Goal: Information Seeking & Learning: Learn about a topic

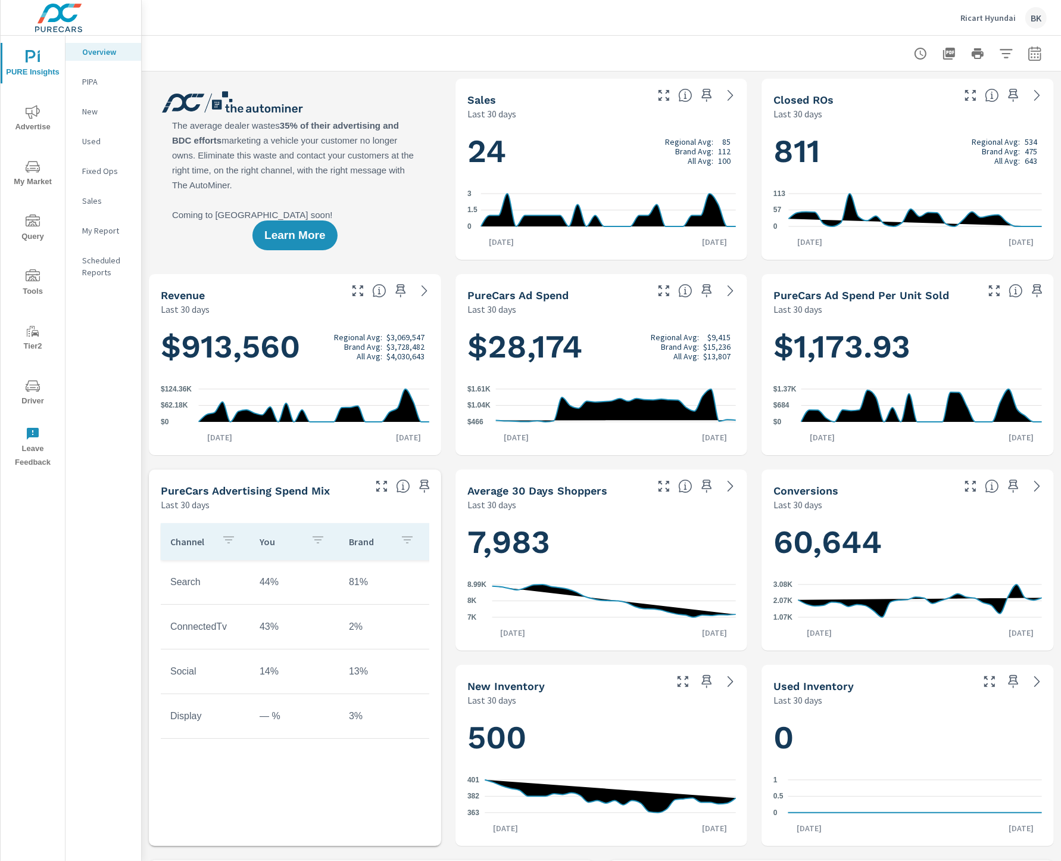
scroll to position [1, 0]
click at [1032, 53] on icon "button" at bounding box center [1035, 55] width 8 height 5
select select "Last 30 days"
click at [935, 133] on p "+ Add comparison" at bounding box center [952, 134] width 152 height 14
select select "Previous period"
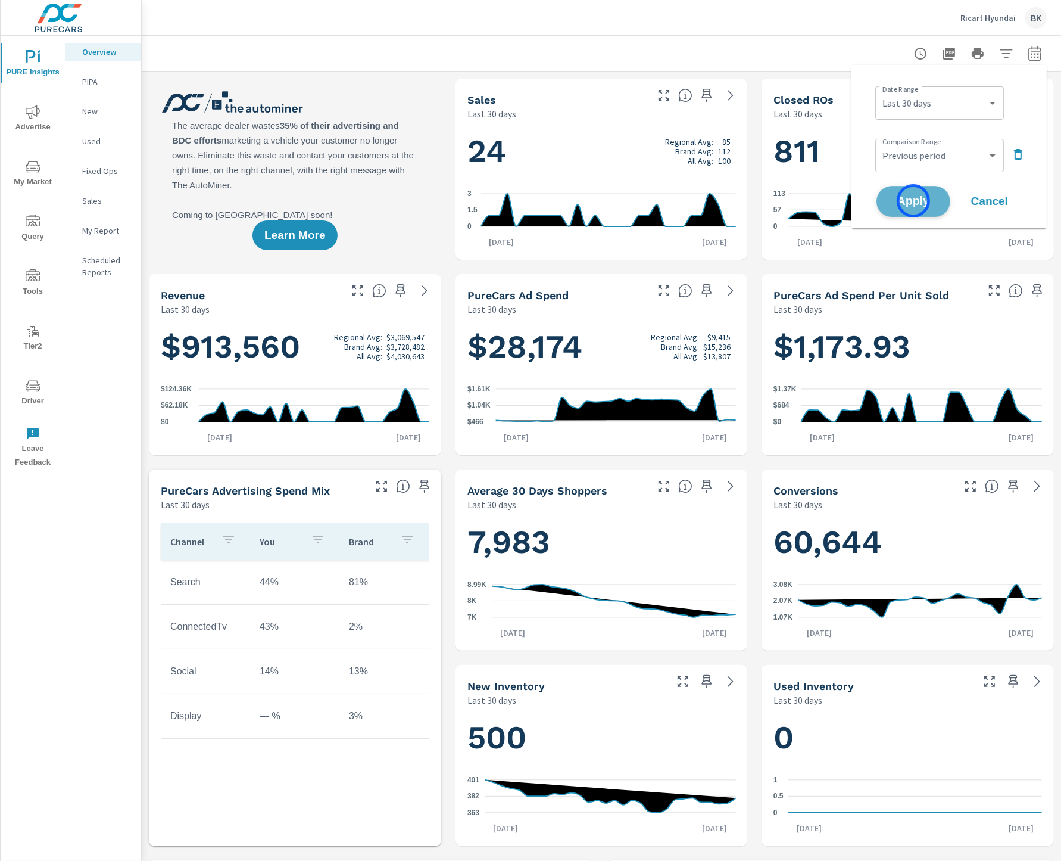
click at [914, 201] on span "Apply" at bounding box center [913, 201] width 49 height 11
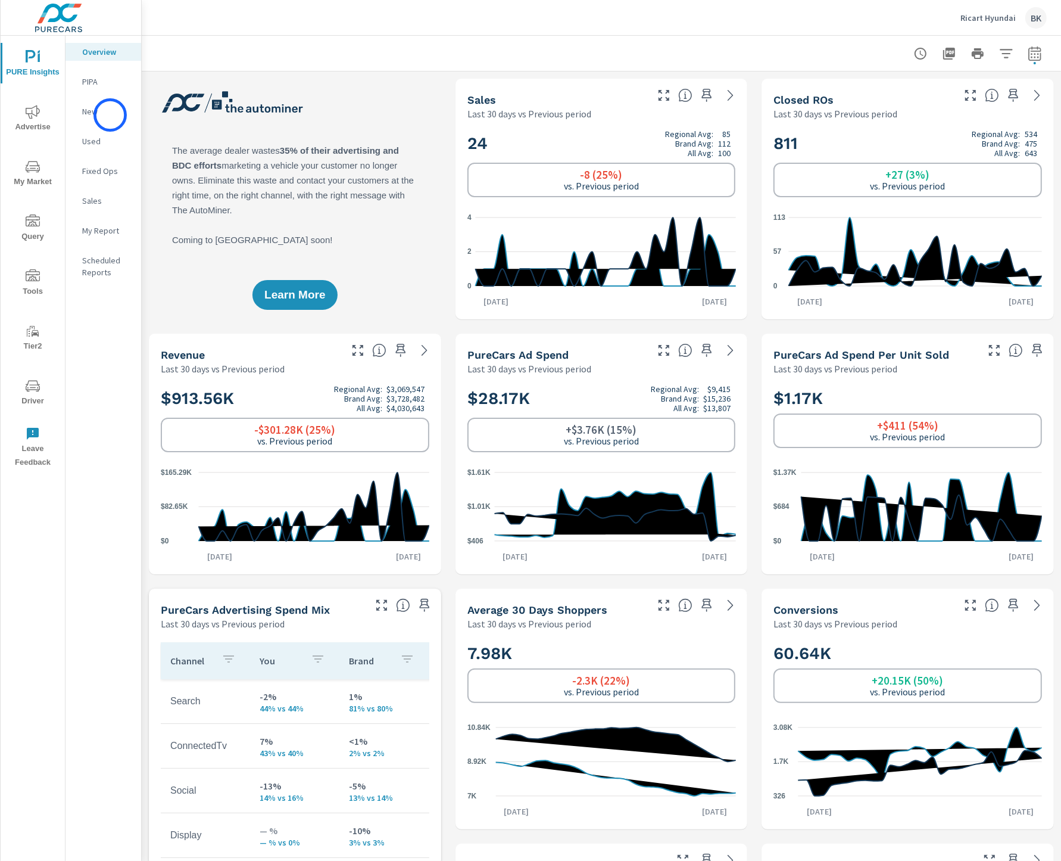
click at [110, 115] on p "New" at bounding box center [106, 111] width 49 height 12
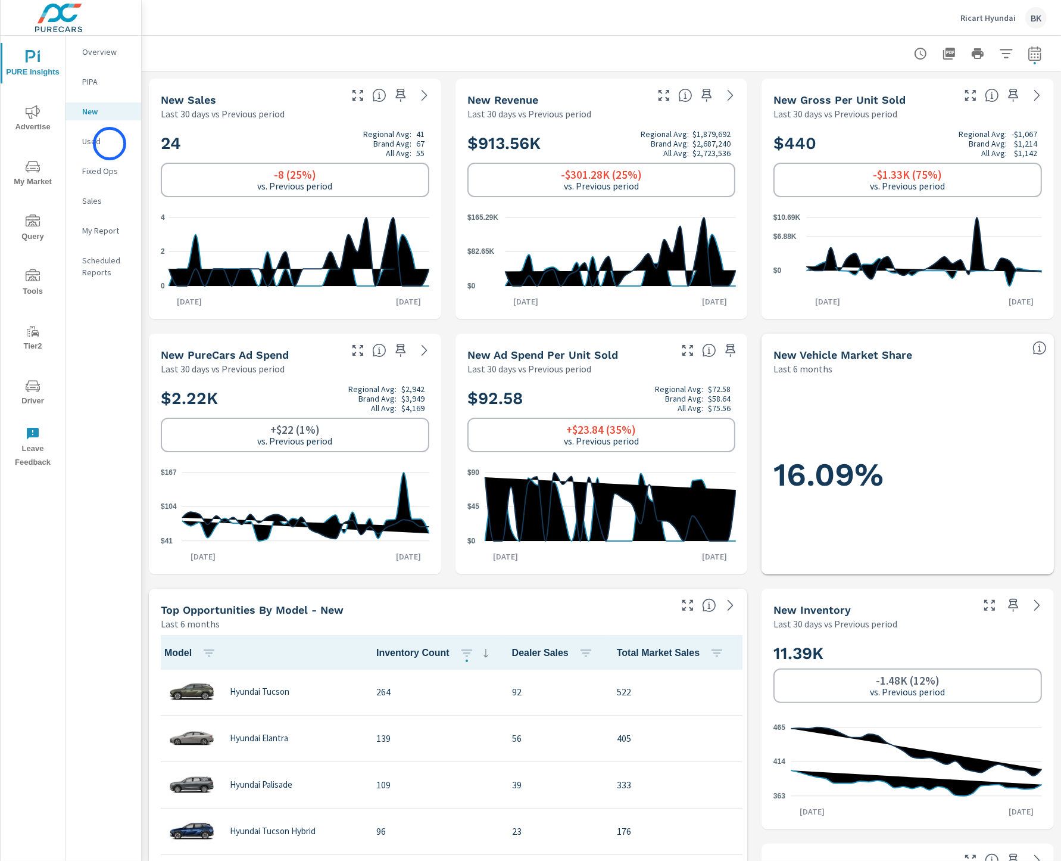
click at [109, 144] on p "Used" at bounding box center [106, 141] width 49 height 12
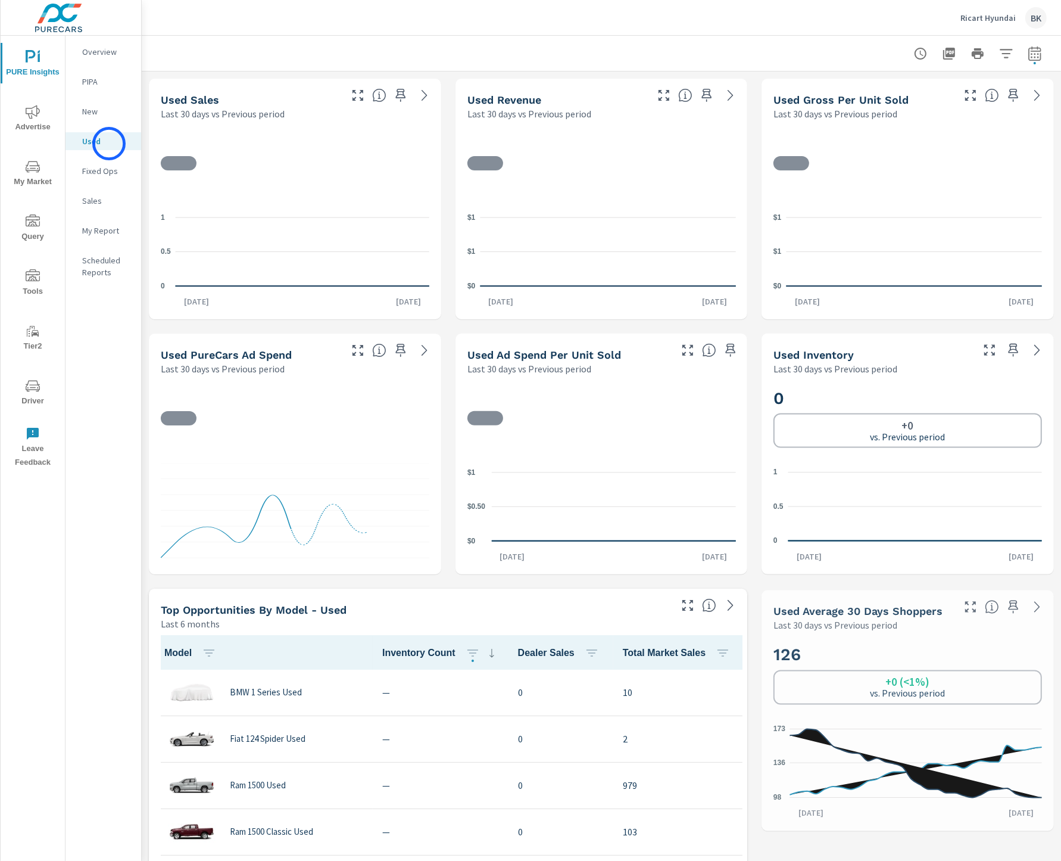
scroll to position [1, 0]
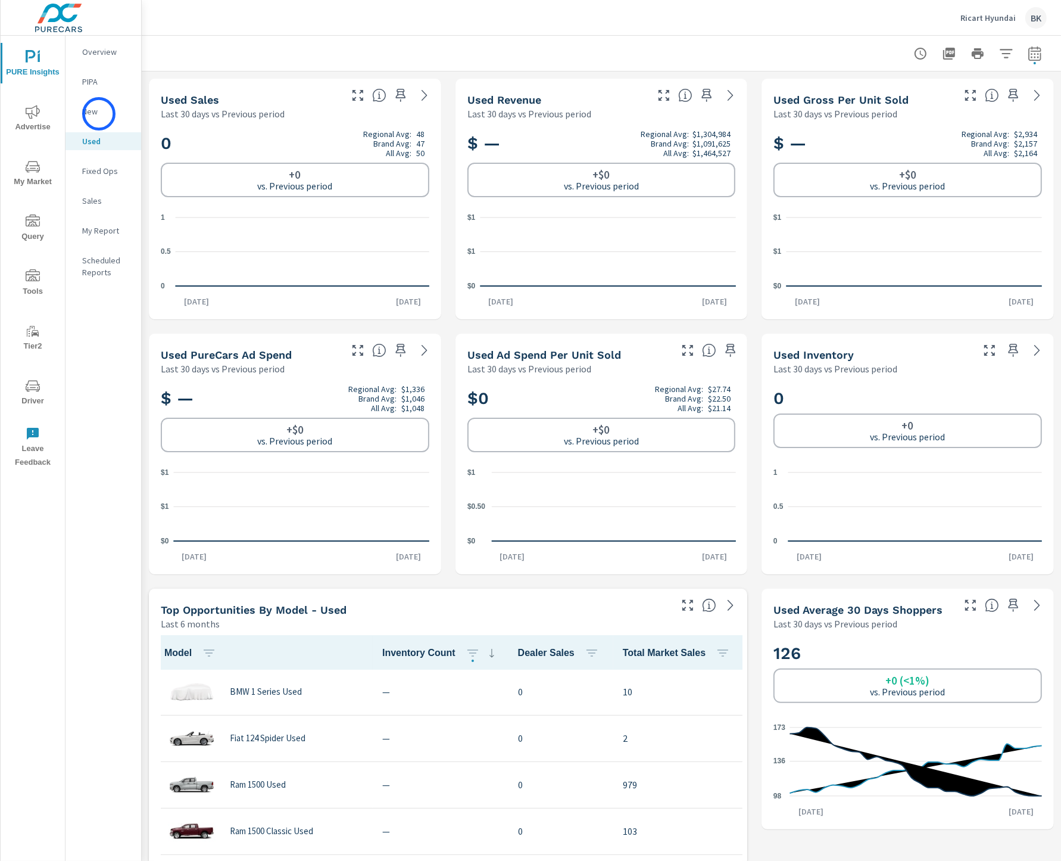
click at [99, 114] on p "New" at bounding box center [106, 111] width 49 height 12
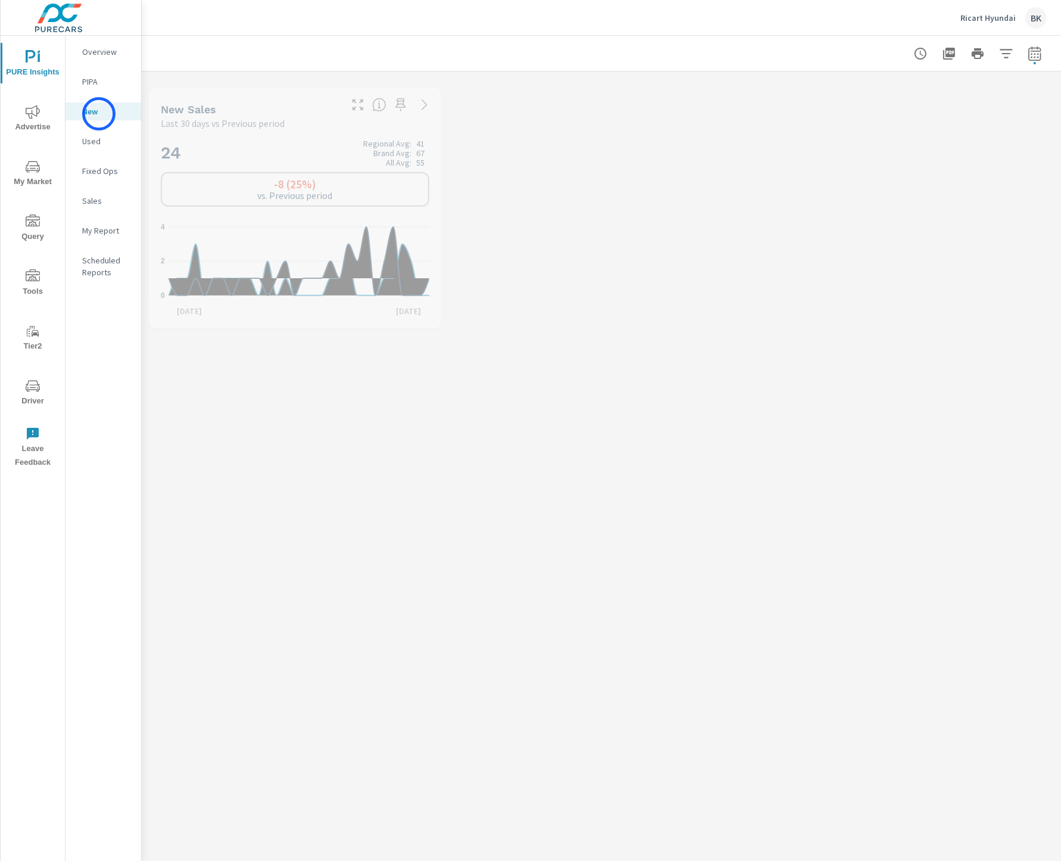
scroll to position [1, 0]
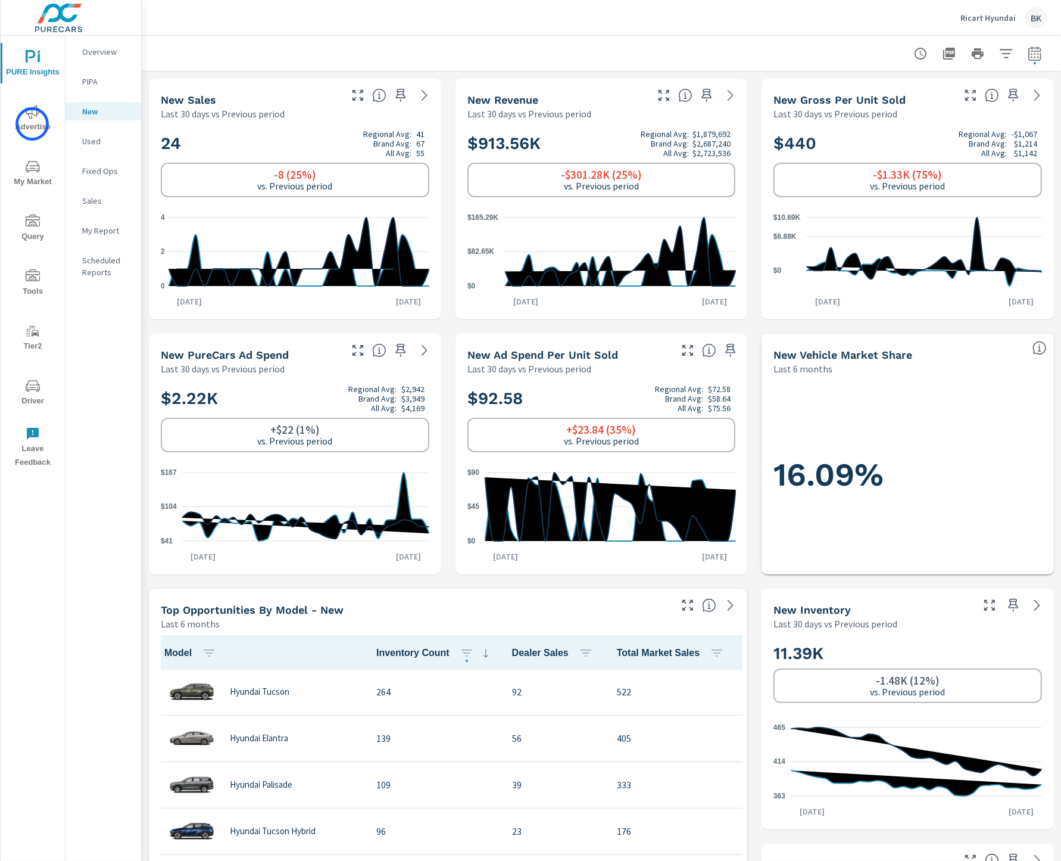
click at [32, 124] on span "Advertise" at bounding box center [32, 119] width 57 height 29
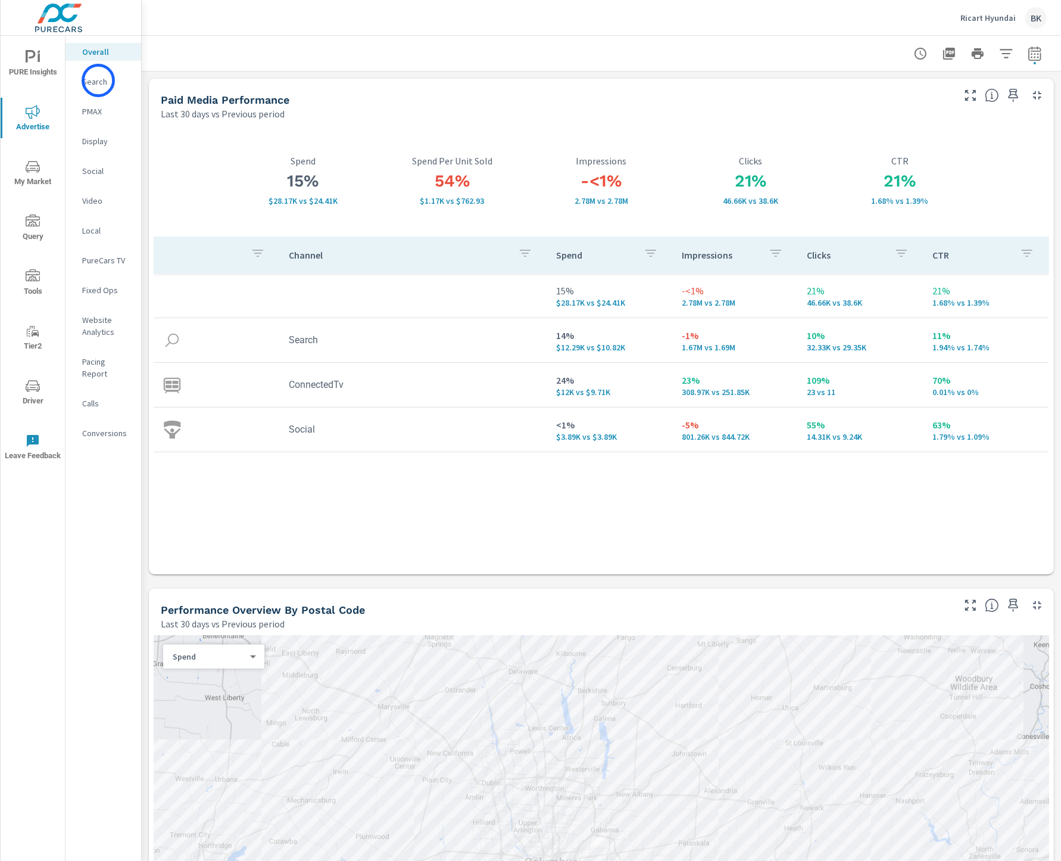
click at [98, 80] on p "Search" at bounding box center [106, 82] width 49 height 12
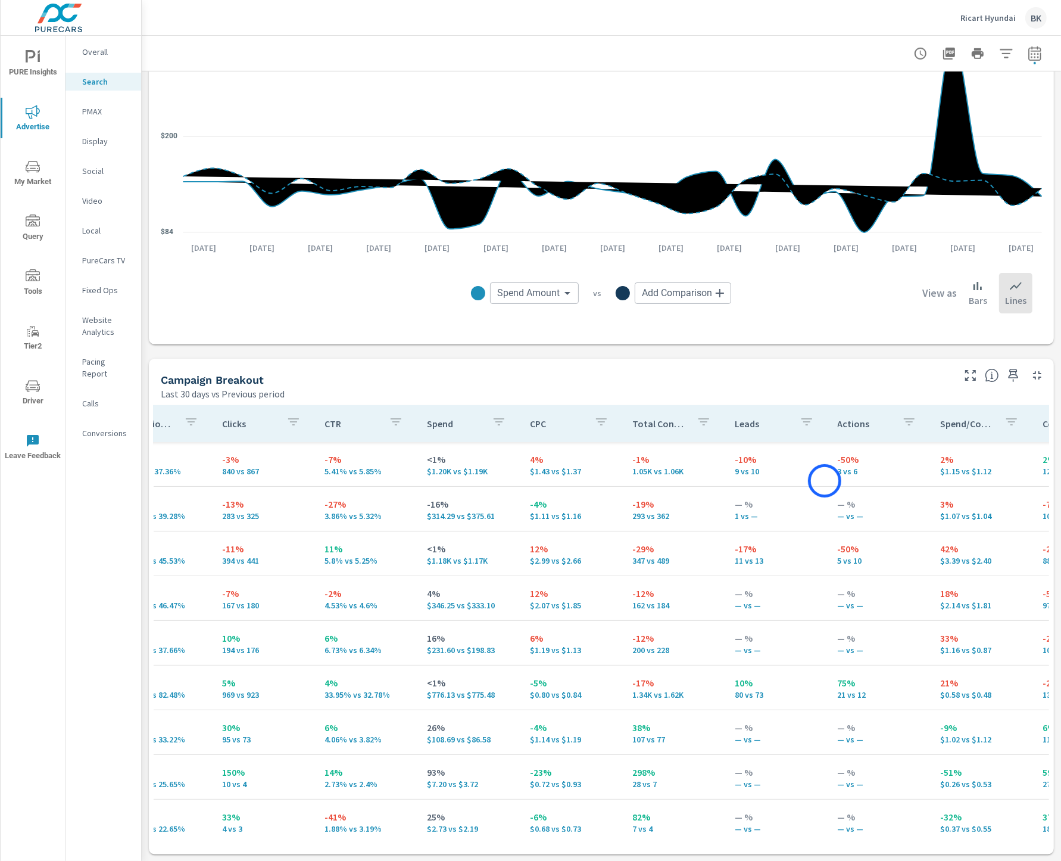
scroll to position [45, 0]
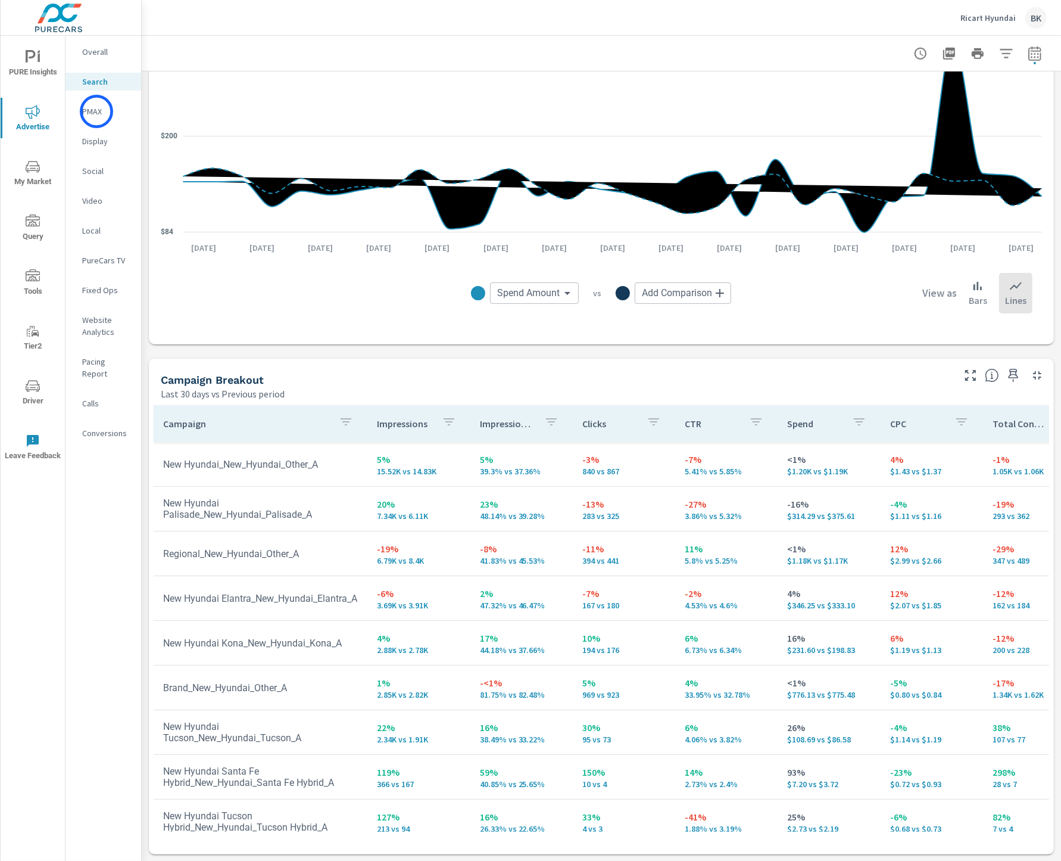
click at [96, 111] on p "PMAX" at bounding box center [106, 111] width 49 height 12
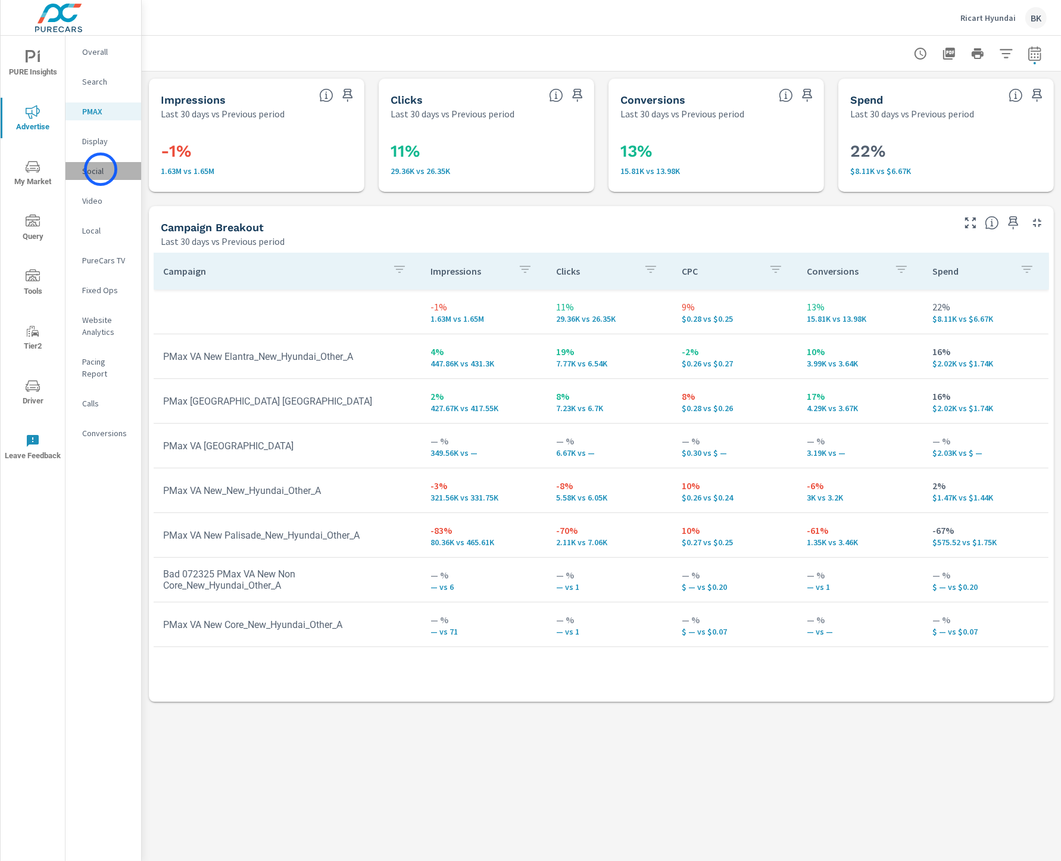
click at [101, 169] on p "Social" at bounding box center [106, 171] width 49 height 12
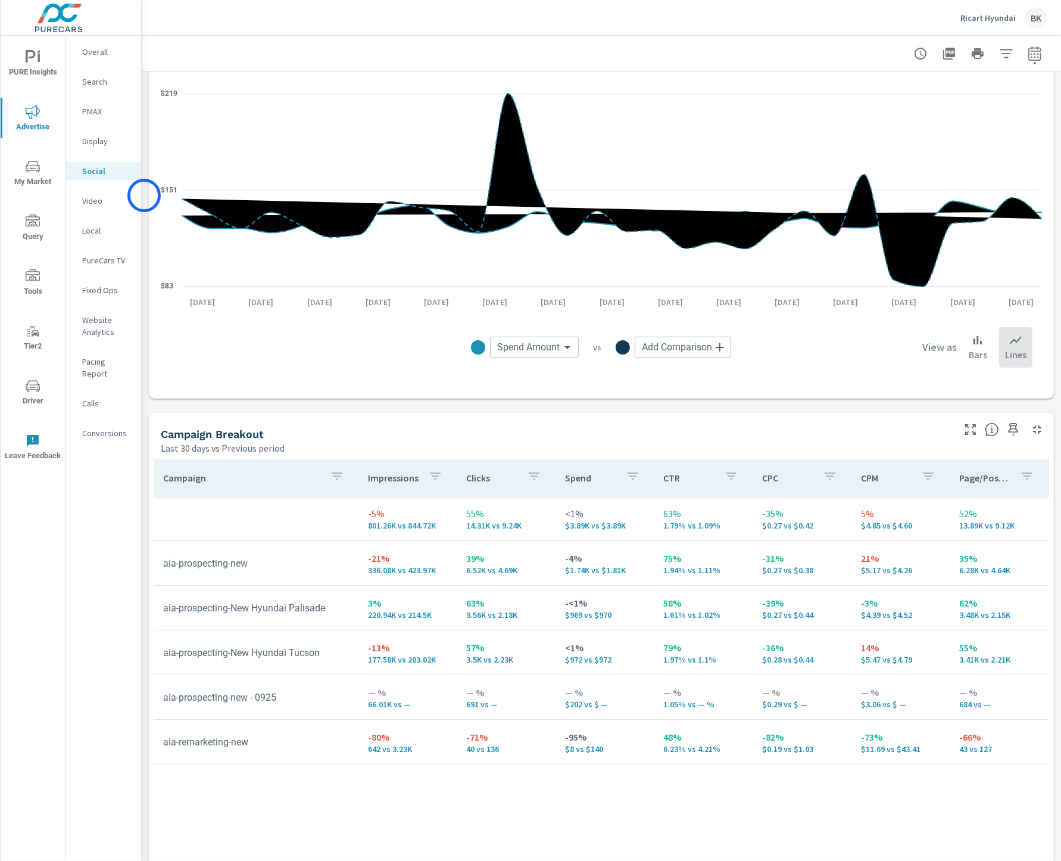
scroll to position [230, 0]
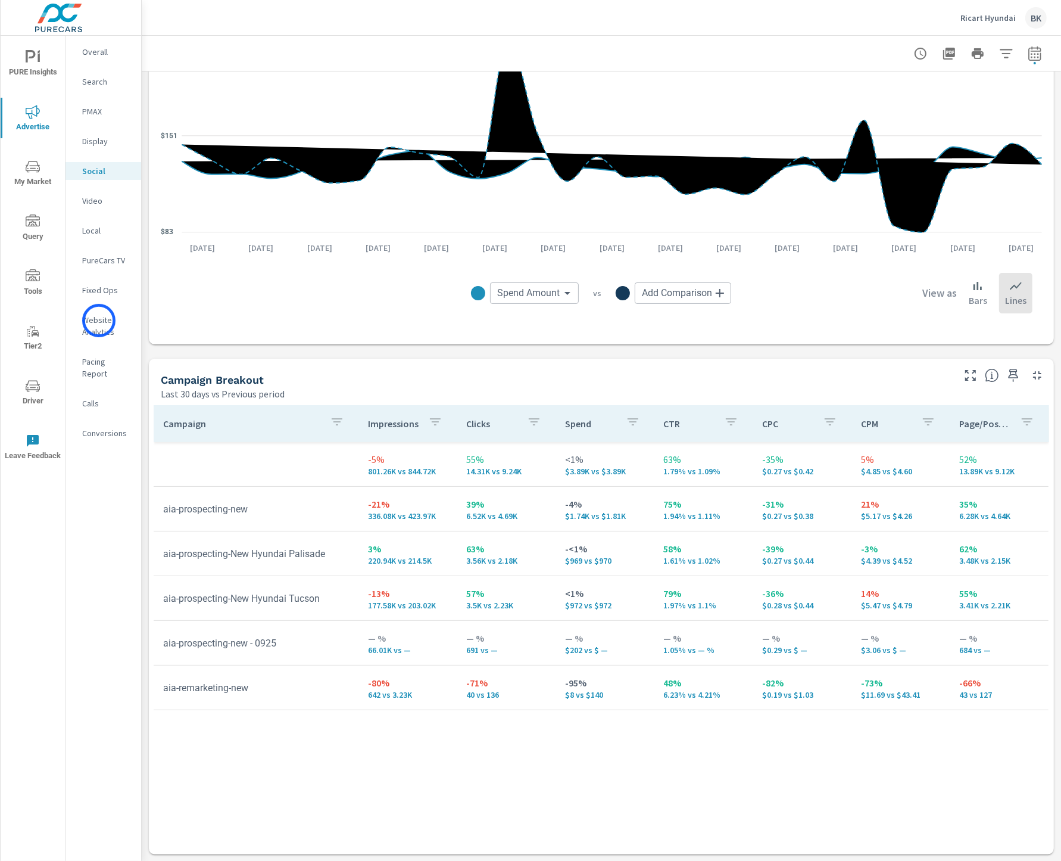
click at [99, 320] on p "Website Analytics" at bounding box center [106, 326] width 49 height 24
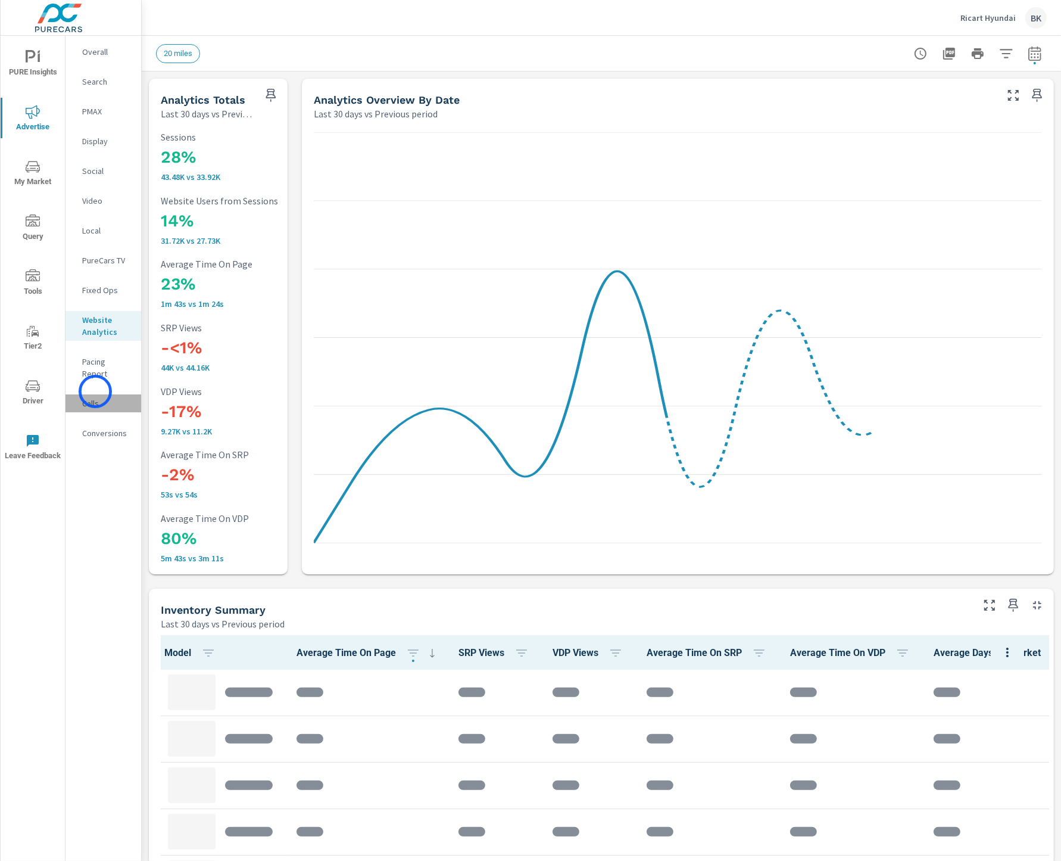
click at [95, 397] on p "Calls" at bounding box center [106, 403] width 49 height 12
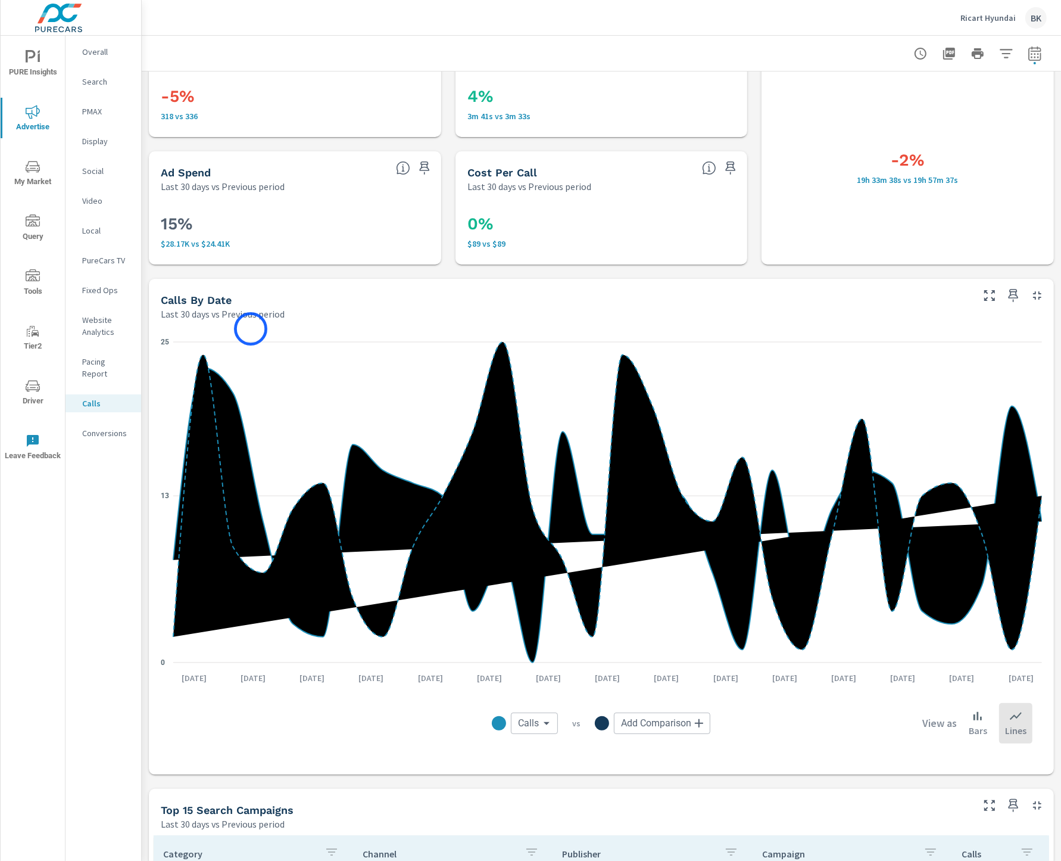
scroll to position [68, 0]
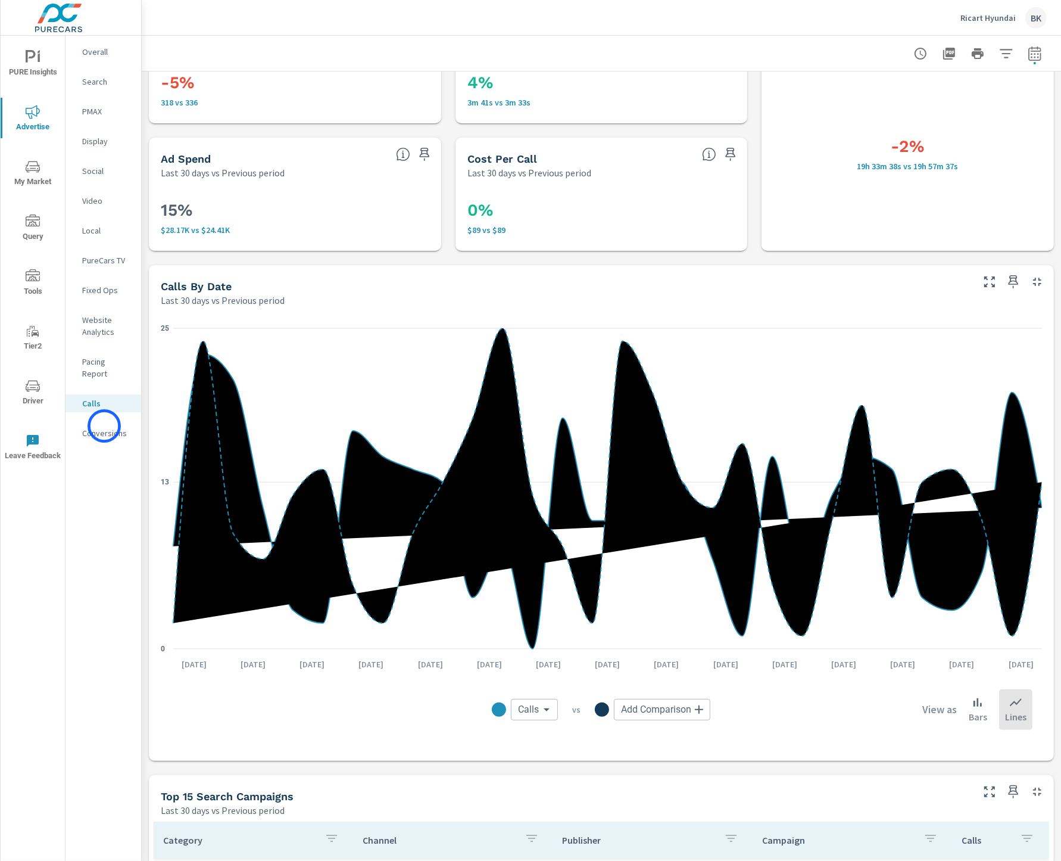
click at [104, 427] on p "Conversions" at bounding box center [106, 433] width 49 height 12
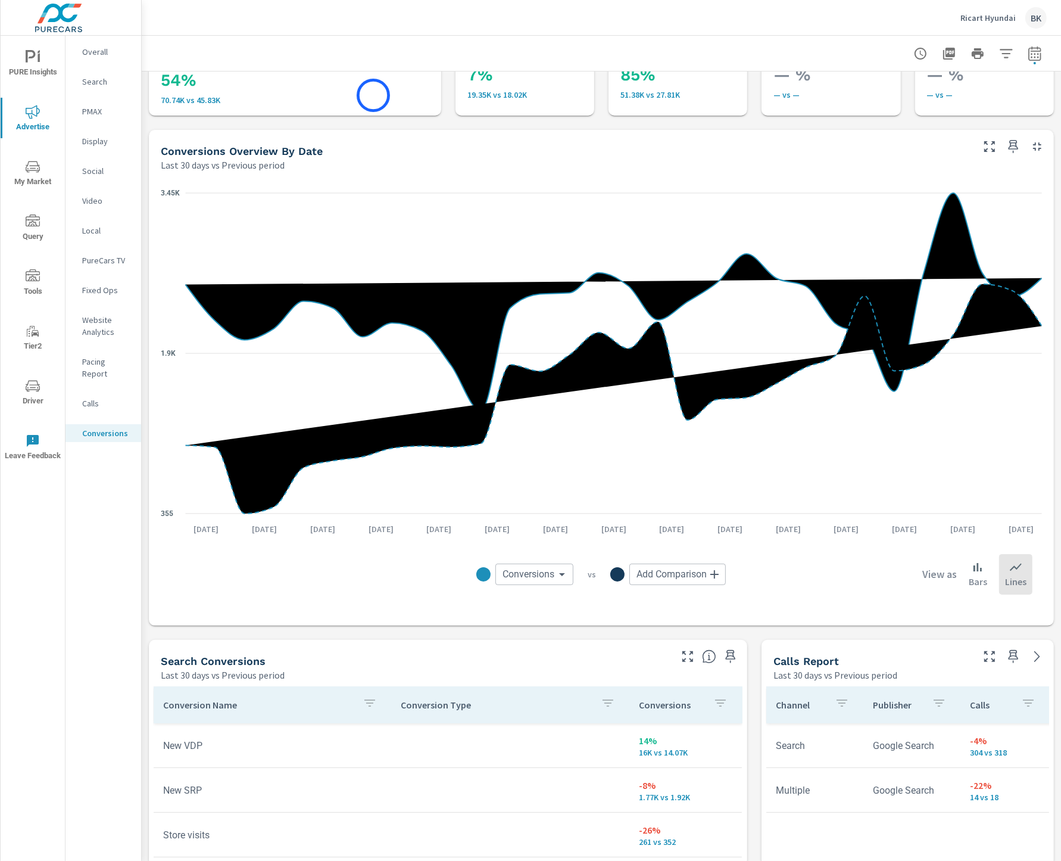
scroll to position [67, 0]
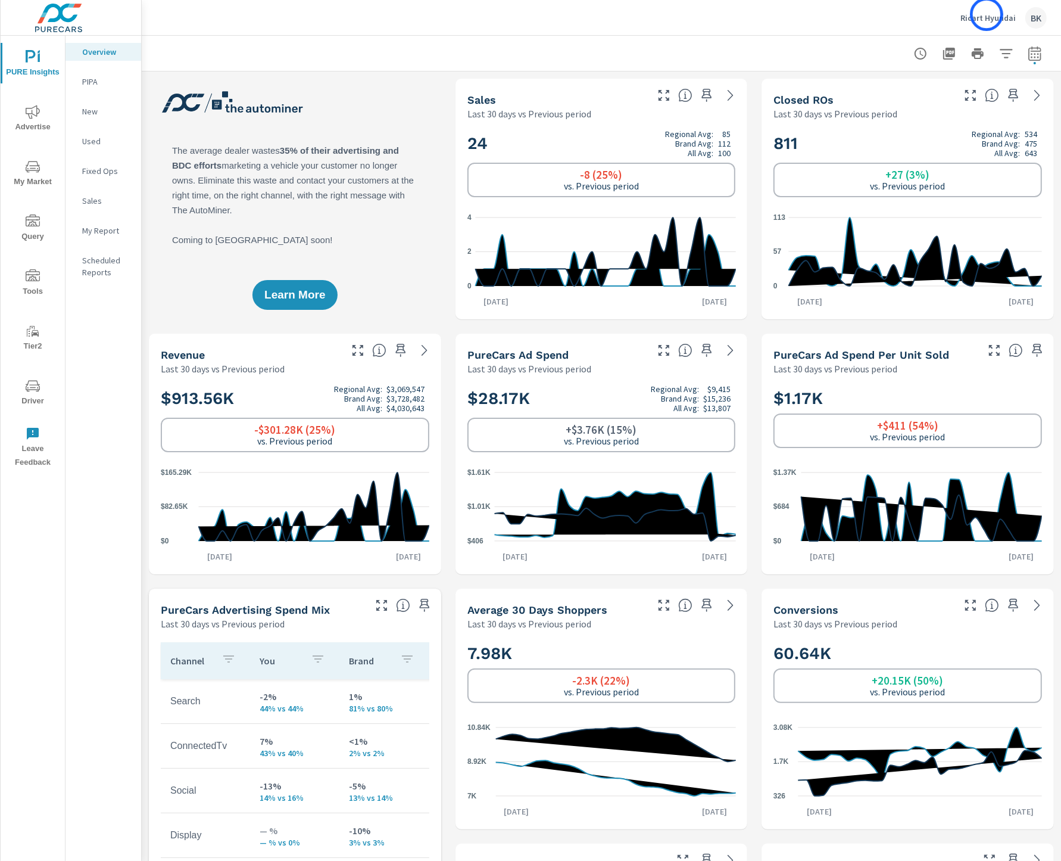
scroll to position [1, 0]
click at [987, 14] on p "Ricart Hyundai" at bounding box center [988, 18] width 55 height 11
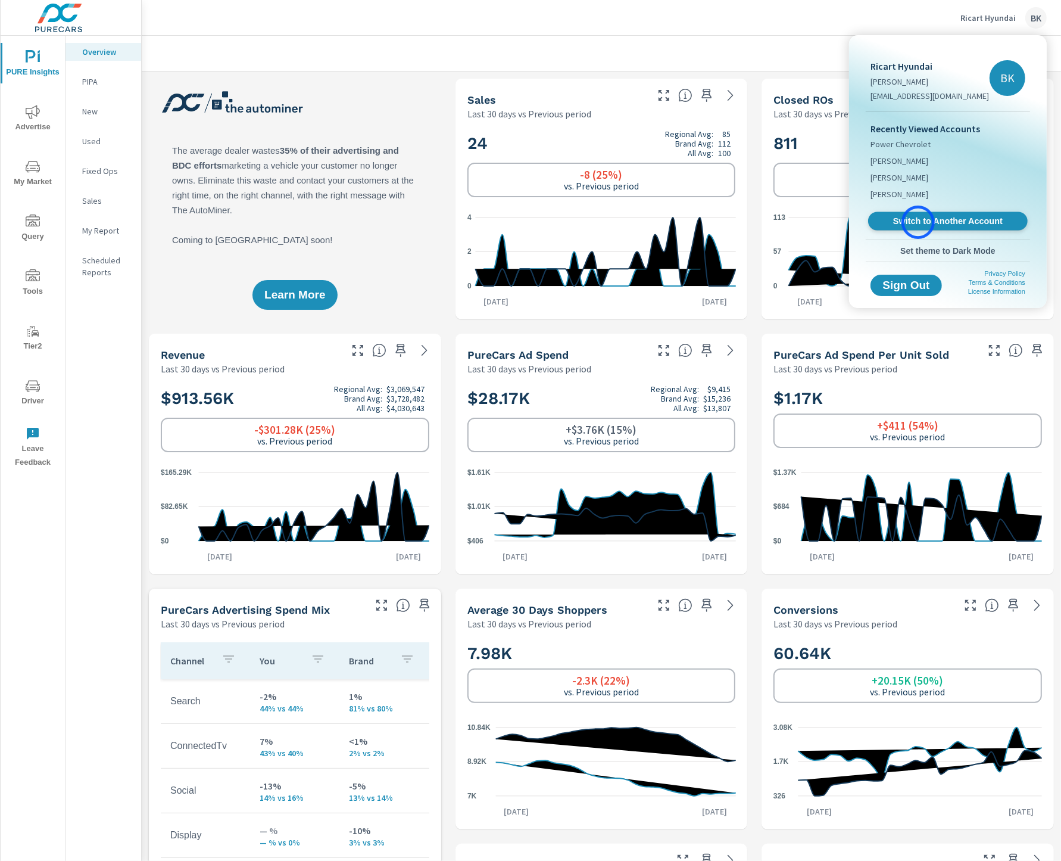
click at [918, 222] on span "Switch to Another Account" at bounding box center [948, 221] width 146 height 11
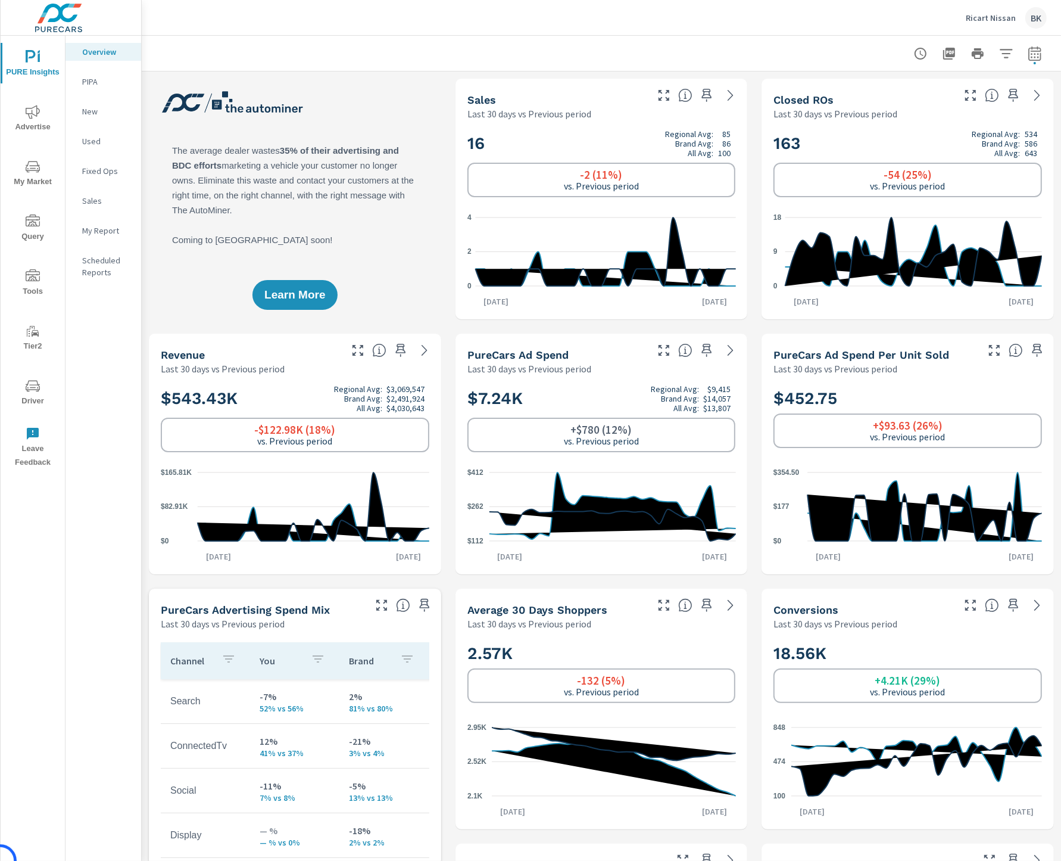
scroll to position [1, 0]
click at [105, 116] on p "New" at bounding box center [106, 111] width 49 height 12
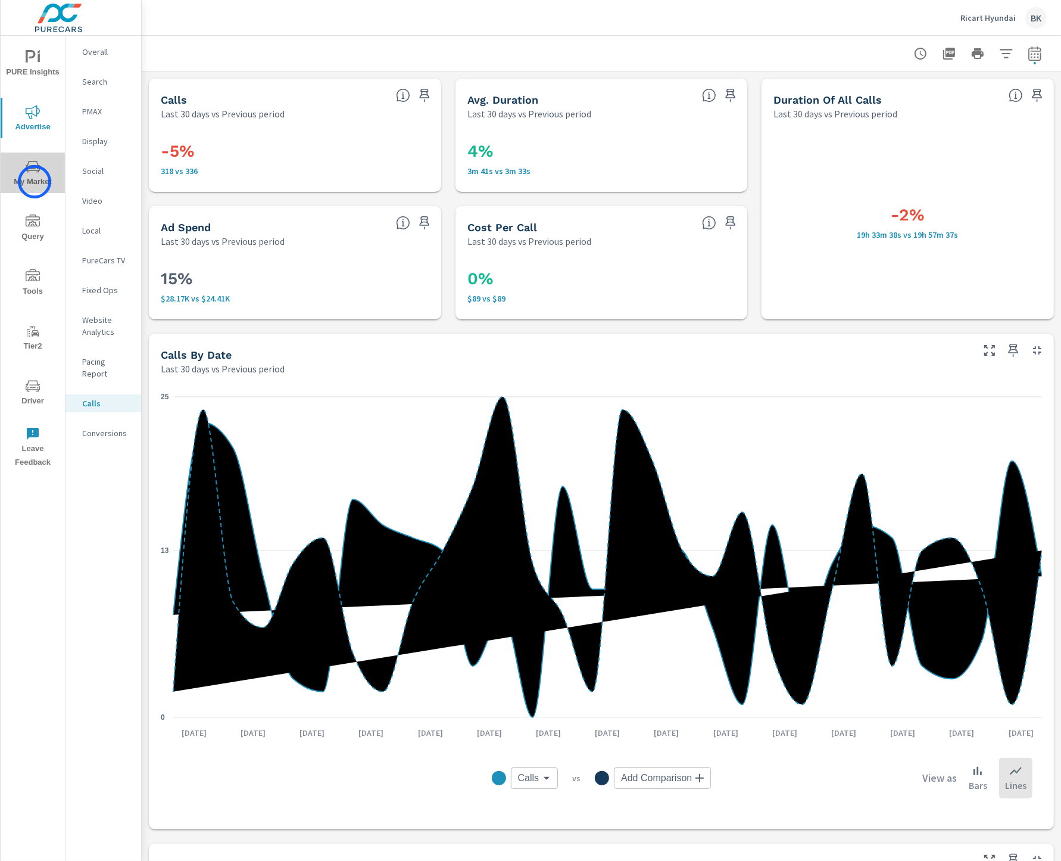
click at [35, 182] on span "My Market" at bounding box center [32, 174] width 57 height 29
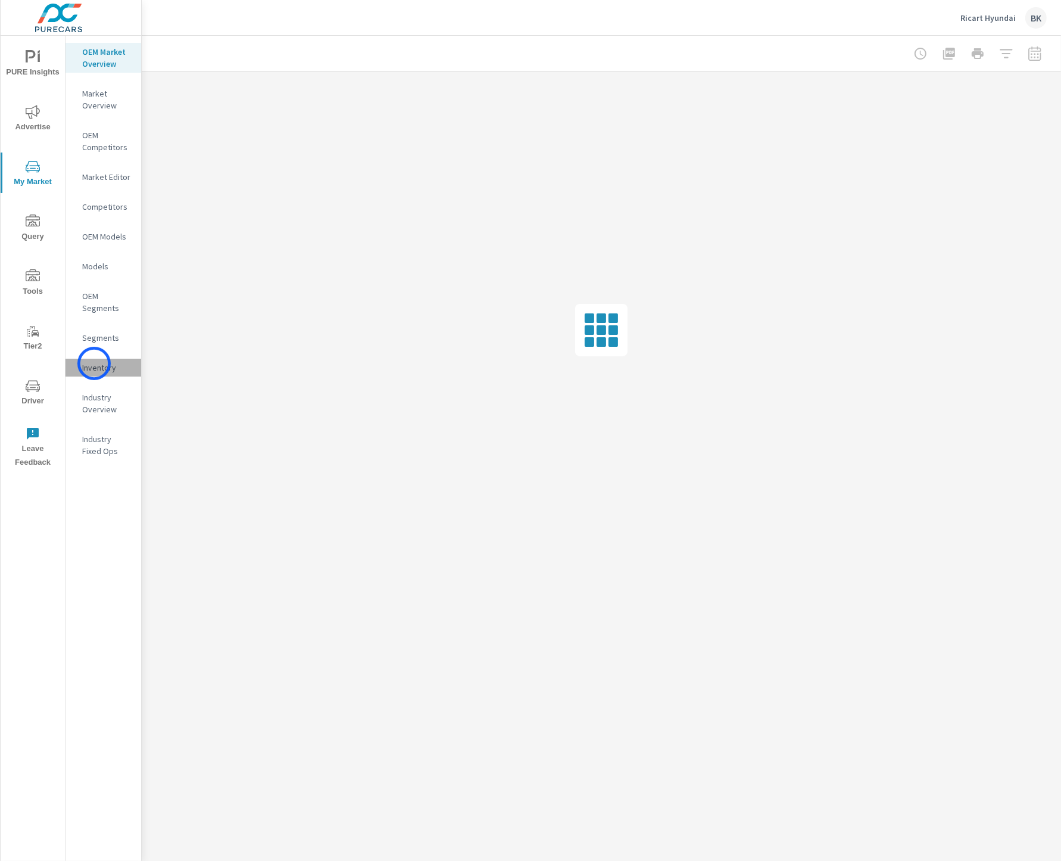
click at [94, 363] on p "Inventory" at bounding box center [106, 368] width 49 height 12
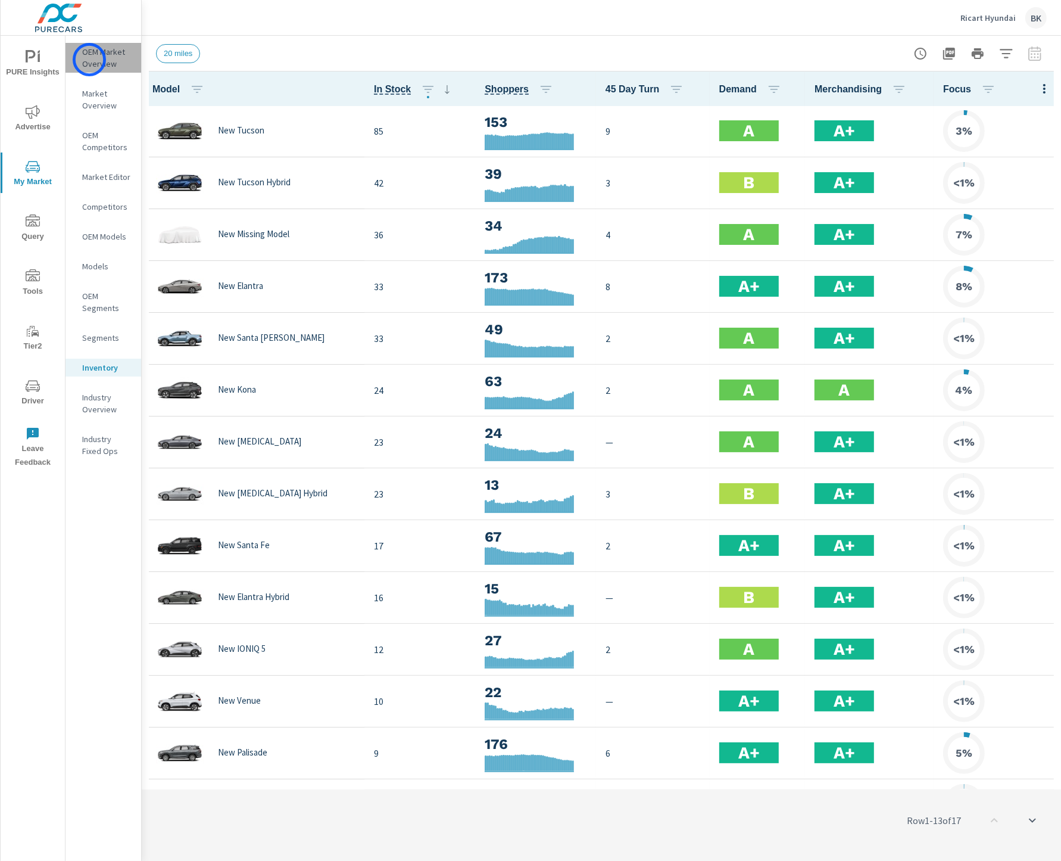
click at [89, 60] on p "OEM Market Overview" at bounding box center [106, 58] width 49 height 24
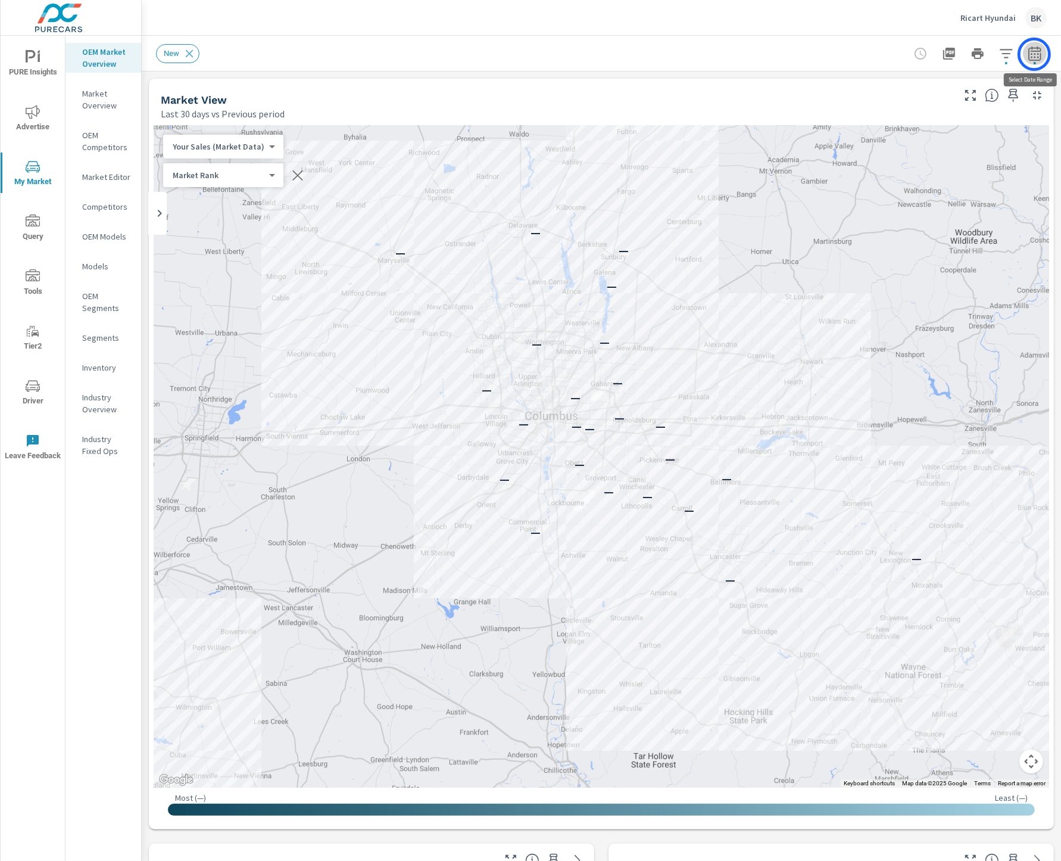
click at [1035, 54] on icon "button" at bounding box center [1035, 55] width 8 height 5
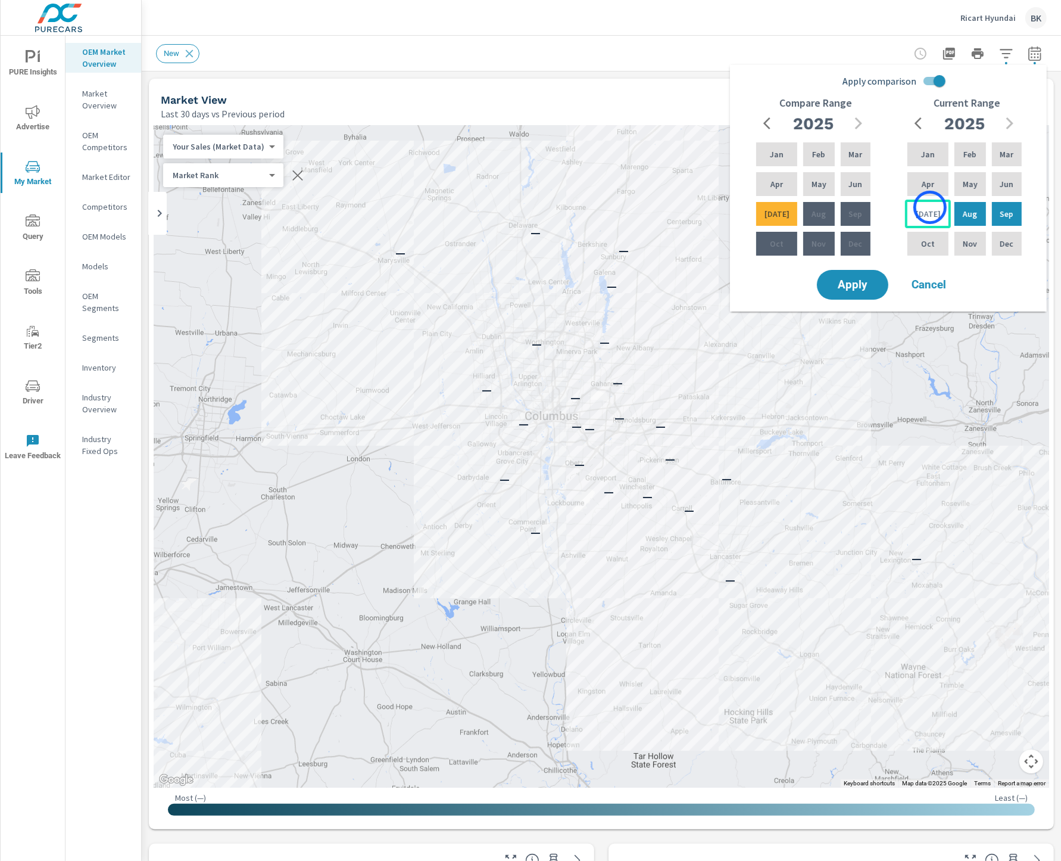
click at [930, 207] on div "[DATE]" at bounding box center [928, 214] width 46 height 29
click at [969, 156] on p "Feb" at bounding box center [970, 154] width 13 height 12
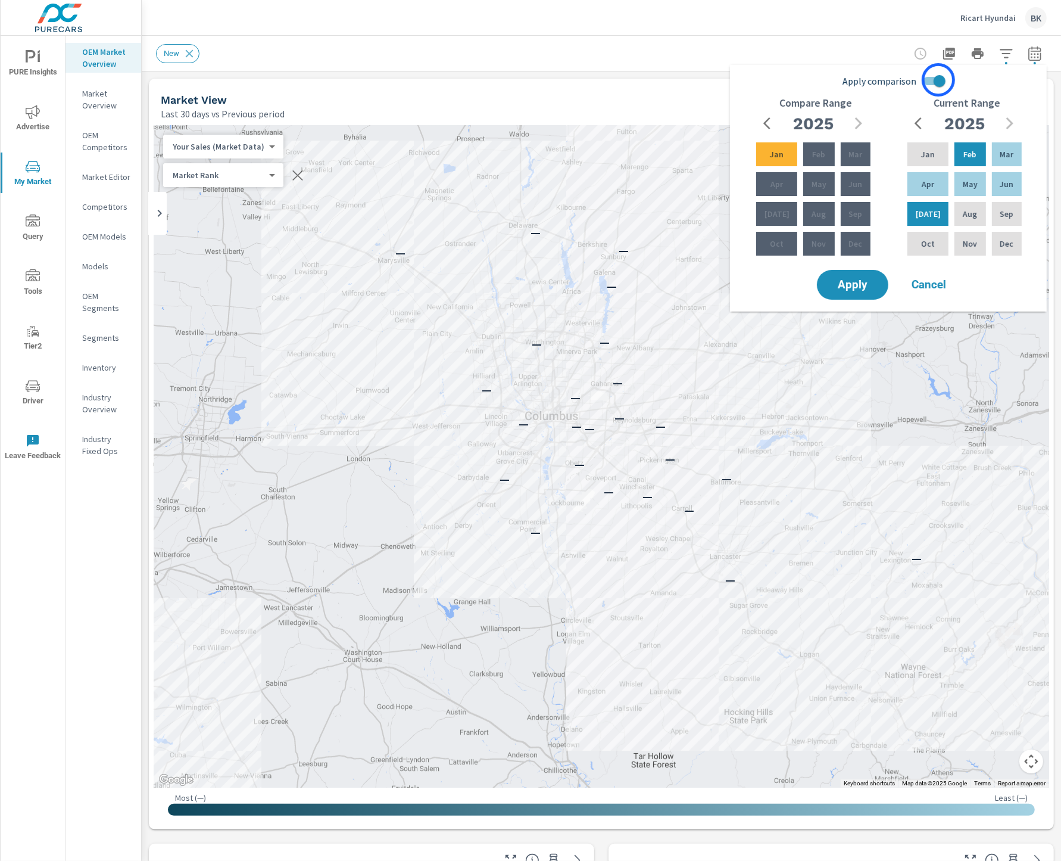
click at [936, 80] on input "Apply comparison" at bounding box center [940, 81] width 68 height 23
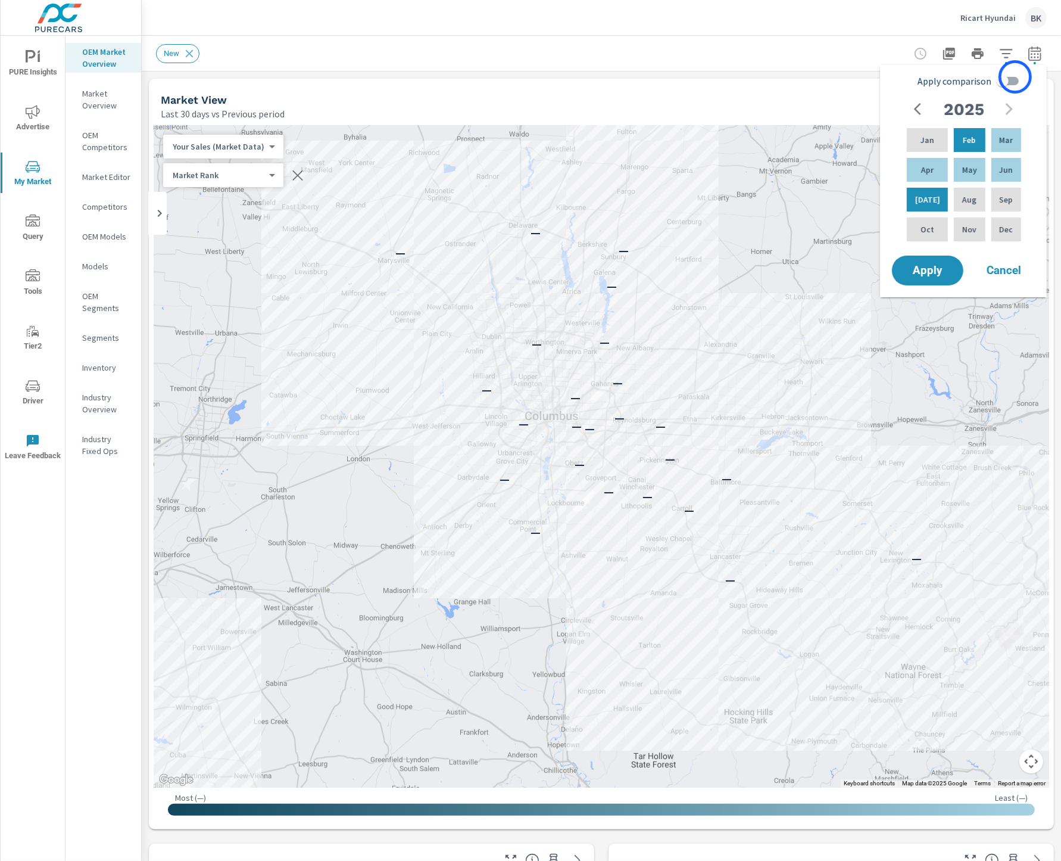
click at [1016, 77] on input "Apply comparison" at bounding box center [1003, 81] width 68 height 23
checkbox input "true"
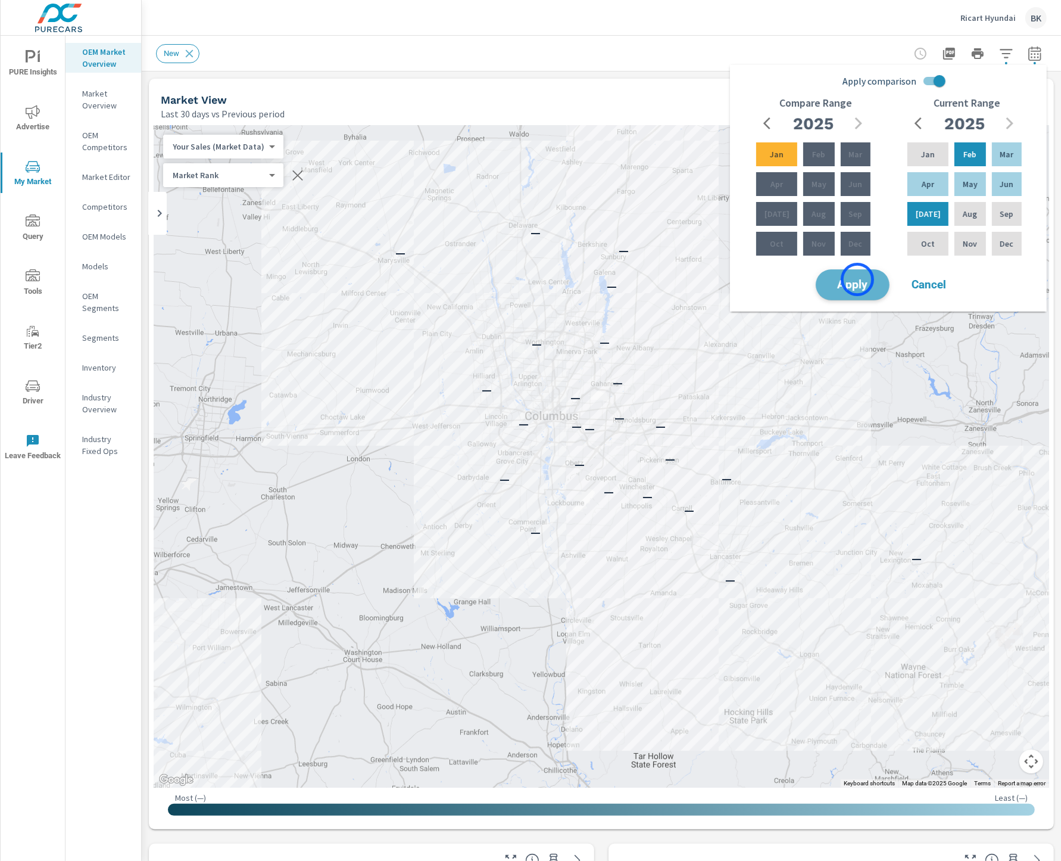
click at [858, 279] on span "Apply" at bounding box center [853, 284] width 49 height 11
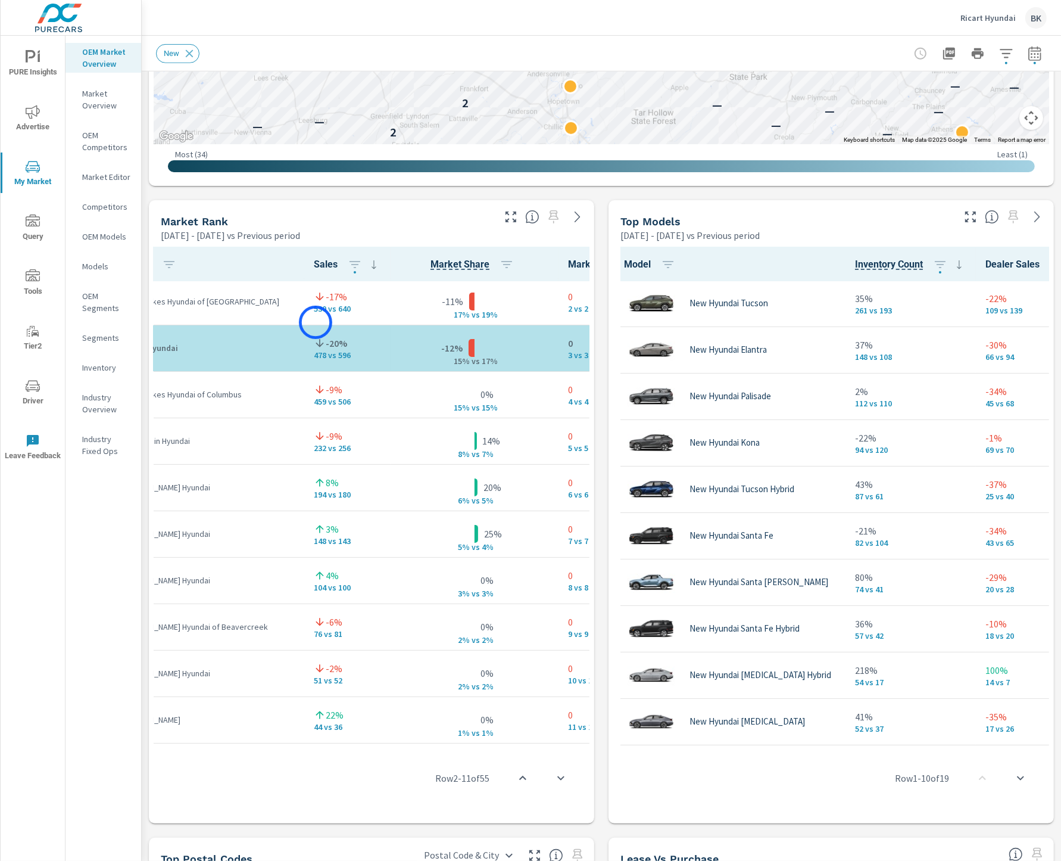
scroll to position [0, 41]
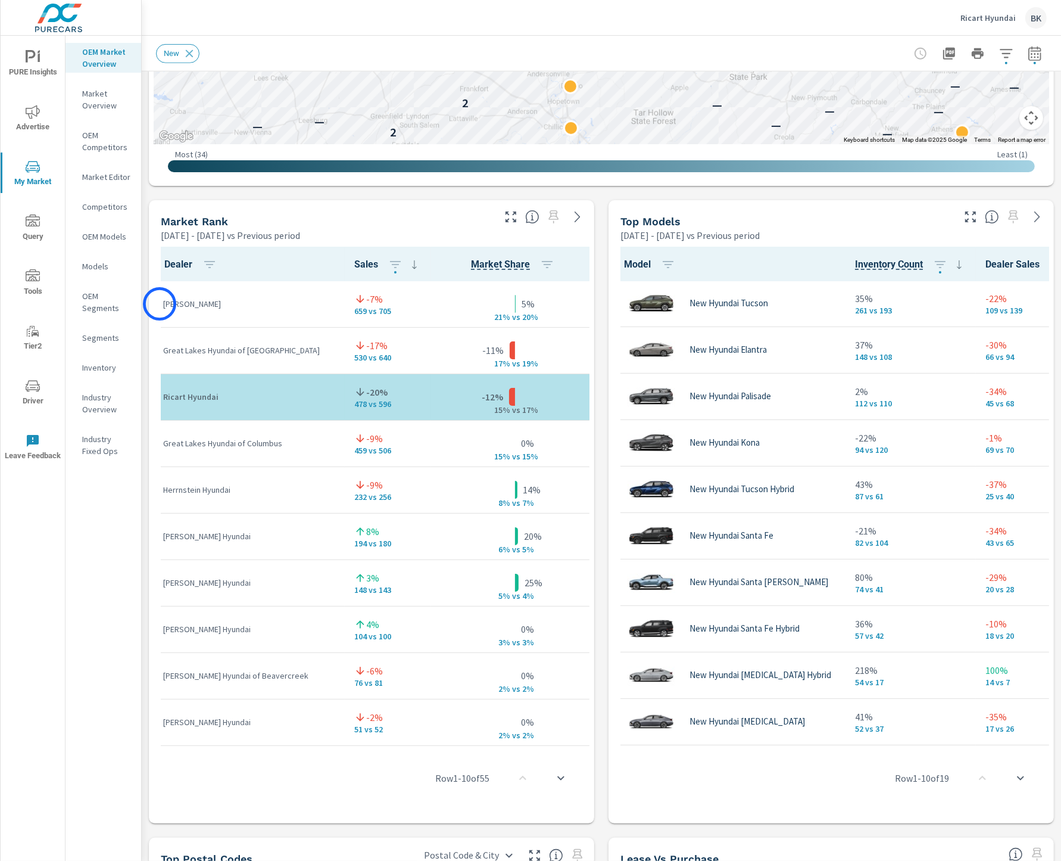
drag, startPoint x: 236, startPoint y: 310, endPoint x: 160, endPoint y: 304, distance: 77.1
copy p "Germain Hyundai"
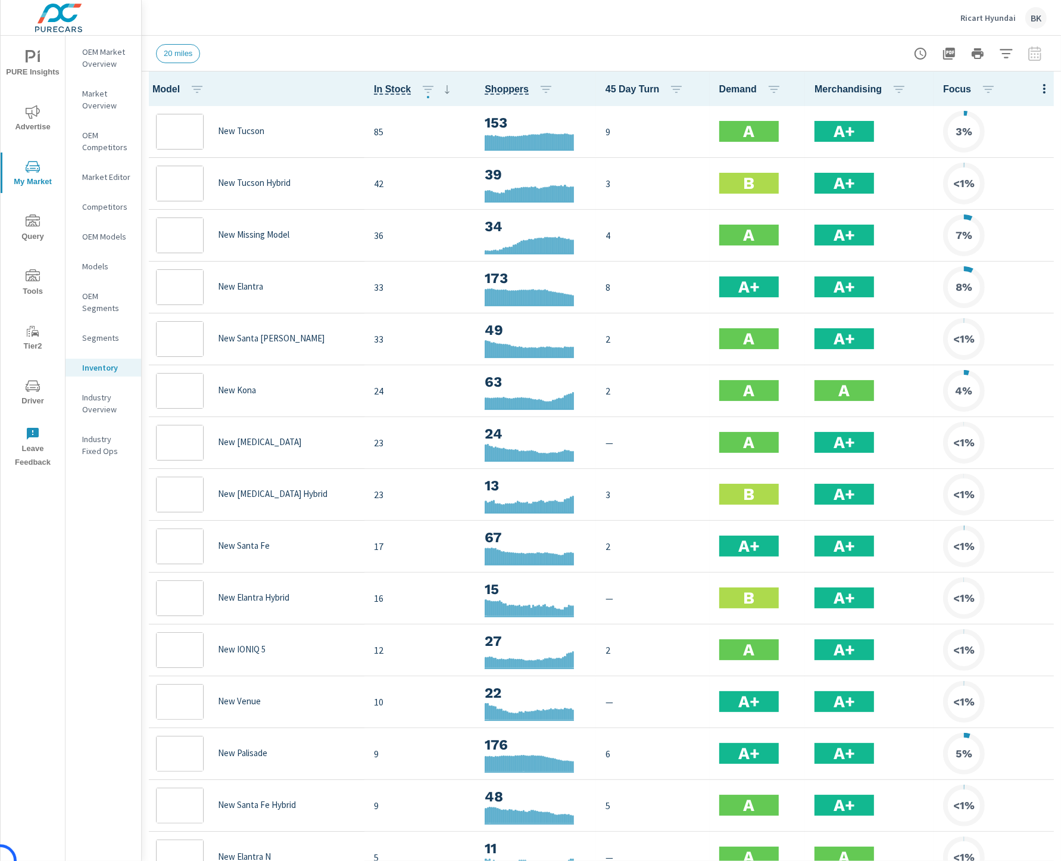
scroll to position [1, 0]
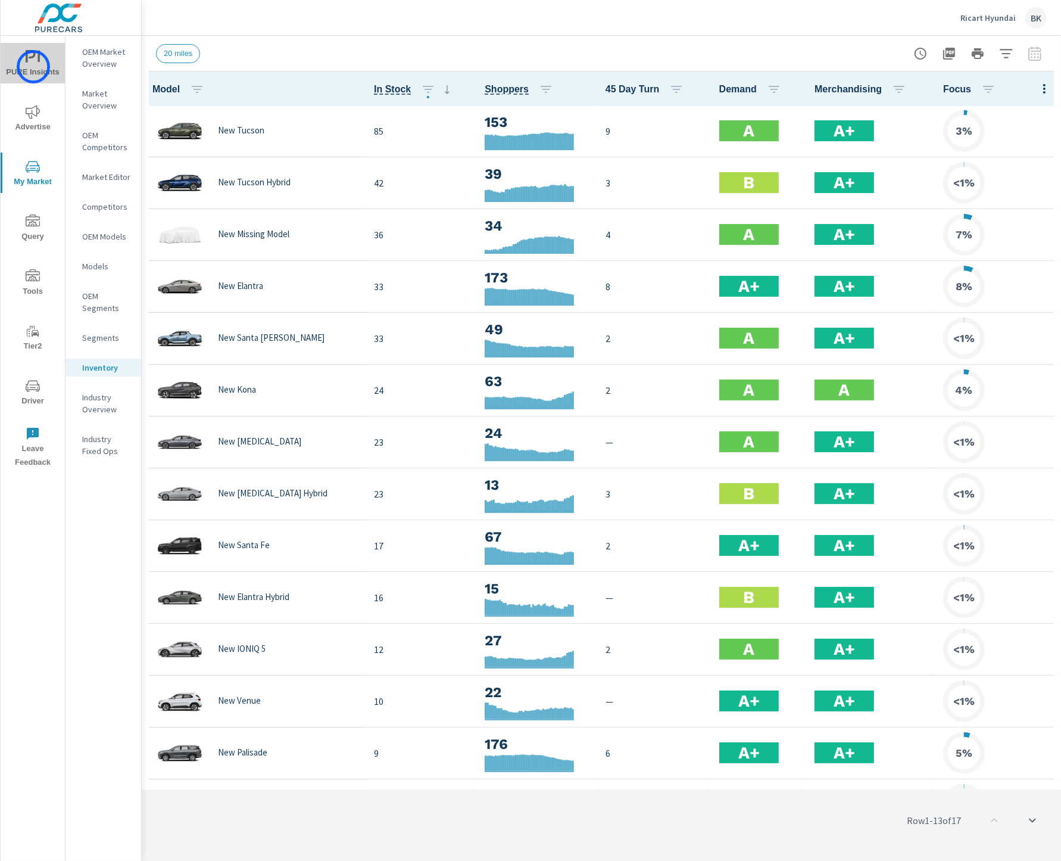
click at [33, 67] on span "PURE Insights" at bounding box center [32, 64] width 57 height 29
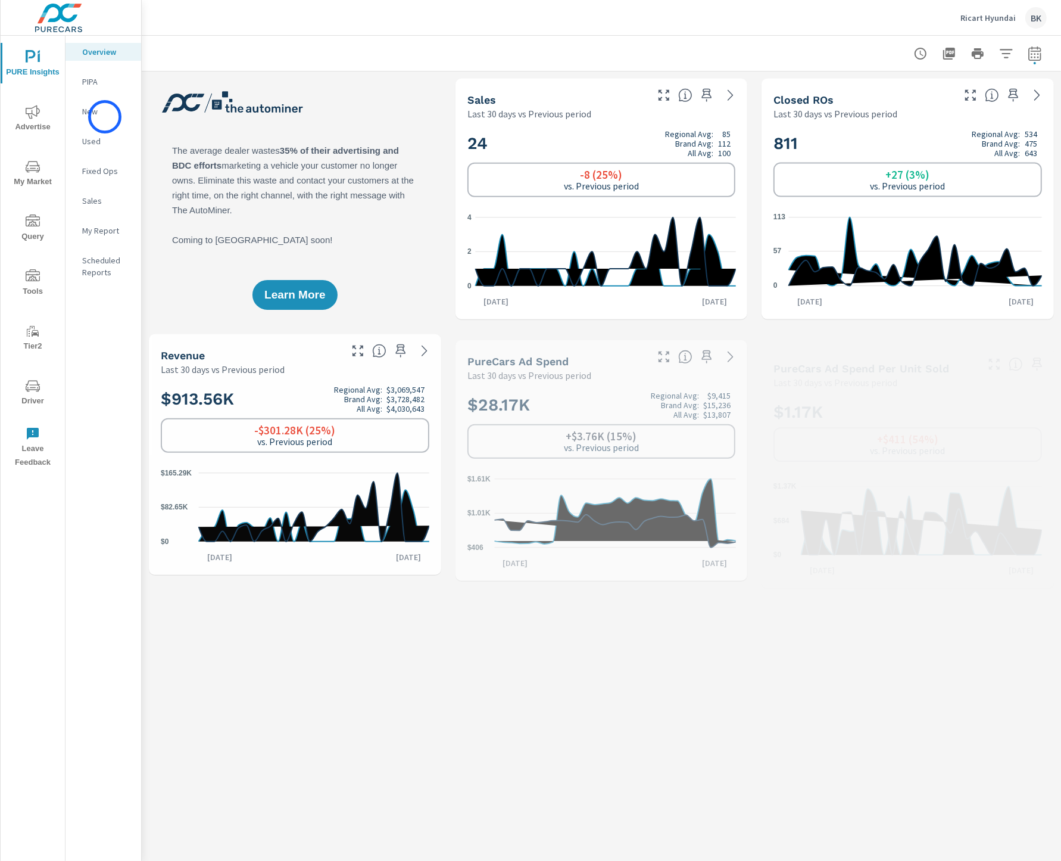
scroll to position [1, 0]
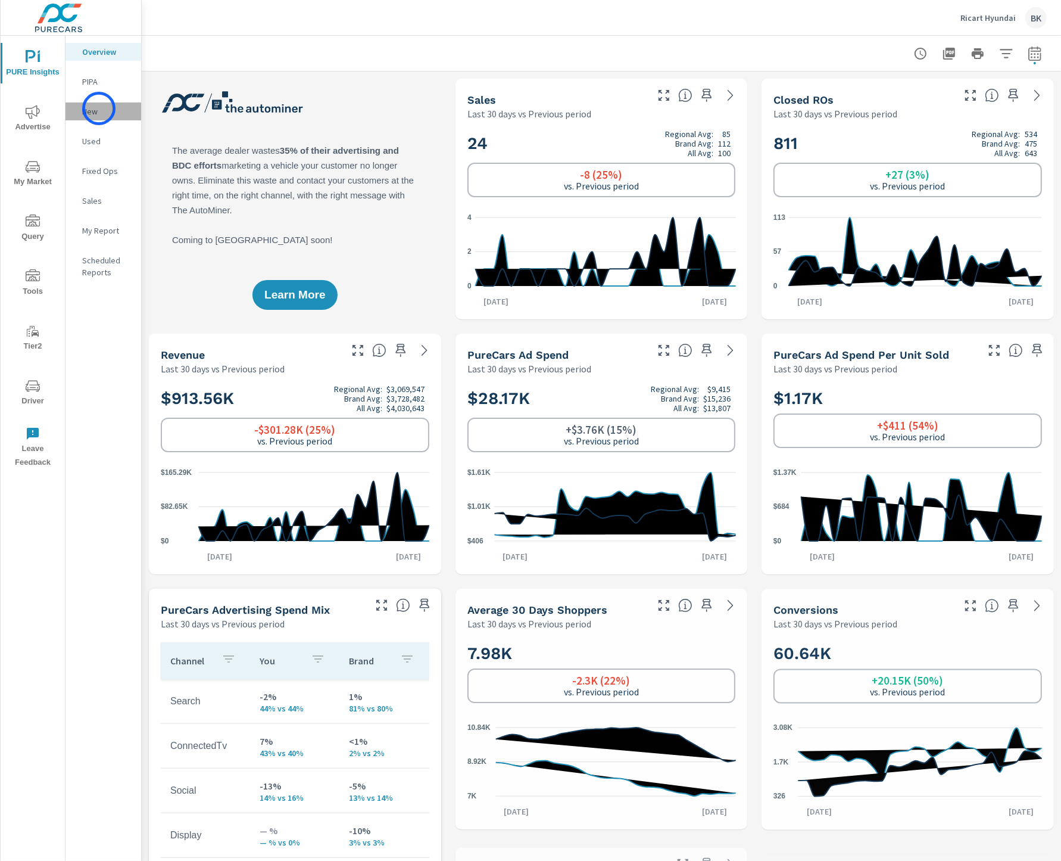
click at [99, 108] on p "New" at bounding box center [106, 111] width 49 height 12
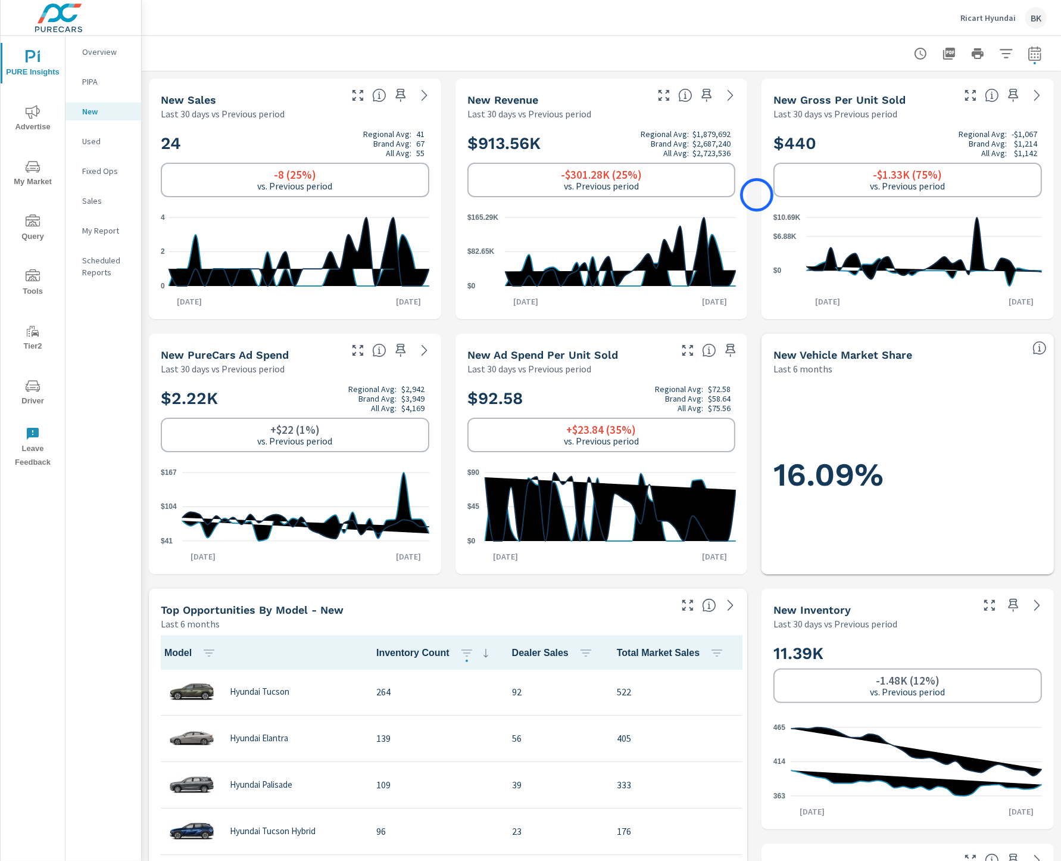
scroll to position [1, 0]
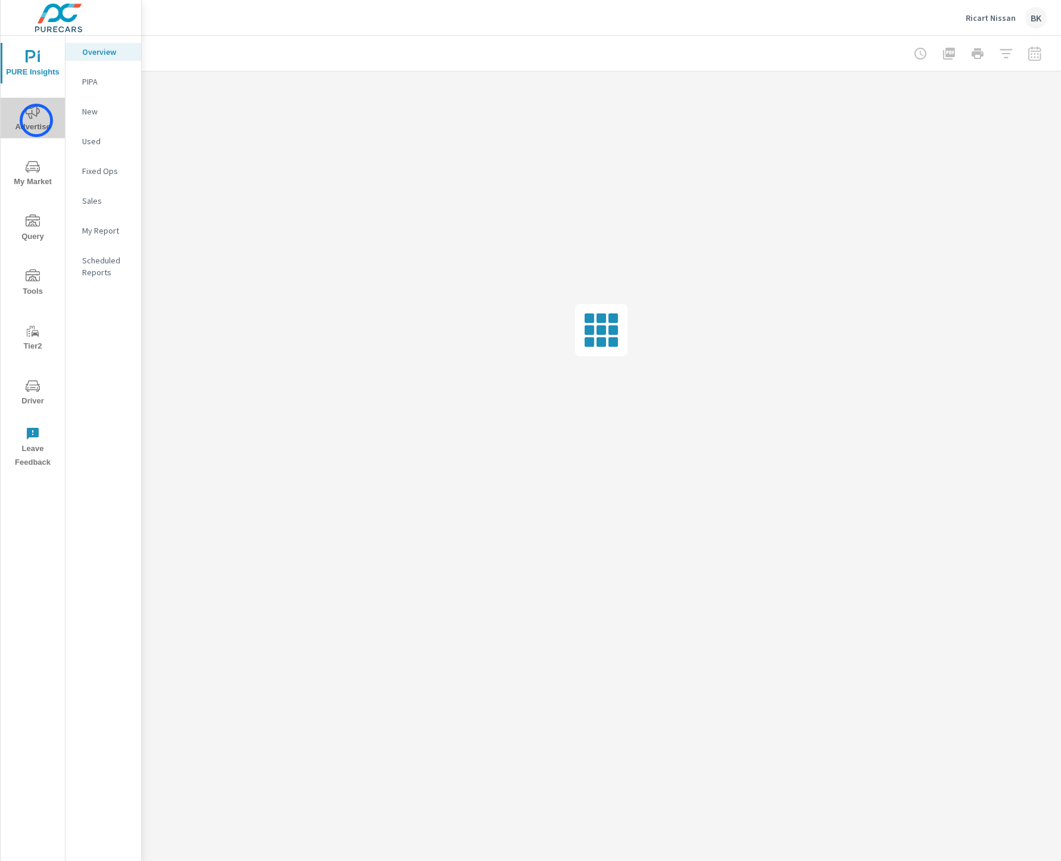
click at [36, 120] on span "Advertise" at bounding box center [32, 119] width 57 height 29
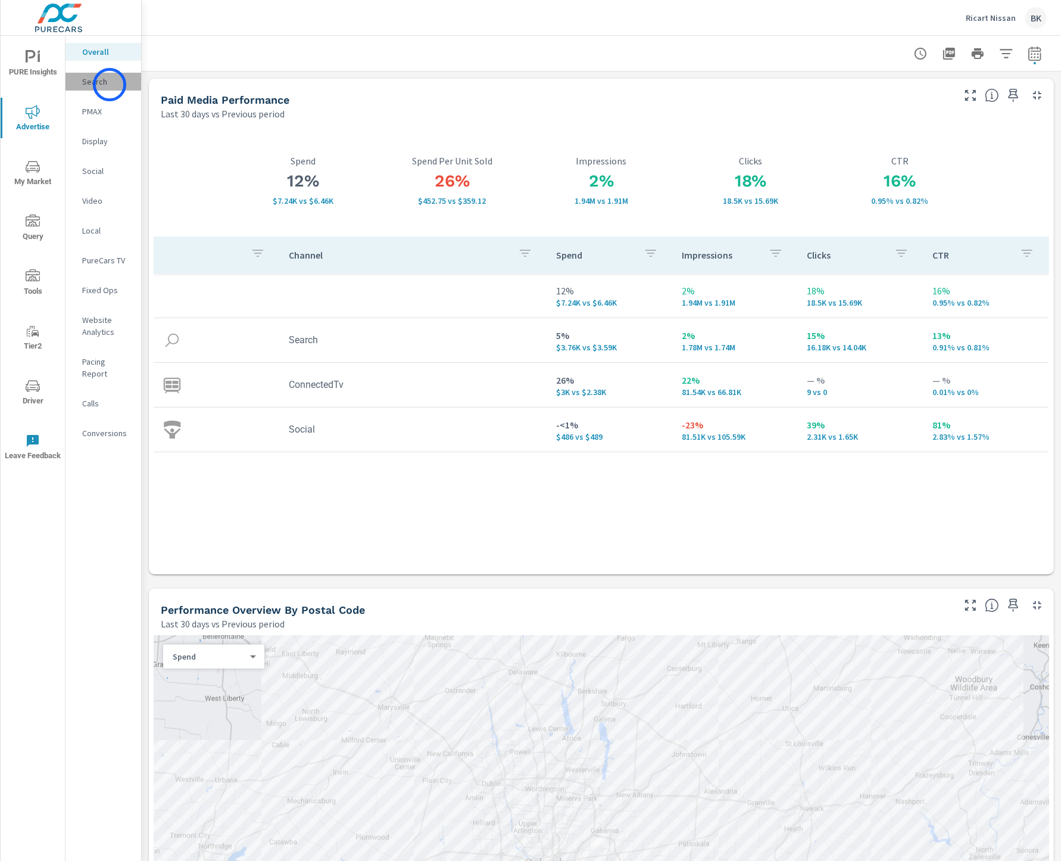
click at [110, 85] on p "Search" at bounding box center [106, 82] width 49 height 12
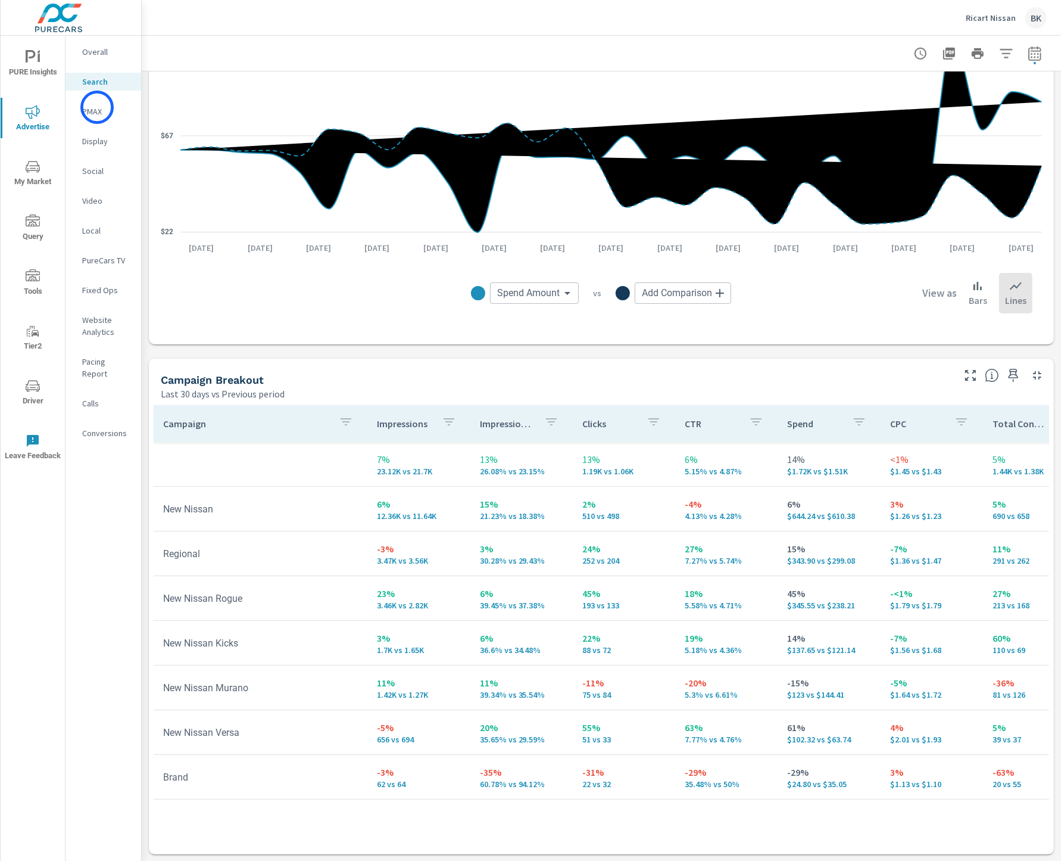
click at [97, 107] on p "PMAX" at bounding box center [106, 111] width 49 height 12
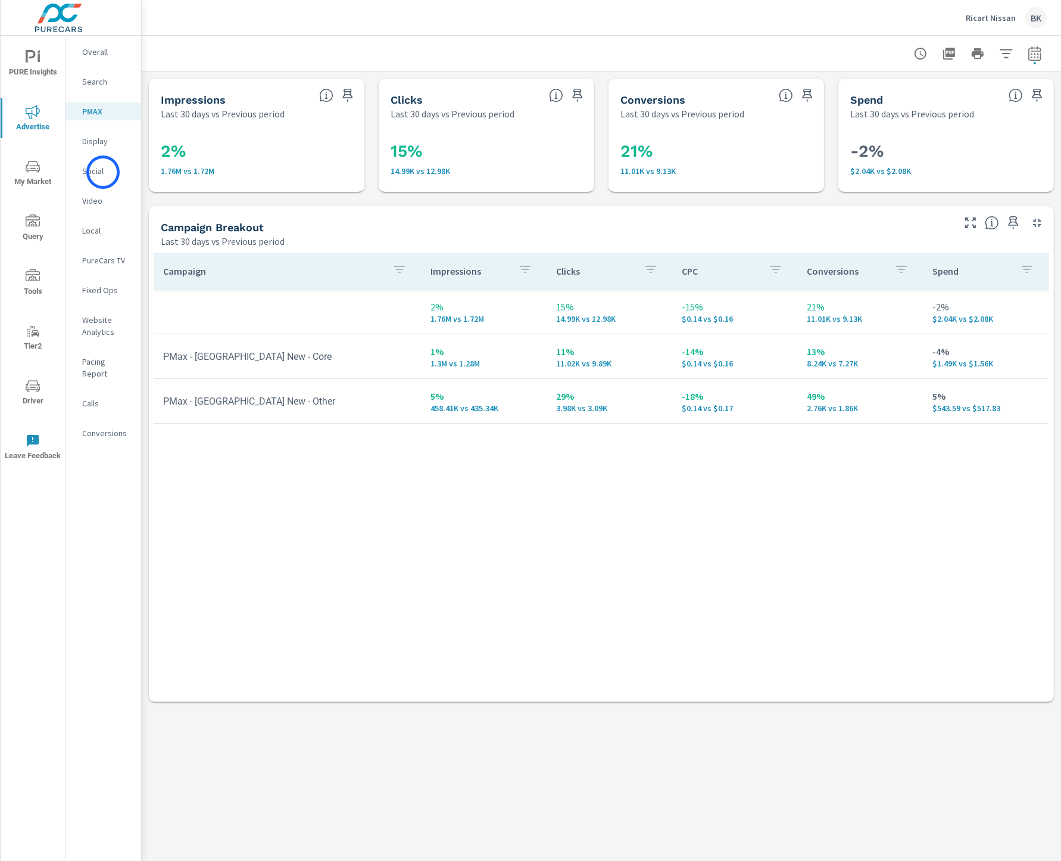
click at [103, 172] on p "Social" at bounding box center [106, 171] width 49 height 12
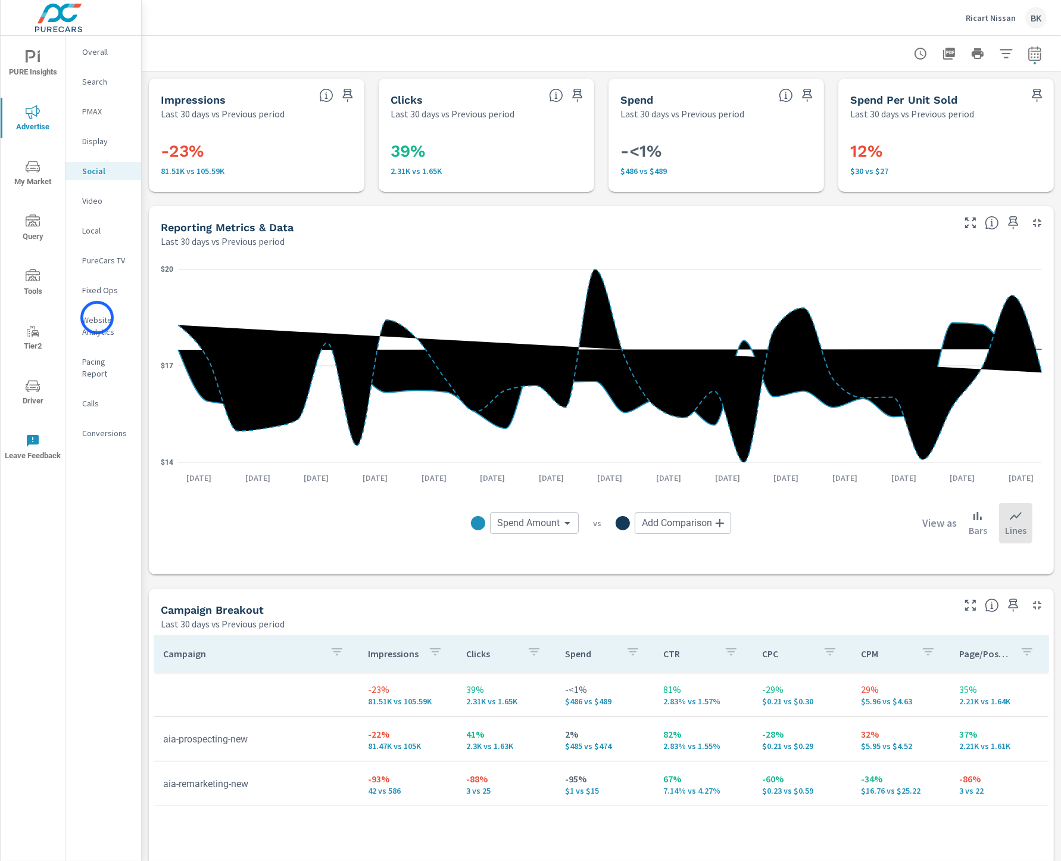
click at [97, 318] on p "Website Analytics" at bounding box center [106, 326] width 49 height 24
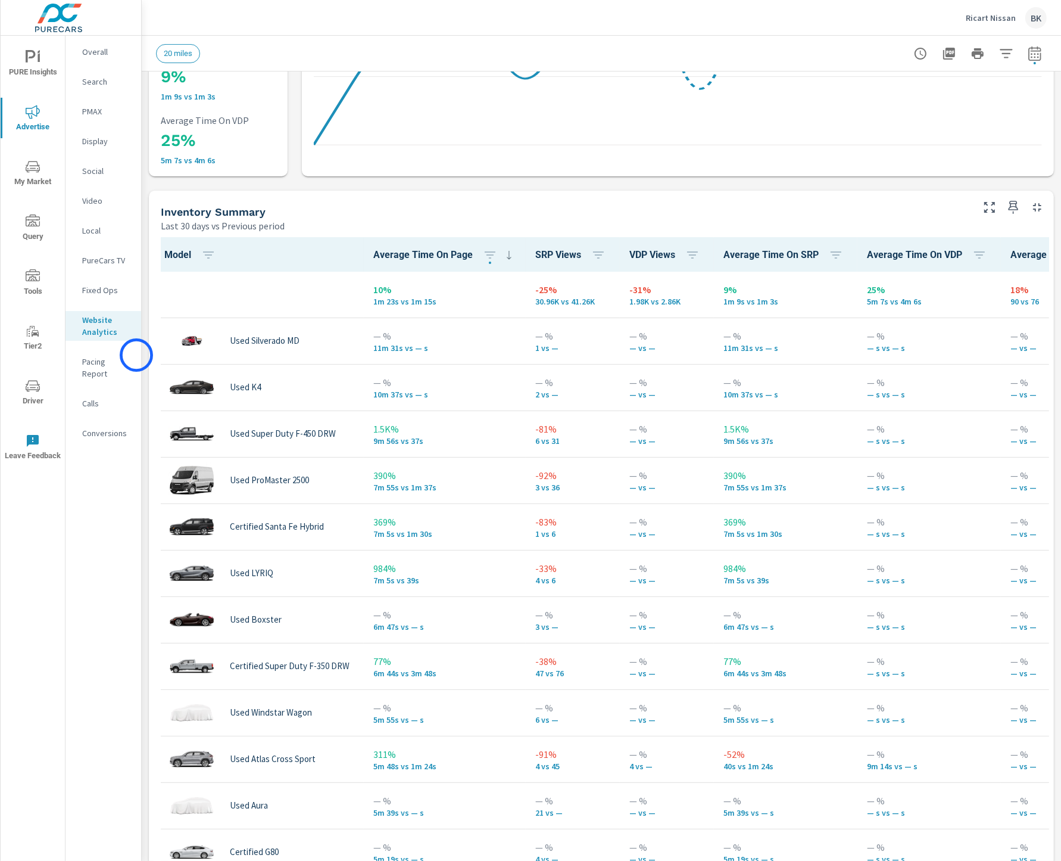
scroll to position [1, 0]
click at [125, 397] on p "Calls" at bounding box center [106, 403] width 49 height 12
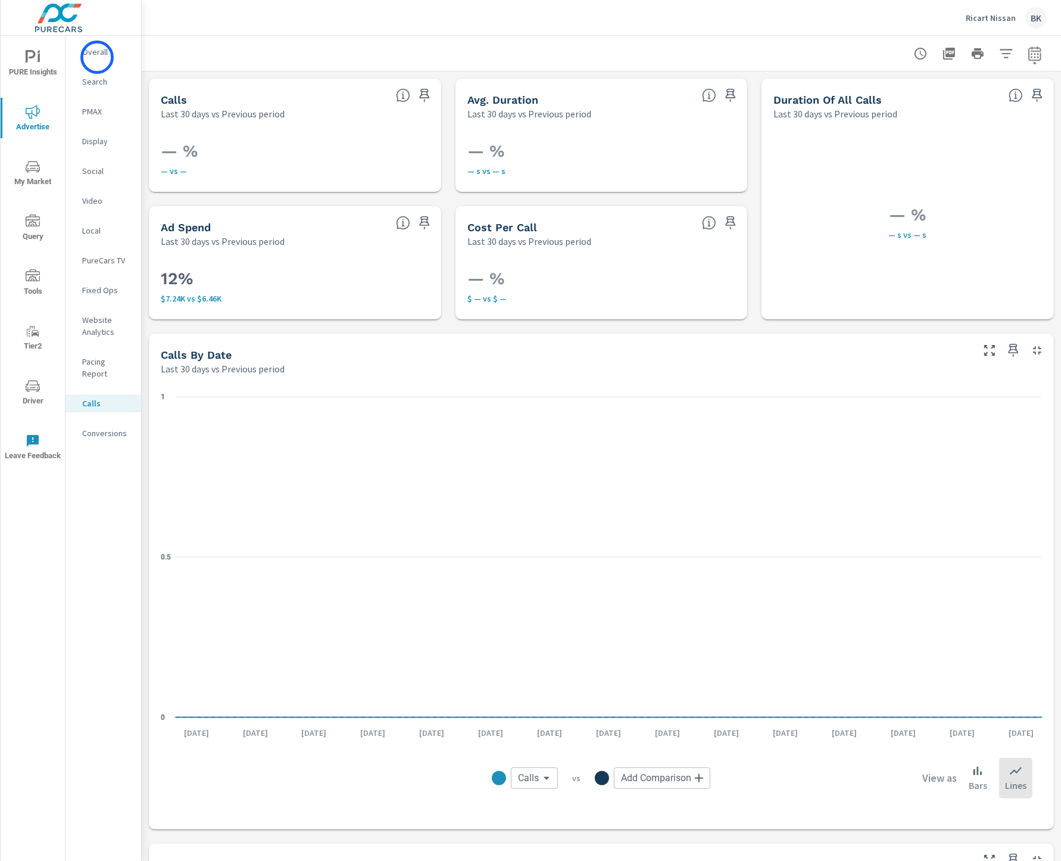
click at [95, 56] on p "Overall" at bounding box center [106, 52] width 49 height 12
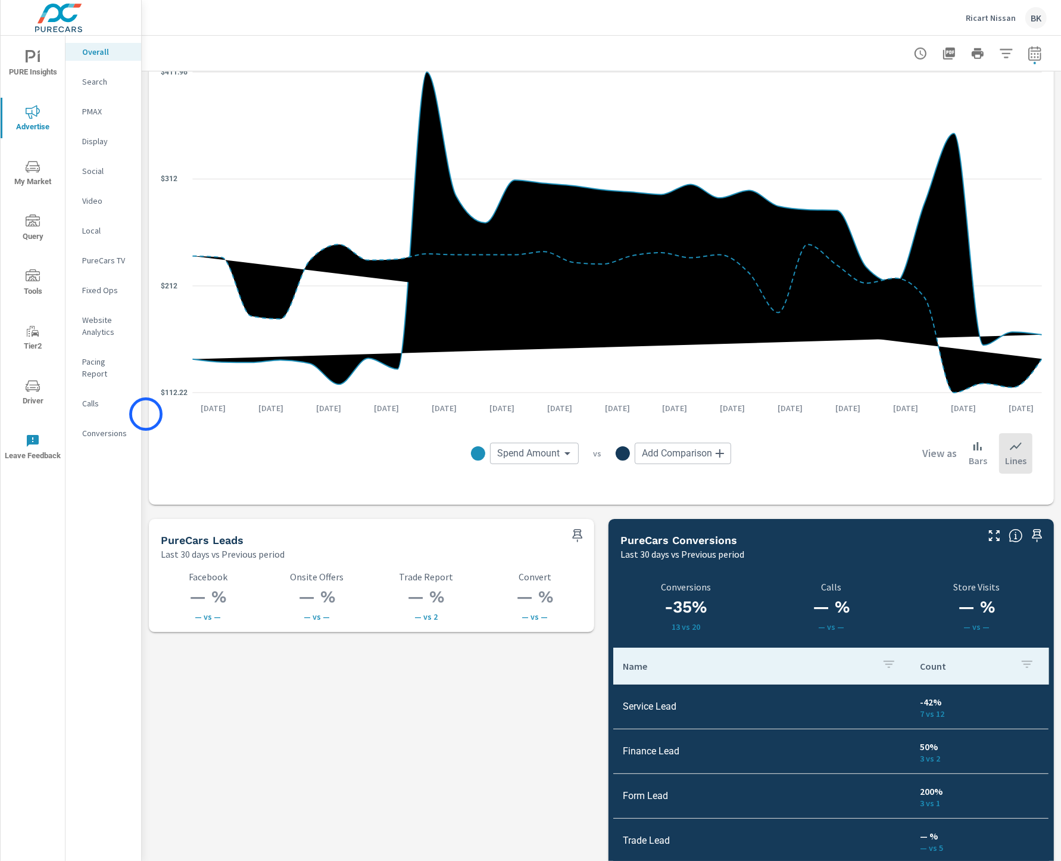
scroll to position [1377, 0]
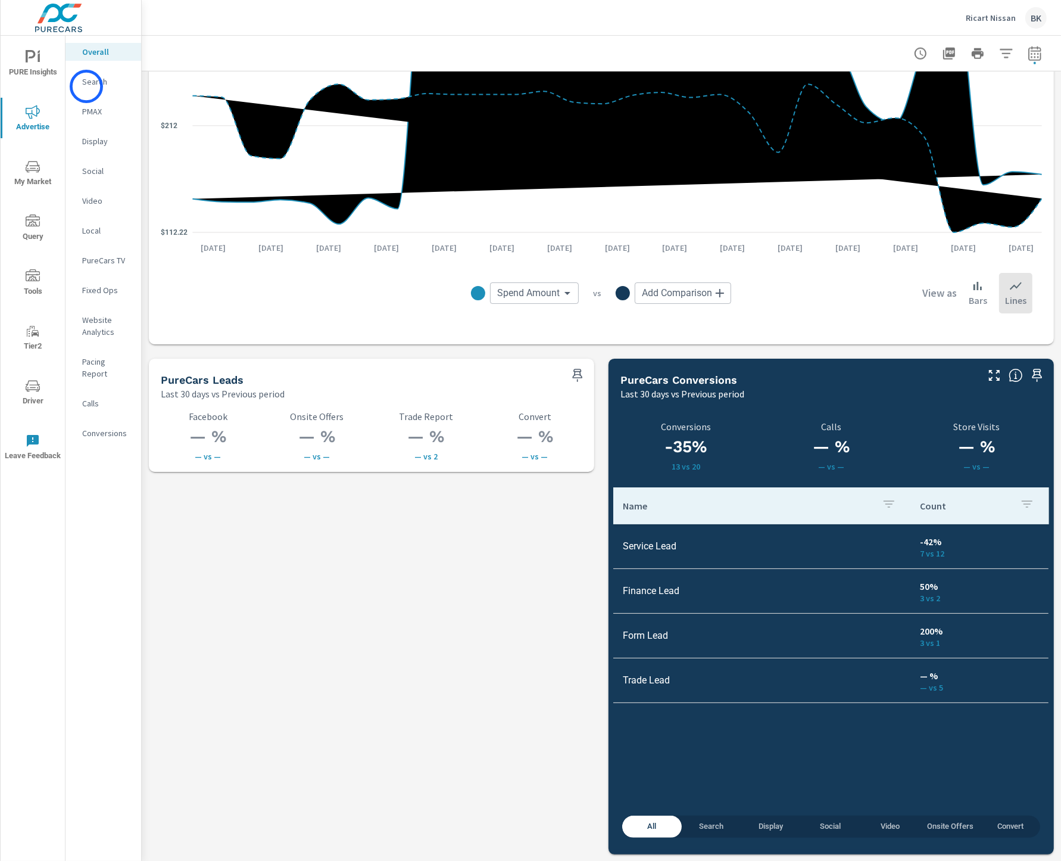
click at [87, 86] on p "Search" at bounding box center [106, 82] width 49 height 12
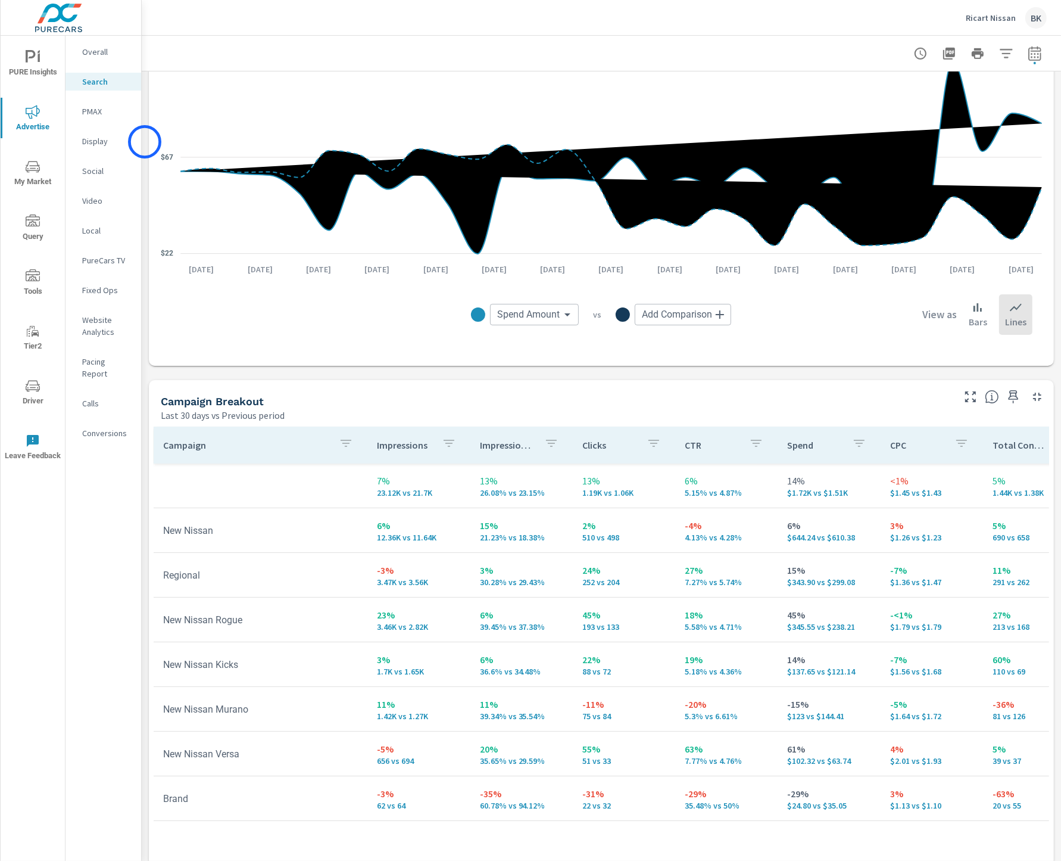
scroll to position [867, 0]
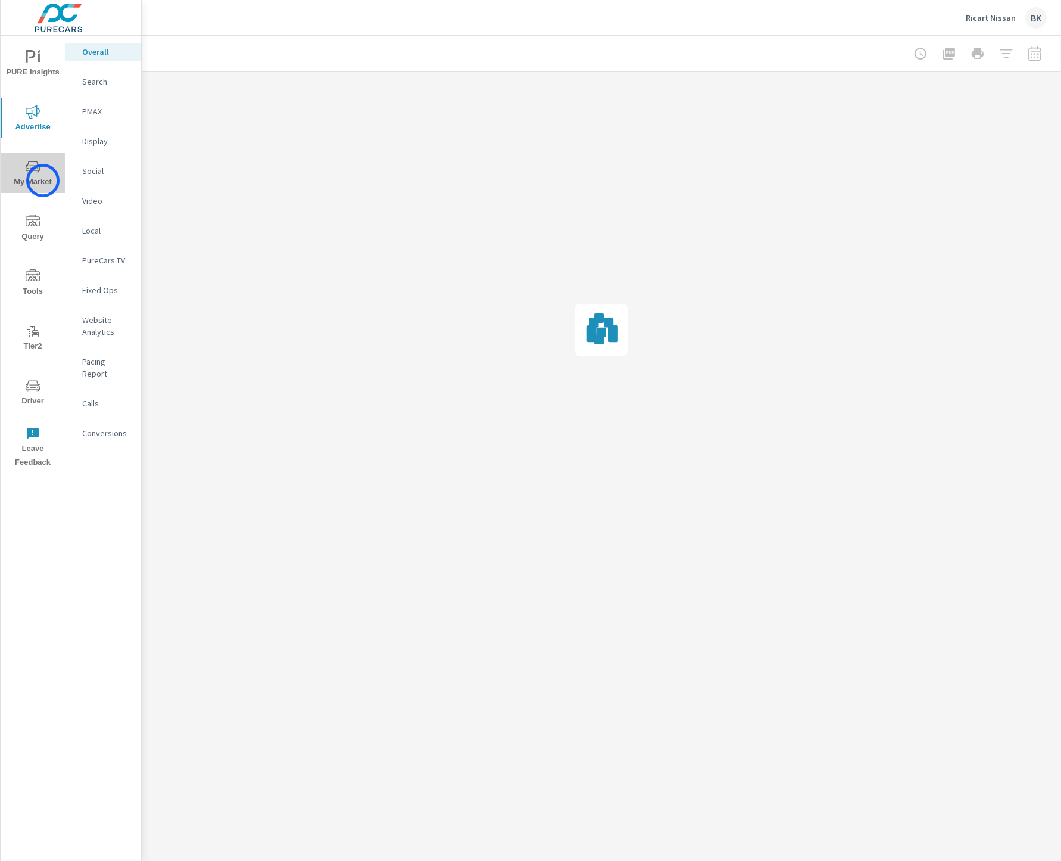
click at [43, 180] on span "My Market" at bounding box center [32, 174] width 57 height 29
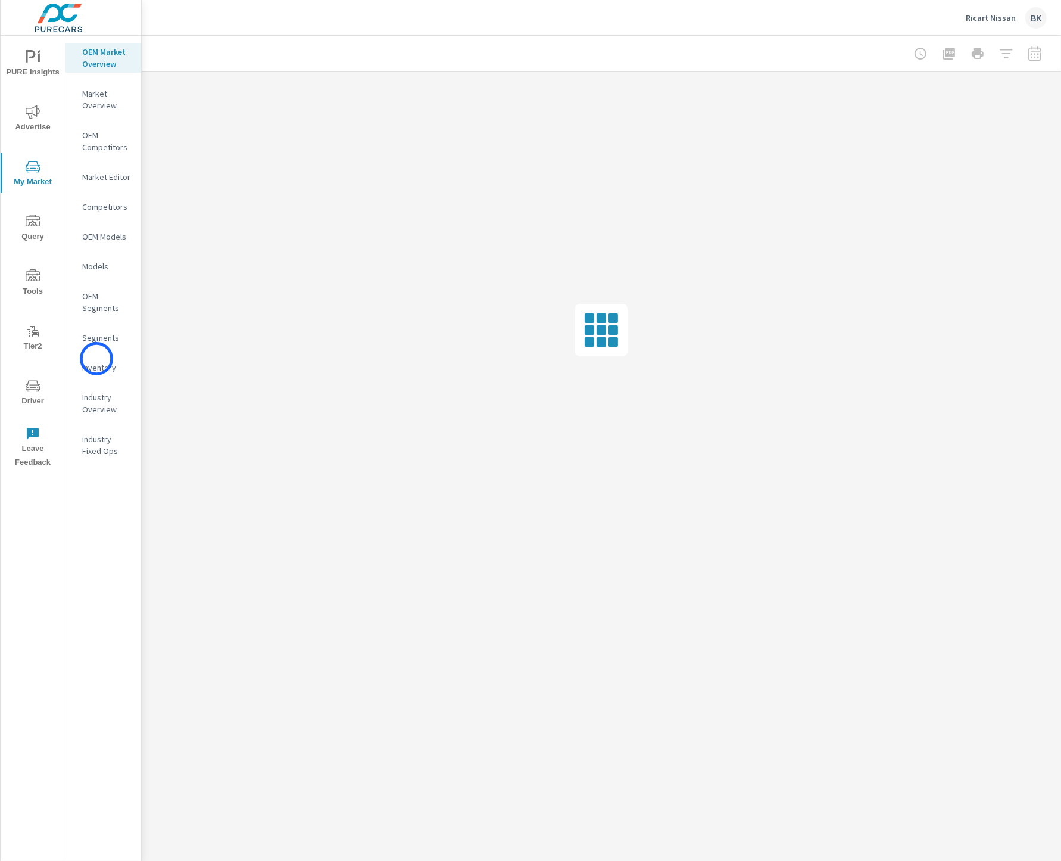
click at [96, 359] on div "Inventory" at bounding box center [104, 368] width 76 height 18
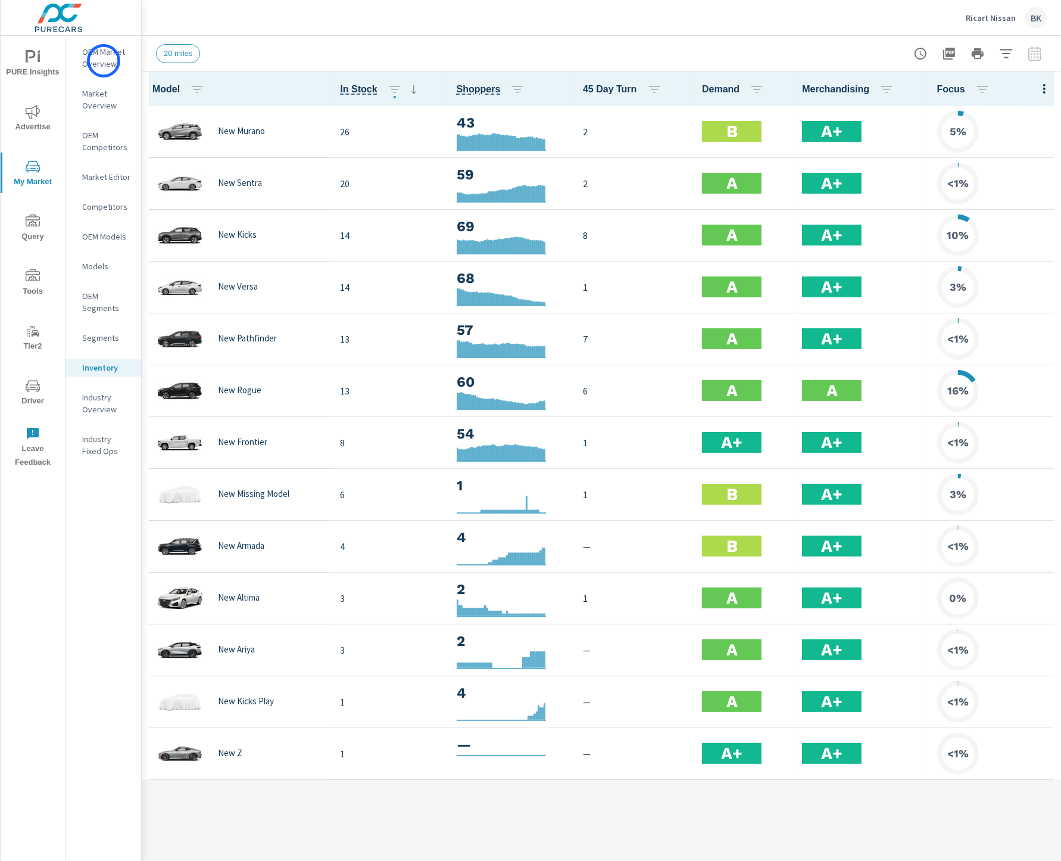
click at [104, 61] on p "OEM Market Overview" at bounding box center [106, 58] width 49 height 24
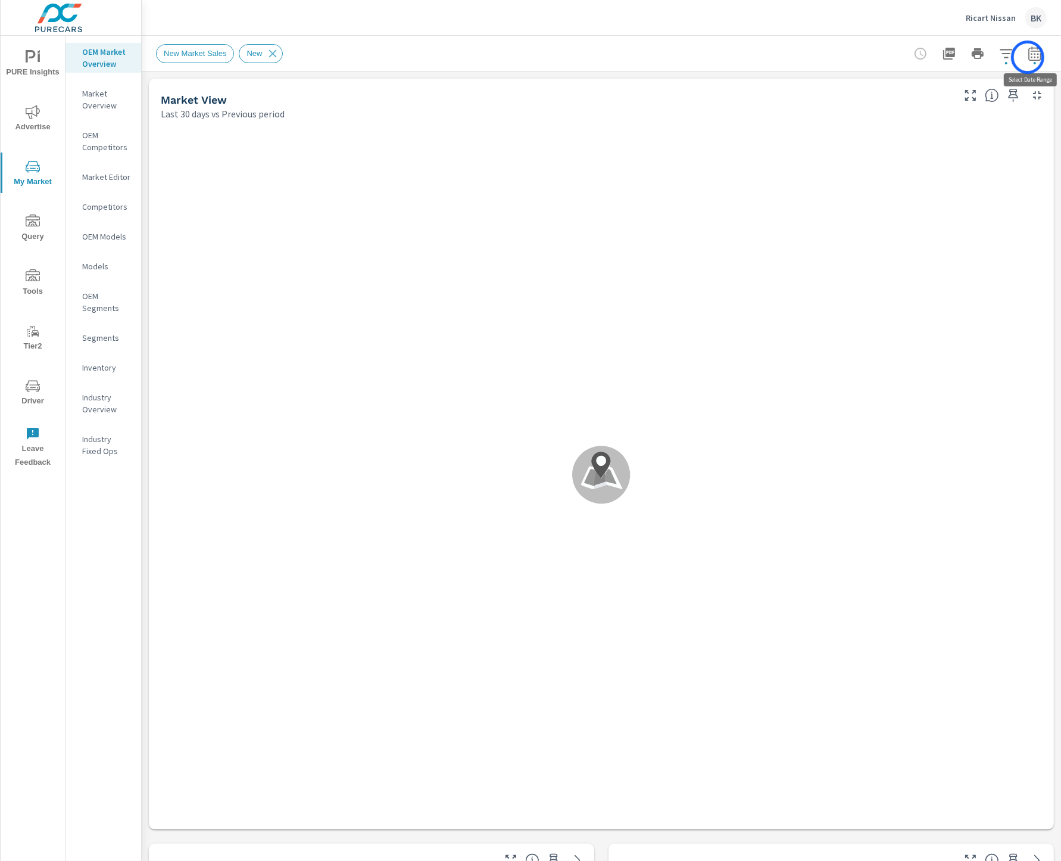
click at [1029, 57] on icon "button" at bounding box center [1035, 53] width 13 height 14
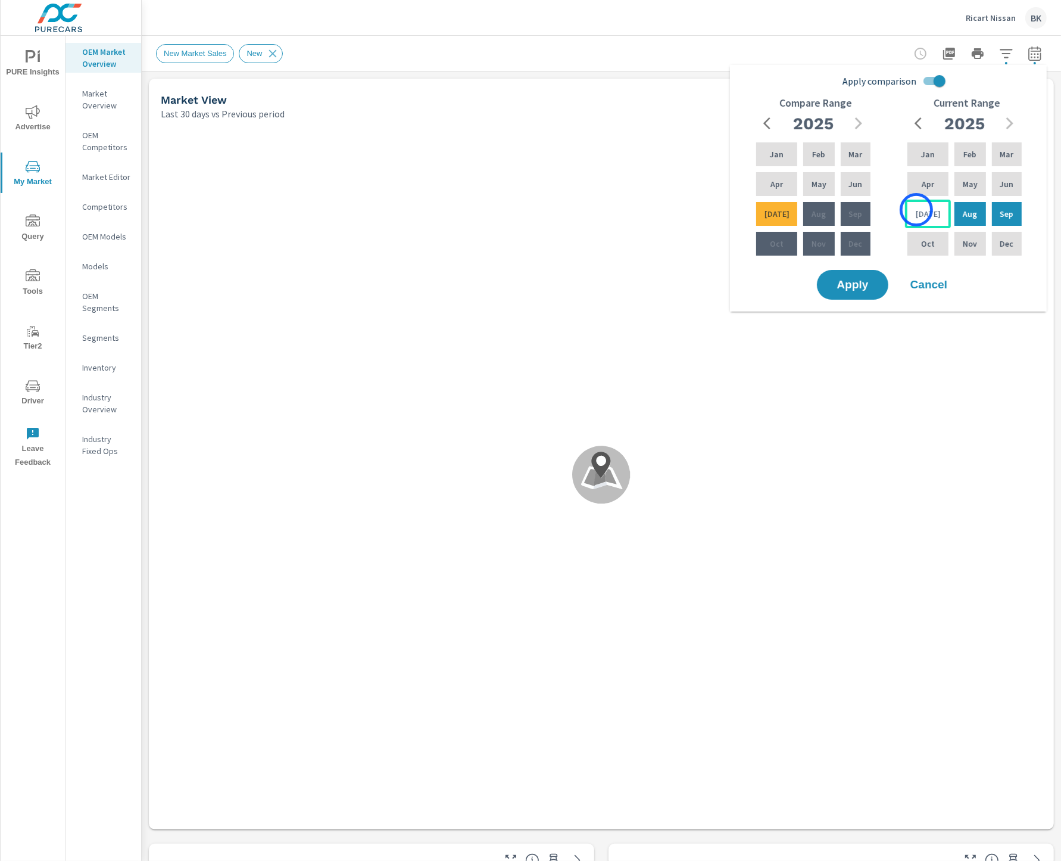
click at [917, 210] on div "Jul" at bounding box center [928, 214] width 46 height 29
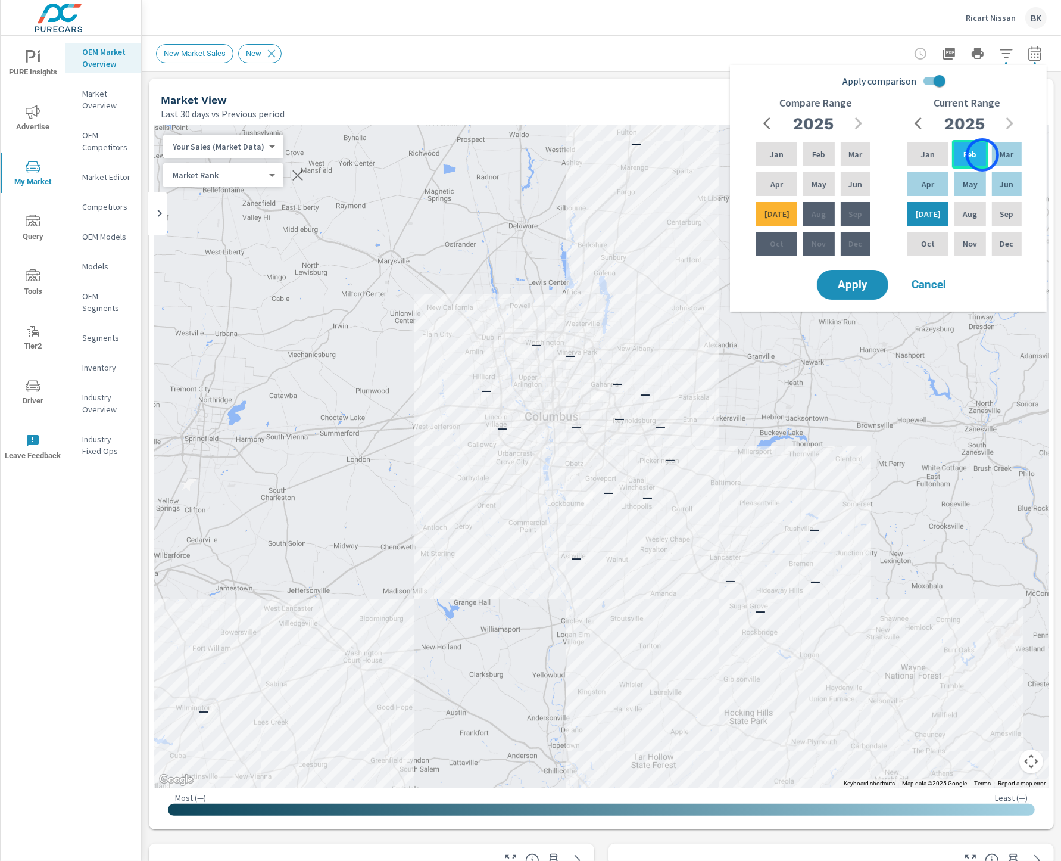
click at [983, 155] on div "Feb" at bounding box center [970, 154] width 36 height 29
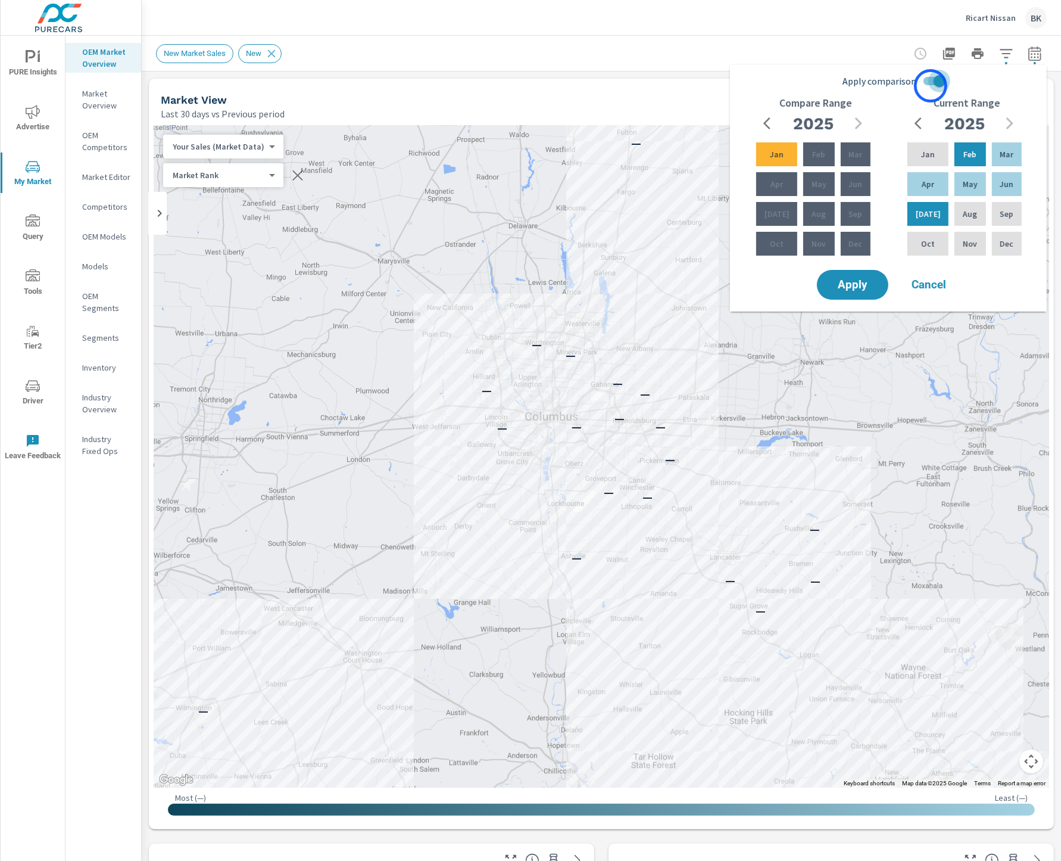
click at [931, 86] on input "Apply comparison" at bounding box center [940, 81] width 68 height 23
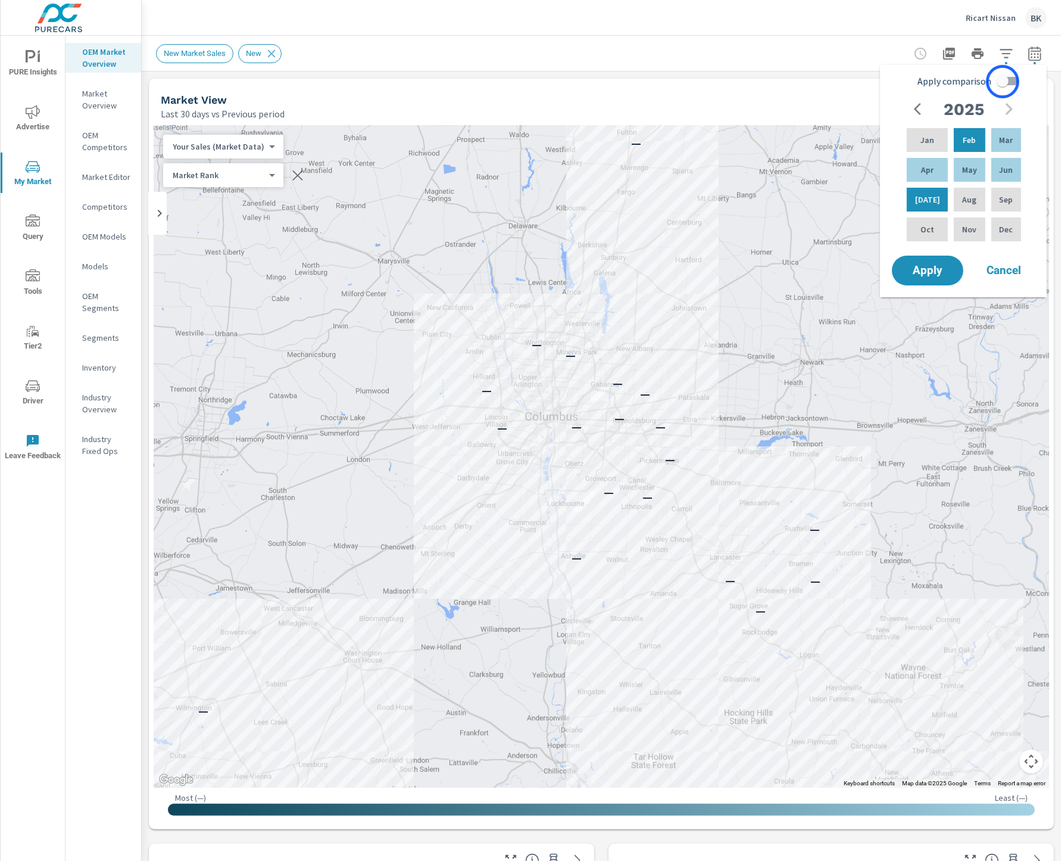
click at [1003, 82] on input "Apply comparison" at bounding box center [1003, 81] width 68 height 23
checkbox input "true"
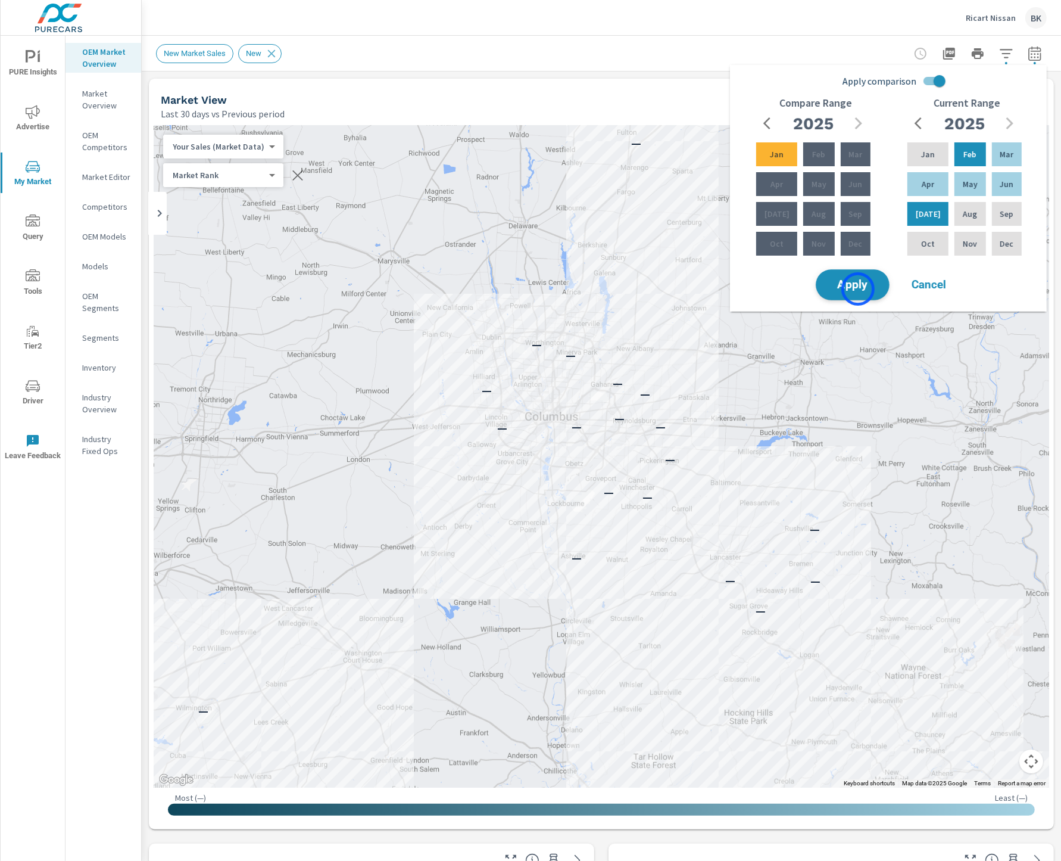
click at [858, 289] on span "Apply" at bounding box center [853, 284] width 49 height 11
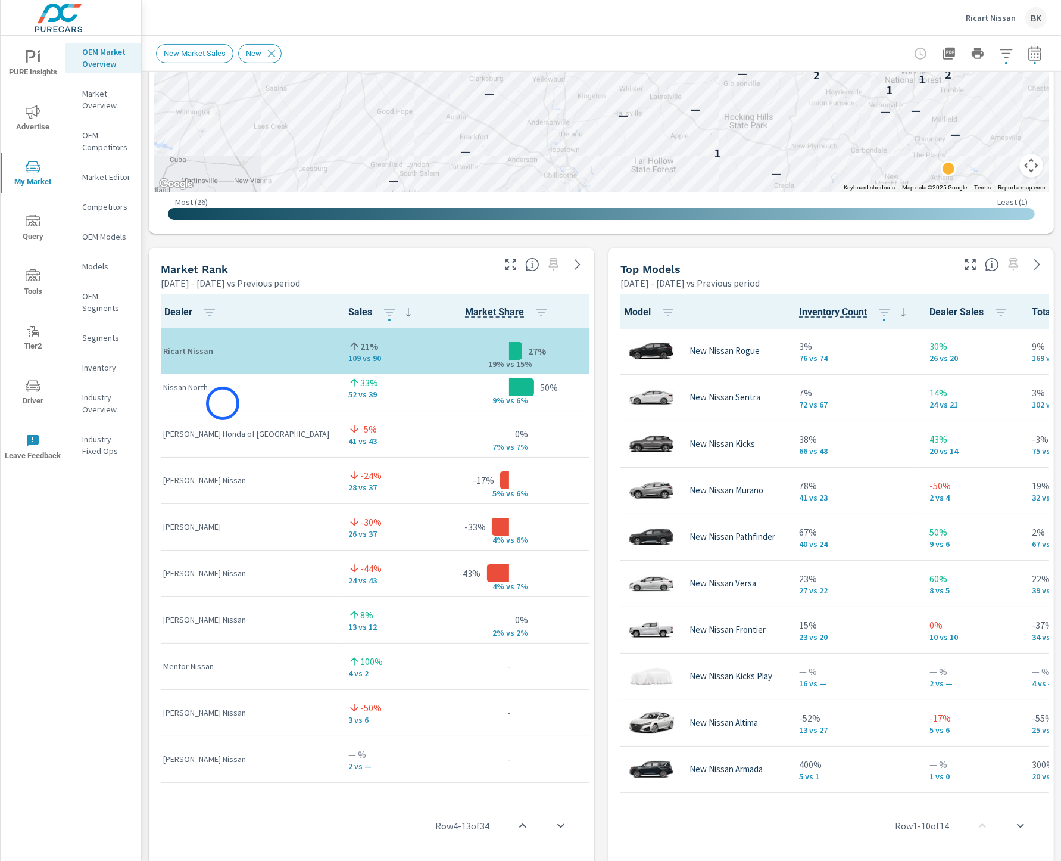
scroll to position [126, 0]
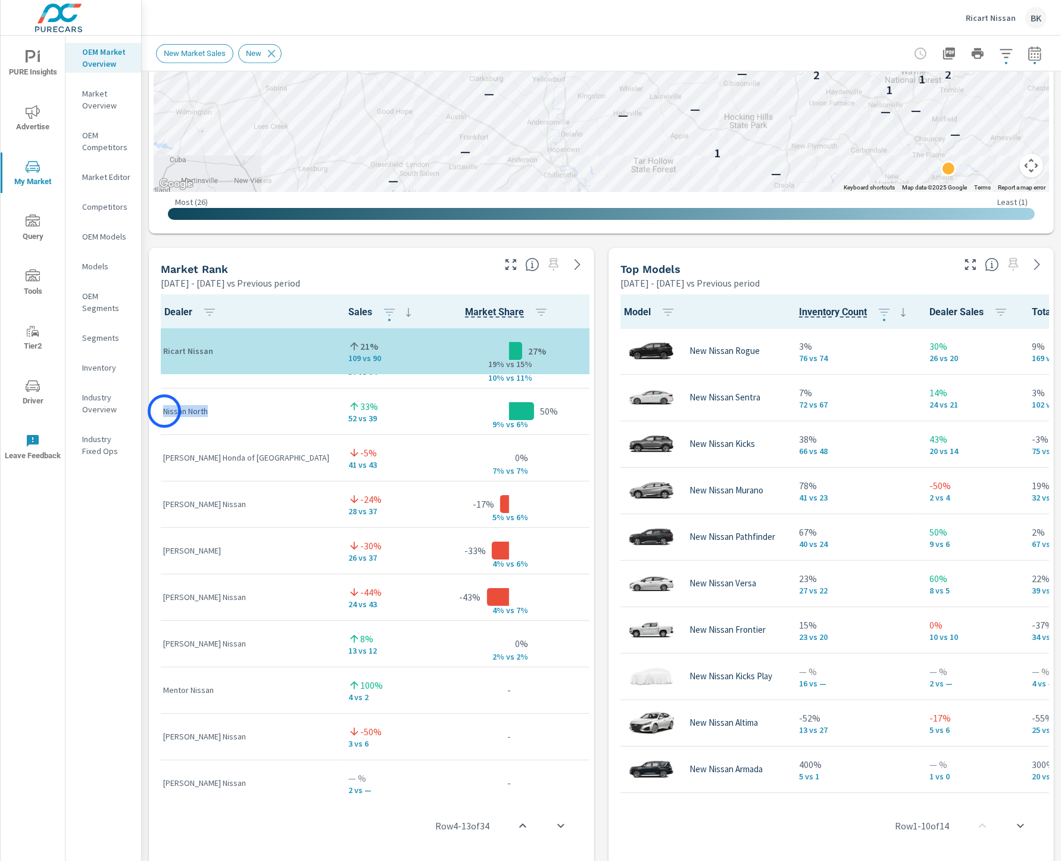
drag, startPoint x: 213, startPoint y: 410, endPoint x: 164, endPoint y: 411, distance: 48.2
click at [164, 411] on p "Nissan North" at bounding box center [246, 411] width 166 height 12
copy p "Nissan North"
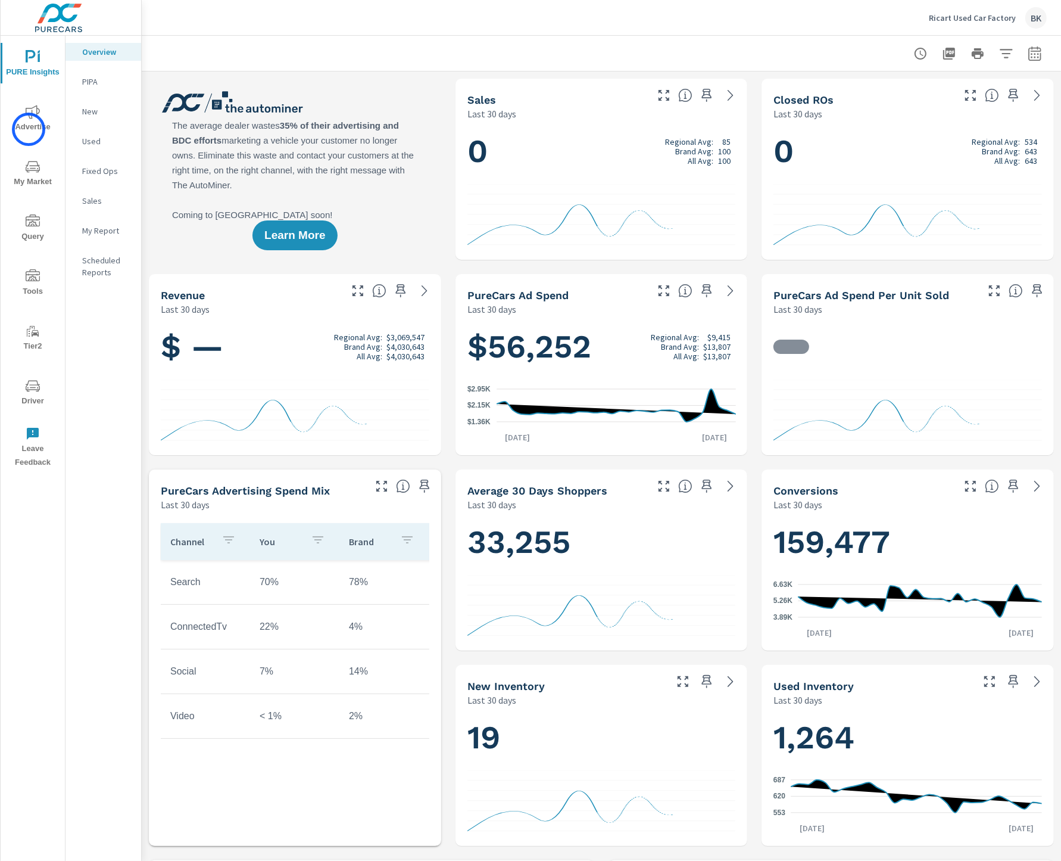
click at [29, 129] on span "Advertise" at bounding box center [32, 119] width 57 height 29
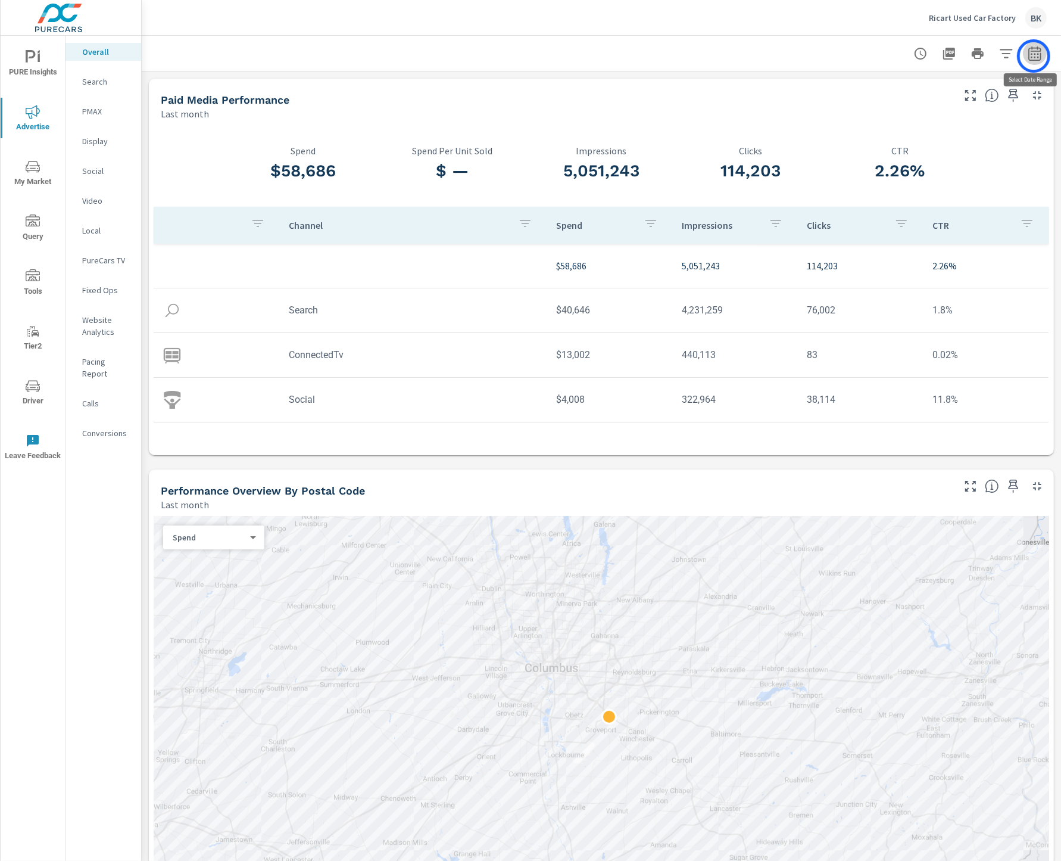
click at [1034, 56] on icon "button" at bounding box center [1035, 53] width 14 height 14
select select "Last month"
click at [957, 104] on select "Custom [DATE] Last week Last 7 days Last 14 days Last 30 days Last 45 days Last…" at bounding box center [939, 103] width 119 height 24
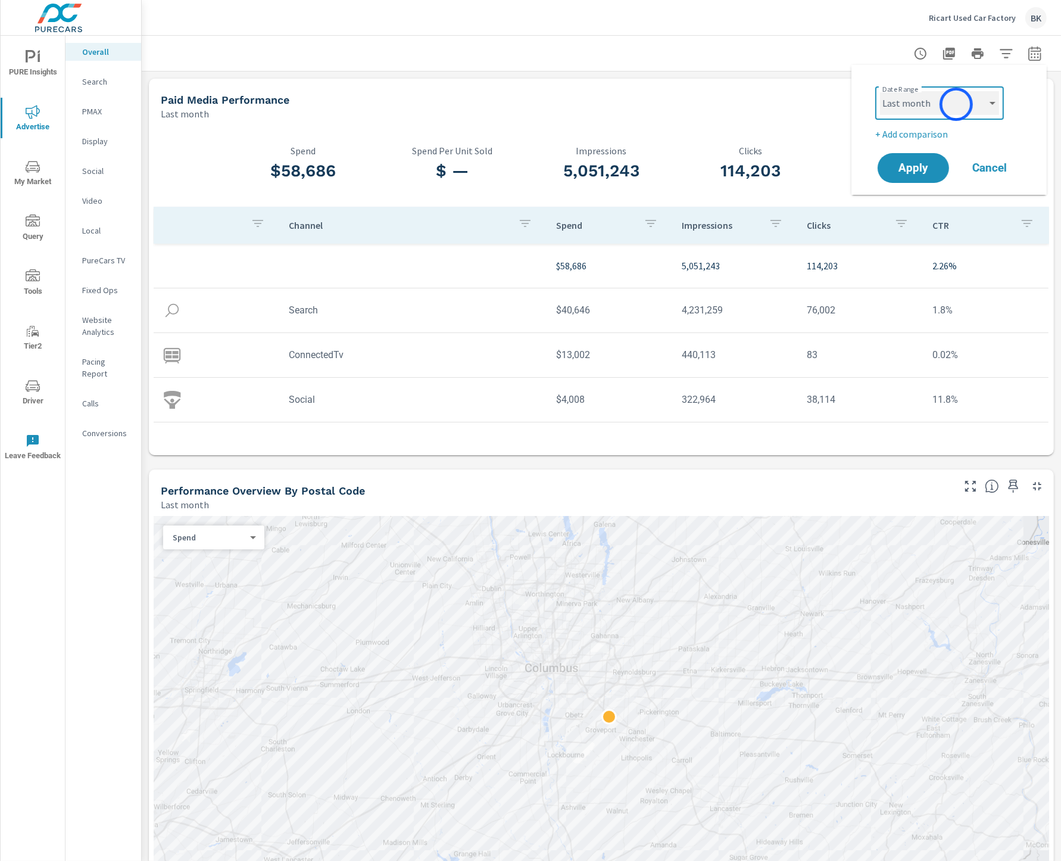
click at [880, 91] on select "Custom [DATE] Last week Last 7 days Last 14 days Last 30 days Last 45 days Last…" at bounding box center [939, 103] width 119 height 24
click at [917, 135] on p "+ Add comparison" at bounding box center [952, 134] width 152 height 14
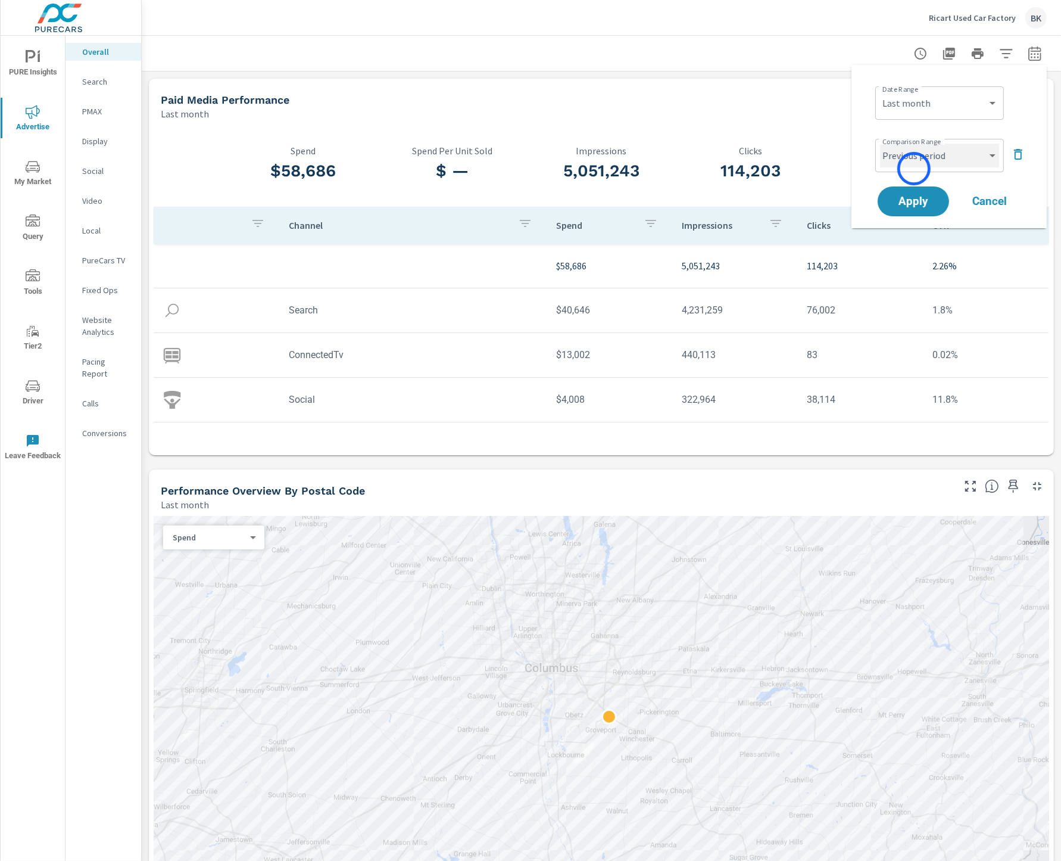
click at [915, 160] on select "Custom Previous period Previous month Previous year" at bounding box center [939, 156] width 119 height 24
click at [880, 144] on select "Custom Previous period Previous month Previous year" at bounding box center [939, 156] width 119 height 24
select select "Previous month"
click at [911, 196] on span "Apply" at bounding box center [913, 201] width 49 height 11
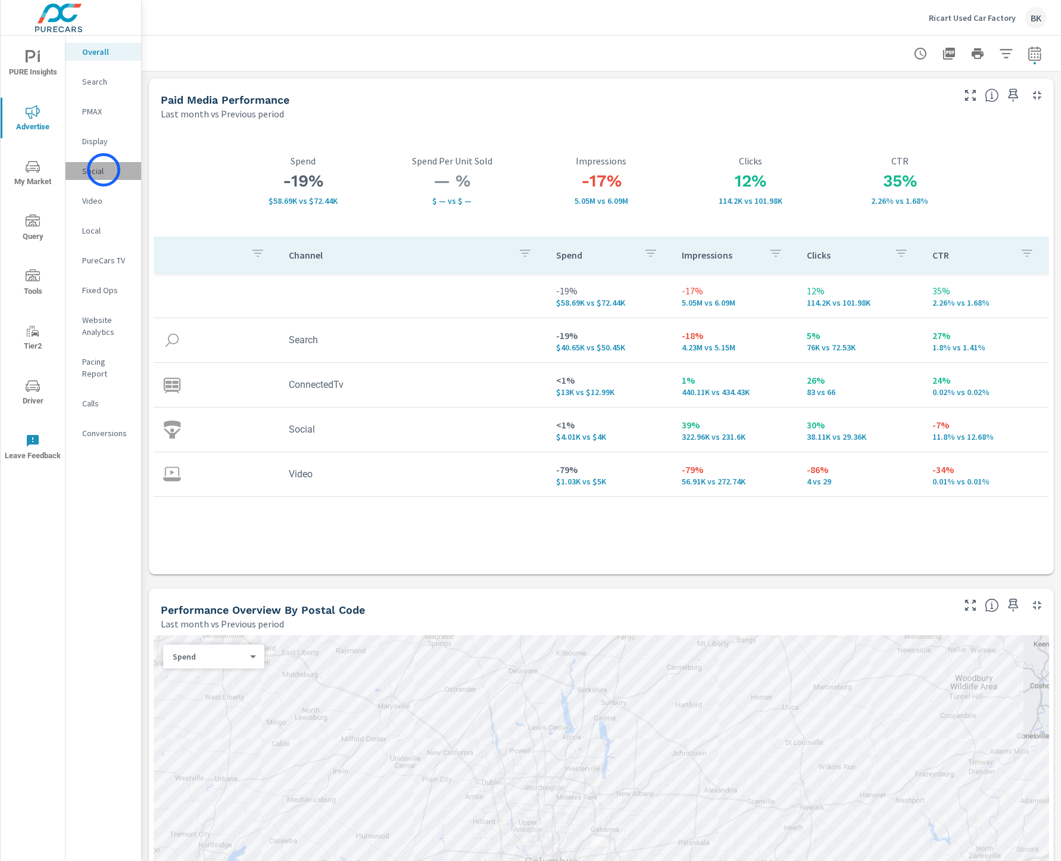
click at [104, 170] on p "Social" at bounding box center [106, 171] width 49 height 12
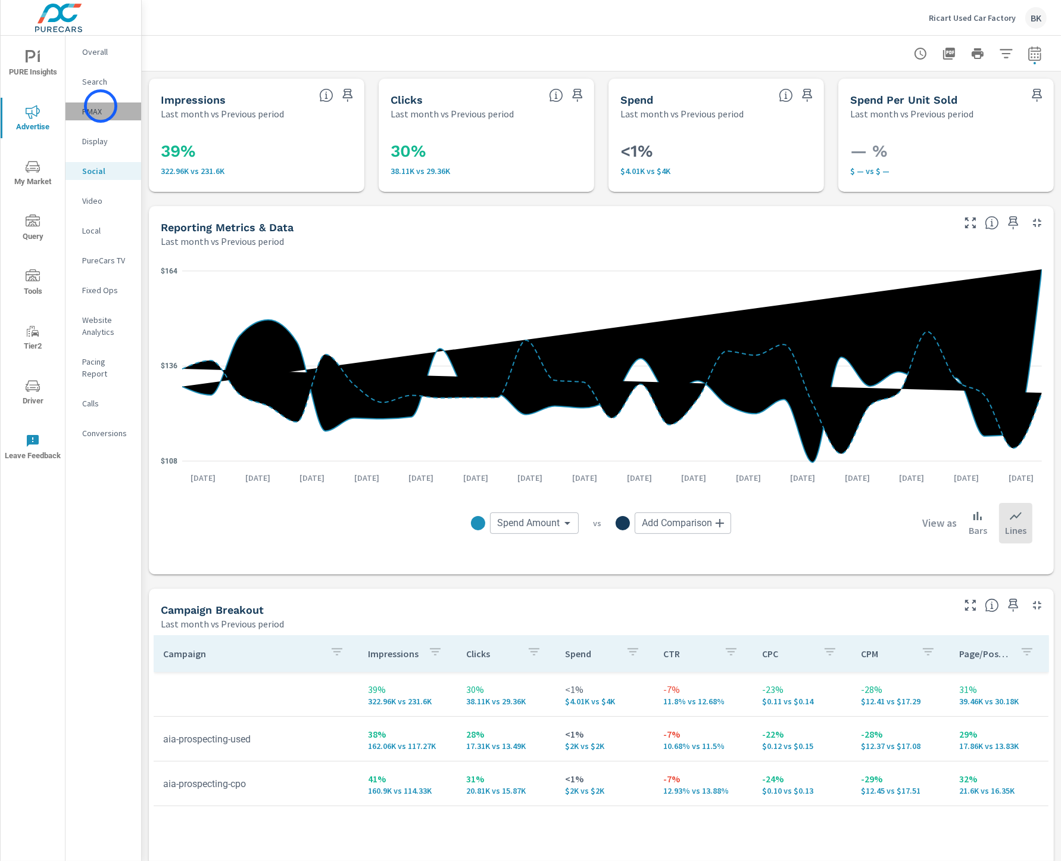
click at [101, 106] on p "PMAX" at bounding box center [106, 111] width 49 height 12
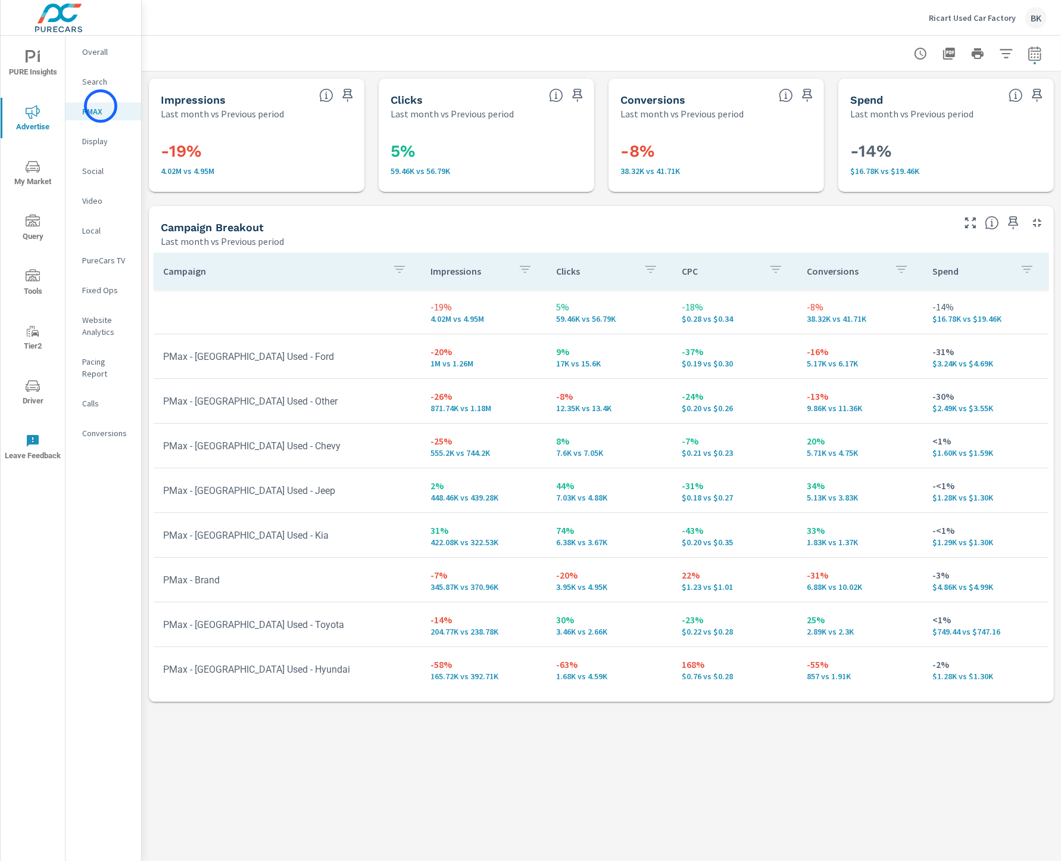
scroll to position [13, 0]
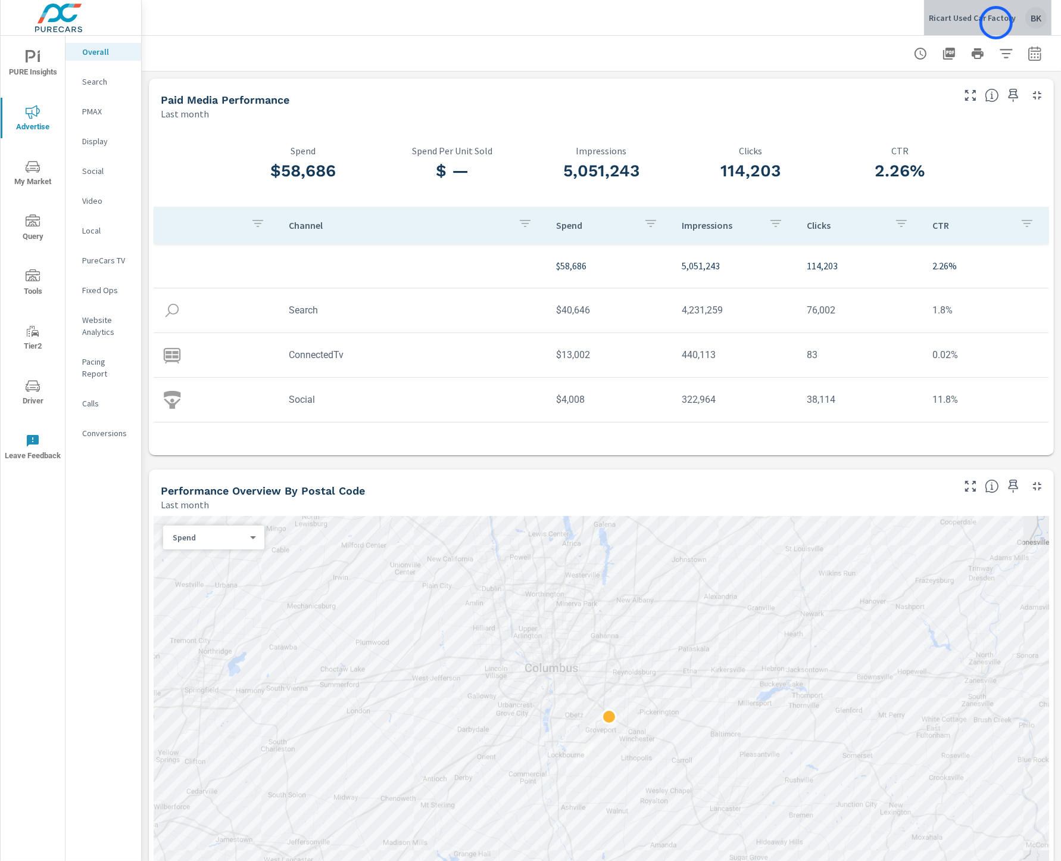
click at [996, 23] on div "Ricart Used Car Factory BK" at bounding box center [988, 17] width 118 height 21
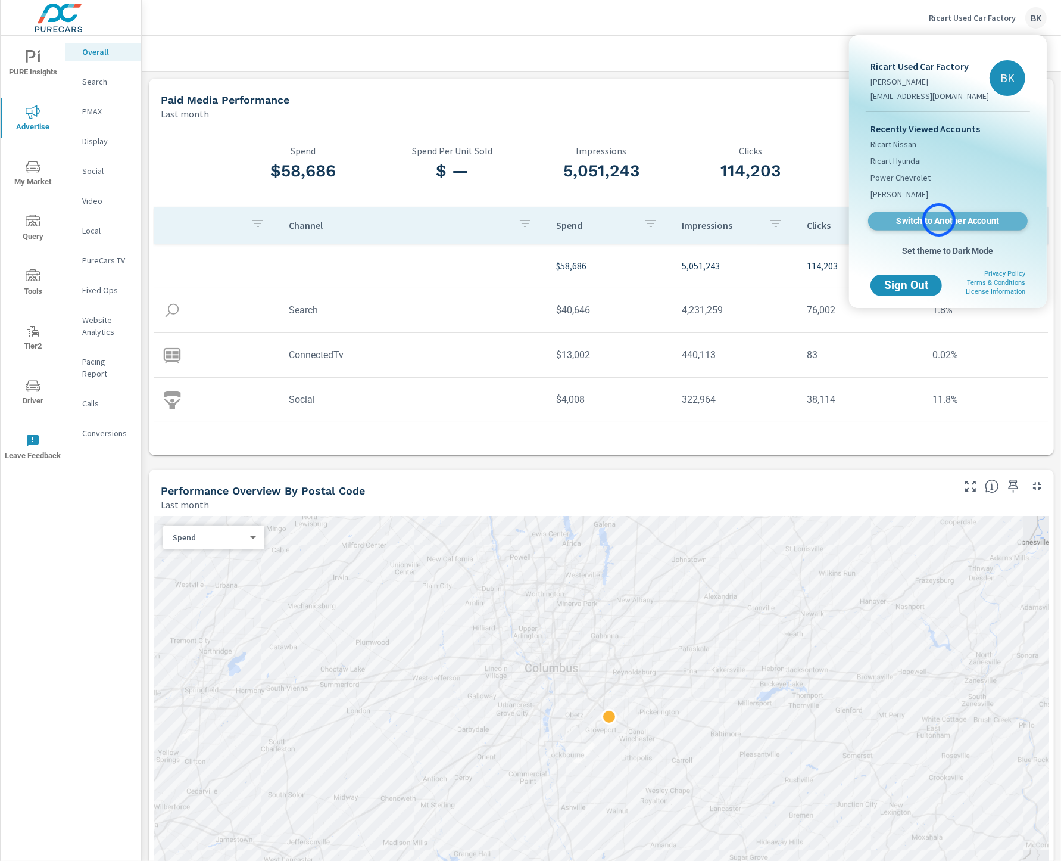
click at [939, 220] on span "Switch to Another Account" at bounding box center [948, 221] width 146 height 11
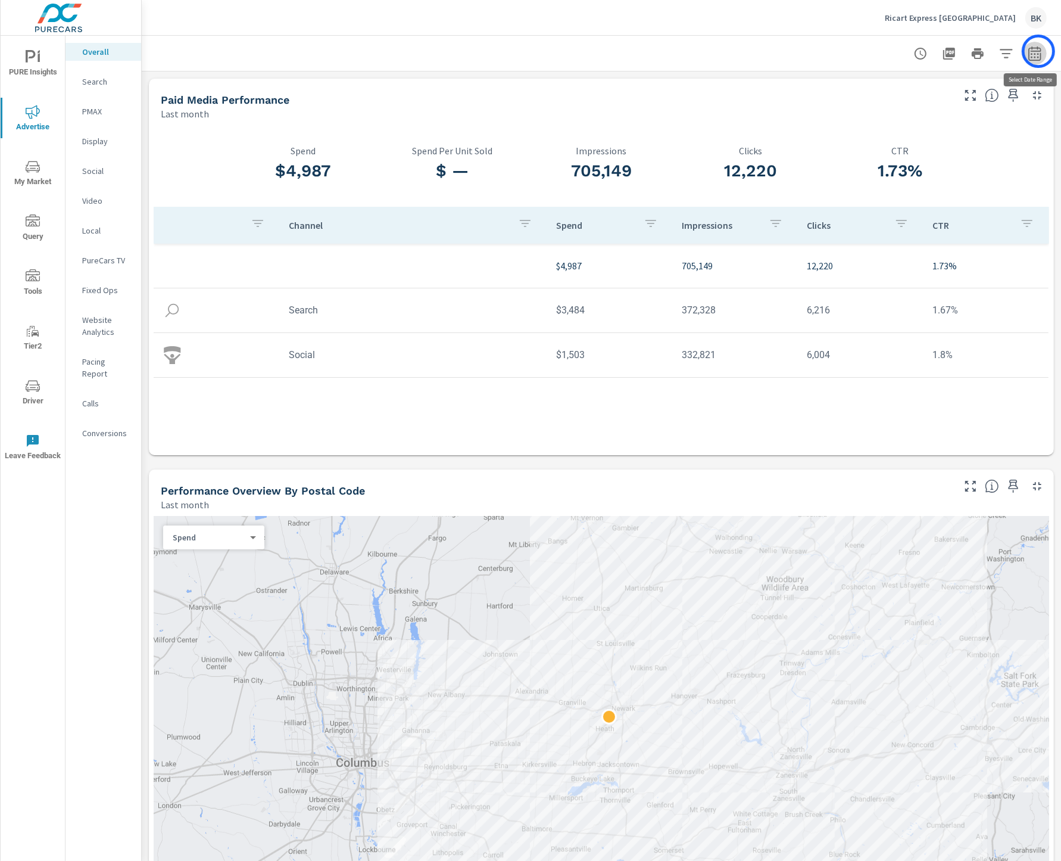
click at [1039, 51] on icon "button" at bounding box center [1035, 53] width 14 height 14
select select "Last month"
click at [940, 130] on p "+ Add comparison" at bounding box center [952, 134] width 152 height 14
select select "Previous period"
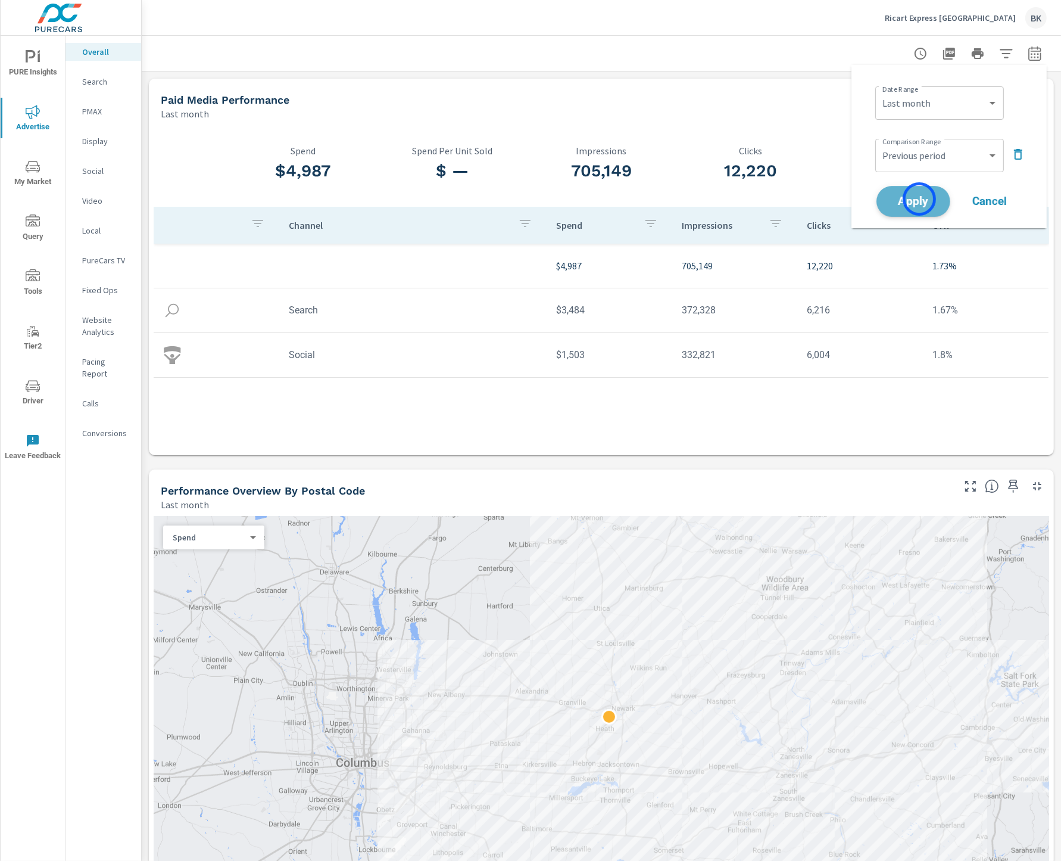
click at [920, 199] on span "Apply" at bounding box center [913, 201] width 49 height 11
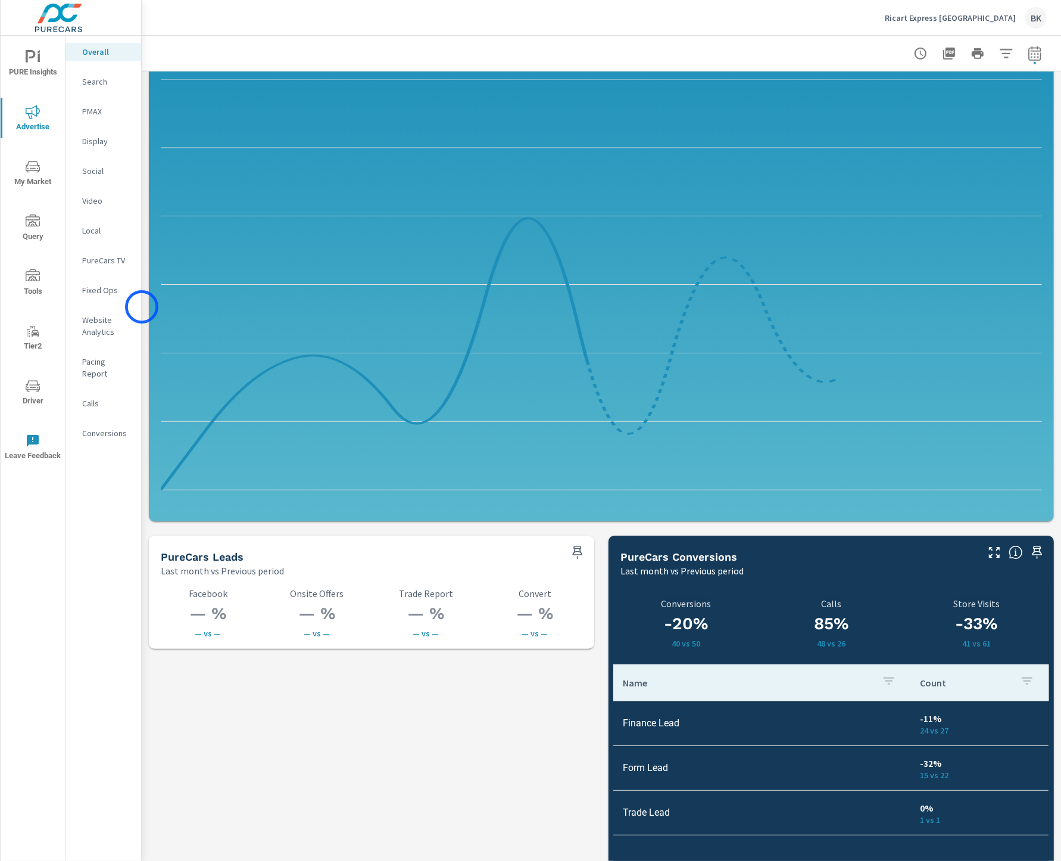
scroll to position [1377, 0]
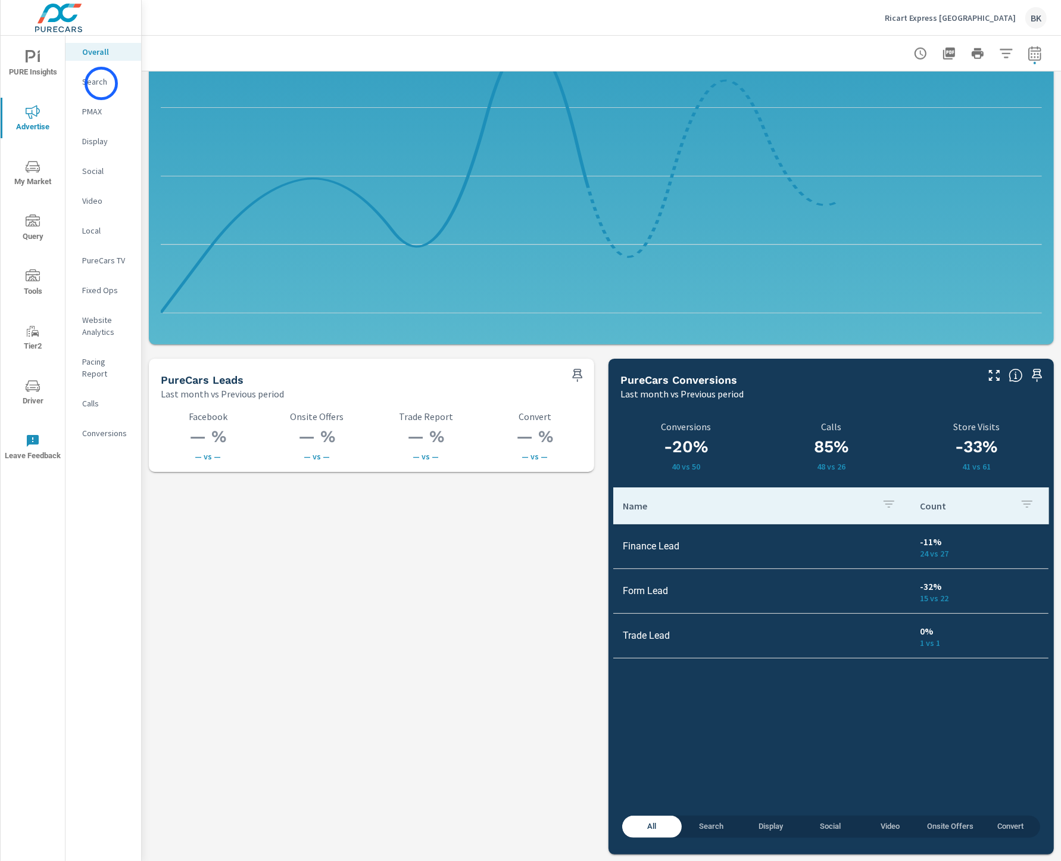
click at [101, 83] on p "Search" at bounding box center [106, 82] width 49 height 12
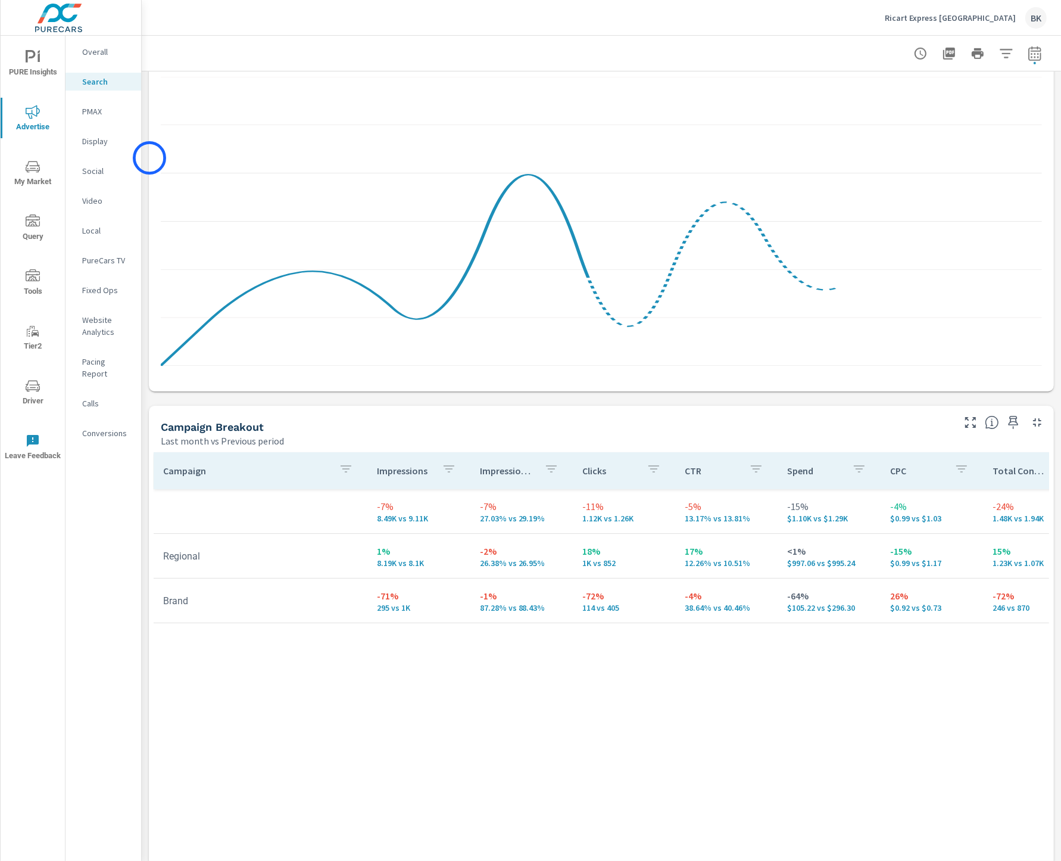
scroll to position [827, 0]
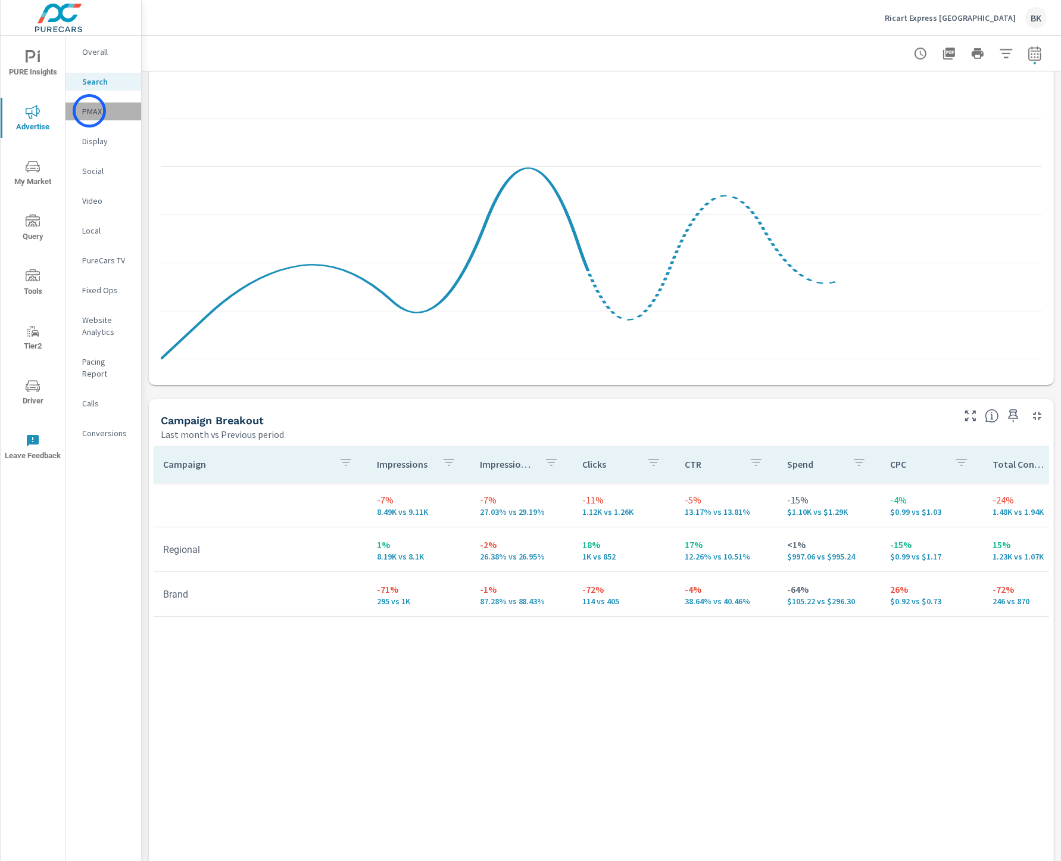
click at [89, 111] on p "PMAX" at bounding box center [106, 111] width 49 height 12
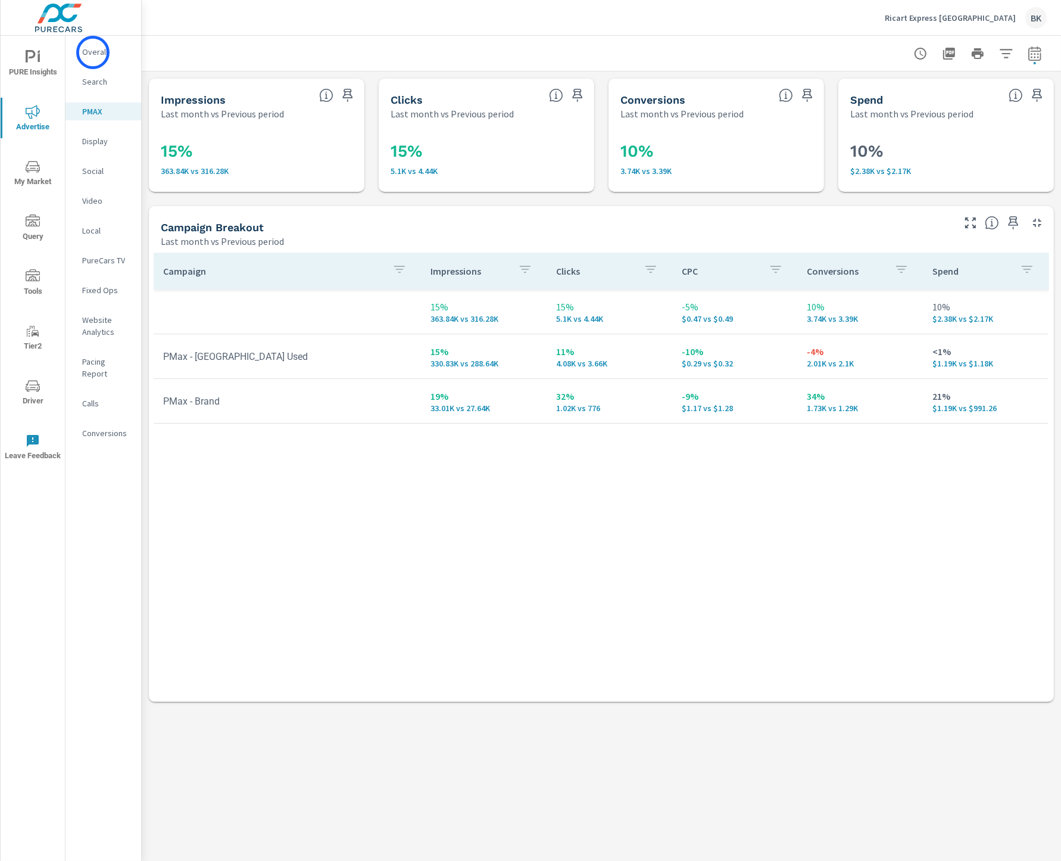
click at [93, 52] on p "Overall" at bounding box center [106, 52] width 49 height 12
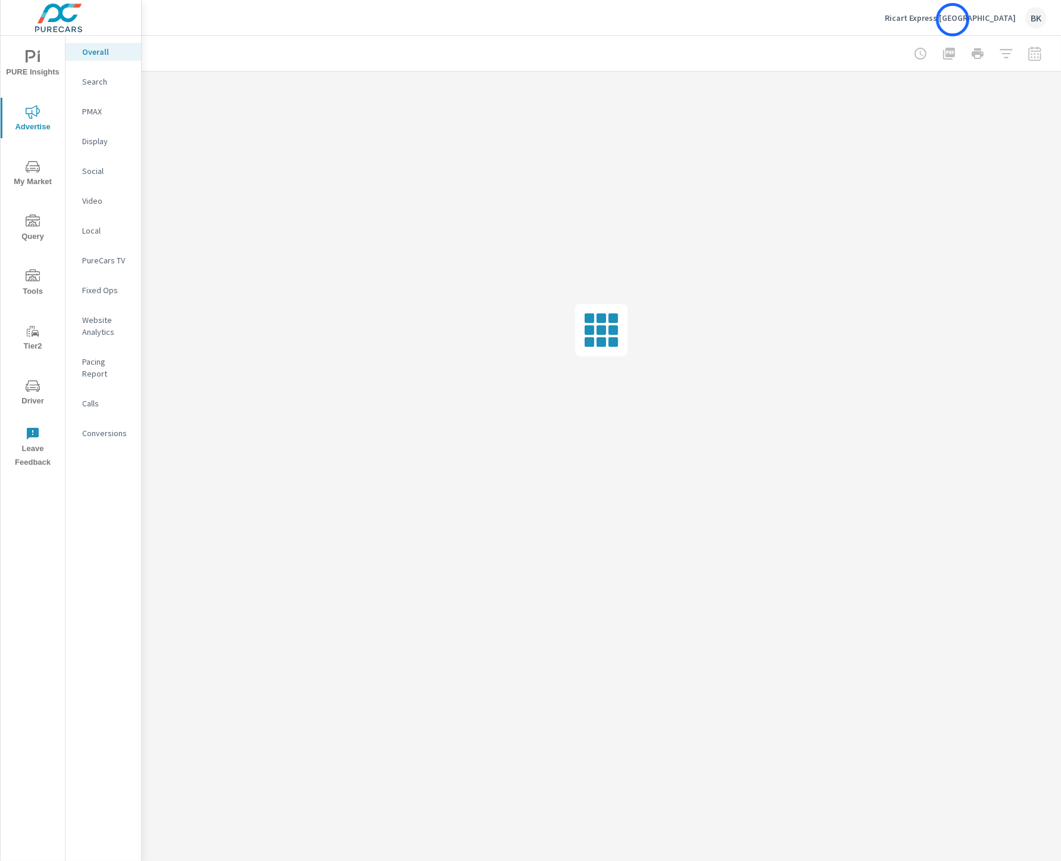
click at [953, 20] on p "Ricart Express [GEOGRAPHIC_DATA]" at bounding box center [950, 18] width 131 height 11
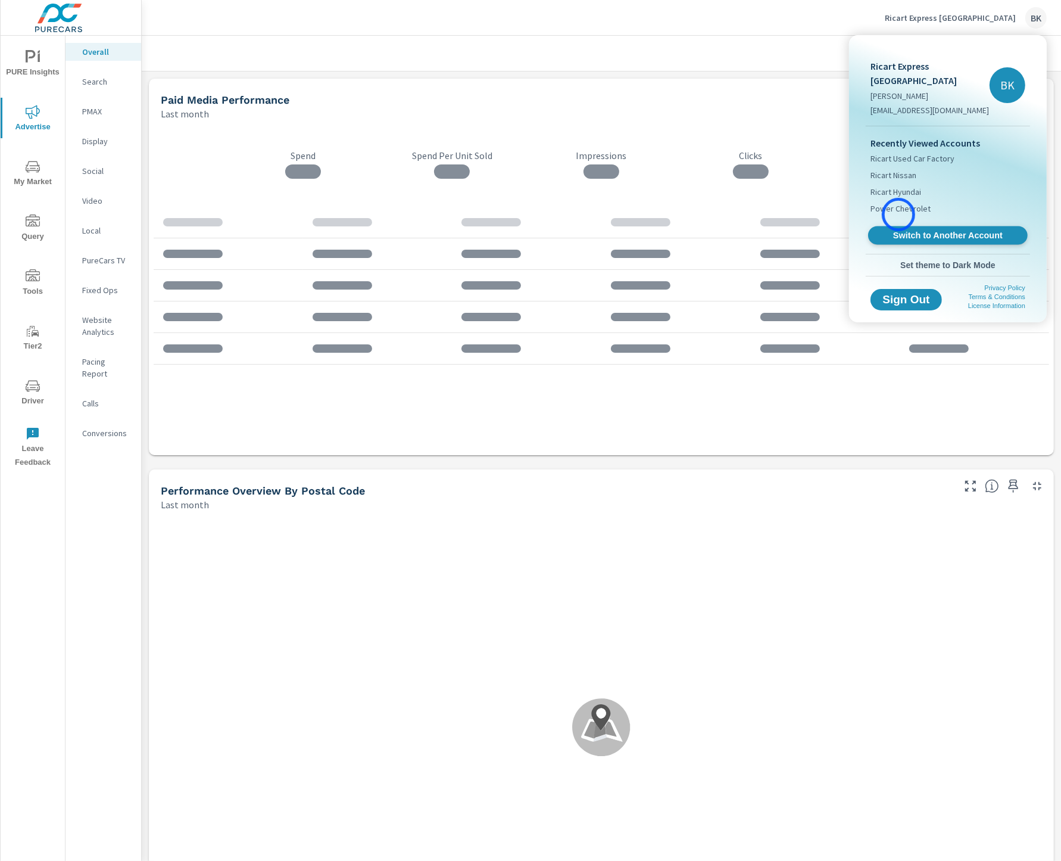
click at [899, 226] on link "Switch to Another Account" at bounding box center [948, 235] width 160 height 18
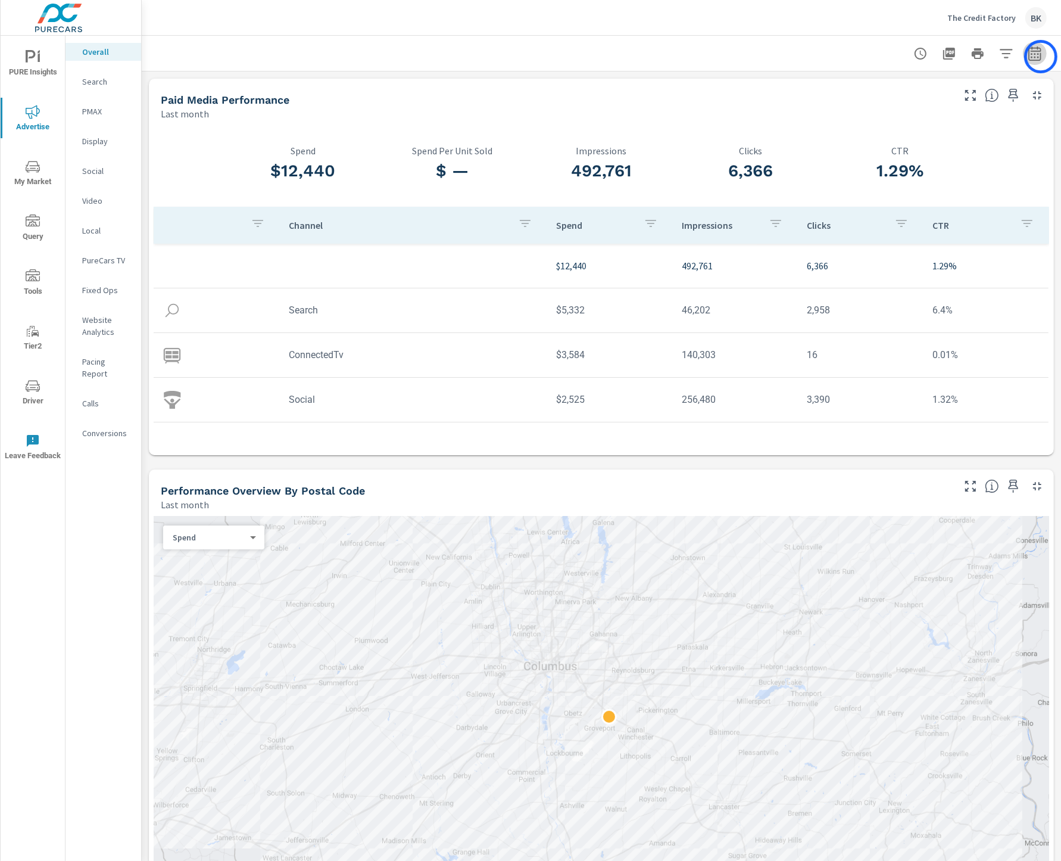
click at [1041, 57] on icon "button" at bounding box center [1035, 53] width 13 height 14
select select "Last month"
click at [917, 138] on p "+ Add comparison" at bounding box center [952, 134] width 152 height 14
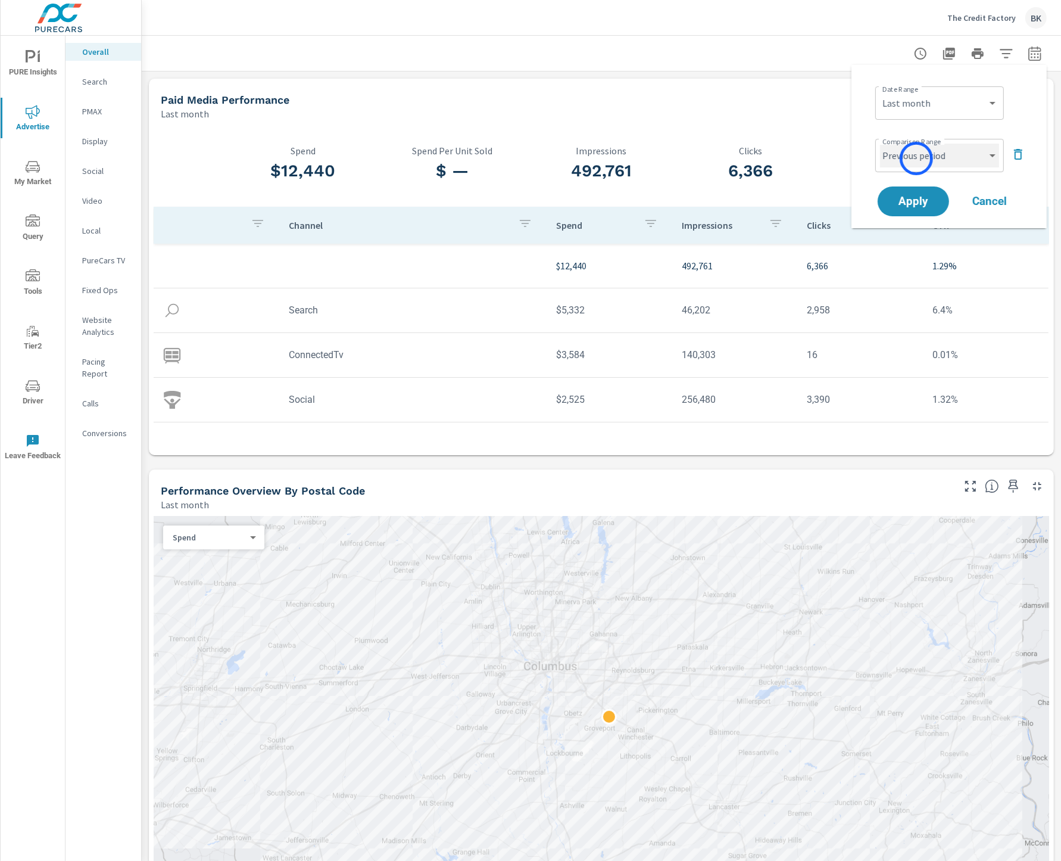
click at [917, 158] on select "Custom Previous period Previous month Previous year" at bounding box center [939, 156] width 119 height 24
click at [880, 144] on select "Custom Previous period Previous month Previous year" at bounding box center [939, 156] width 119 height 24
select select "Previous month"
click at [901, 201] on span "Apply" at bounding box center [913, 201] width 49 height 11
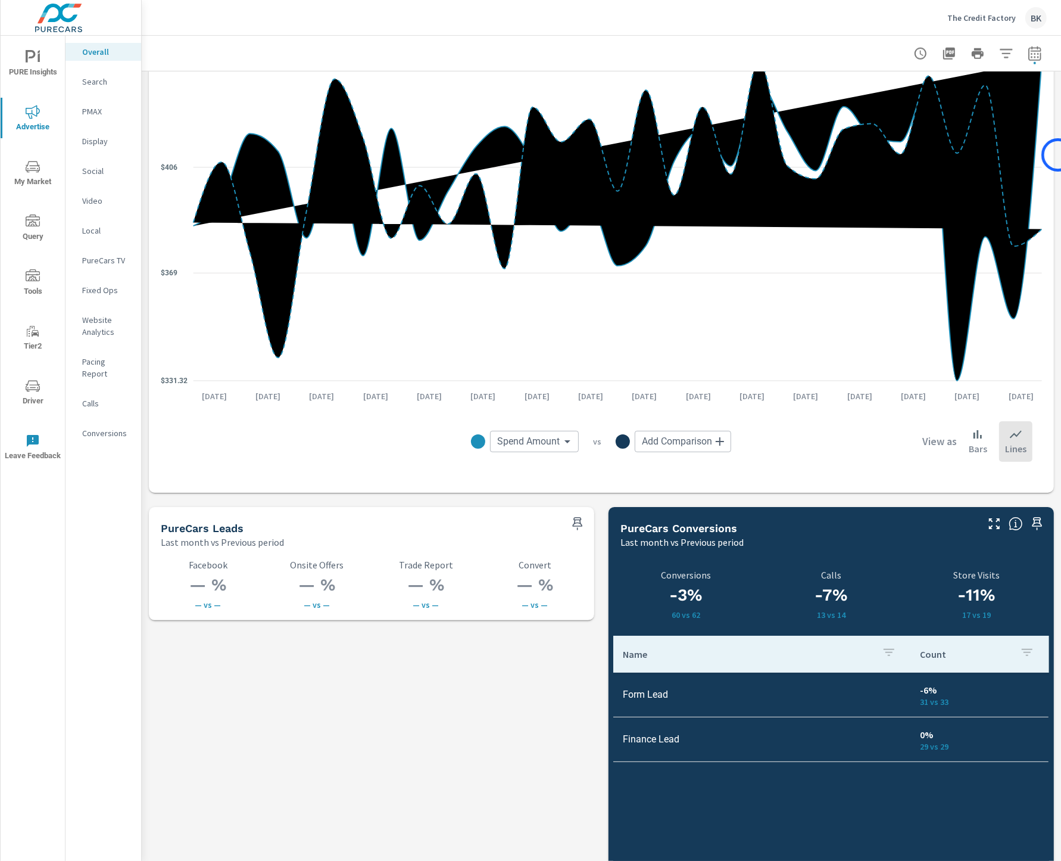
scroll to position [1377, 0]
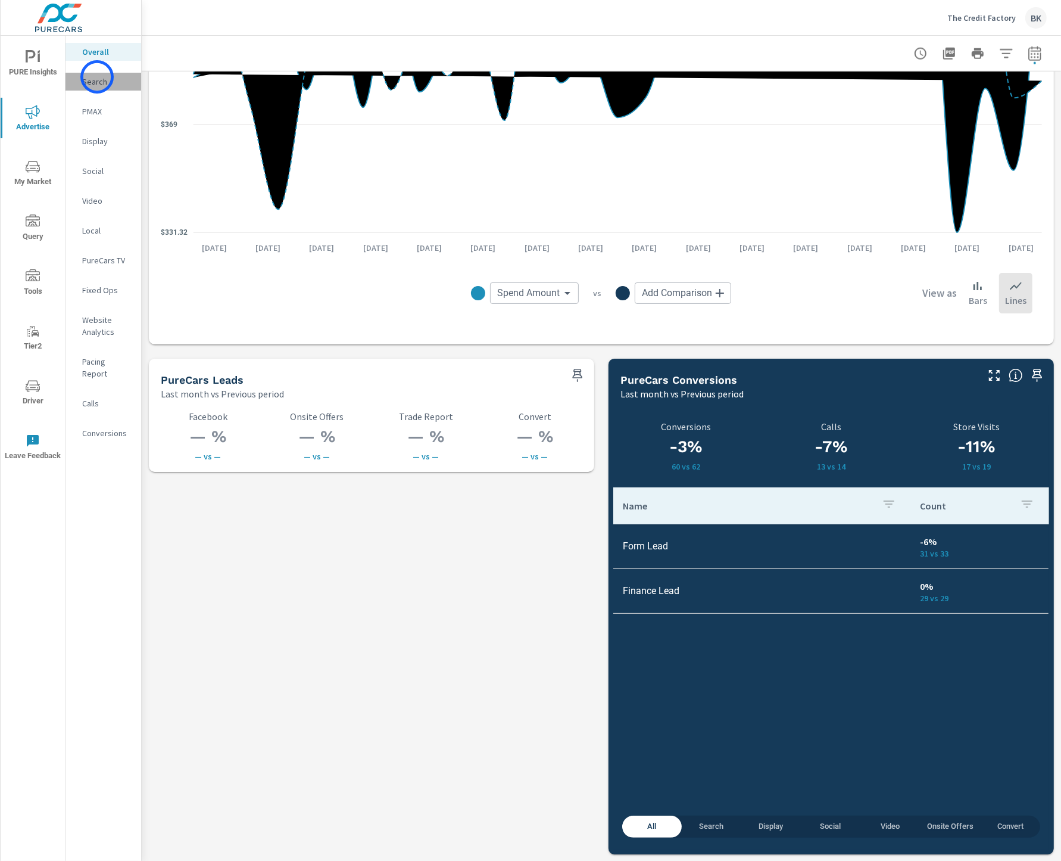
click at [97, 77] on p "Search" at bounding box center [106, 82] width 49 height 12
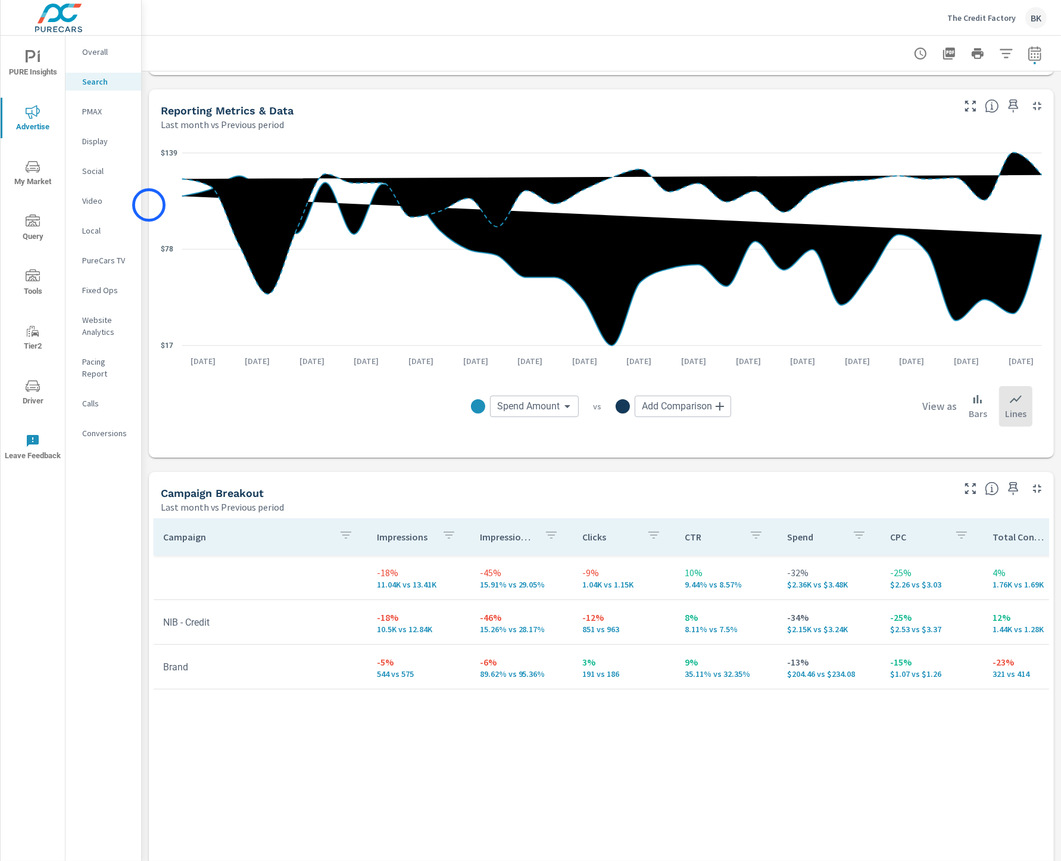
scroll to position [790, 0]
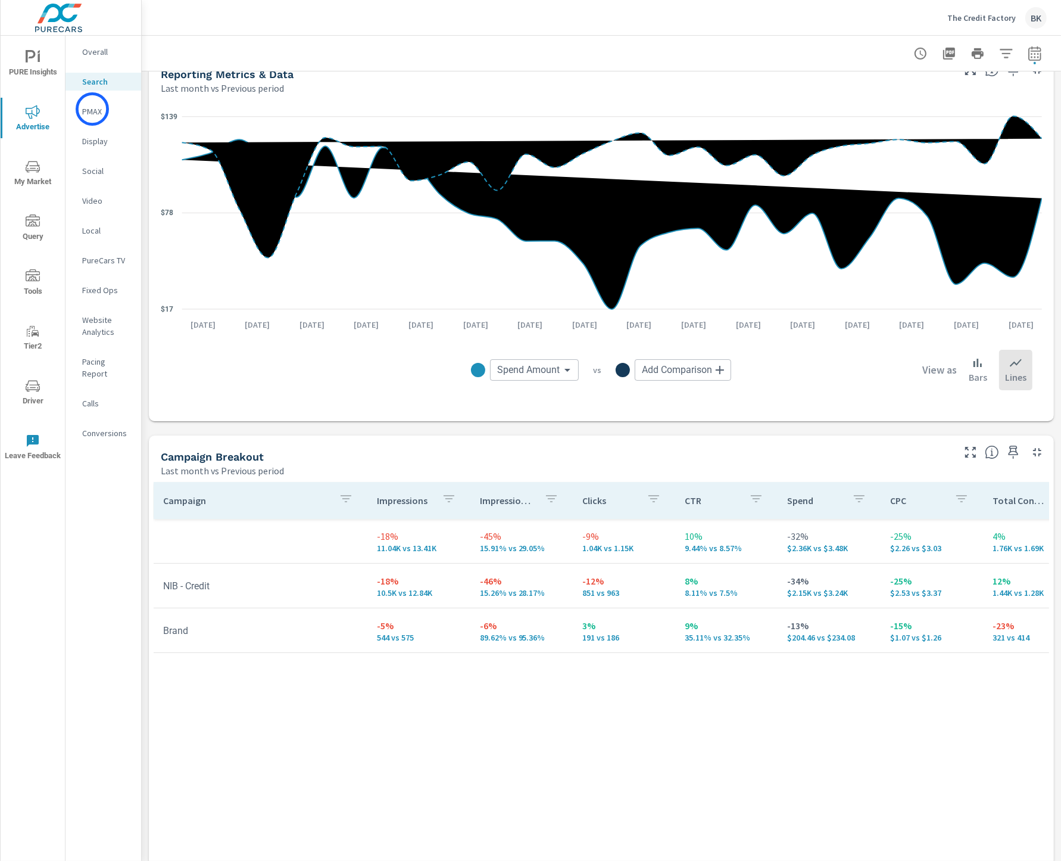
click at [92, 111] on p "PMAX" at bounding box center [106, 111] width 49 height 12
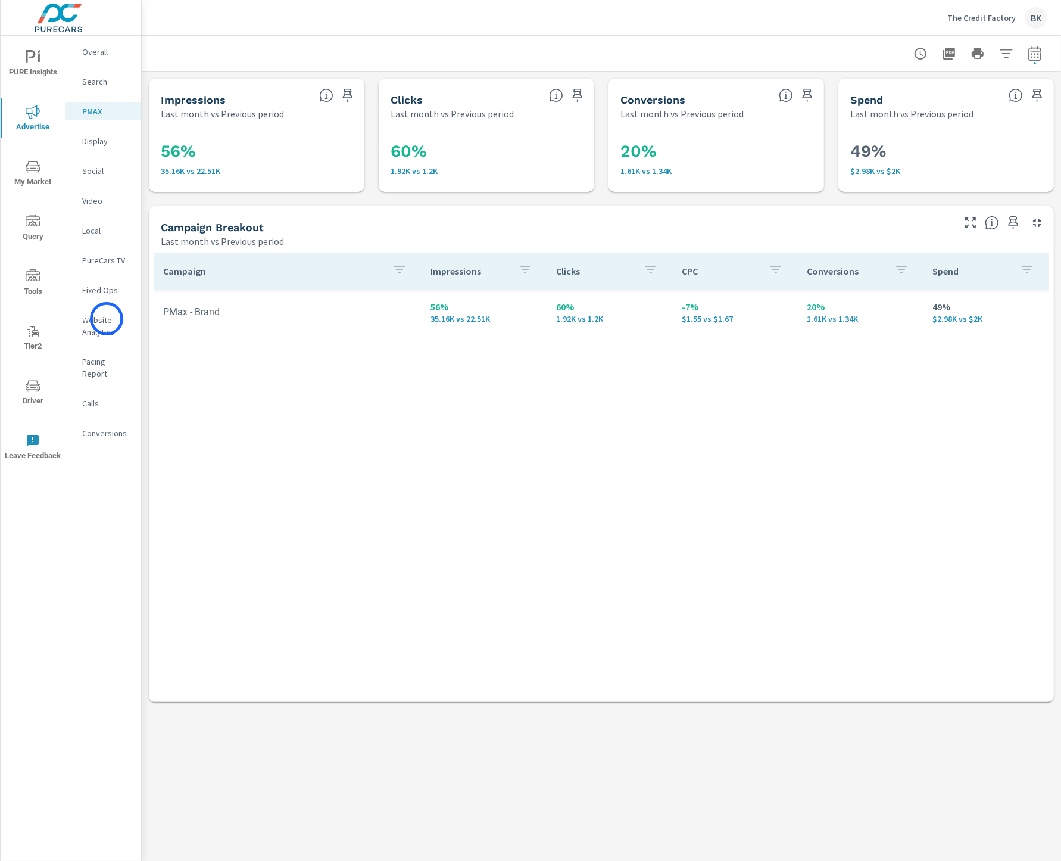
click at [105, 319] on p "Website Analytics" at bounding box center [106, 326] width 49 height 24
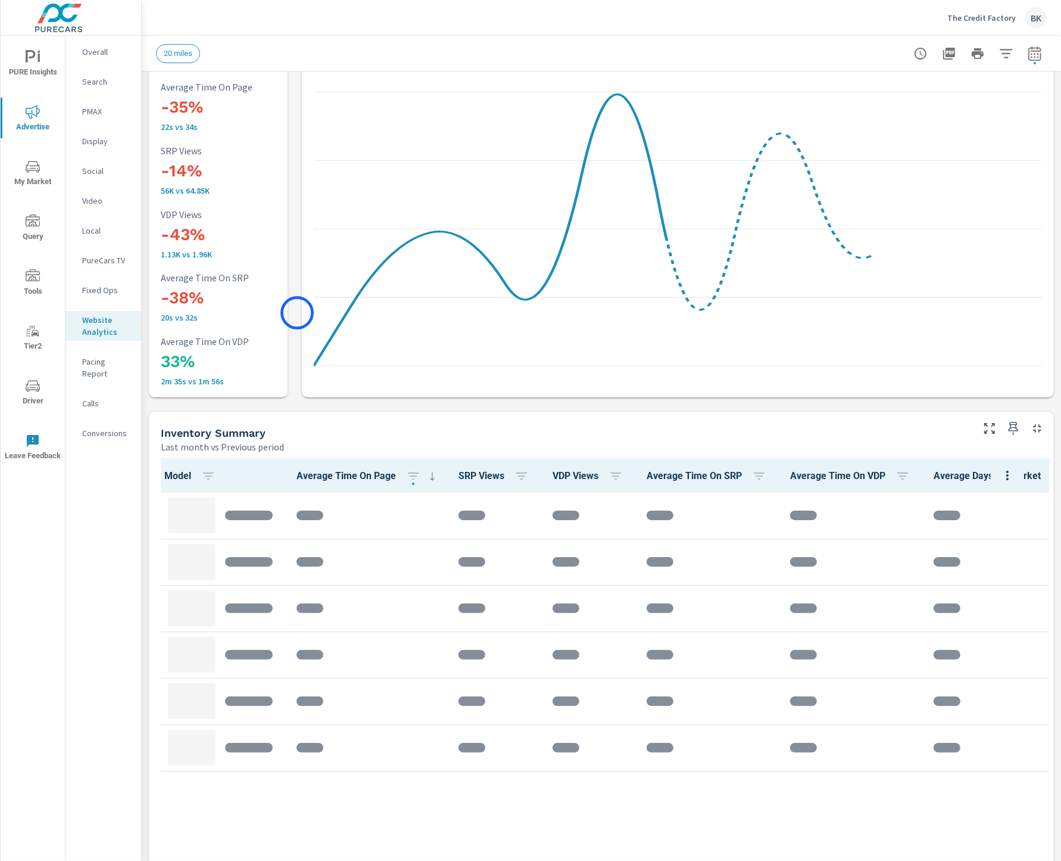
scroll to position [63, 0]
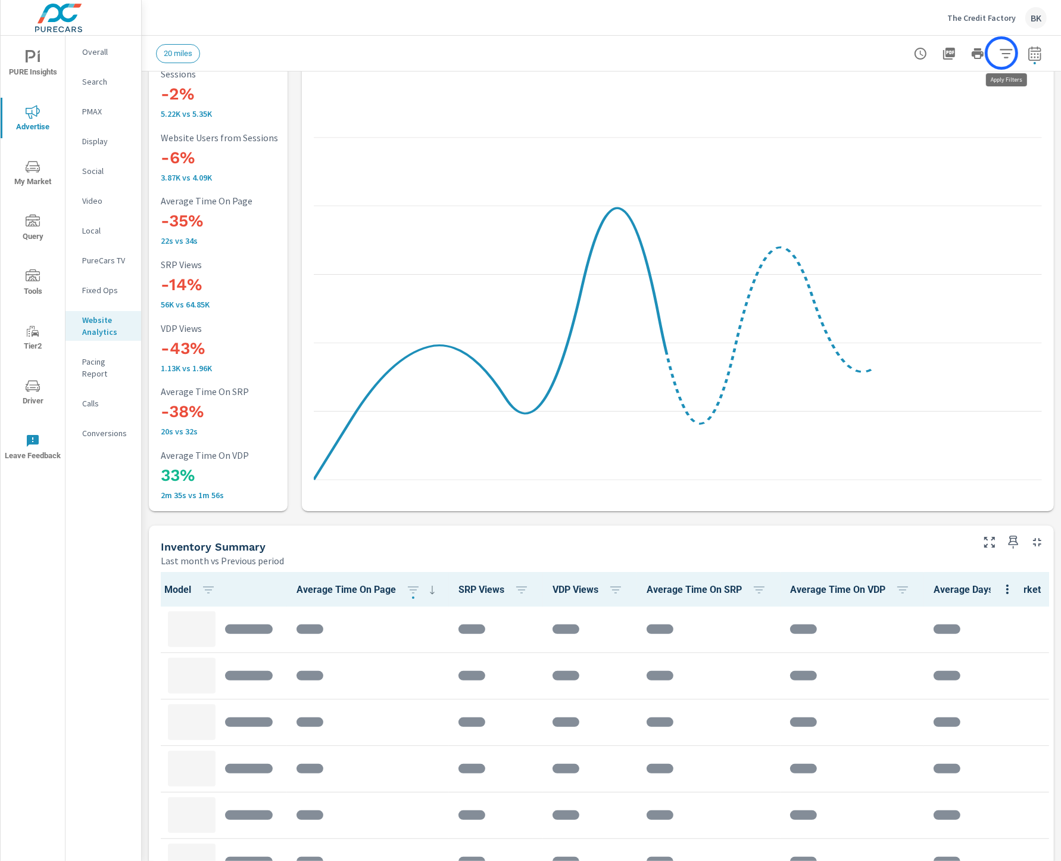
click at [1002, 53] on icon "button" at bounding box center [1006, 53] width 14 height 14
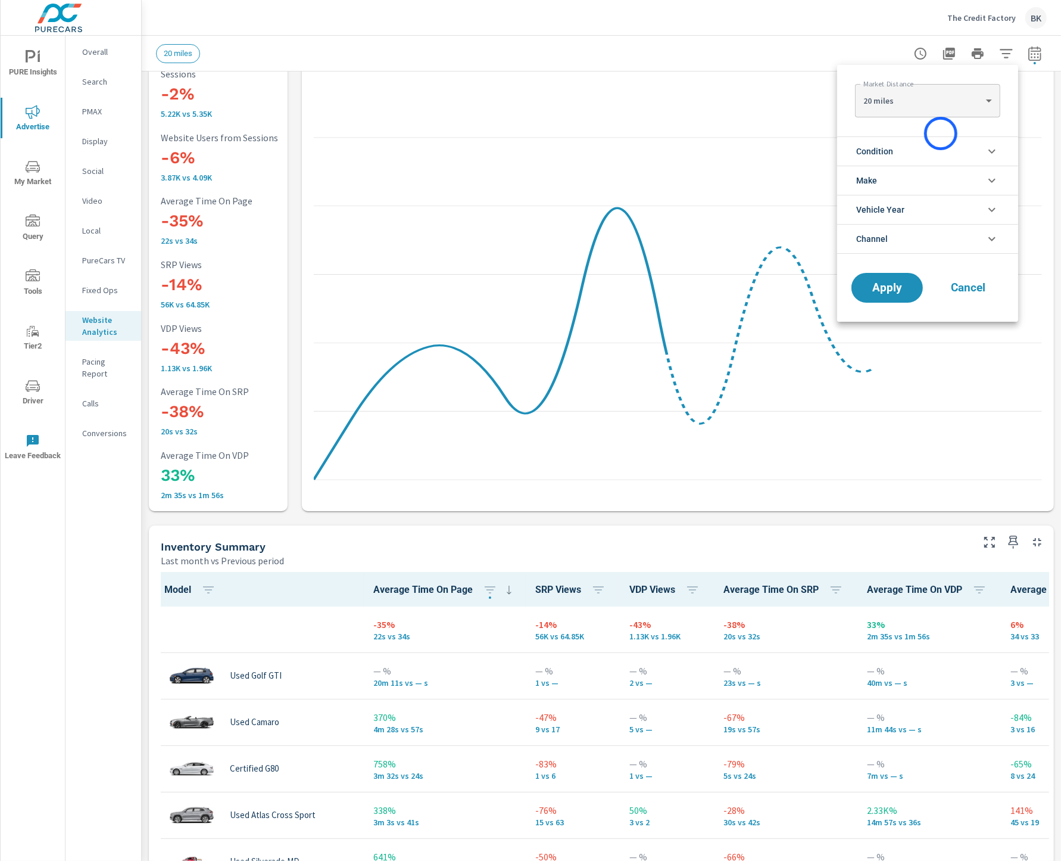
scroll to position [1, 0]
click at [921, 238] on li "Channel" at bounding box center [927, 239] width 181 height 30
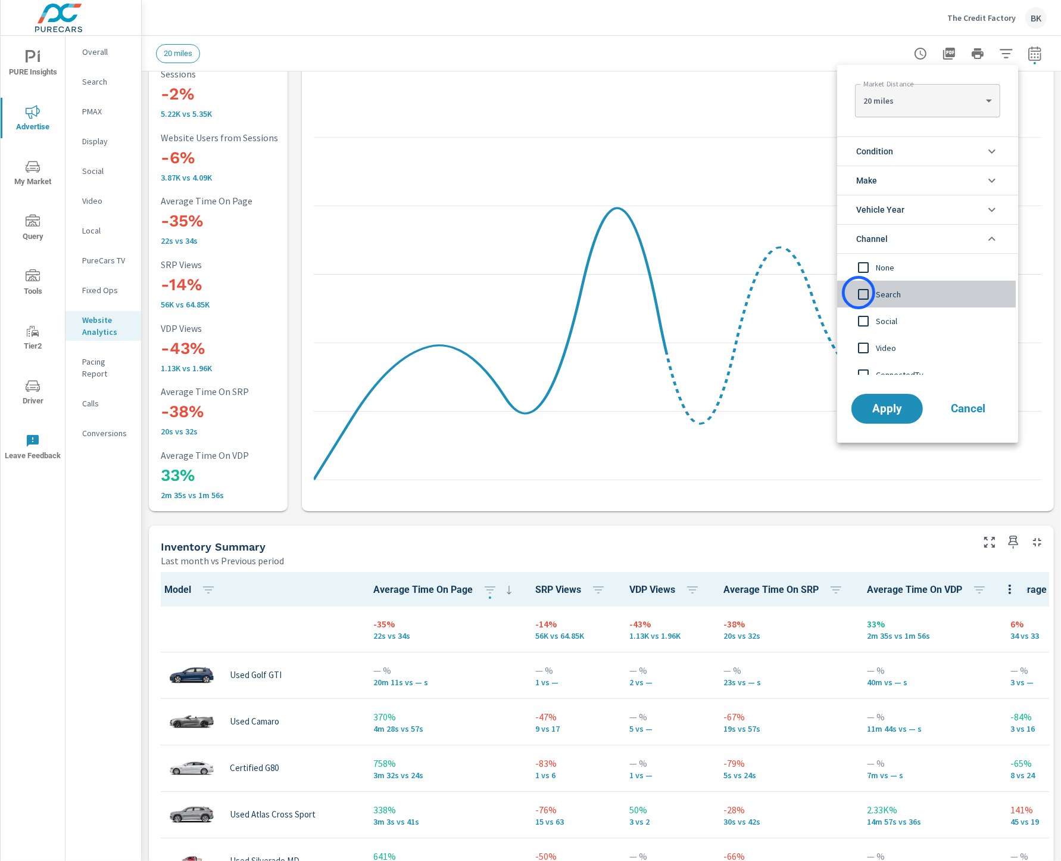
click at [859, 295] on input "filter options" at bounding box center [863, 294] width 25 height 25
drag, startPoint x: 859, startPoint y: 295, endPoint x: 860, endPoint y: 322, distance: 26.8
click at [860, 322] on input "filter options" at bounding box center [863, 321] width 25 height 25
click at [865, 350] on input "filter options" at bounding box center [863, 347] width 25 height 25
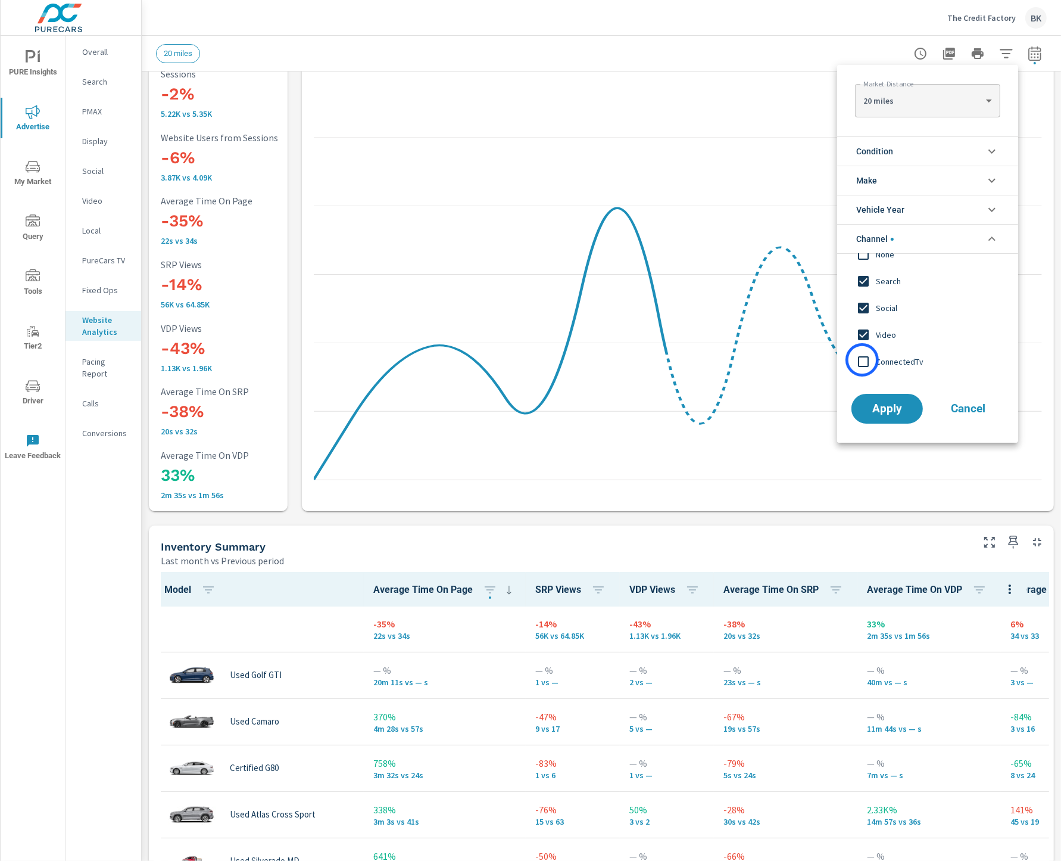
click at [862, 360] on input "filter options" at bounding box center [863, 361] width 25 height 25
click at [896, 413] on span "Apply" at bounding box center [887, 408] width 49 height 11
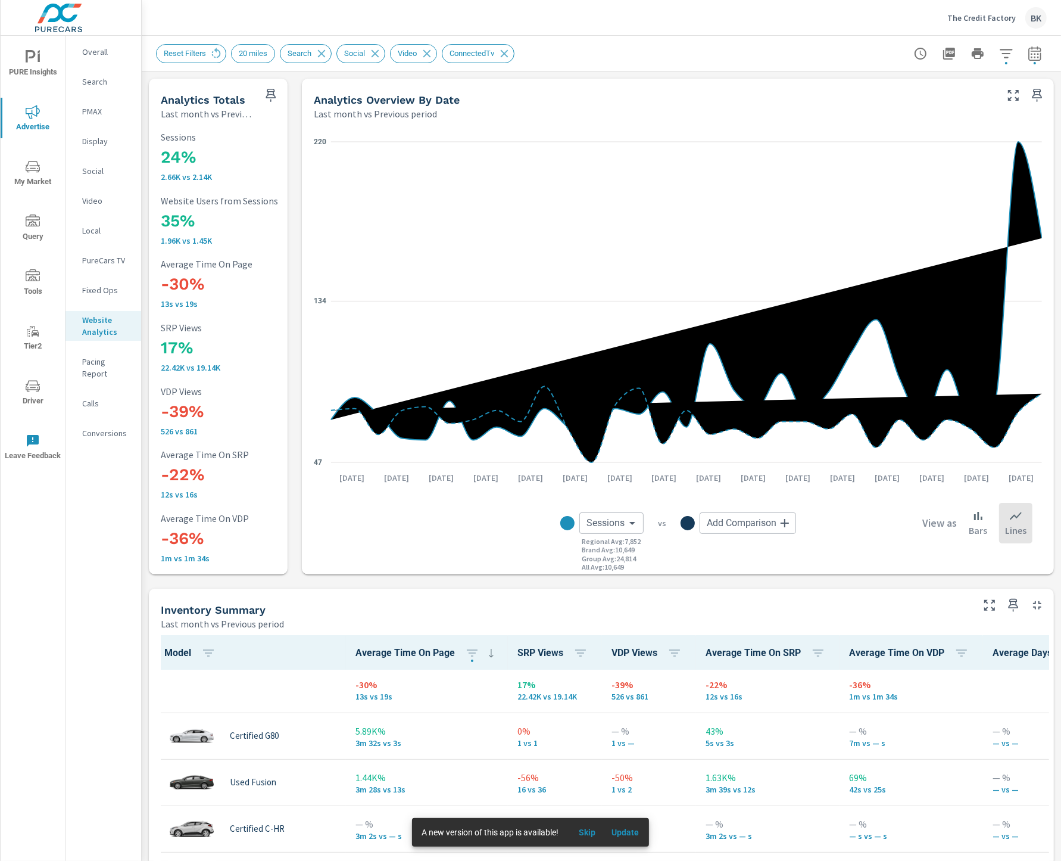
scroll to position [3, 0]
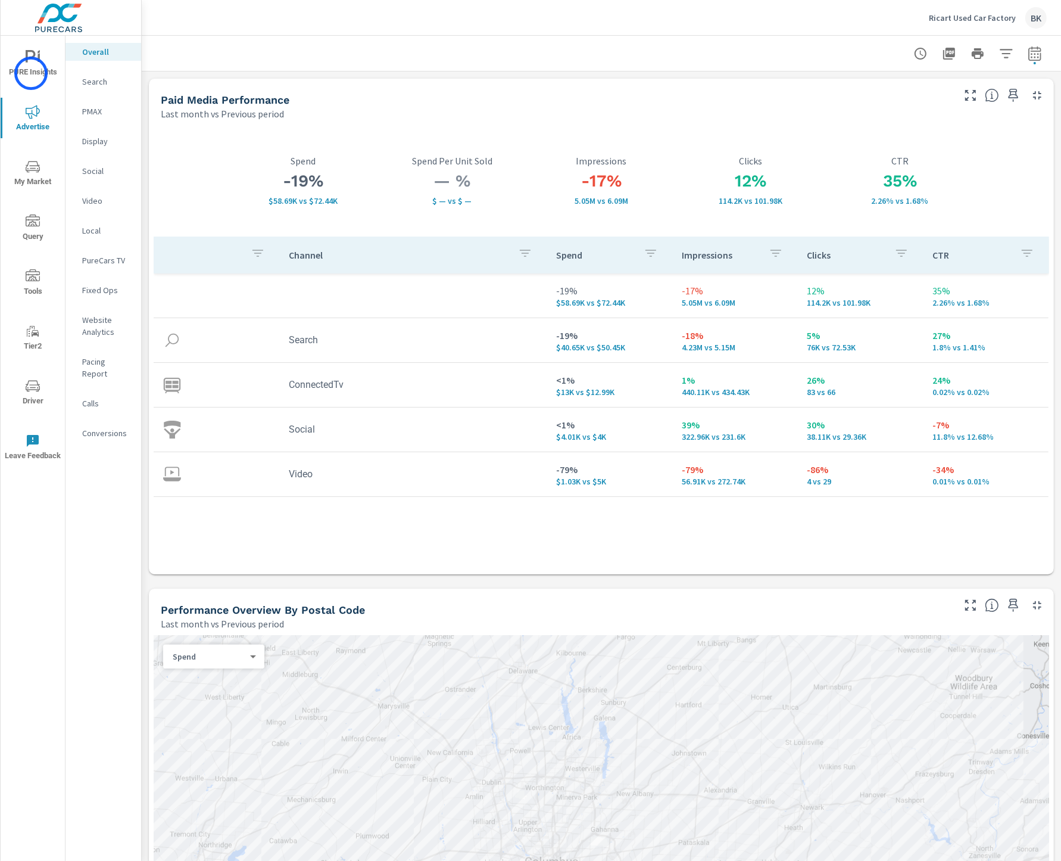
click at [31, 73] on span "PURE Insights" at bounding box center [32, 64] width 57 height 29
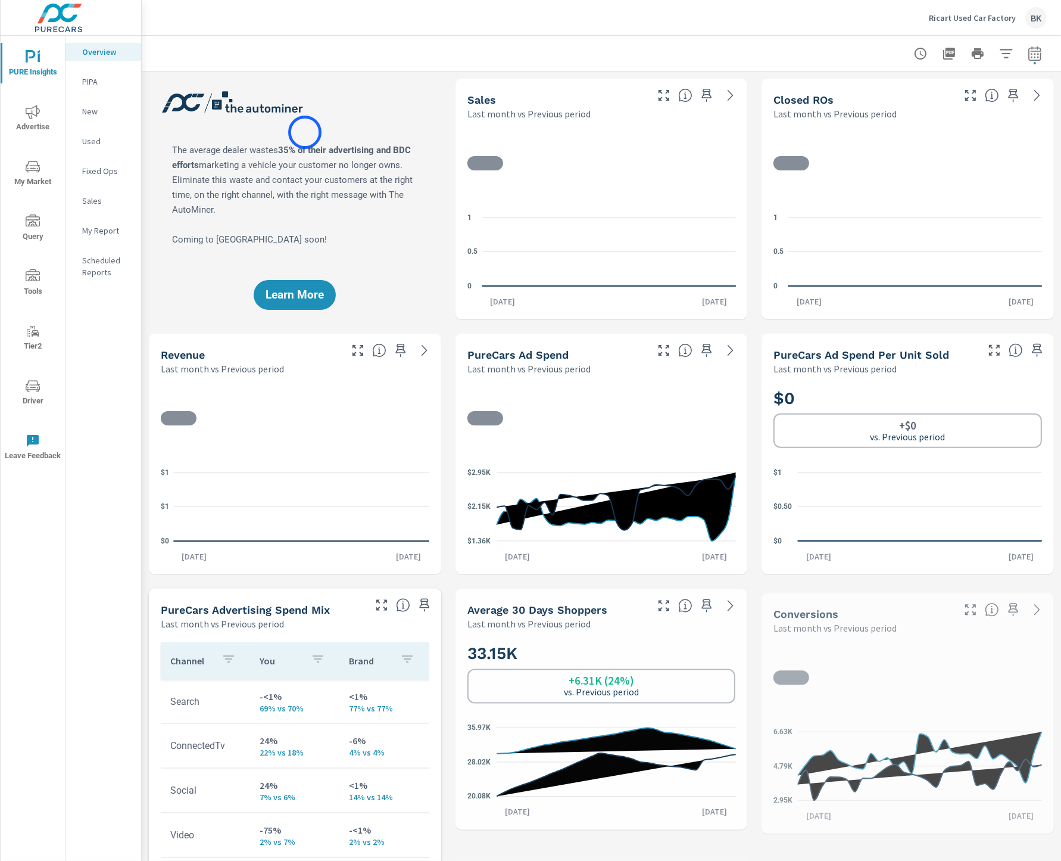
scroll to position [1, 0]
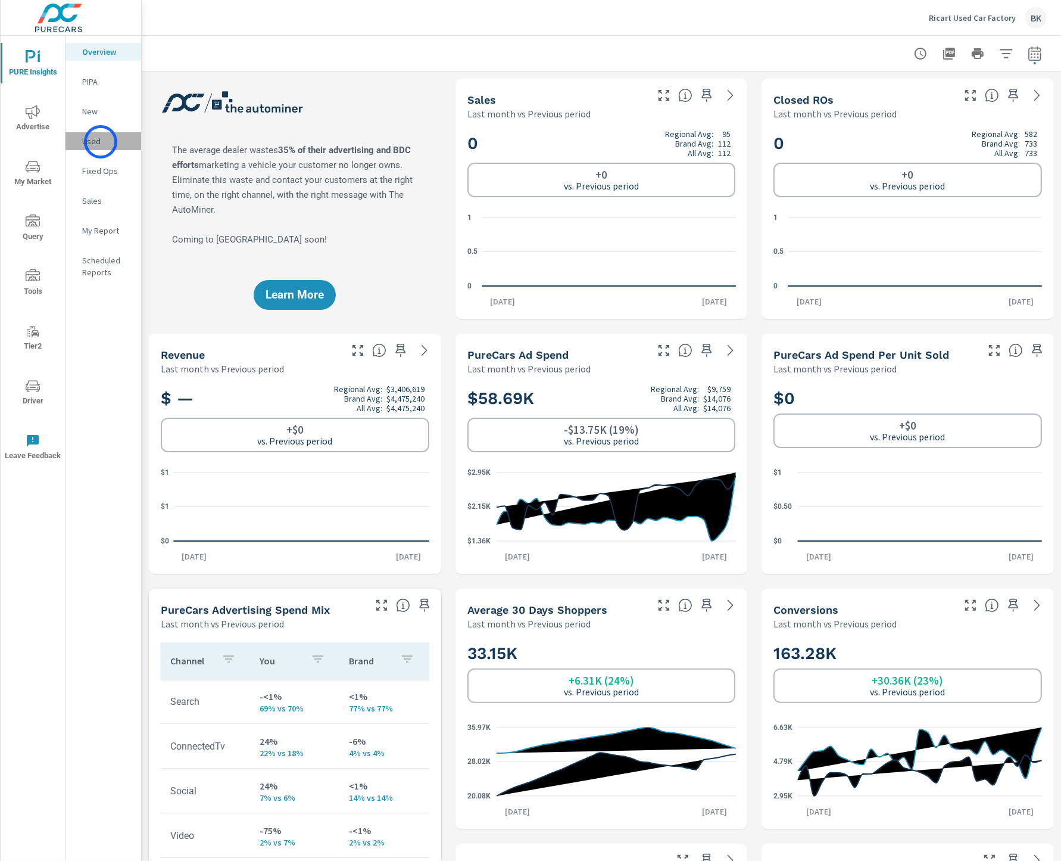
click at [101, 142] on p "Used" at bounding box center [106, 141] width 49 height 12
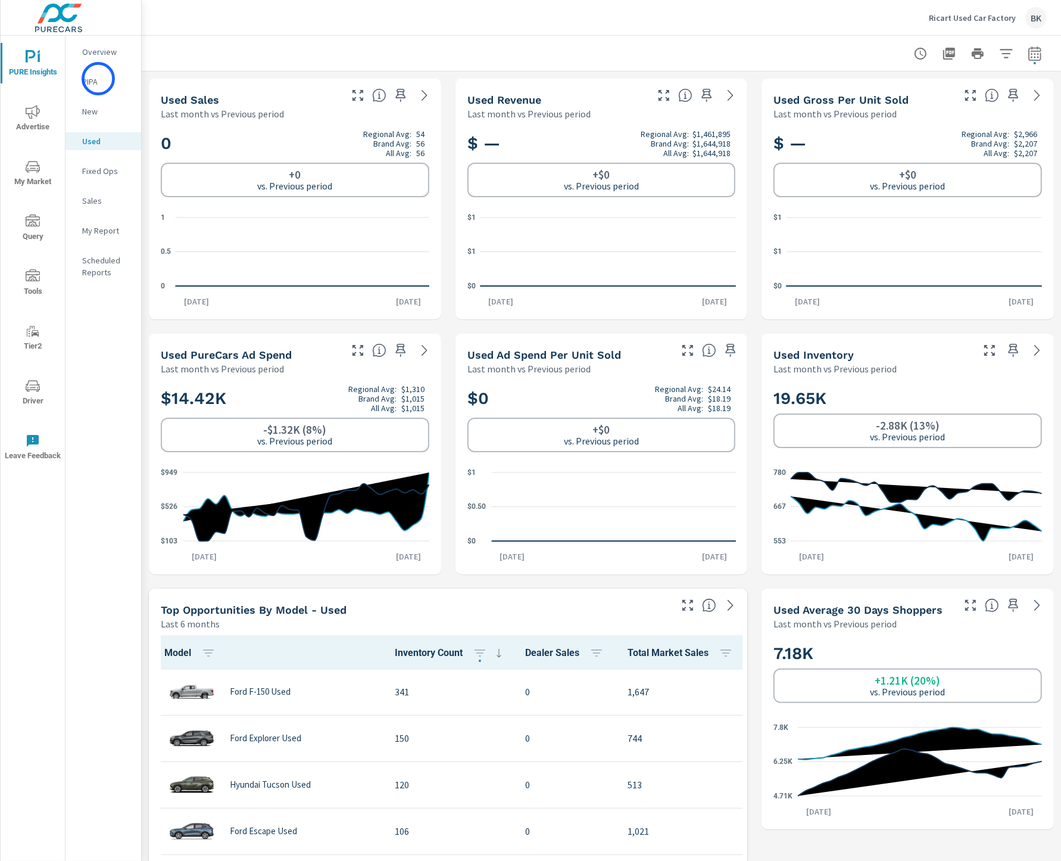
scroll to position [1, 0]
click at [34, 124] on span "Advertise" at bounding box center [32, 119] width 57 height 29
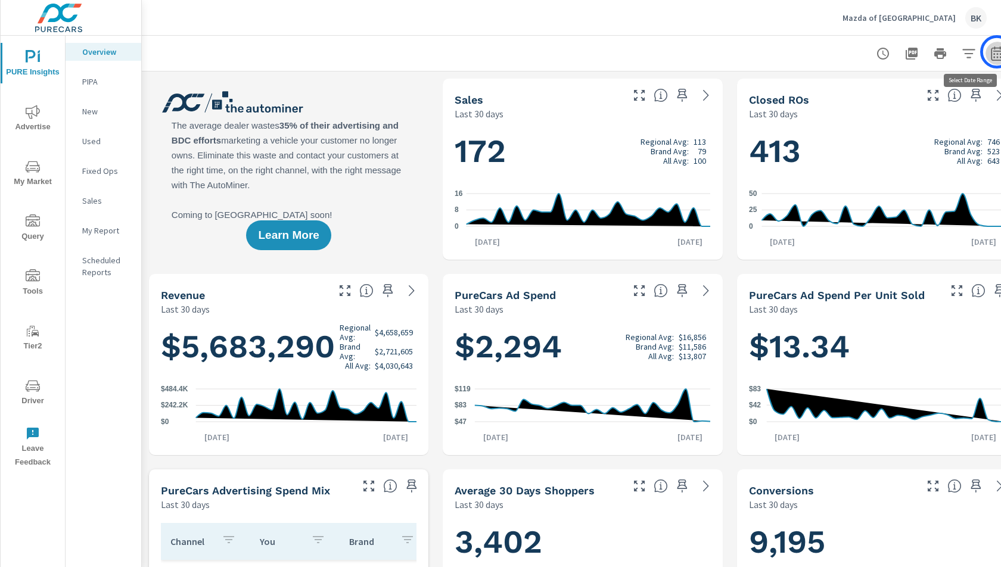
click at [996, 52] on icon "button" at bounding box center [997, 53] width 14 height 14
select select "Last 30 days"
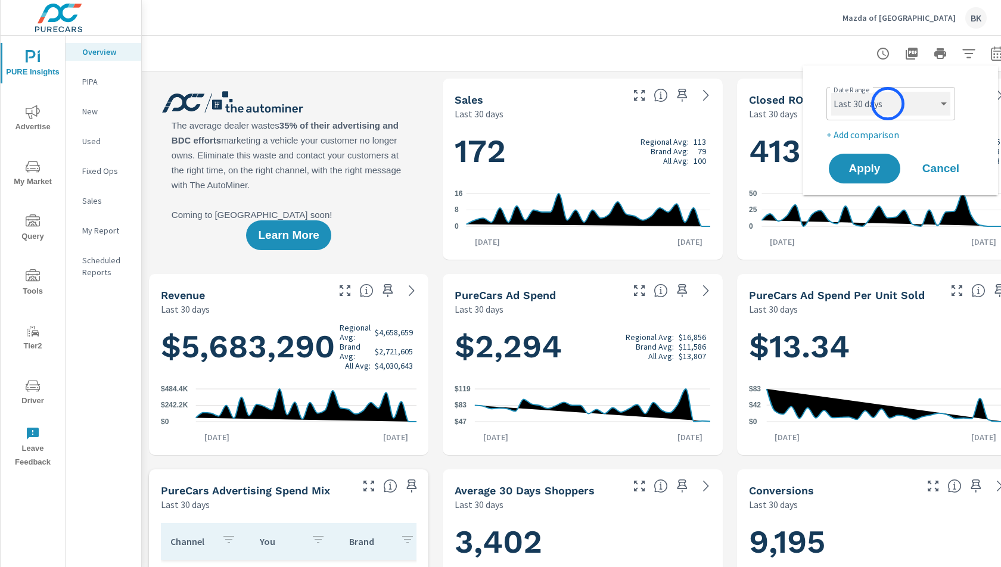
click at [887, 104] on select "Custom [DATE] Last week Last 7 days Last 14 days Last 30 days Last 45 days Last…" at bounding box center [890, 104] width 119 height 24
click at [831, 92] on select "Custom [DATE] Last week Last 7 days Last 14 days Last 30 days Last 45 days Last…" at bounding box center [890, 104] width 119 height 24
click at [864, 132] on p "+ Add comparison" at bounding box center [902, 134] width 152 height 14
select select "Previous period"
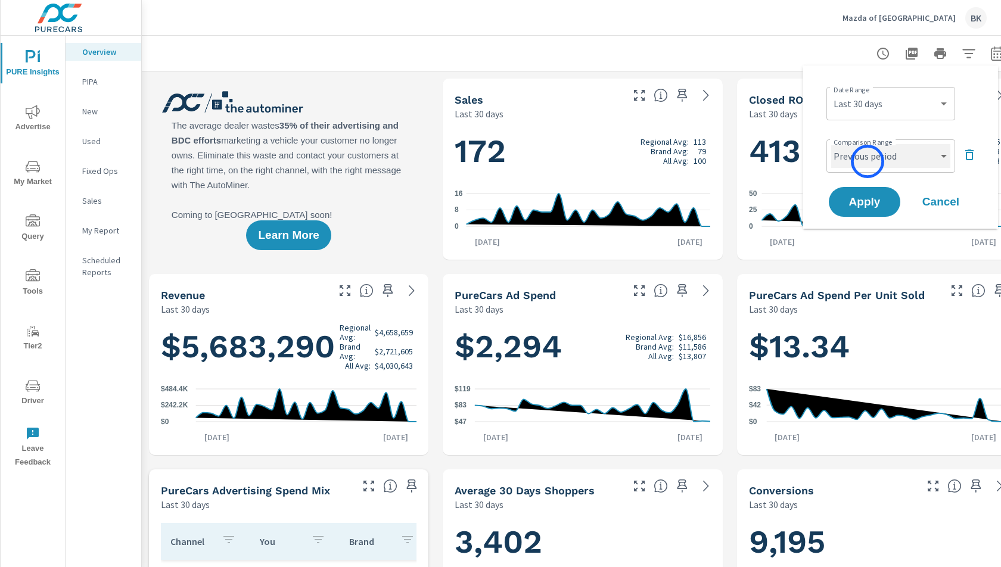
click at [867, 161] on select "Custom Previous period Previous month Previous year" at bounding box center [890, 156] width 119 height 24
click at [831, 144] on select "Custom Previous period Previous month Previous year" at bounding box center [890, 156] width 119 height 24
click at [862, 201] on span "Apply" at bounding box center [864, 202] width 49 height 11
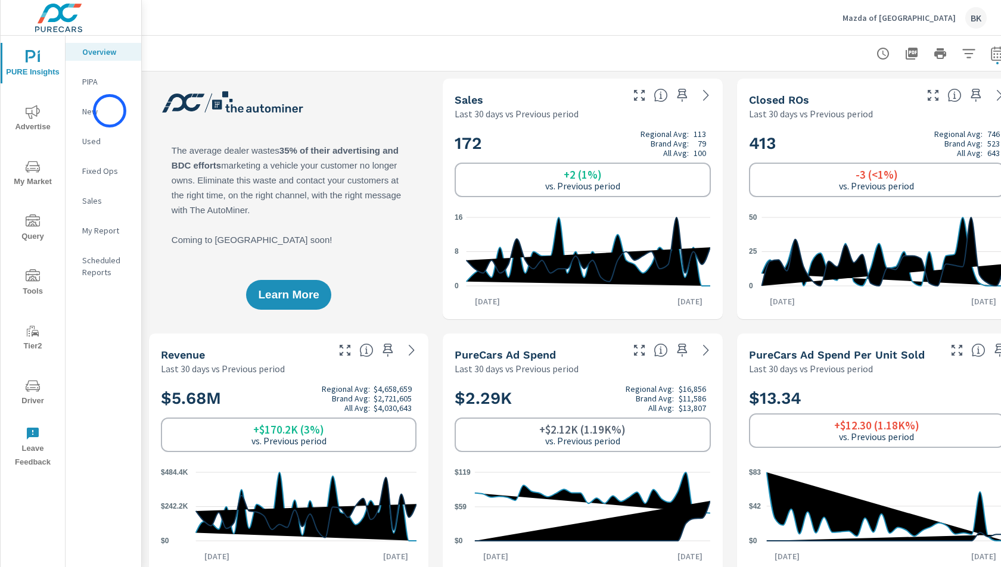
click at [110, 111] on p "New" at bounding box center [106, 111] width 49 height 12
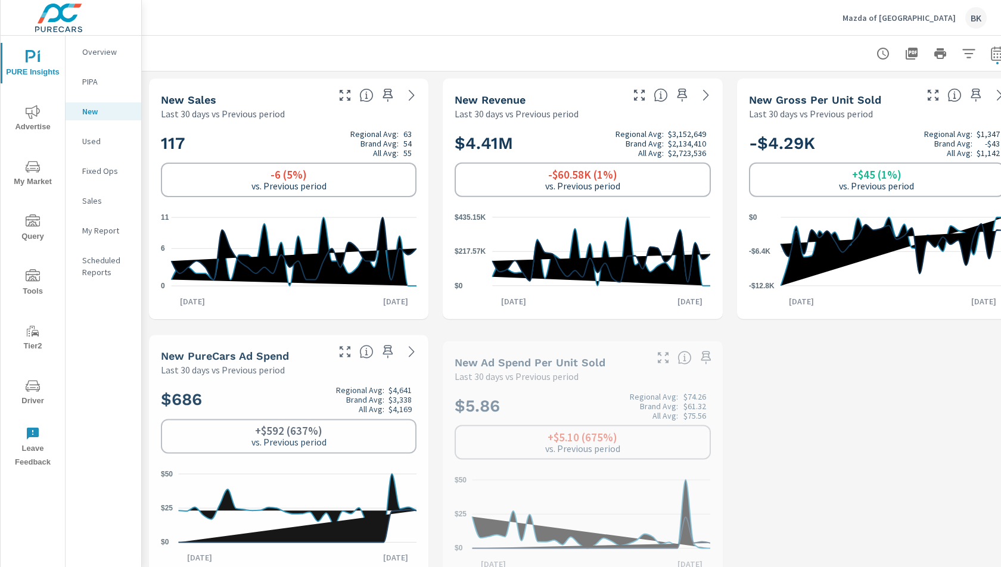
scroll to position [1, 0]
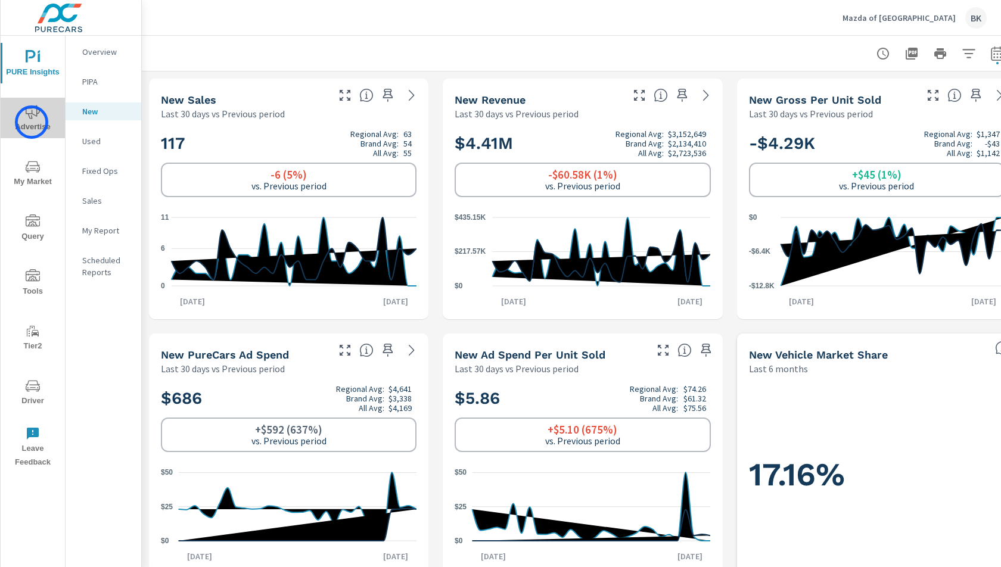
click at [32, 122] on span "Advertise" at bounding box center [32, 119] width 57 height 29
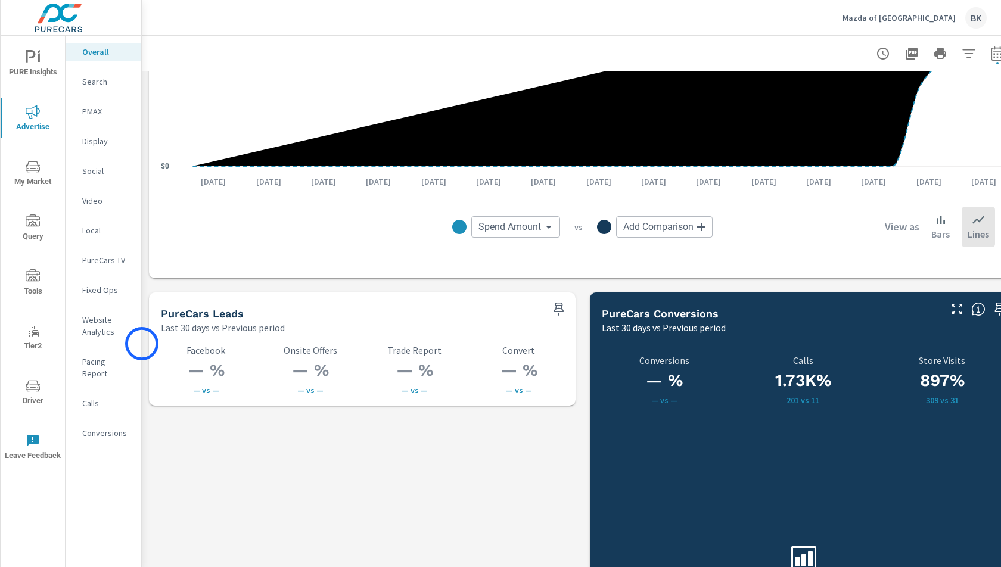
scroll to position [1438, 0]
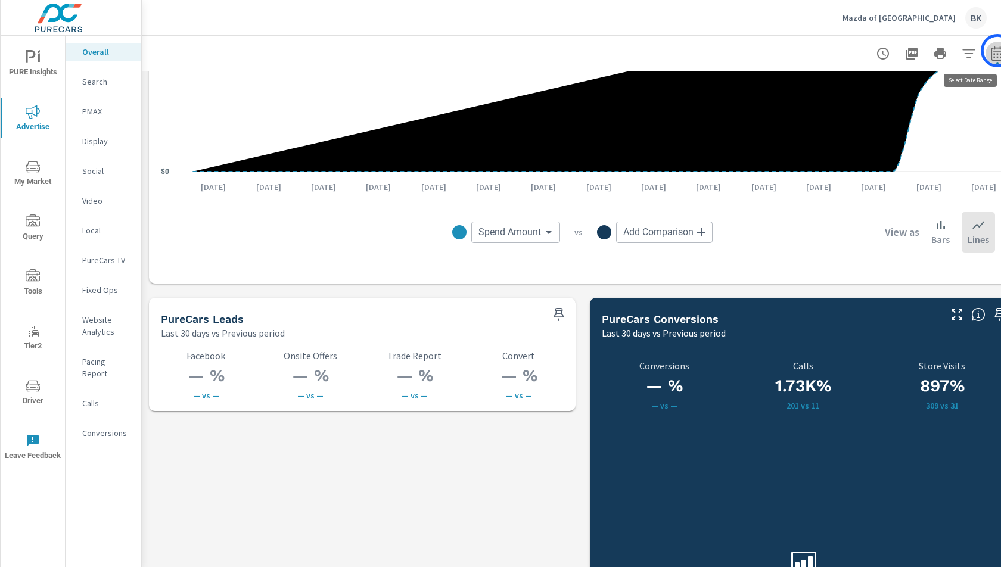
click at [997, 51] on icon "button" at bounding box center [997, 53] width 13 height 14
select select "Last 30 days"
select select "Previous period"
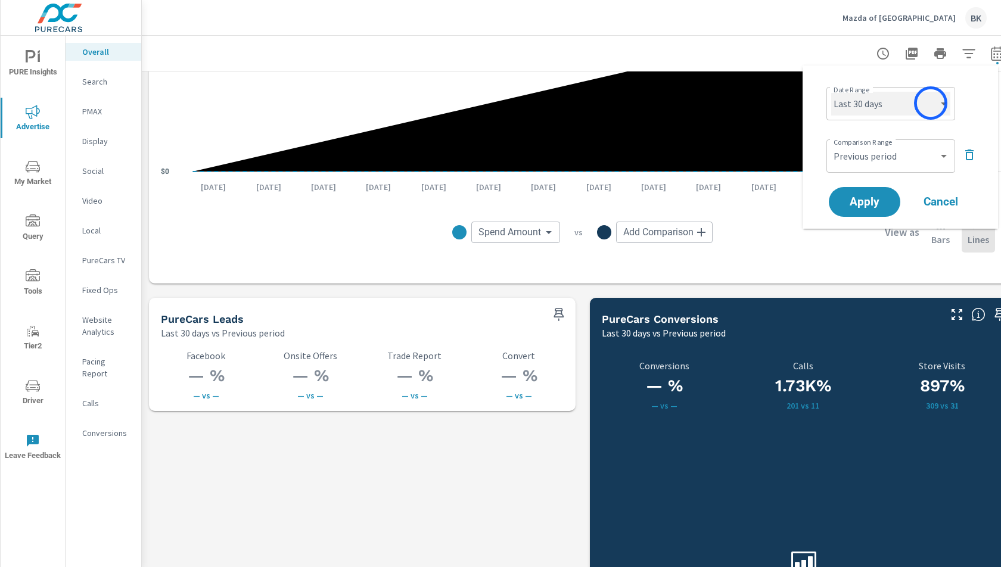
click at [930, 103] on select "Custom [DATE] Last week Last 7 days Last 14 days Last 30 days Last 45 days Last…" at bounding box center [890, 104] width 119 height 24
click at [831, 92] on select "Custom [DATE] Last week Last 7 days Last 14 days Last 30 days Last 45 days Last…" at bounding box center [890, 104] width 119 height 24
select select "Last month"
click at [973, 154] on icon "button" at bounding box center [969, 155] width 14 height 14
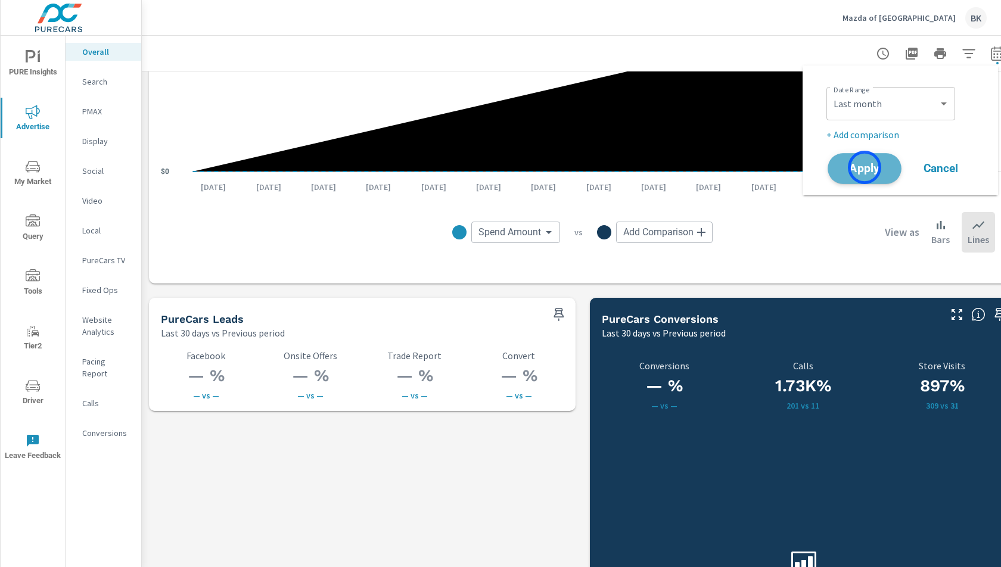
click at [864, 167] on span "Apply" at bounding box center [864, 168] width 49 height 11
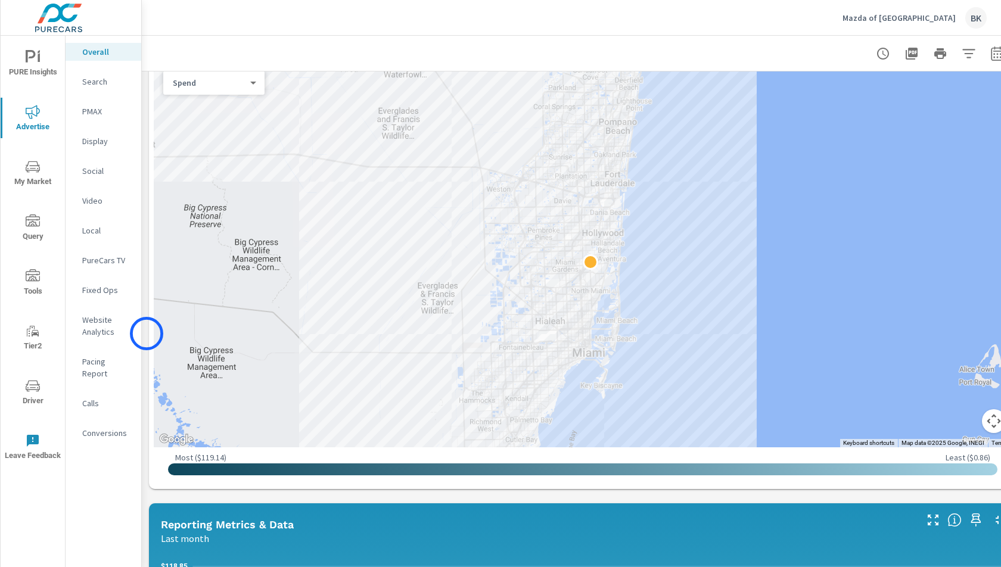
scroll to position [323, 0]
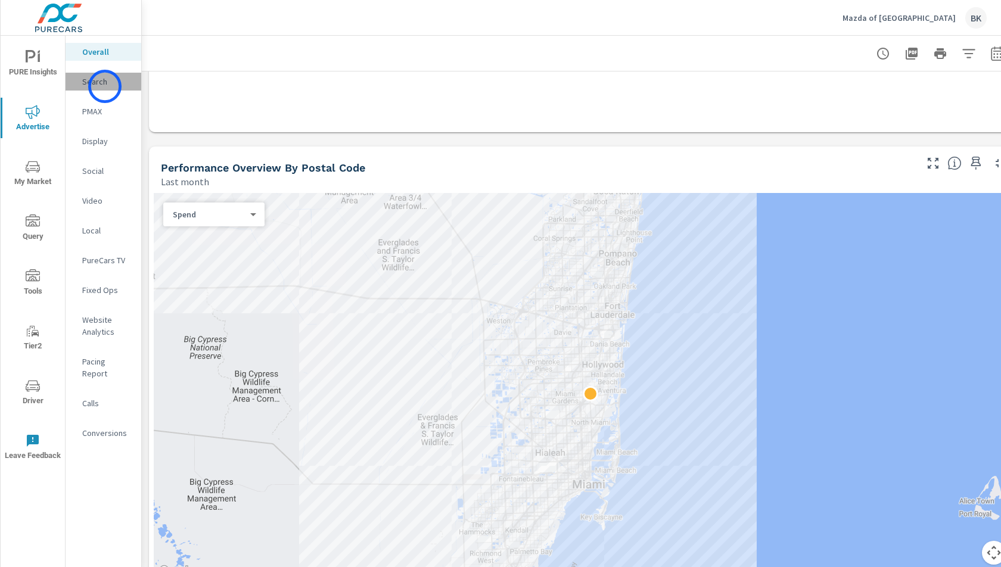
click at [105, 86] on p "Search" at bounding box center [106, 82] width 49 height 12
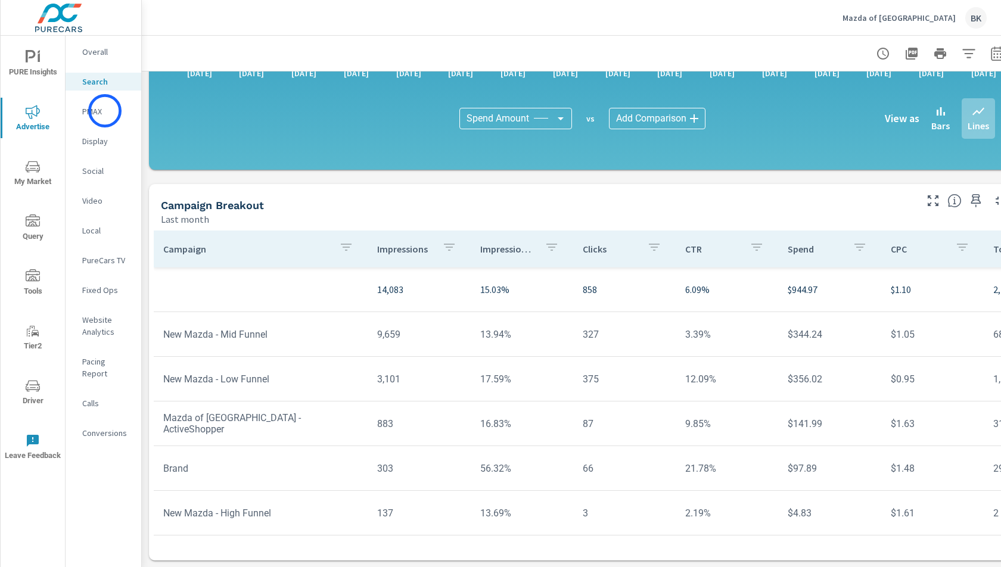
click at [105, 111] on p "PMAX" at bounding box center [106, 111] width 49 height 12
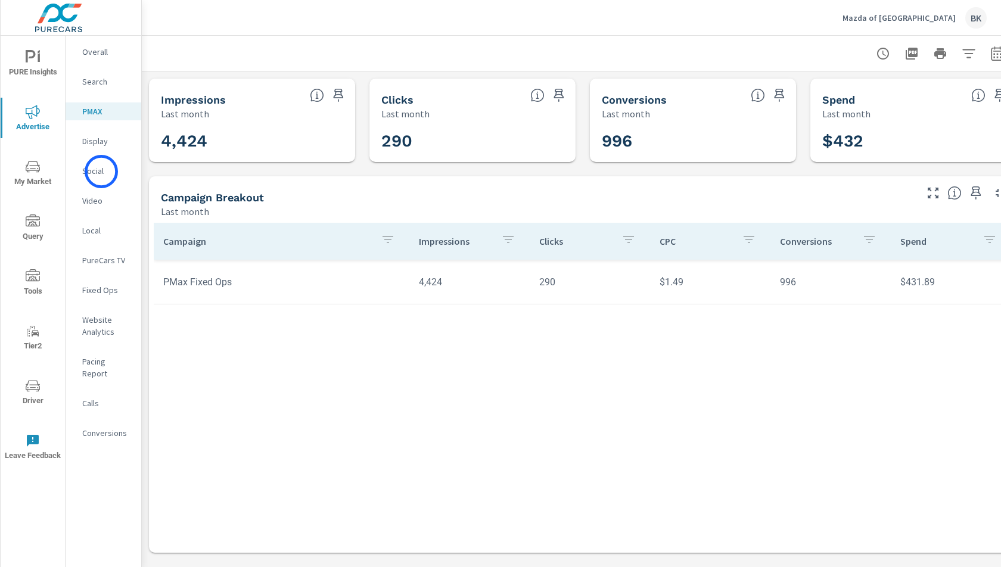
click at [101, 172] on p "Social" at bounding box center [106, 171] width 49 height 12
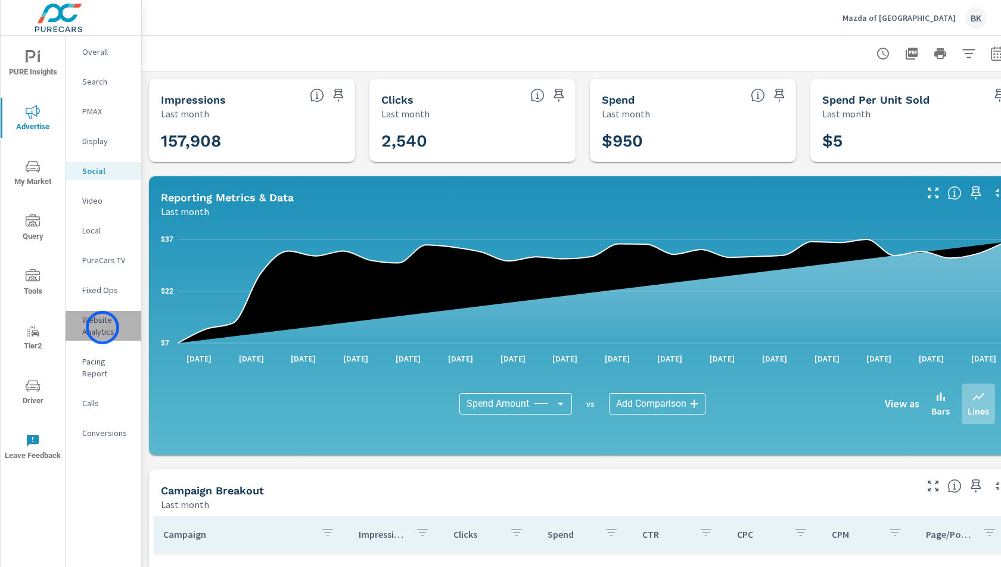
click at [102, 328] on p "Website Analytics" at bounding box center [106, 326] width 49 height 24
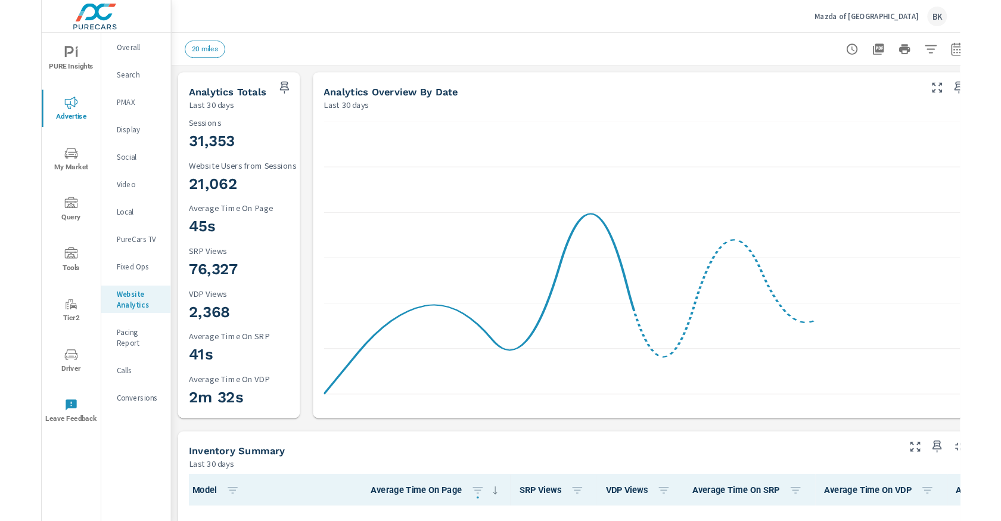
scroll to position [1, 0]
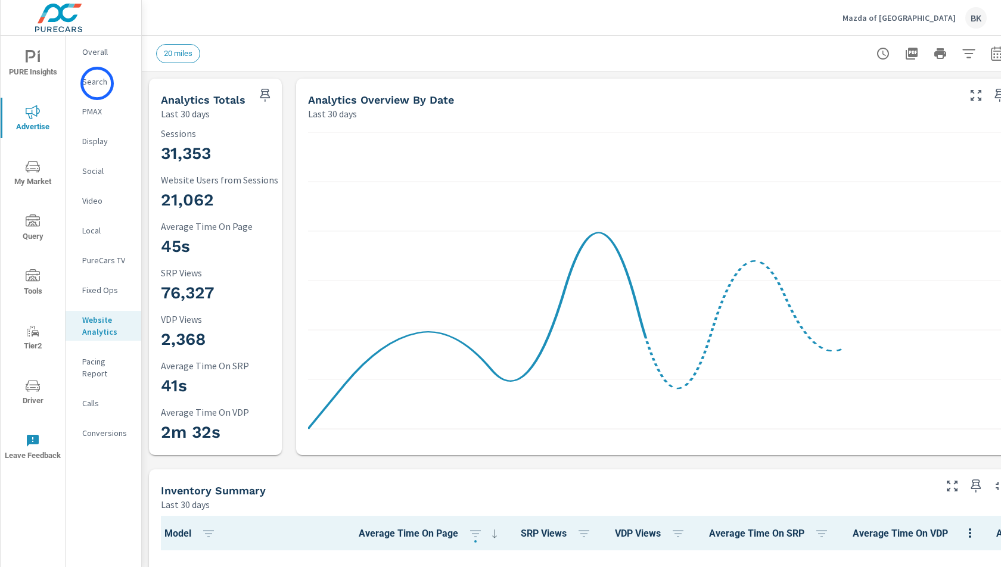
click at [97, 83] on p "Search" at bounding box center [106, 82] width 49 height 12
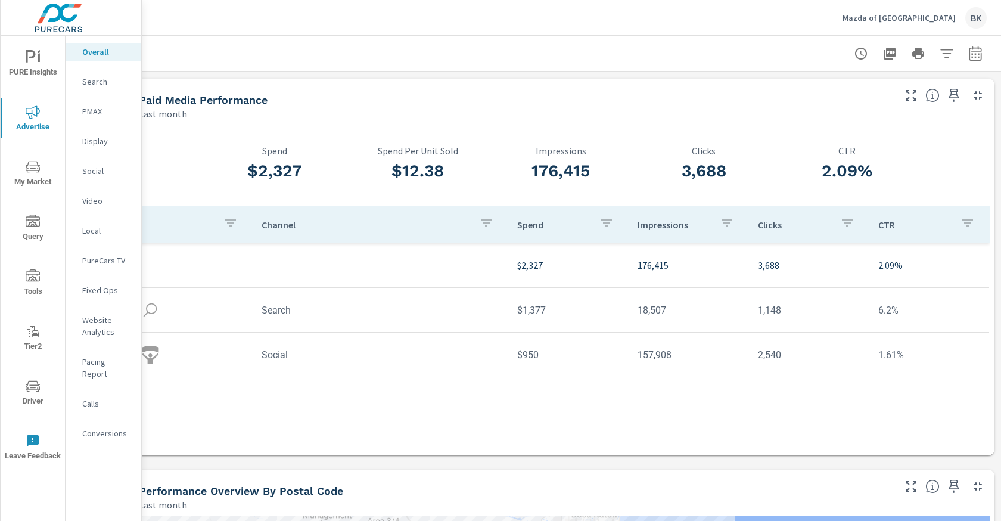
scroll to position [0, 22]
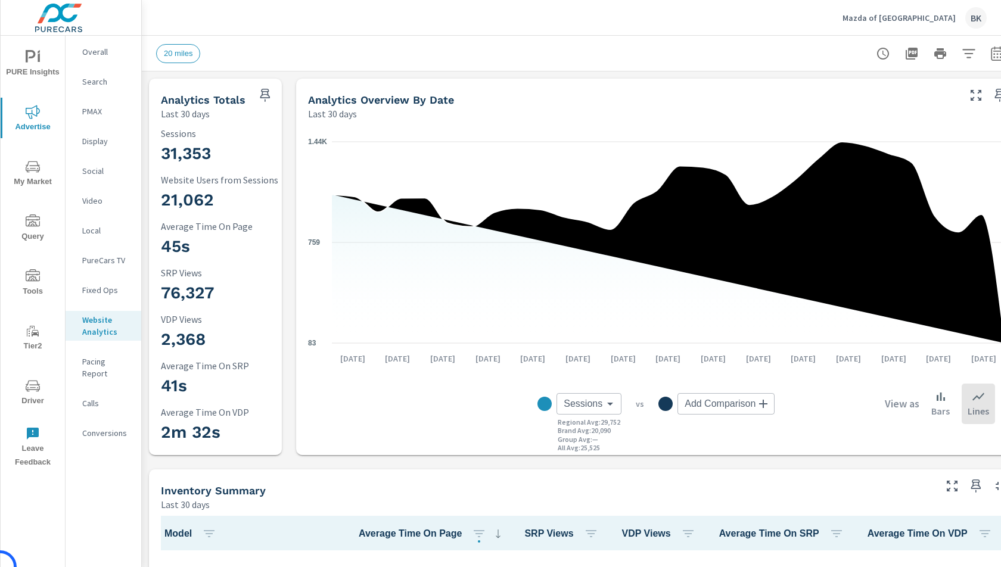
scroll to position [1, 0]
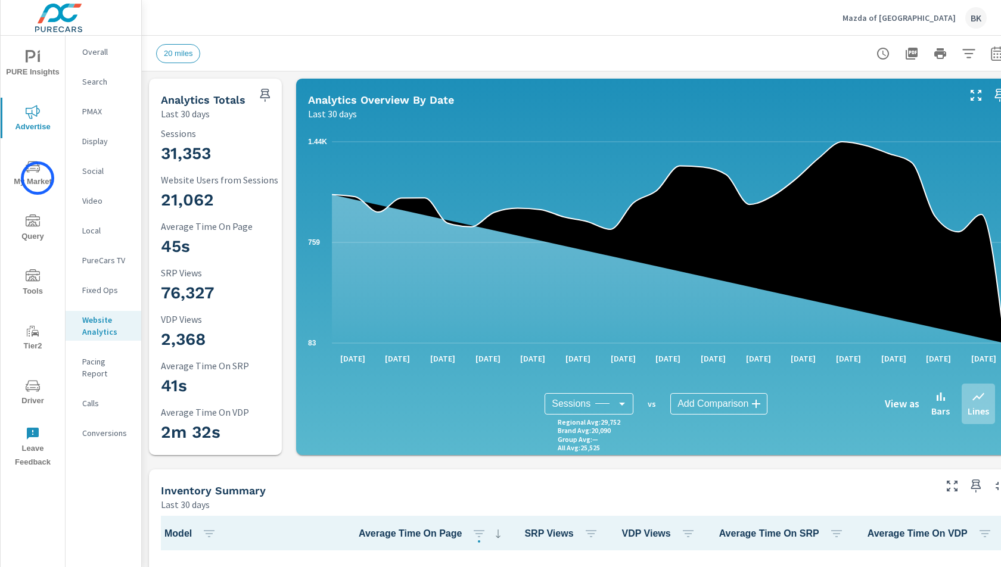
click at [38, 178] on span "My Market" at bounding box center [32, 174] width 57 height 29
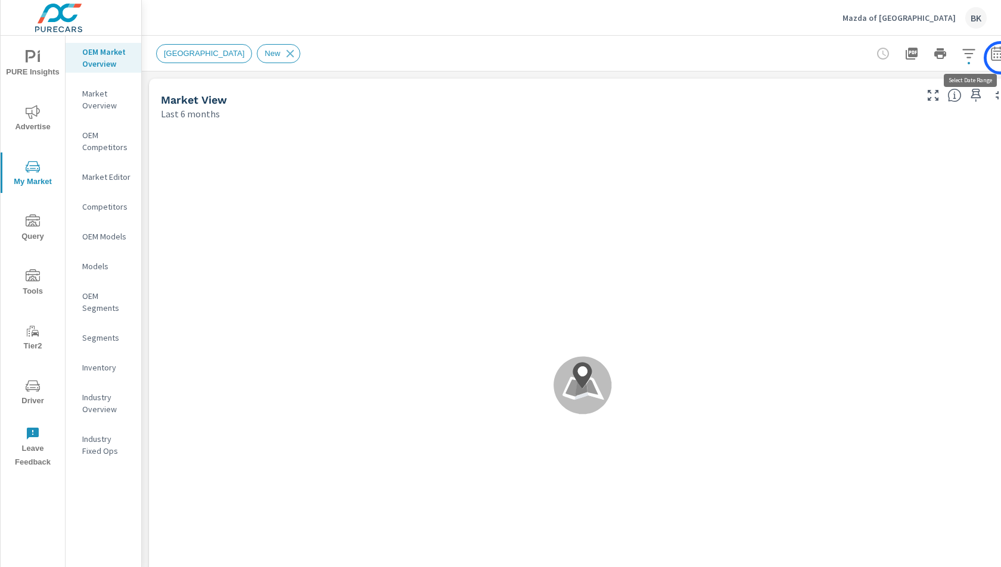
click at [1000, 58] on icon "button" at bounding box center [997, 53] width 14 height 14
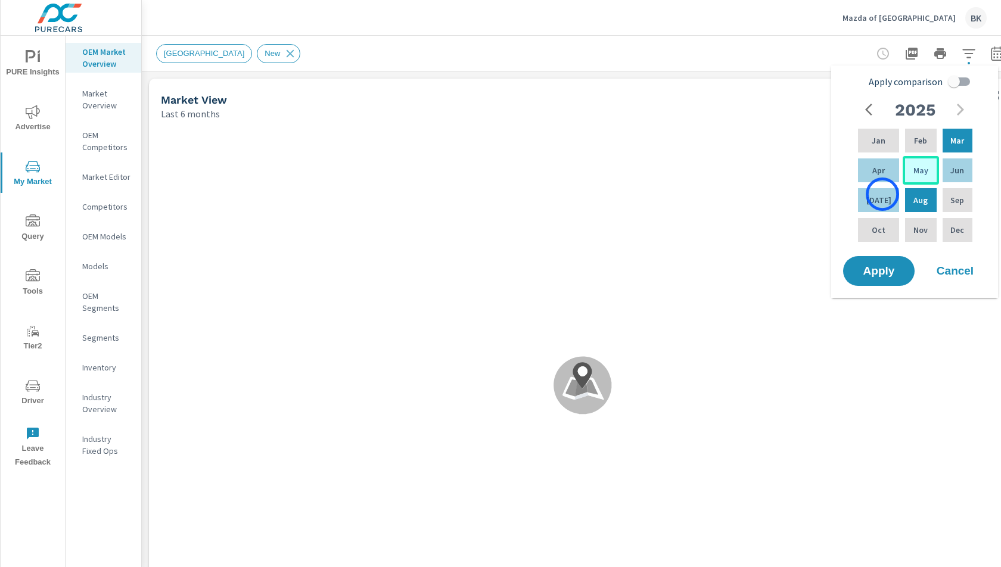
drag, startPoint x: 882, startPoint y: 194, endPoint x: 899, endPoint y: 171, distance: 28.9
click at [883, 193] on div "Jul" at bounding box center [878, 200] width 46 height 29
click at [910, 151] on div "Feb" at bounding box center [920, 140] width 36 height 29
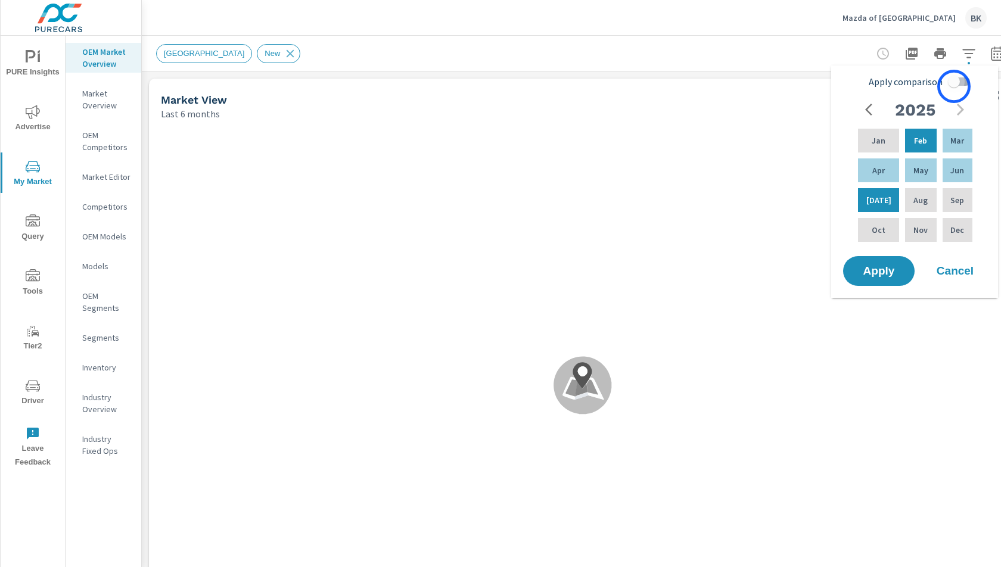
click at [954, 86] on input "Apply comparison" at bounding box center [954, 81] width 68 height 23
checkbox input "true"
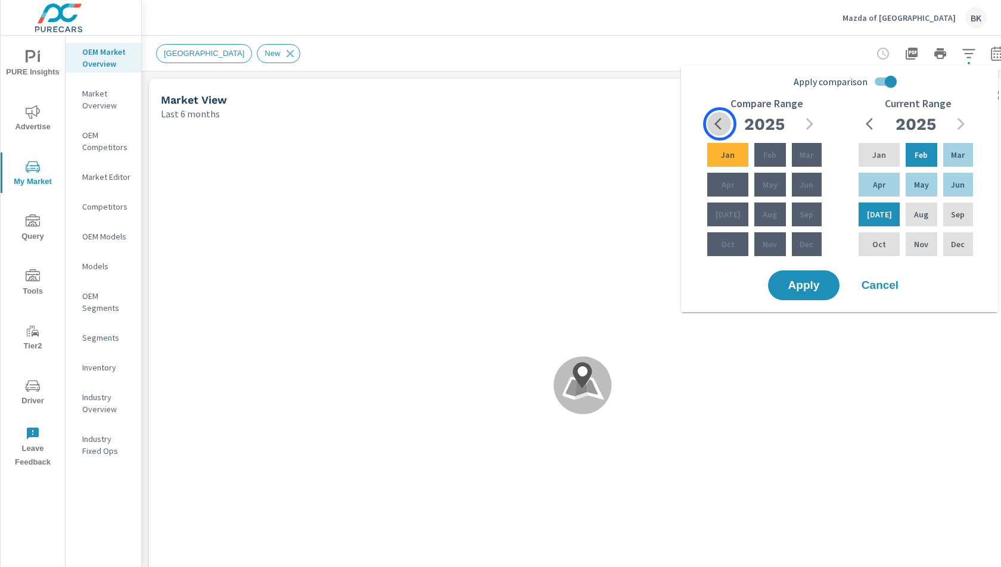
click at [720, 124] on icon "button" at bounding box center [721, 124] width 14 height 14
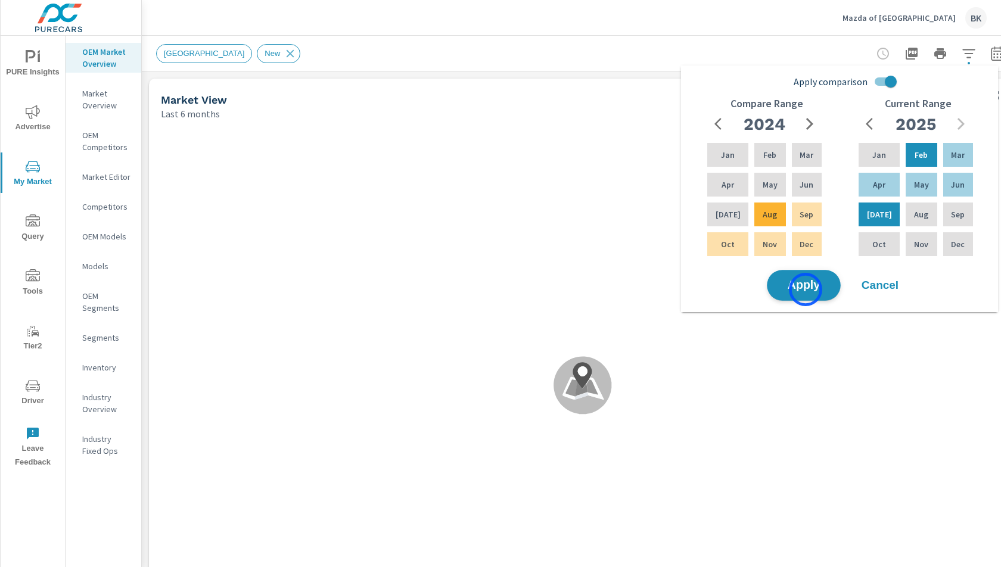
scroll to position [1, 0]
click at [805, 289] on span "Apply" at bounding box center [803, 285] width 49 height 11
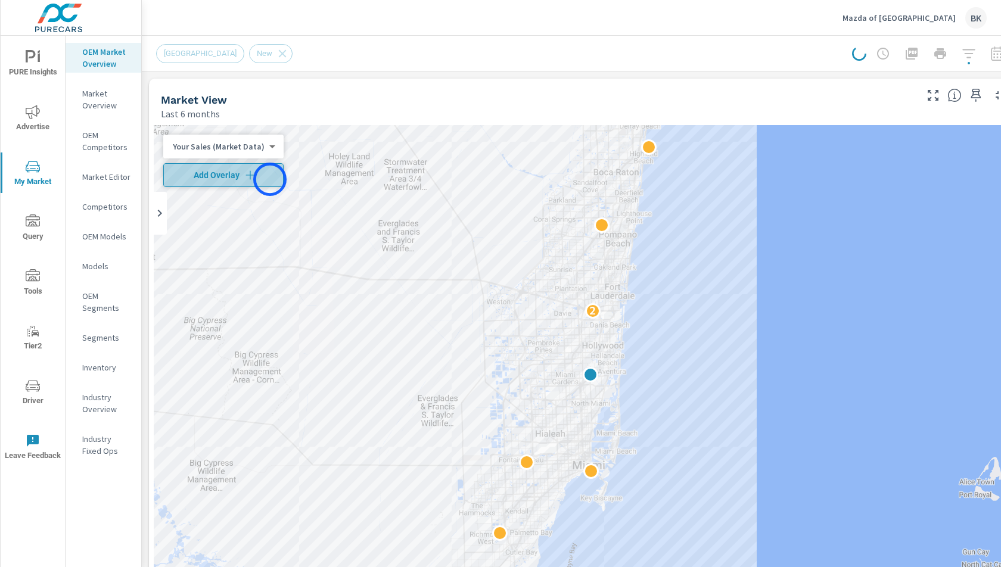
click at [270, 179] on span "Add Overlay" at bounding box center [224, 175] width 110 height 12
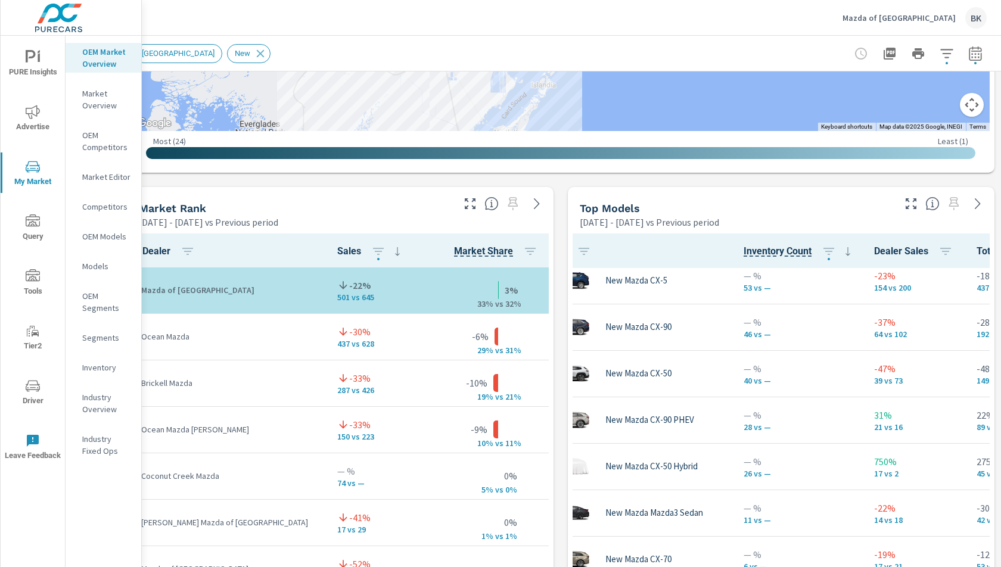
scroll to position [57, 0]
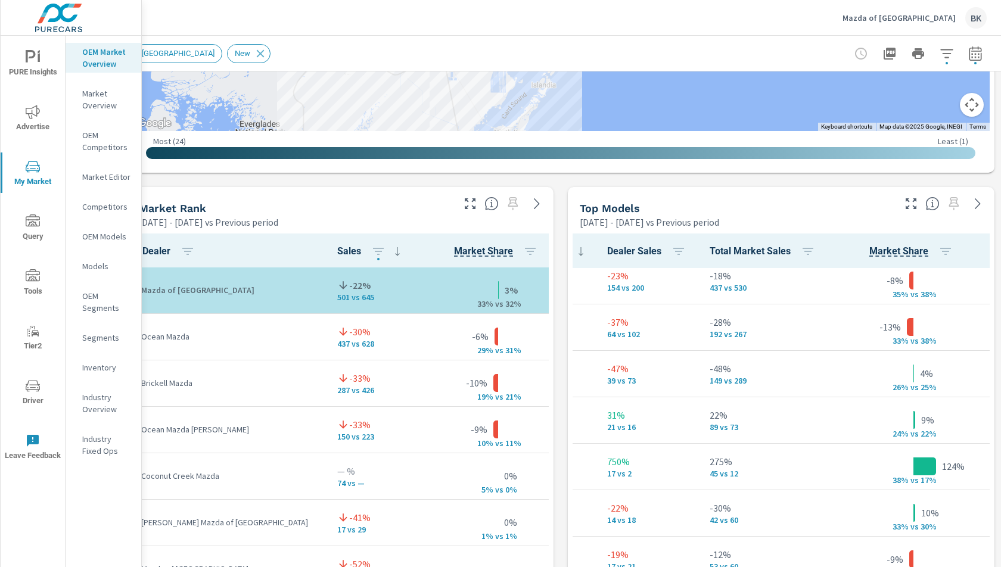
scroll to position [57, 323]
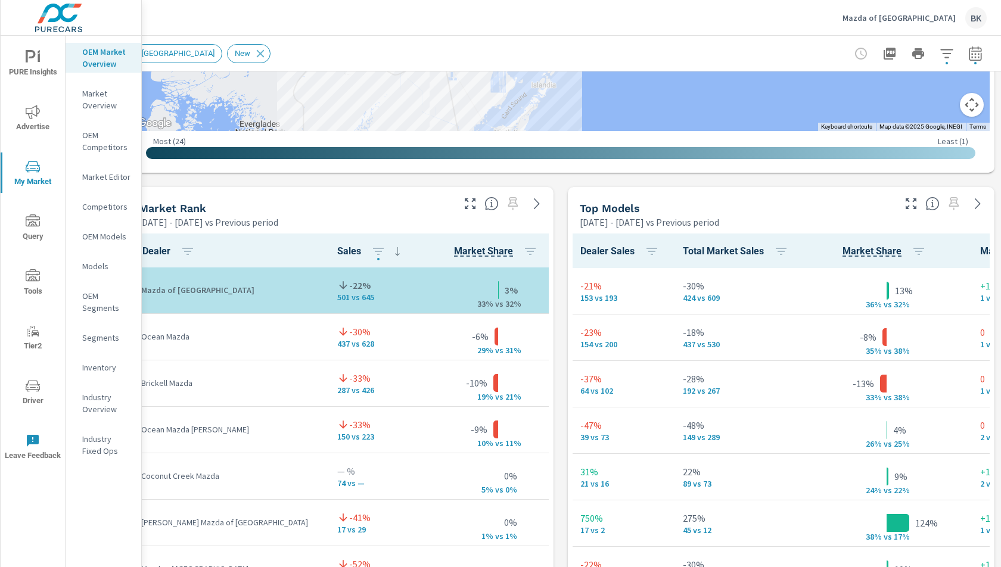
scroll to position [0, 341]
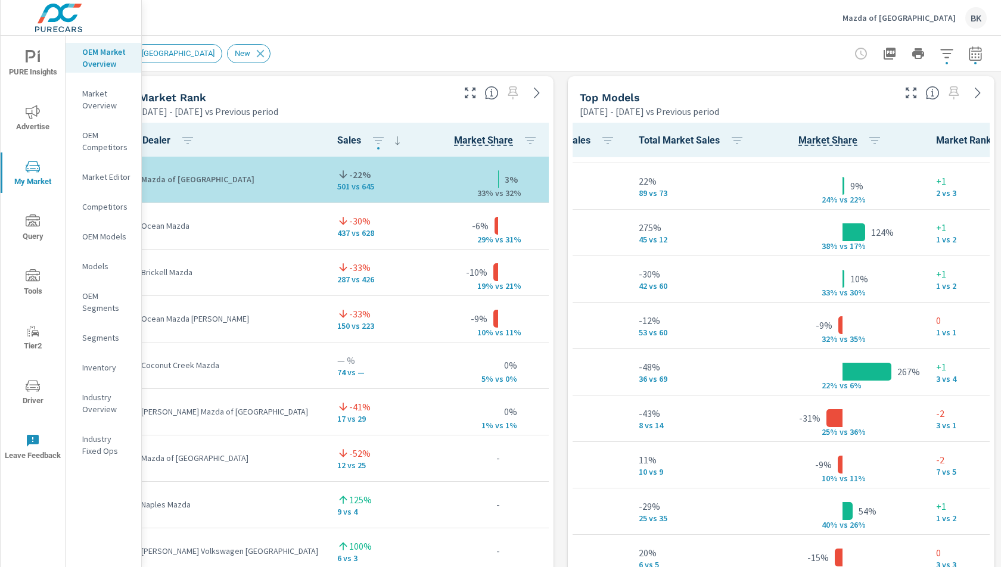
scroll to position [790, 22]
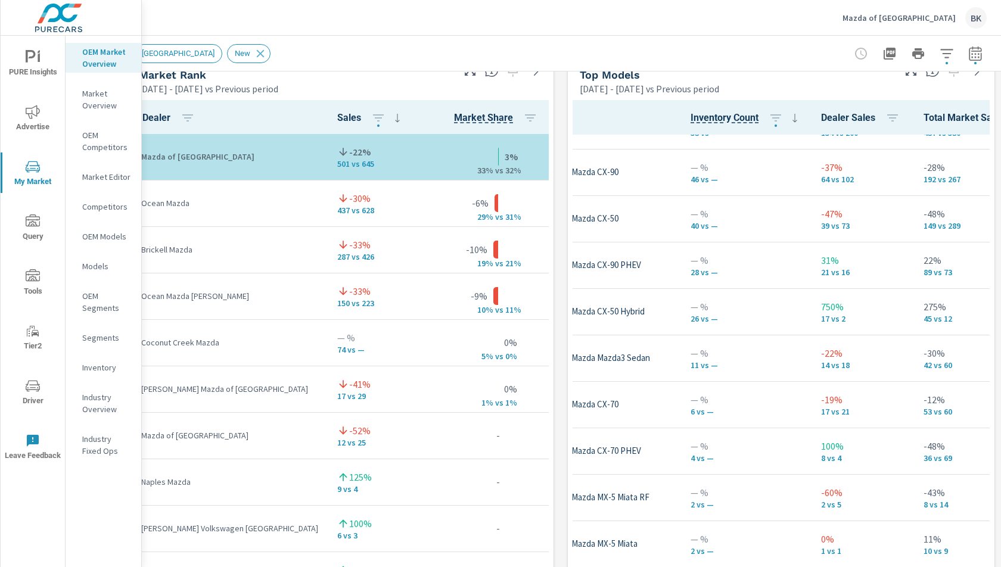
scroll to position [0, 96]
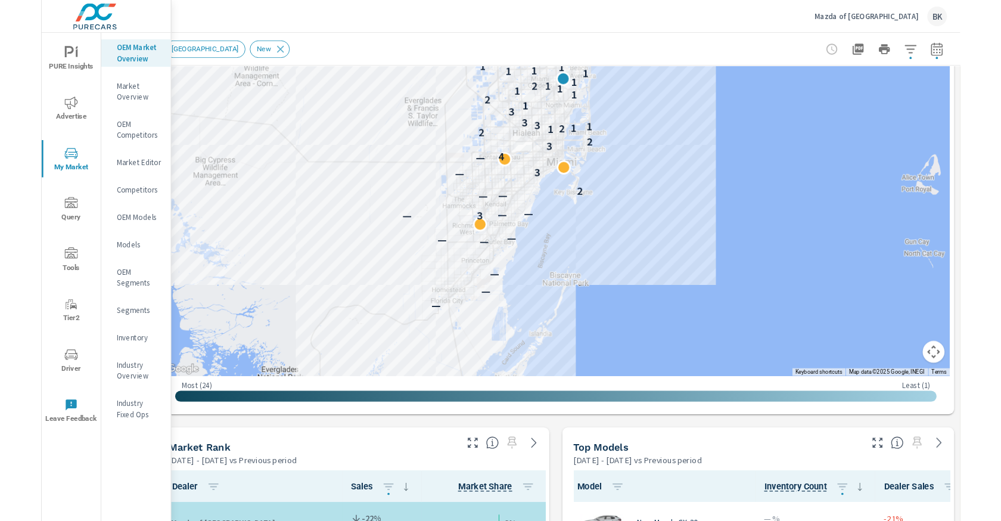
scroll to position [233, 22]
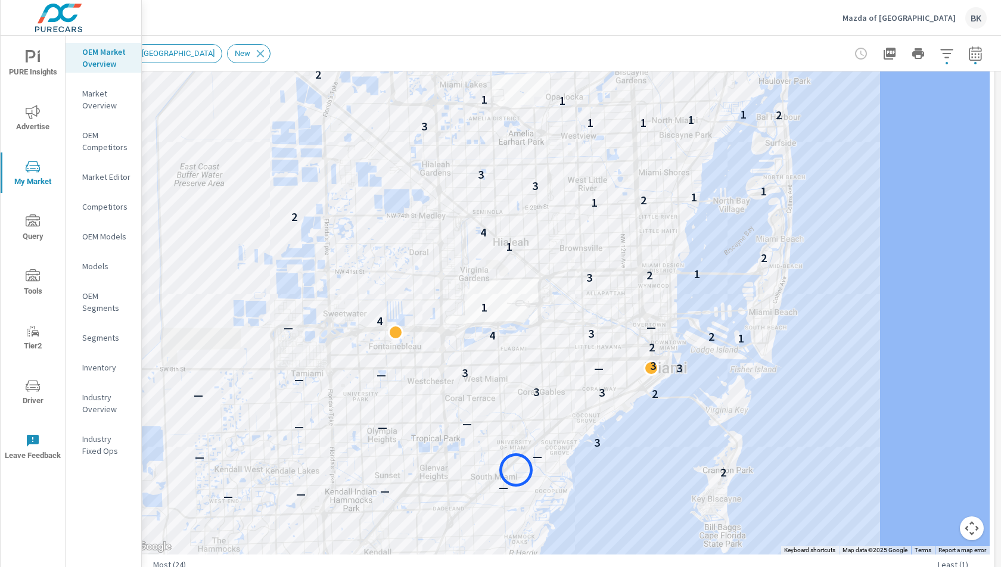
drag, startPoint x: 736, startPoint y: 231, endPoint x: 515, endPoint y: 488, distance: 339.1
click at [515, 488] on div "— — — — — — — — — 3 — — — — — — 2 — — 3 — — — — 2 3 3 — — 3 — 3 3 2 1 2 4 3 — —…" at bounding box center [561, 223] width 858 height 662
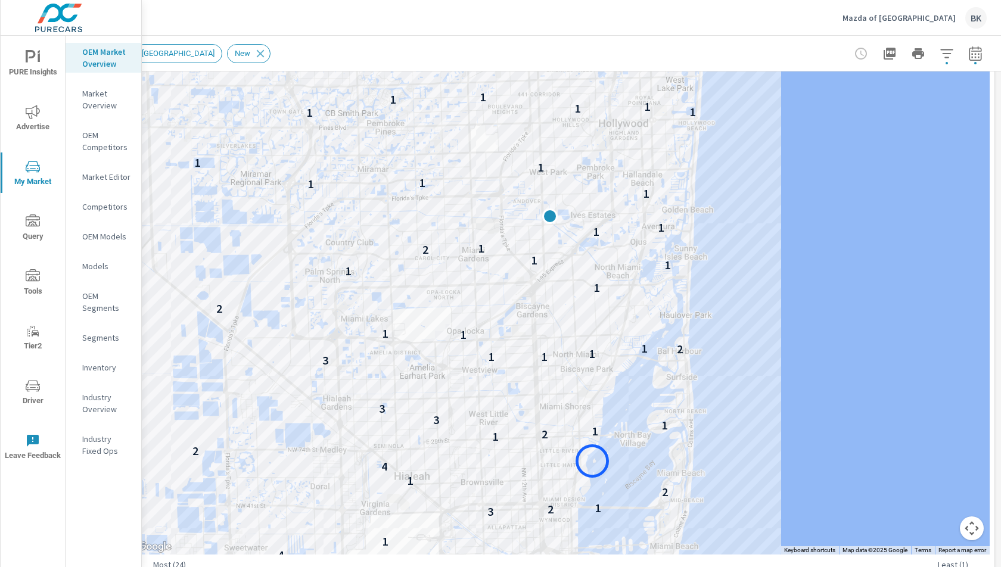
drag, startPoint x: 692, startPoint y: 243, endPoint x: 592, endPoint y: 461, distance: 239.6
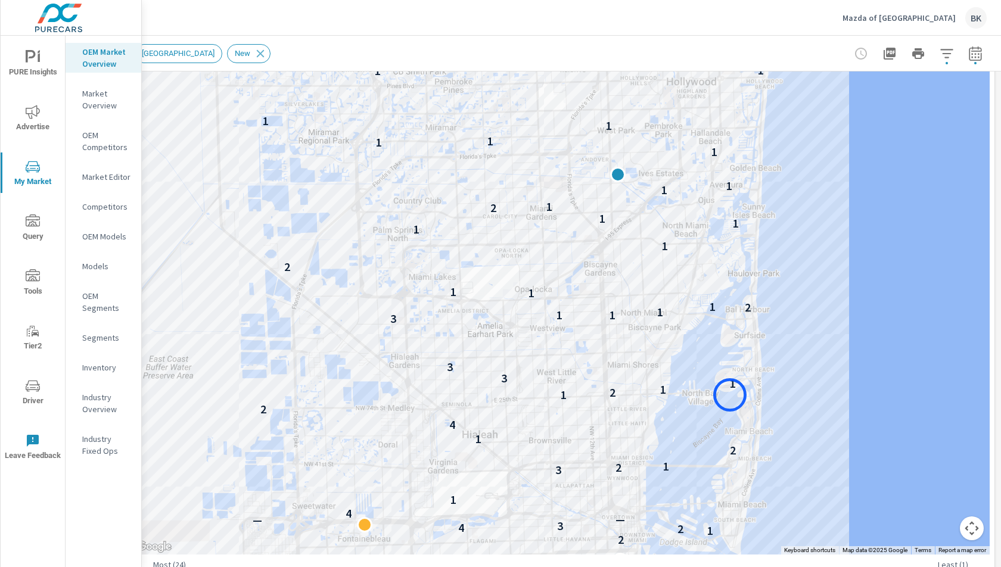
drag, startPoint x: 730, startPoint y: 395, endPoint x: 653, endPoint y: 152, distance: 254.9
click at [666, 173] on div "— 3 — — — — — — 2 — — 3 — — — — 2 3 3 — — 3 — 3 3 2 1 2 4 3 — — 4 1 3 2 1 2 1 4…" at bounding box center [991, 465] width 901 height 585
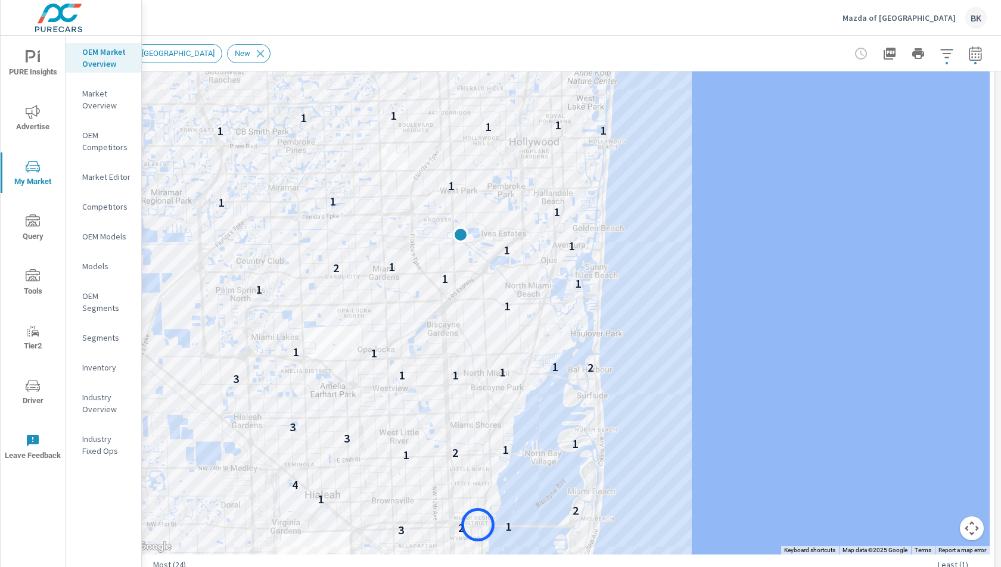
drag, startPoint x: 572, startPoint y: 197, endPoint x: 484, endPoint y: 513, distance: 328.9
click at [478, 525] on div "— — — — — — — — — 3 — — — — — — 2 — — 3 — — — — 2 3 3 — — 3 — 3 3 2 1 2 4 3 — —…" at bounding box center [561, 223] width 858 height 662
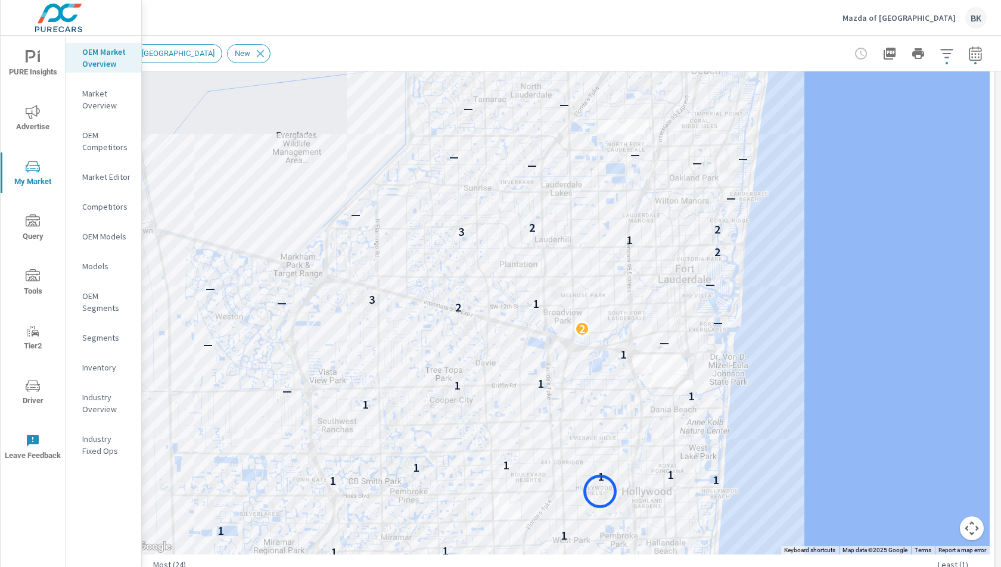
drag, startPoint x: 484, startPoint y: 180, endPoint x: 607, endPoint y: 518, distance: 358.8
click at [607, 518] on div "3 — — — — — — 2 — — 3 — — — — 2 3 3 — — 3 — 3 3 2 1 2 4 3 — — 4 1 3 2 1 2 1 4 2…" at bounding box center [561, 223] width 858 height 662
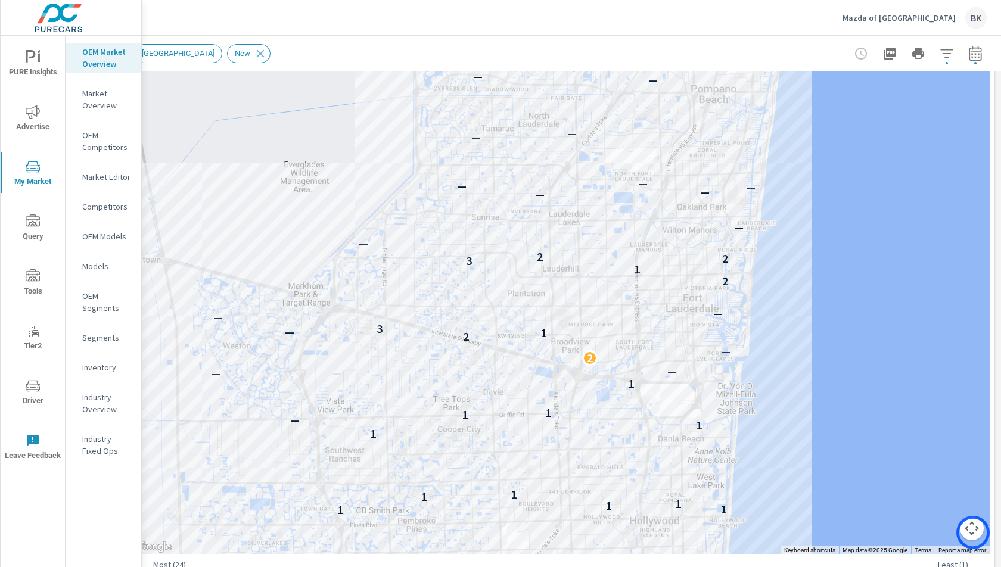
click at [973, 532] on button "Map camera controls" at bounding box center [972, 528] width 24 height 24
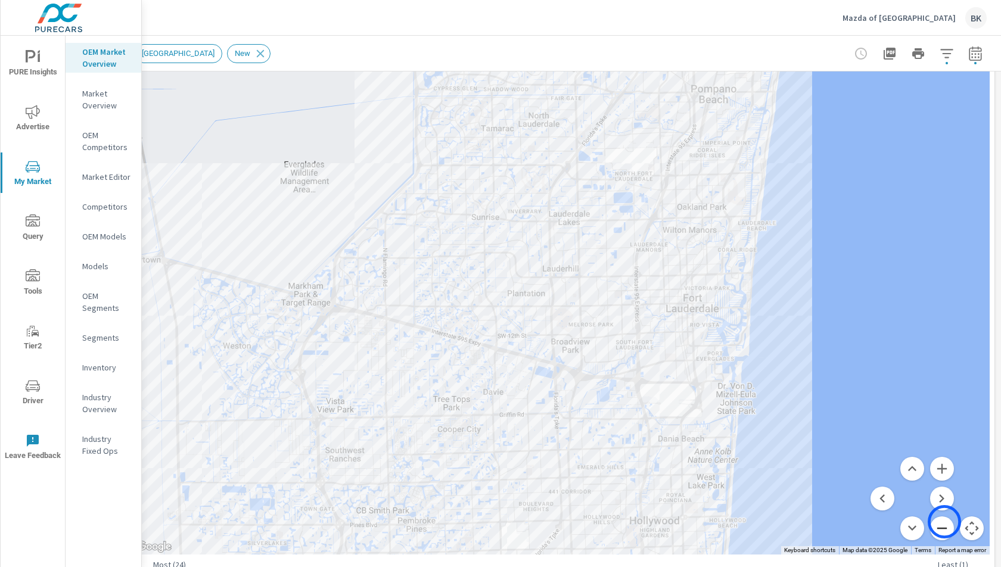
click at [944, 522] on button "Zoom out" at bounding box center [942, 528] width 24 height 24
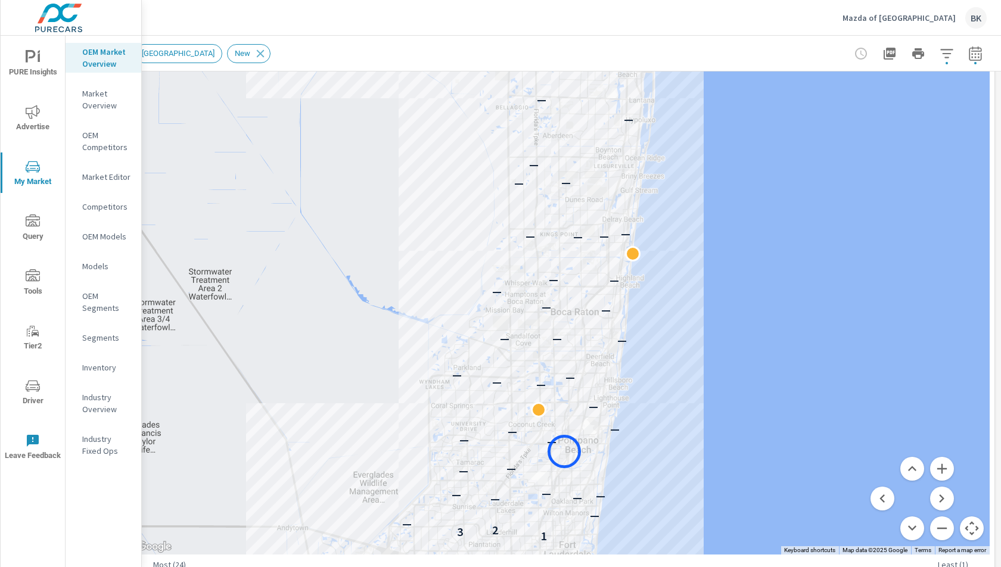
drag, startPoint x: 623, startPoint y: 164, endPoint x: 564, endPoint y: 451, distance: 293.1
click at [564, 451] on div "— — — — — — — — 3 — — — — — — 2 — — 3 — — — — 2 3 — — 3 3 1 2 4 3 — — 4 1 3 2 1…" at bounding box center [561, 223] width 858 height 662
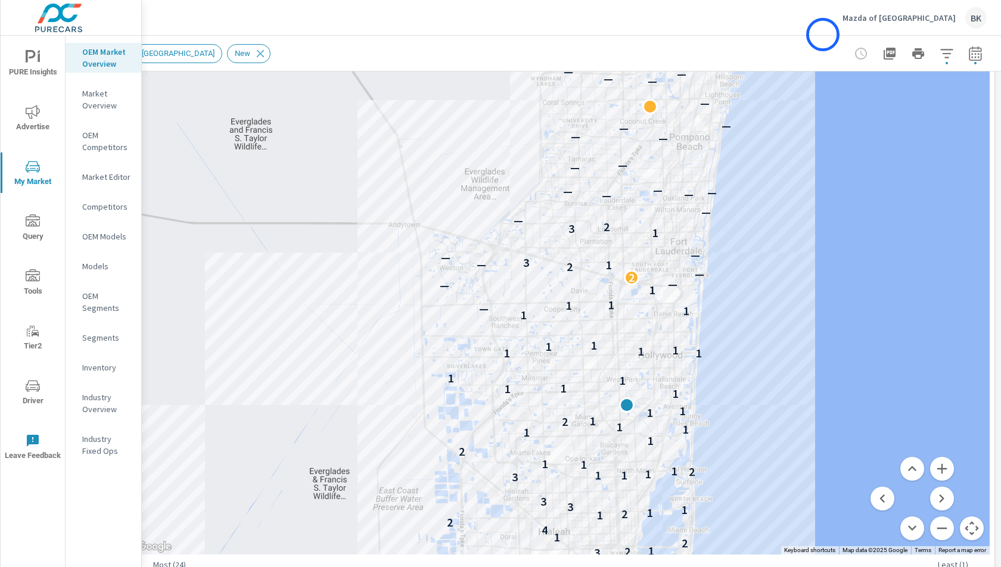
drag, startPoint x: 710, startPoint y: 341, endPoint x: 823, endPoint y: 35, distance: 326.2
click at [823, 35] on div "Mazda of North Miami BK Market Overview Mazda of North Miami Report date range:…" at bounding box center [571, 283] width 859 height 567
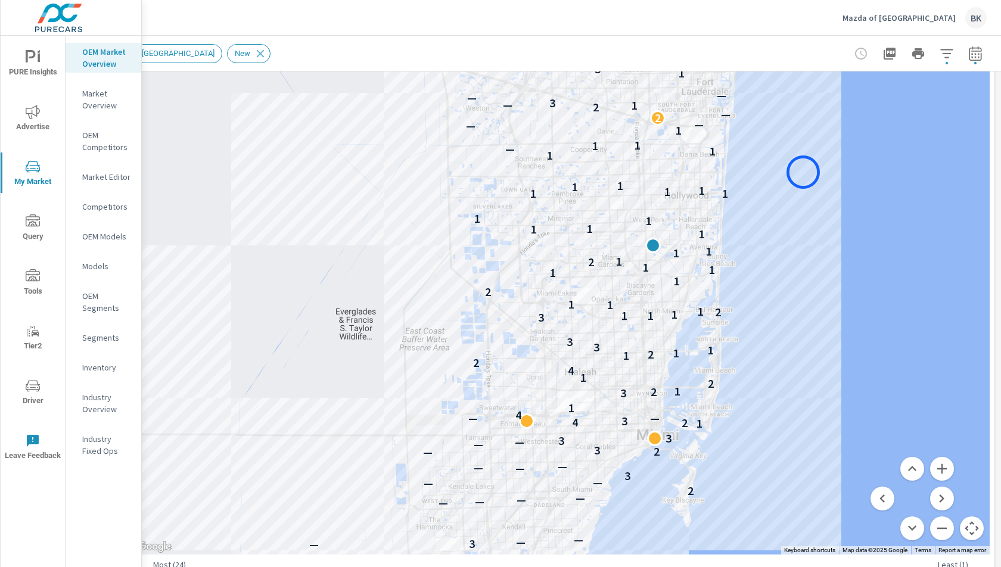
drag, startPoint x: 781, startPoint y: 279, endPoint x: 803, endPoint y: 172, distance: 108.9
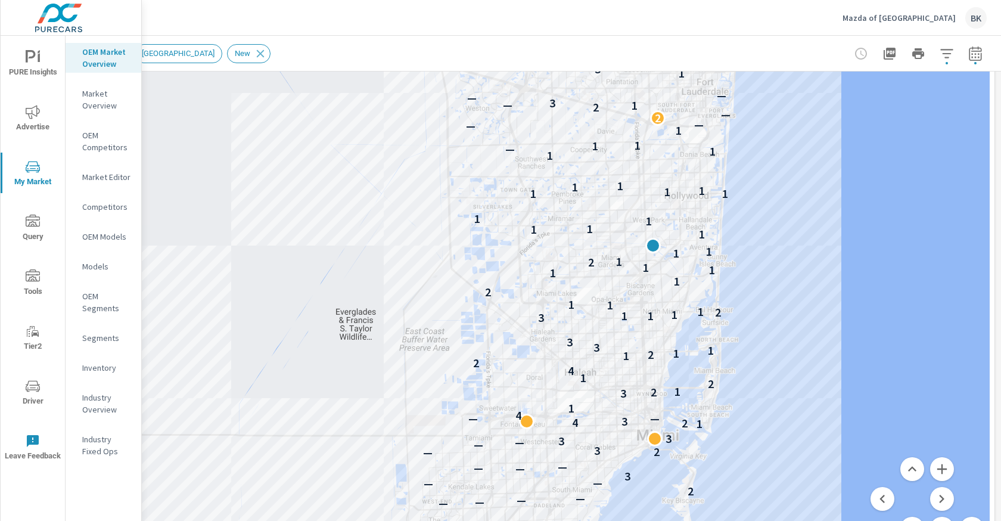
scroll to position [1, 0]
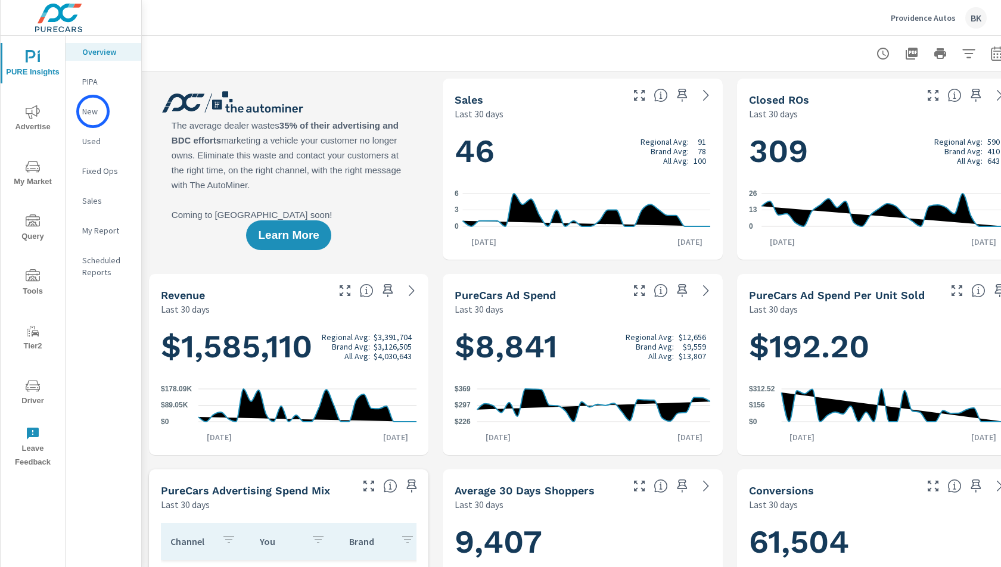
click at [93, 111] on p "New" at bounding box center [106, 111] width 49 height 12
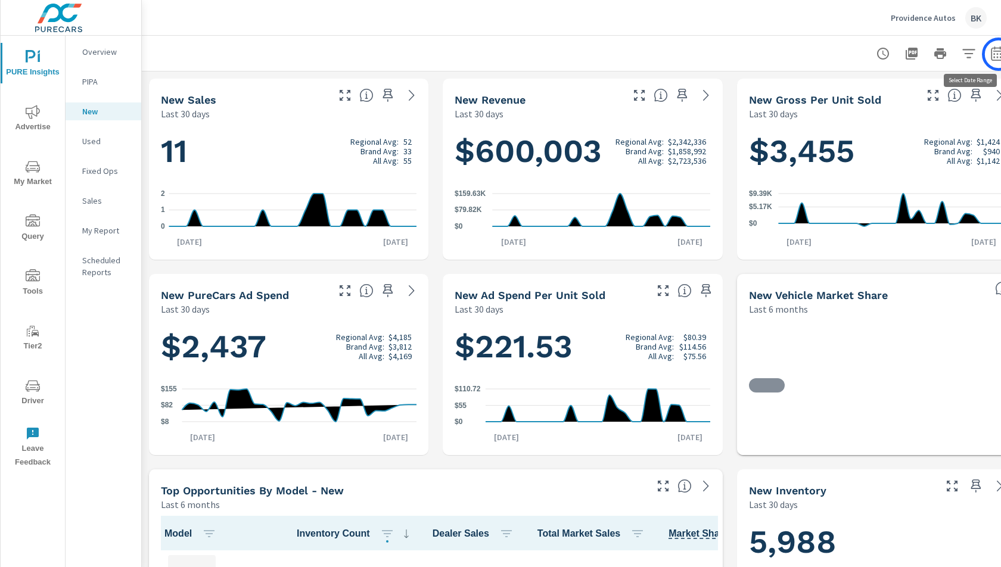
click at [998, 54] on icon "button" at bounding box center [997, 53] width 14 height 14
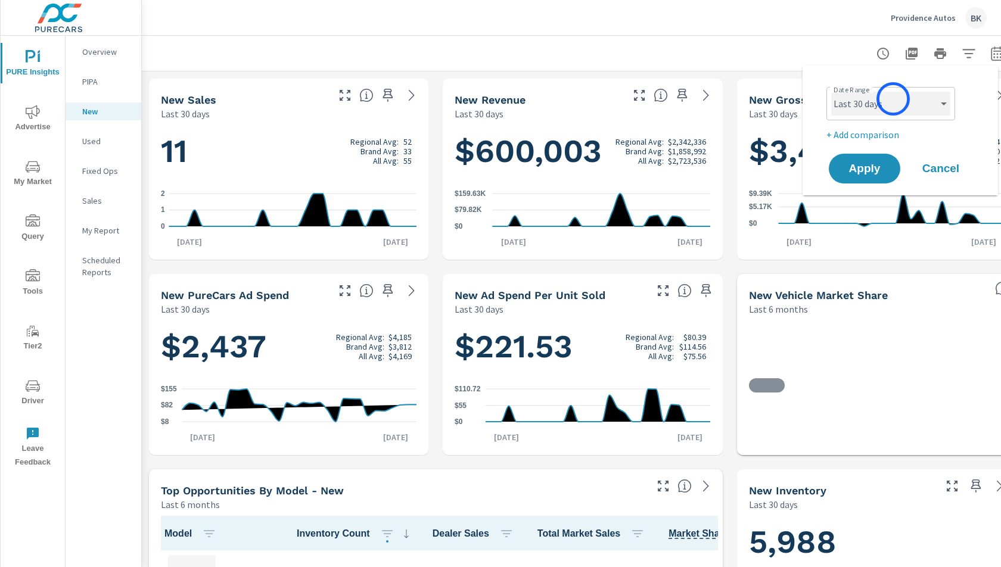
click at [893, 99] on select "Custom [DATE] Last week Last 7 days Last 14 days Last 30 days Last 45 days Last…" at bounding box center [890, 104] width 119 height 24
click at [831, 92] on select "Custom [DATE] Last week Last 7 days Last 14 days Last 30 days Last 45 days Last…" at bounding box center [890, 104] width 119 height 24
select select "Last month"
click at [849, 139] on p "+ Add comparison" at bounding box center [902, 134] width 152 height 14
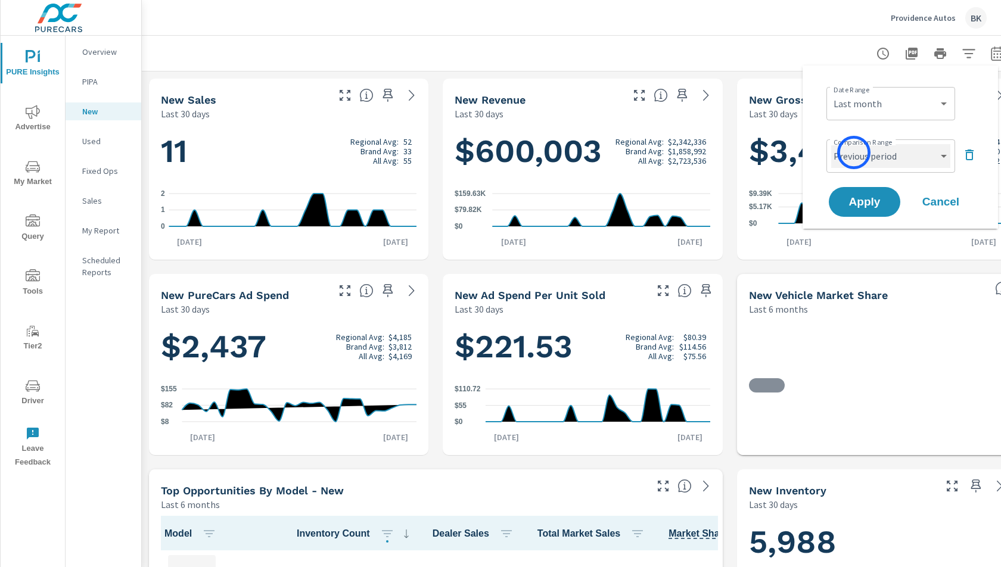
click at [856, 158] on select "Custom Previous period Previous month Previous year" at bounding box center [890, 156] width 119 height 24
click at [831, 144] on select "Custom Previous period Previous month Previous year" at bounding box center [890, 156] width 119 height 24
select select "Previous month"
click at [855, 208] on button "Apply" at bounding box center [864, 201] width 74 height 31
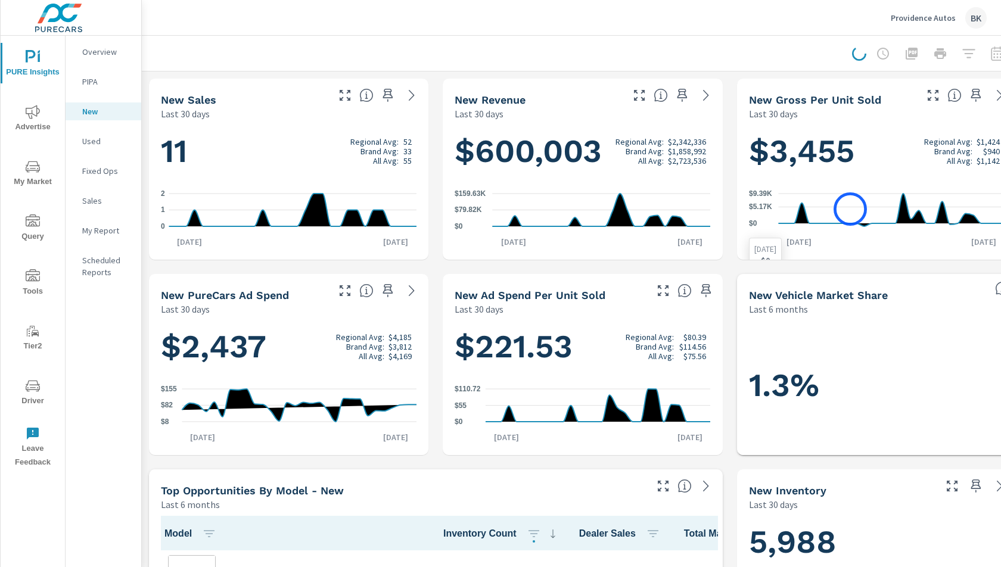
scroll to position [1, 0]
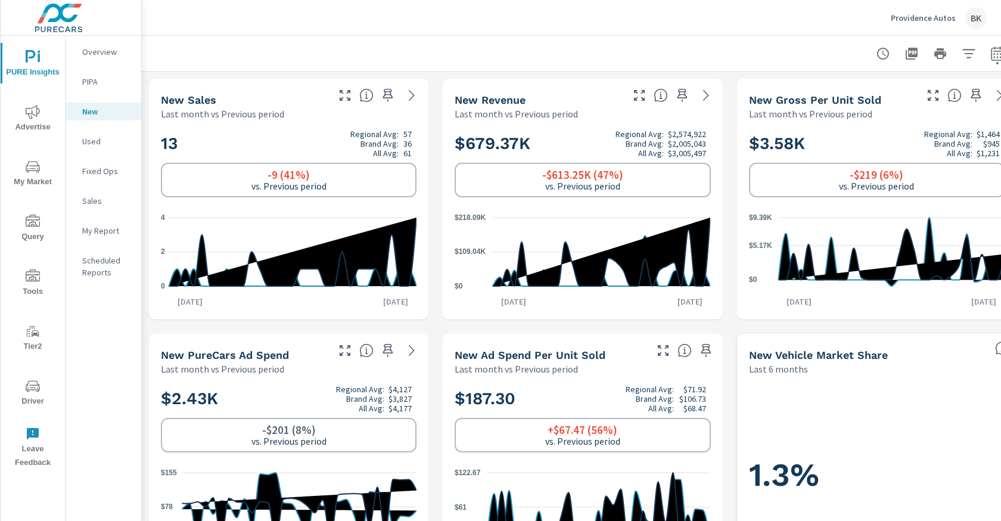
scroll to position [1, 0]
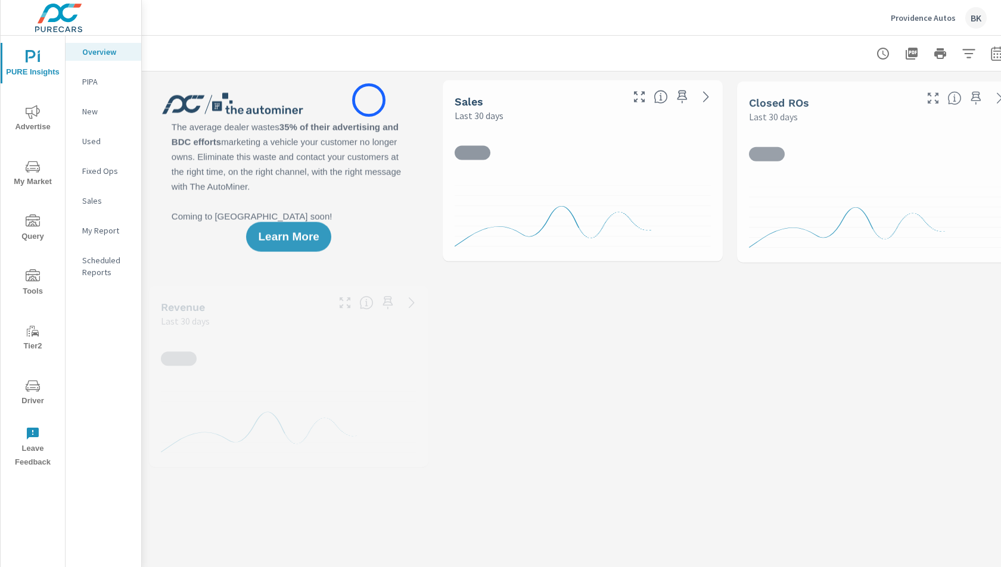
scroll to position [1, 0]
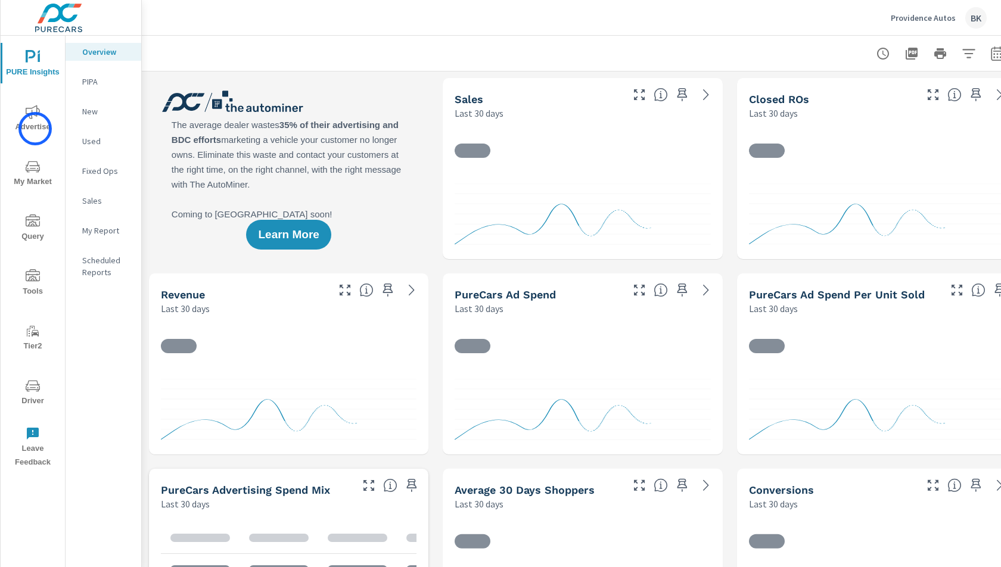
click at [35, 129] on span "Advertise" at bounding box center [32, 119] width 57 height 29
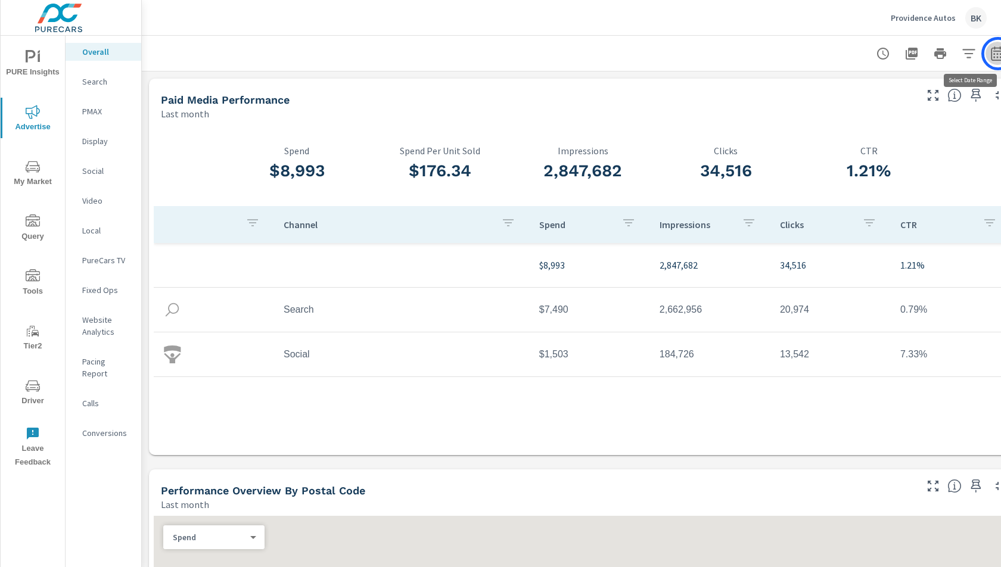
click at [998, 54] on icon "button" at bounding box center [997, 55] width 8 height 5
select select "Last month"
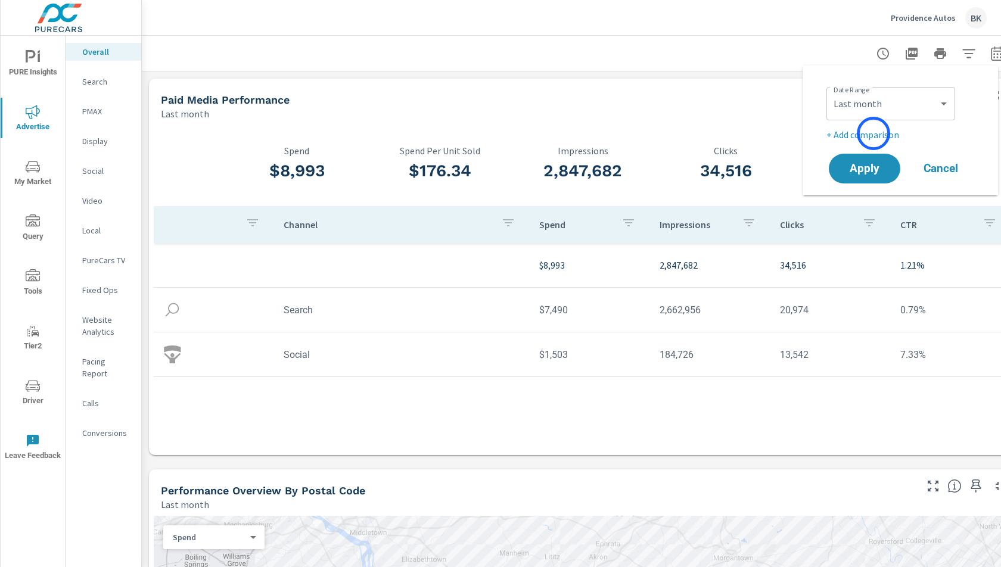
click at [873, 133] on p "+ Add comparison" at bounding box center [902, 134] width 152 height 14
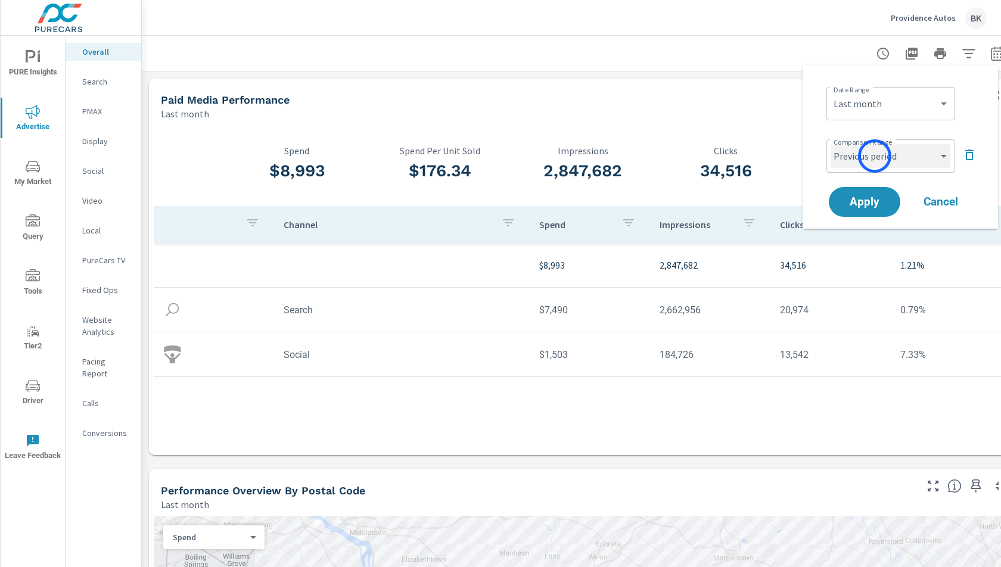
click at [874, 156] on select "Custom Previous period Previous month Previous year" at bounding box center [890, 156] width 119 height 24
click at [831, 144] on select "Custom Previous period Previous month Previous year" at bounding box center [890, 156] width 119 height 24
select select "Previous month"
click at [861, 203] on span "Apply" at bounding box center [864, 202] width 49 height 11
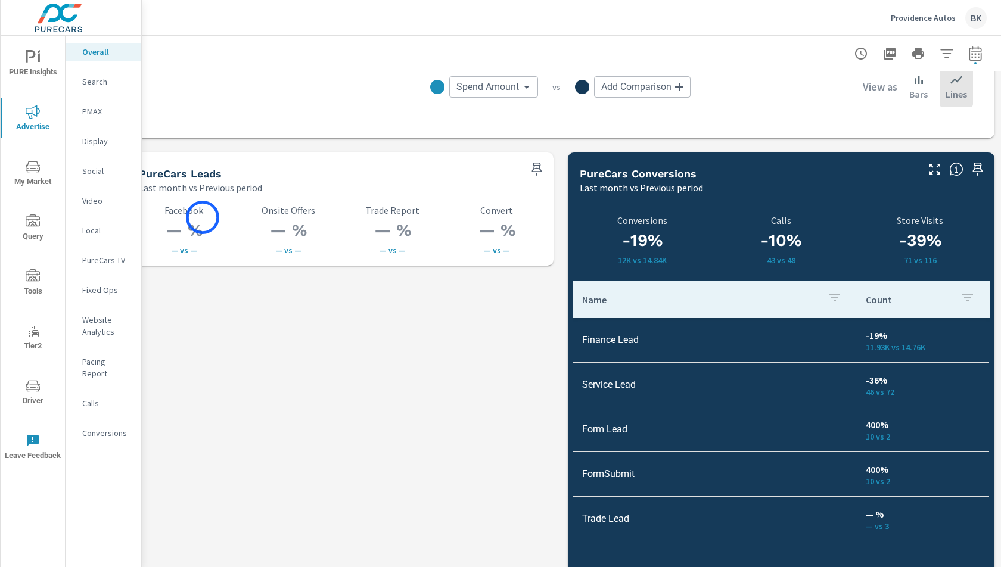
scroll to position [1671, 22]
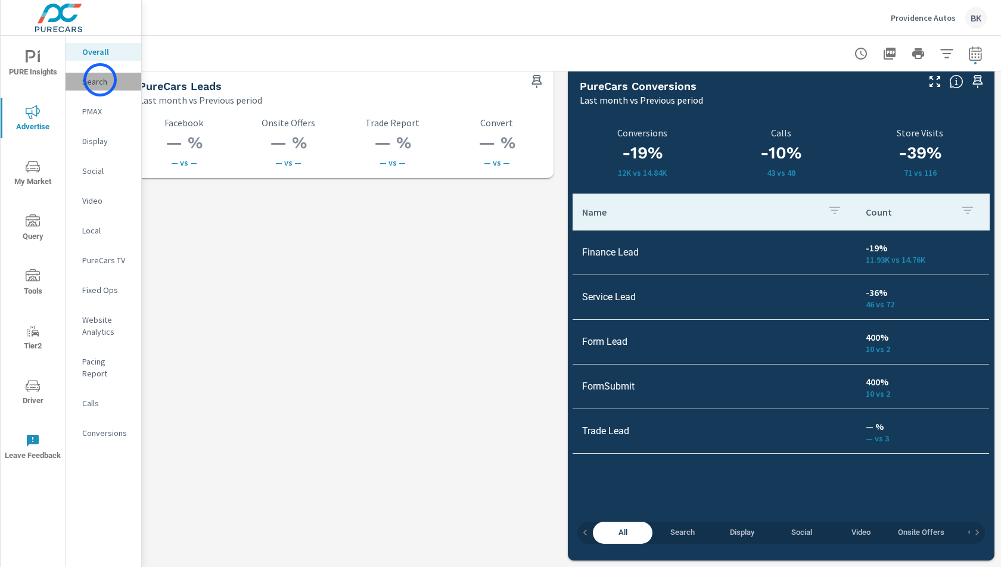
click at [100, 80] on p "Search" at bounding box center [106, 82] width 49 height 12
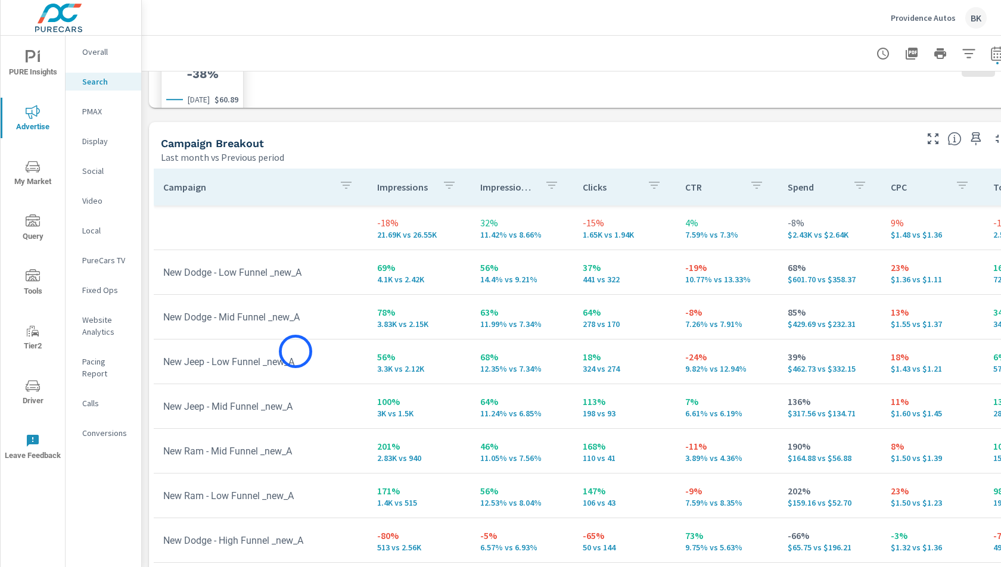
scroll to position [1161, 0]
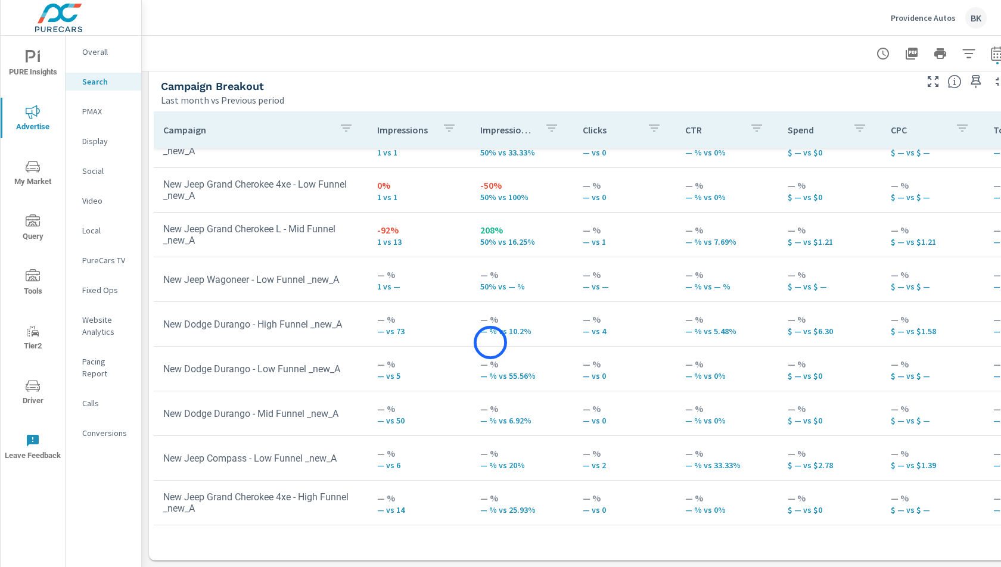
scroll to position [485, 0]
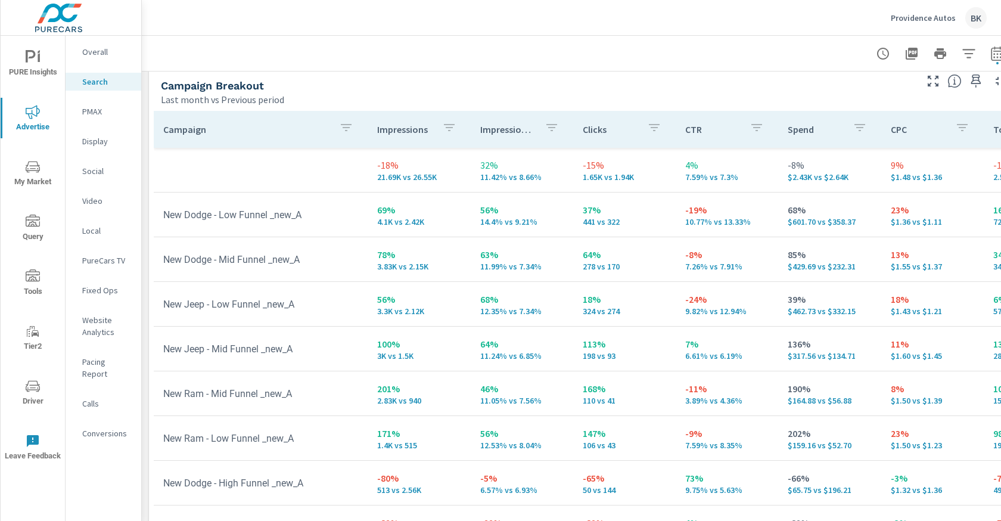
scroll to position [1161, 0]
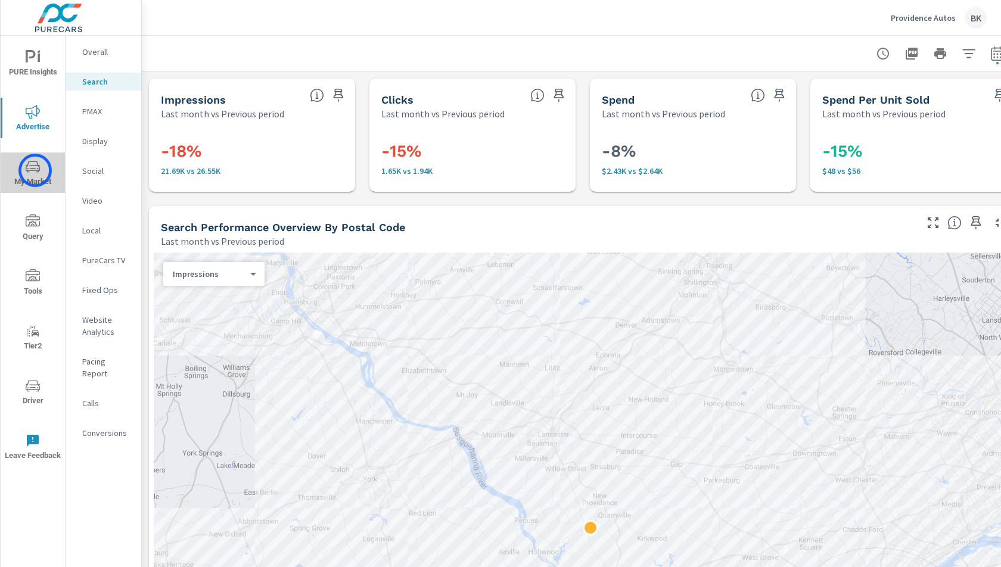
click at [35, 170] on icon "nav menu" at bounding box center [33, 166] width 14 height 11
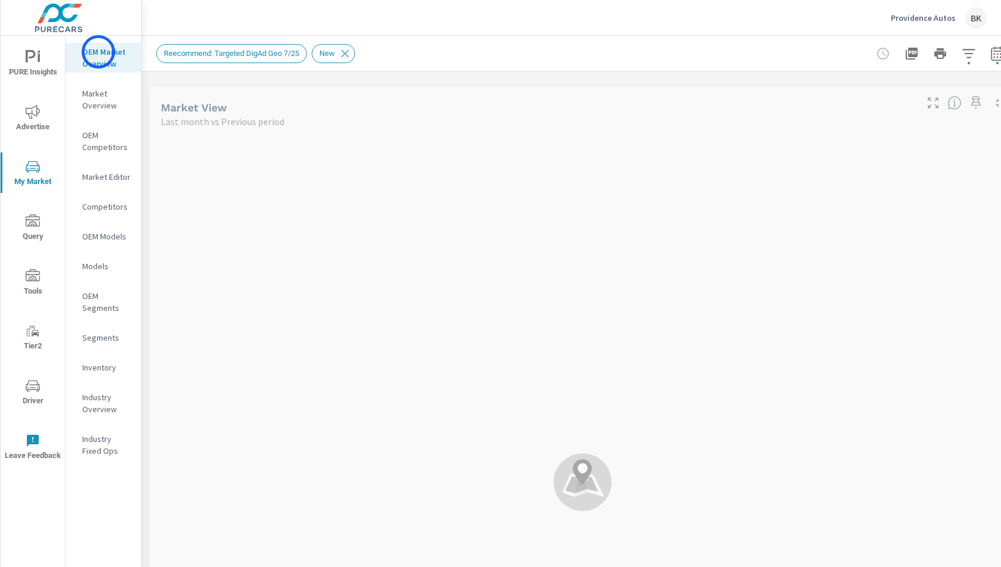
click at [98, 52] on p "OEM Market Overview" at bounding box center [106, 58] width 49 height 24
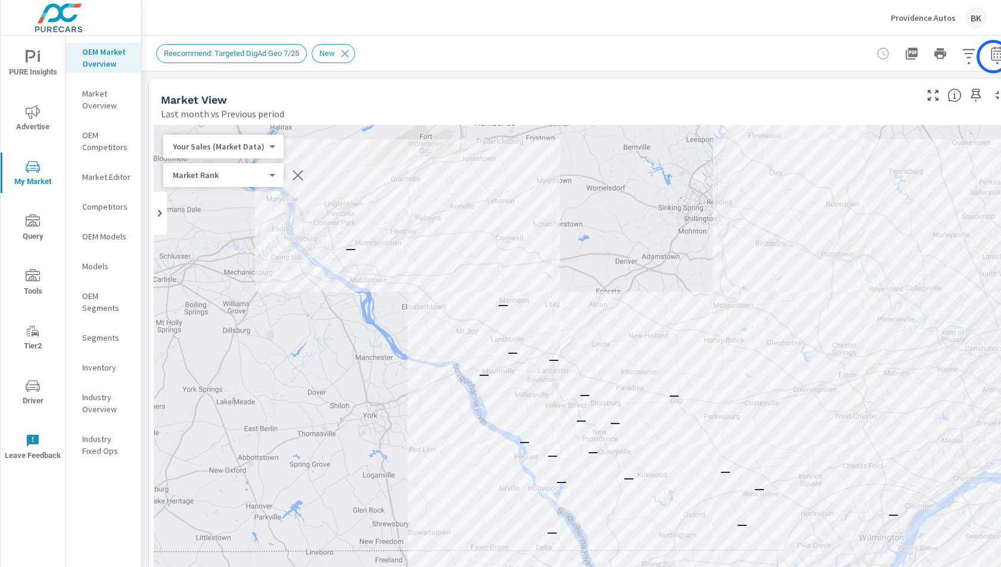
click at [993, 57] on icon "button" at bounding box center [997, 55] width 8 height 5
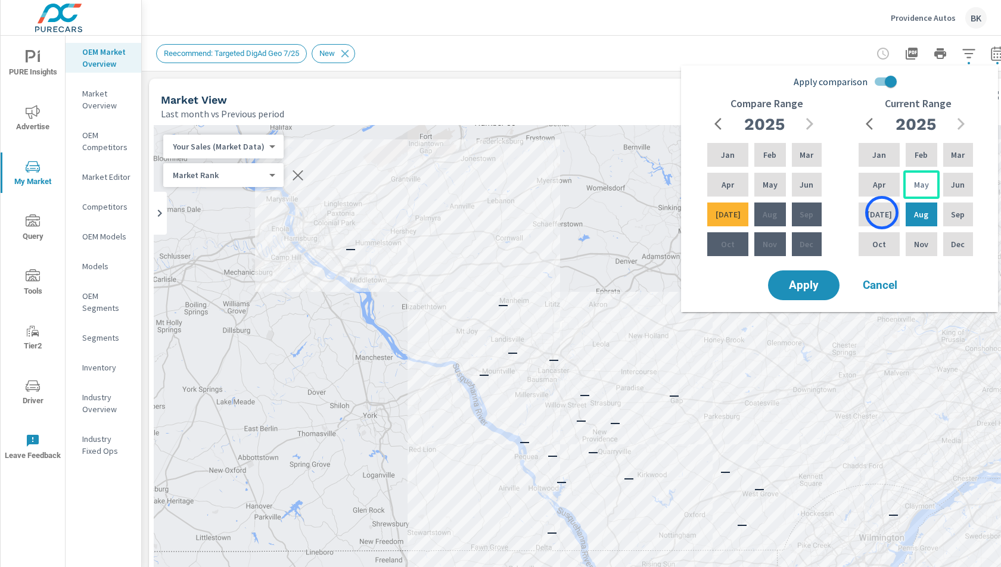
drag, startPoint x: 882, startPoint y: 213, endPoint x: 899, endPoint y: 198, distance: 22.9
click at [882, 213] on div "Jul" at bounding box center [879, 214] width 46 height 29
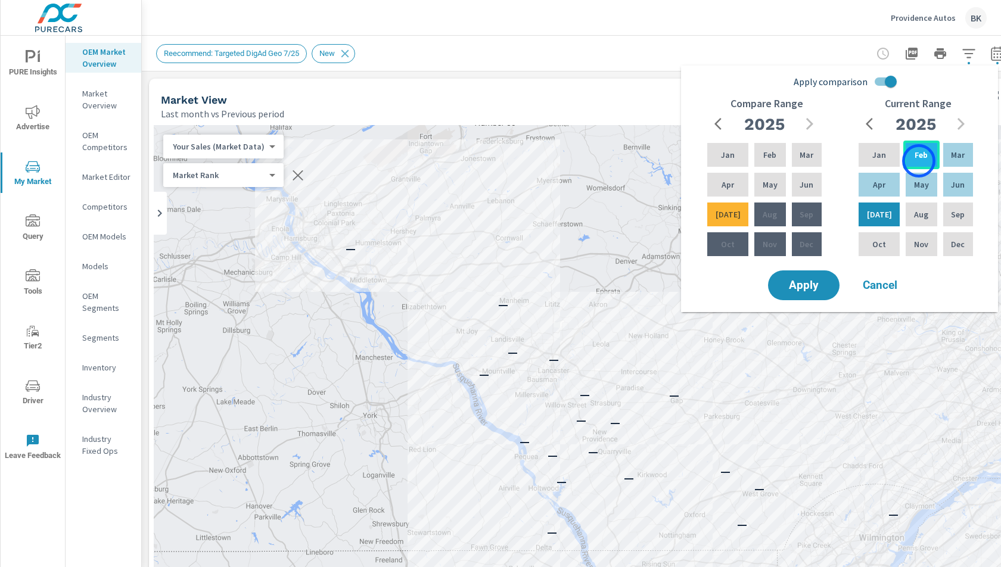
click at [918, 160] on p "Feb" at bounding box center [920, 155] width 13 height 12
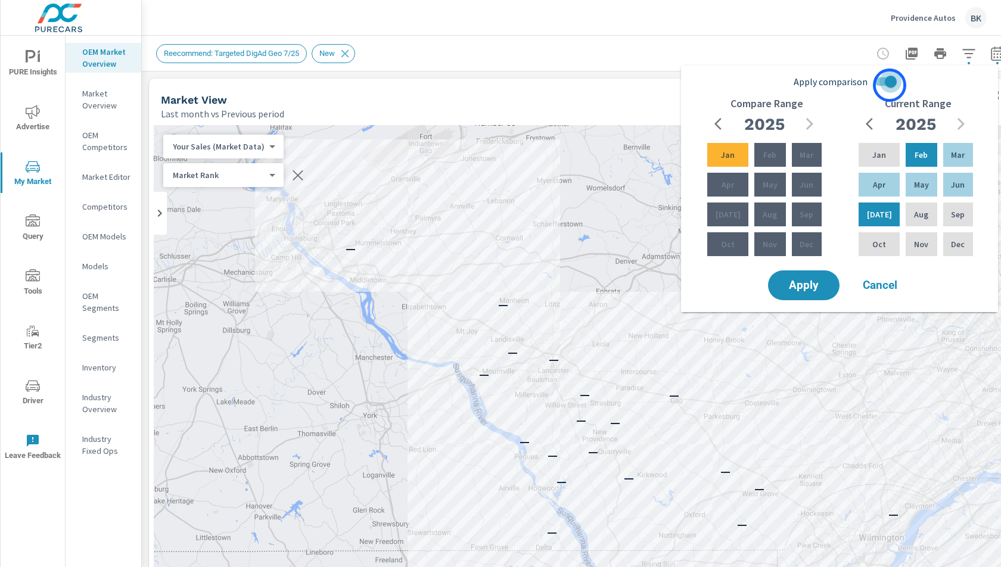
click at [889, 85] on input "Apply comparison" at bounding box center [891, 81] width 68 height 23
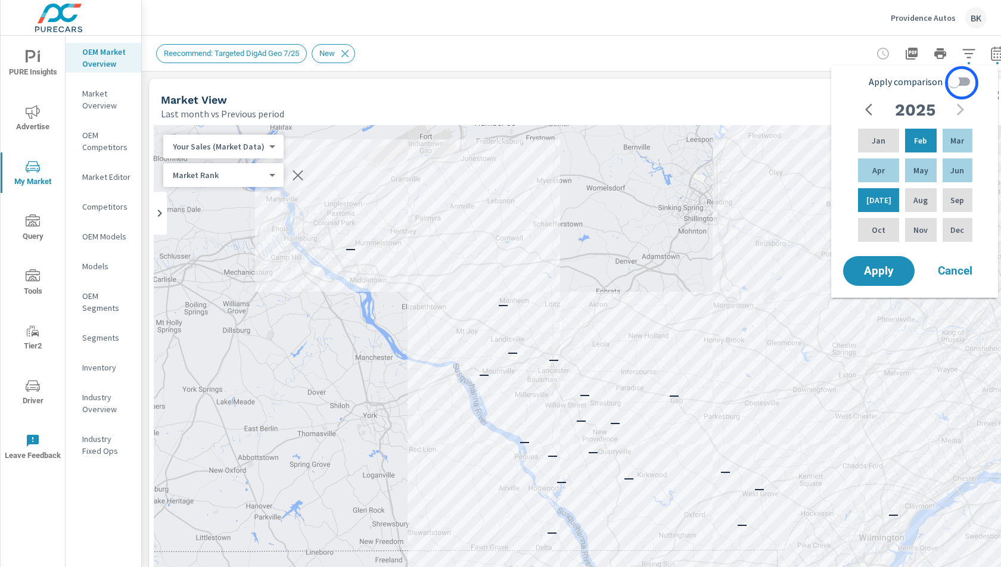
click at [961, 83] on input "Apply comparison" at bounding box center [954, 81] width 68 height 23
checkbox input "true"
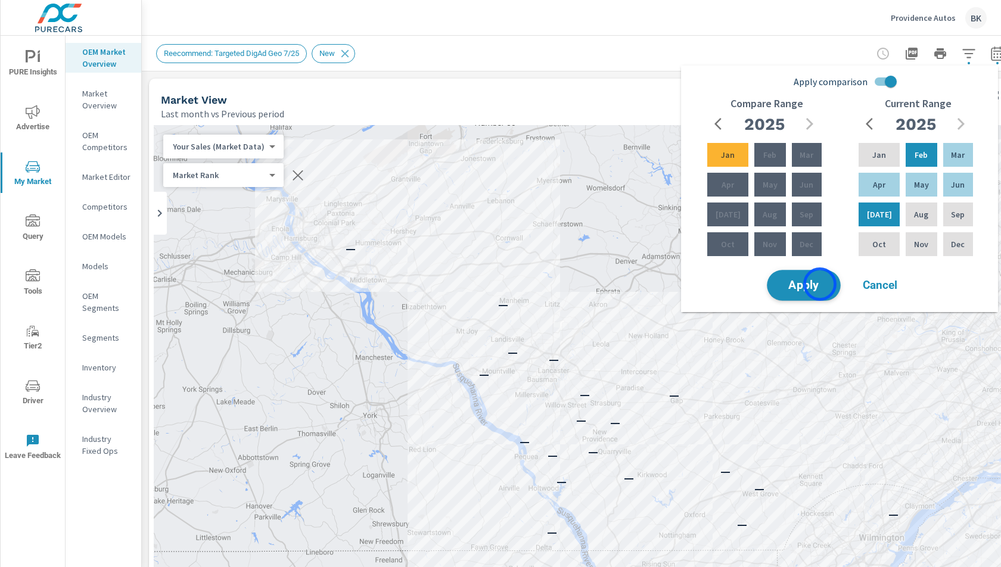
click at [820, 285] on span "Apply" at bounding box center [803, 285] width 49 height 11
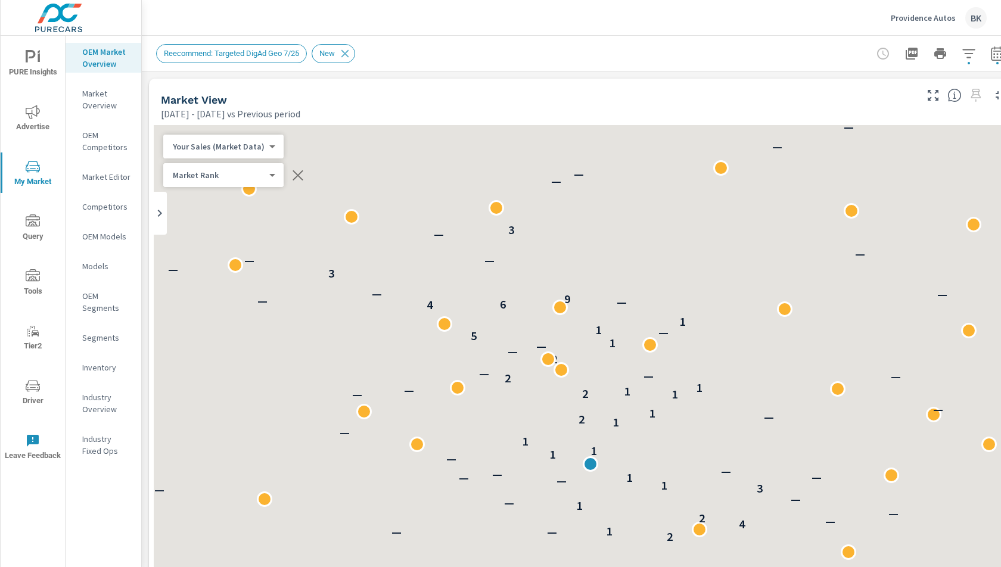
scroll to position [138, 0]
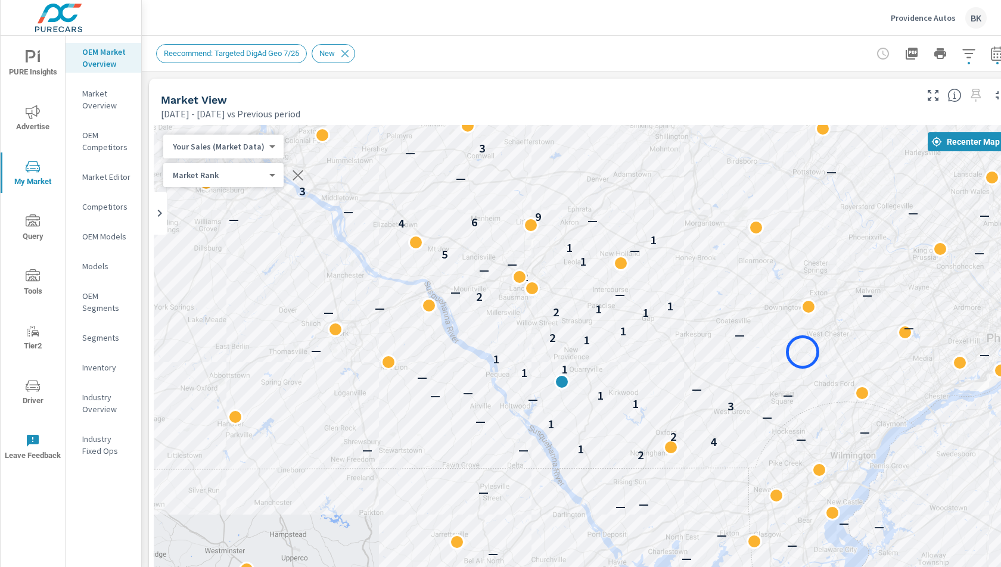
drag, startPoint x: 823, startPoint y: 418, endPoint x: 802, endPoint y: 352, distance: 68.6
click at [802, 352] on div "— — — — — — — — — — — — — — — — — — 2 — — 1 4 — 2 — 1 — — — — 3 1 — — 1 — — — —…" at bounding box center [583, 456] width 858 height 662
click at [240, 148] on body "PURE Insights Advertise My Market Query Tools Tier2 Driver Leave Feedback OEM M…" at bounding box center [500, 290] width 1001 height 580
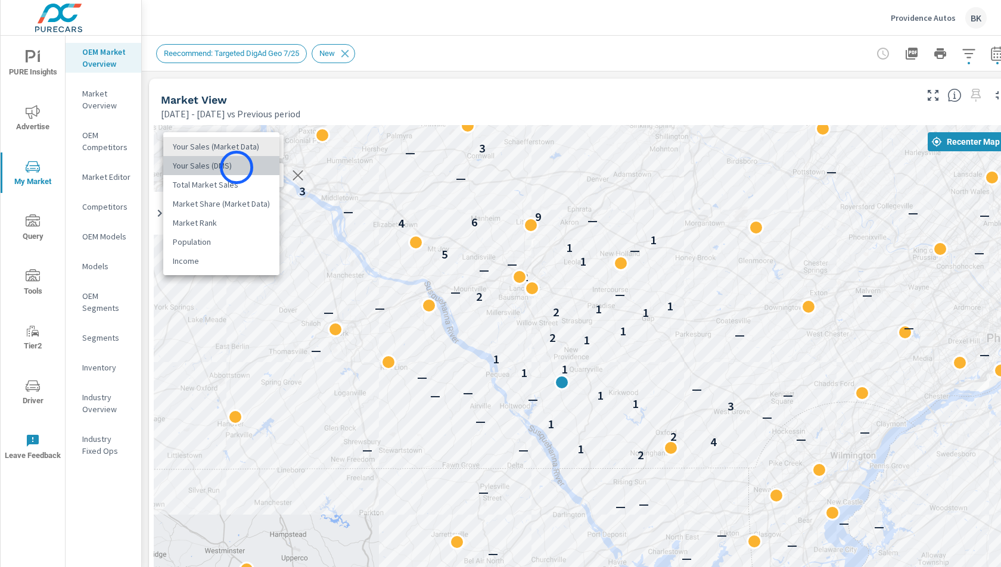
click at [236, 167] on li "Your Sales (DMS)" at bounding box center [221, 165] width 116 height 19
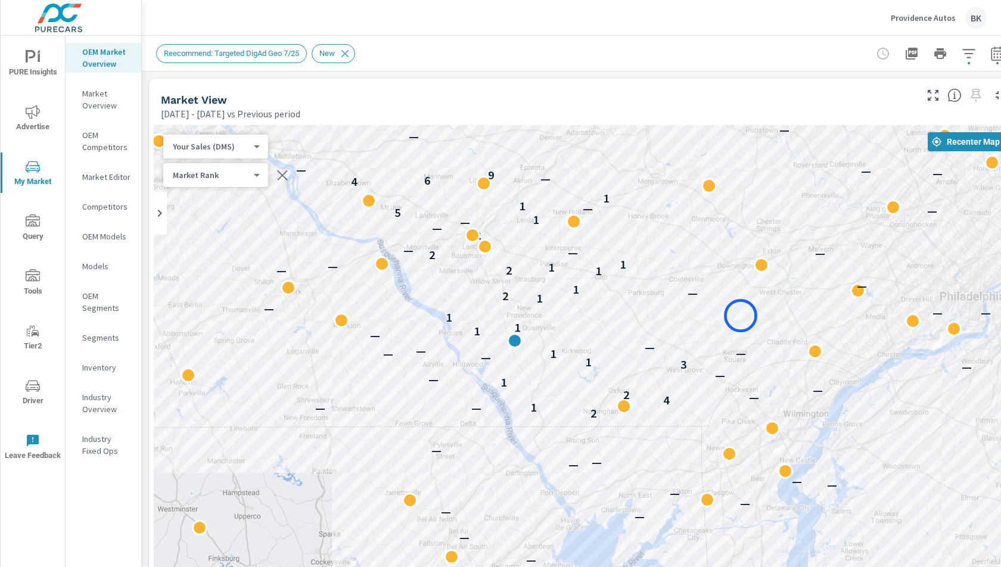
drag, startPoint x: 788, startPoint y: 360, endPoint x: 740, endPoint y: 316, distance: 64.9
click at [740, 316] on div "— — — — — — — — — — — — — — — — — — 2 — — 1 4 — 2 — 1 — — — — 3 1 — — 1 — — — —…" at bounding box center [583, 456] width 858 height 662
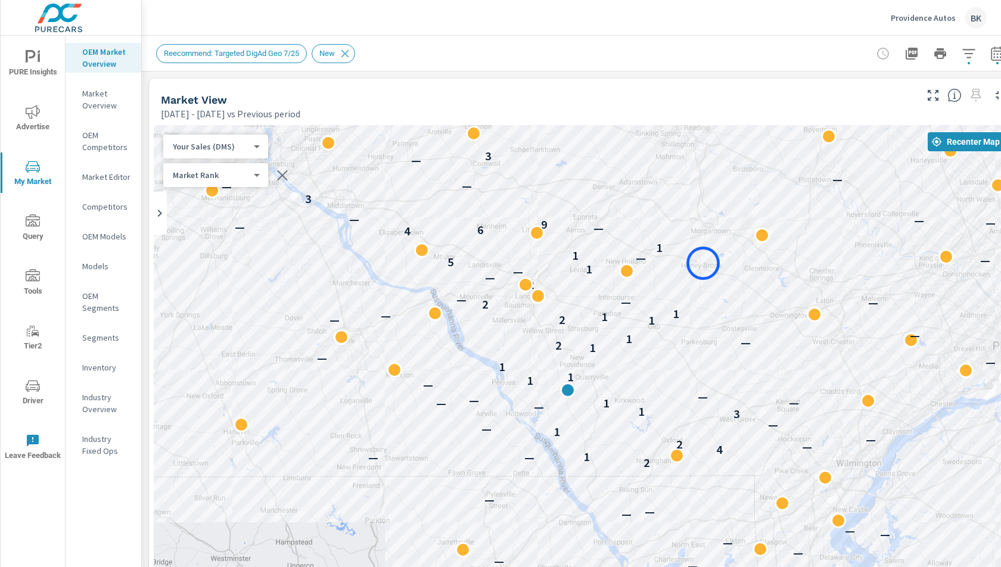
drag, startPoint x: 729, startPoint y: 286, endPoint x: 550, endPoint y: 91, distance: 265.2
click at [702, 263] on div "— — — — — — — — — — — — — — — — — 2 — — 1 4 — 2 — 1 — — — — 3 1 — — 1 — — — — 1…" at bounding box center [583, 456] width 858 height 662
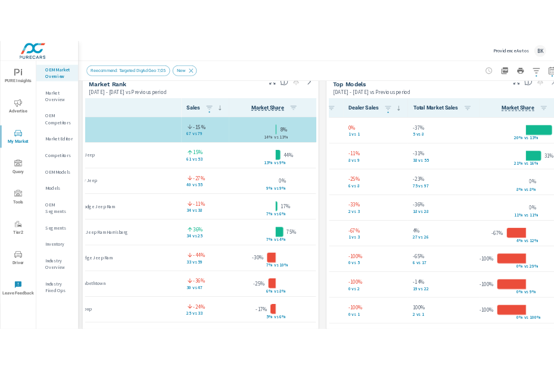
scroll to position [1, 0]
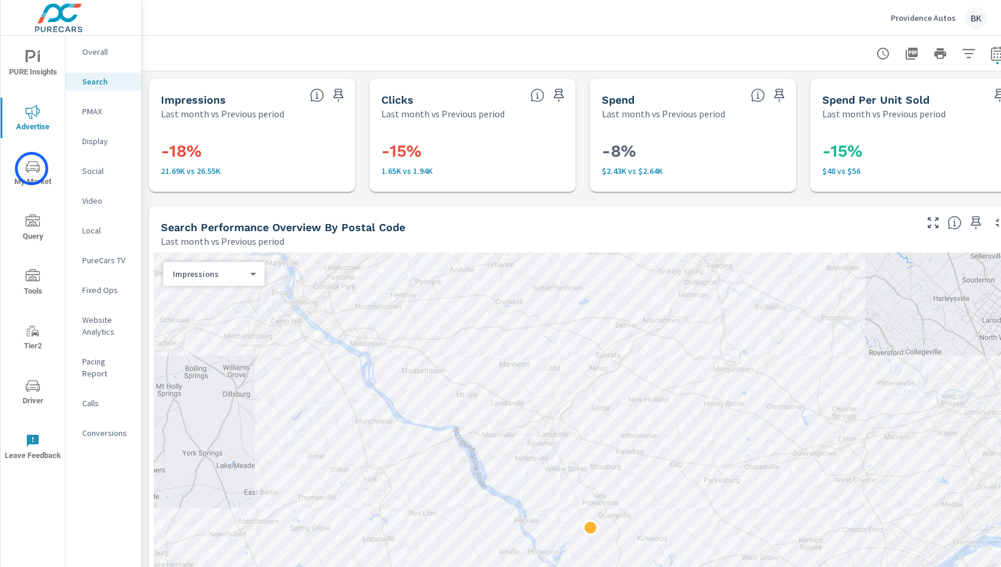
click at [32, 169] on icon "nav menu" at bounding box center [33, 167] width 14 height 14
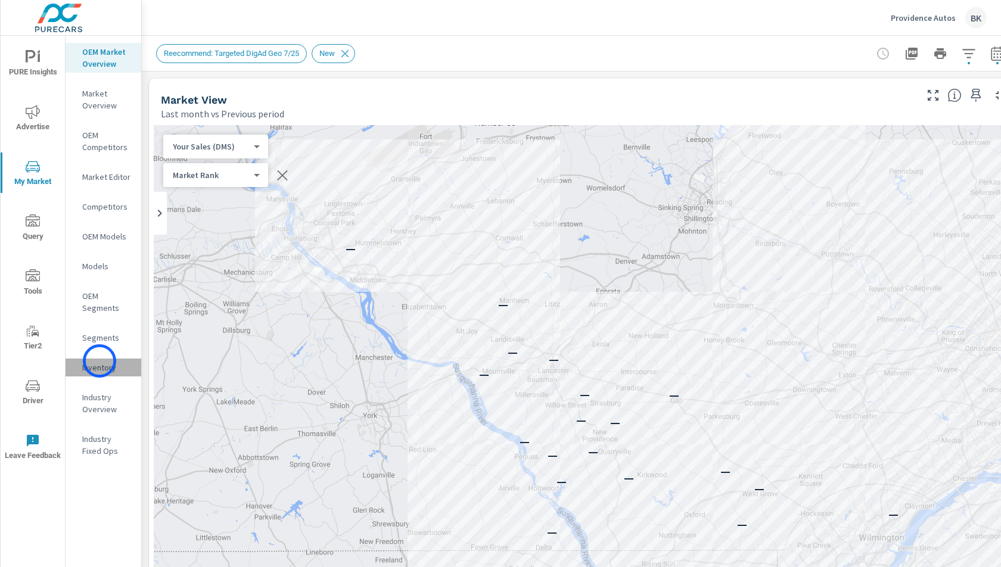
click at [99, 361] on div "Inventory" at bounding box center [104, 368] width 76 height 18
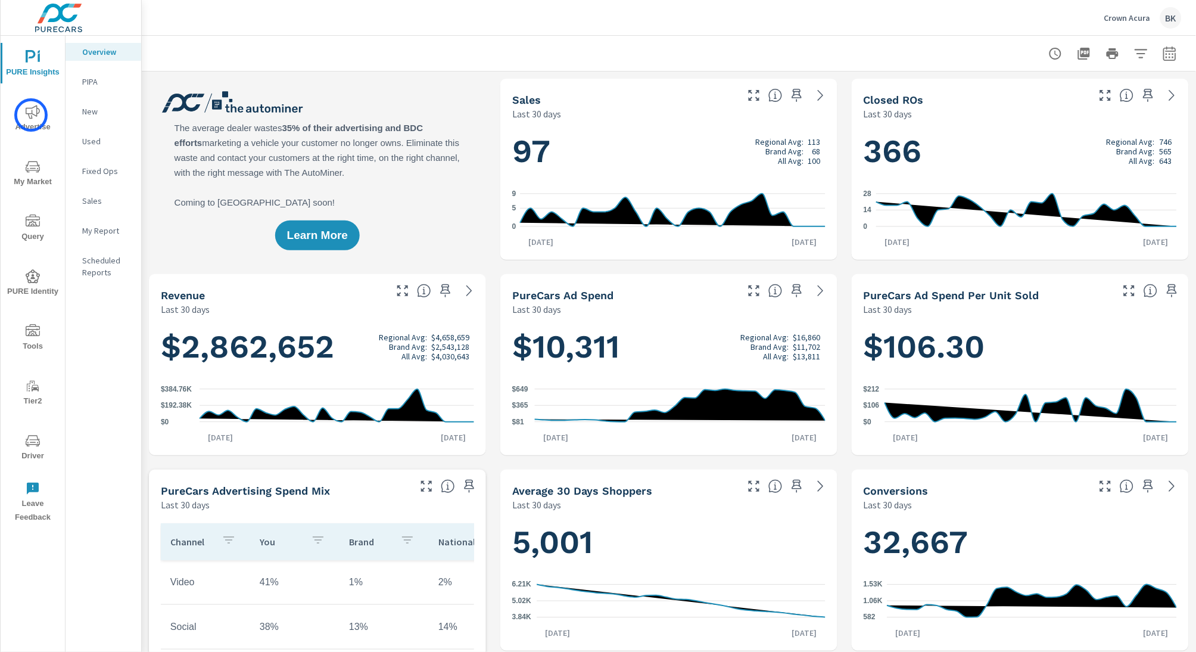
click at [31, 115] on icon "nav menu" at bounding box center [33, 112] width 14 height 14
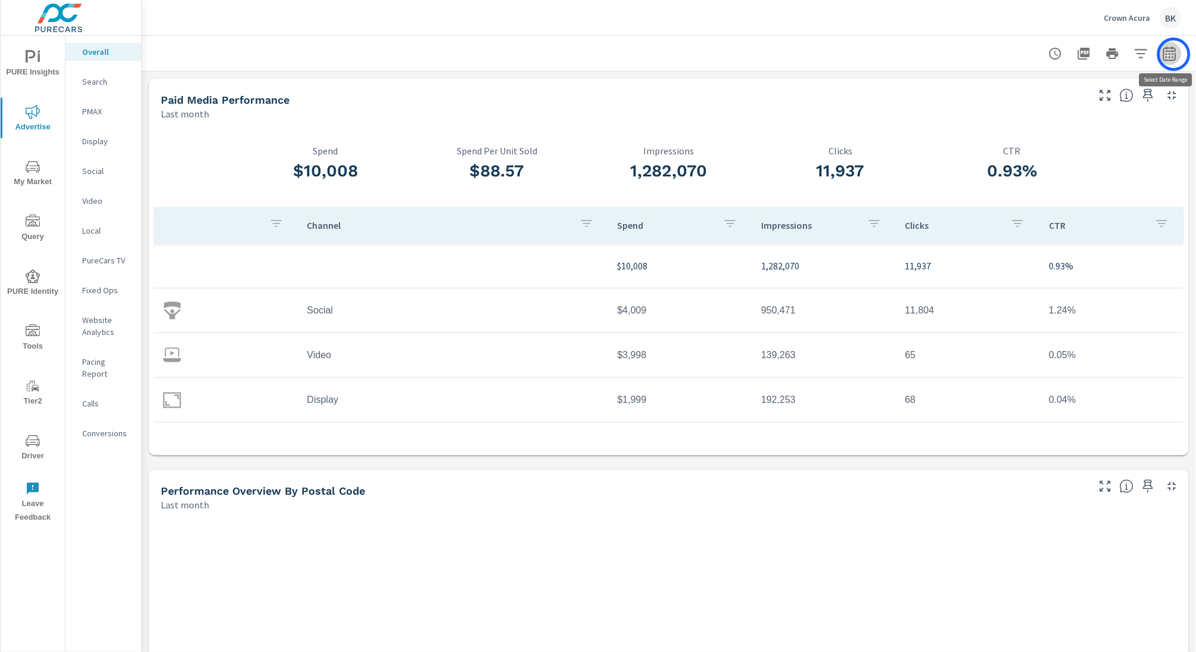
click at [1173, 54] on icon "button" at bounding box center [1170, 55] width 8 height 5
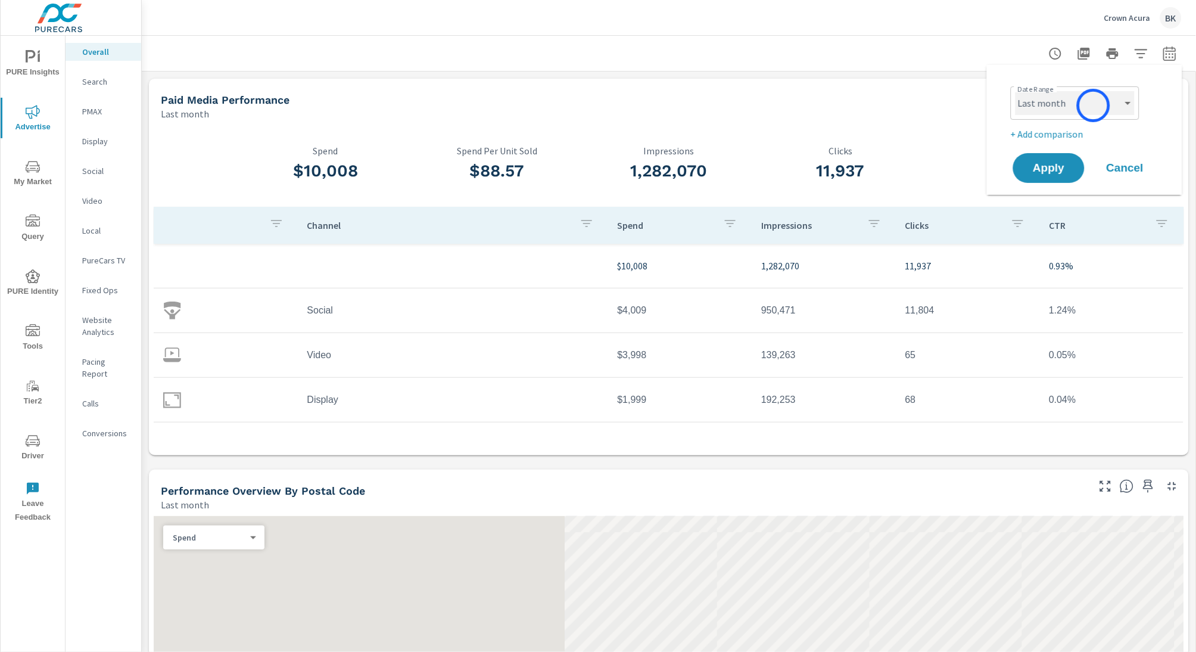
click at [1094, 105] on select "Custom [DATE] Last week Last 7 days Last 14 days Last 30 days Last 45 days Last…" at bounding box center [1075, 103] width 119 height 24
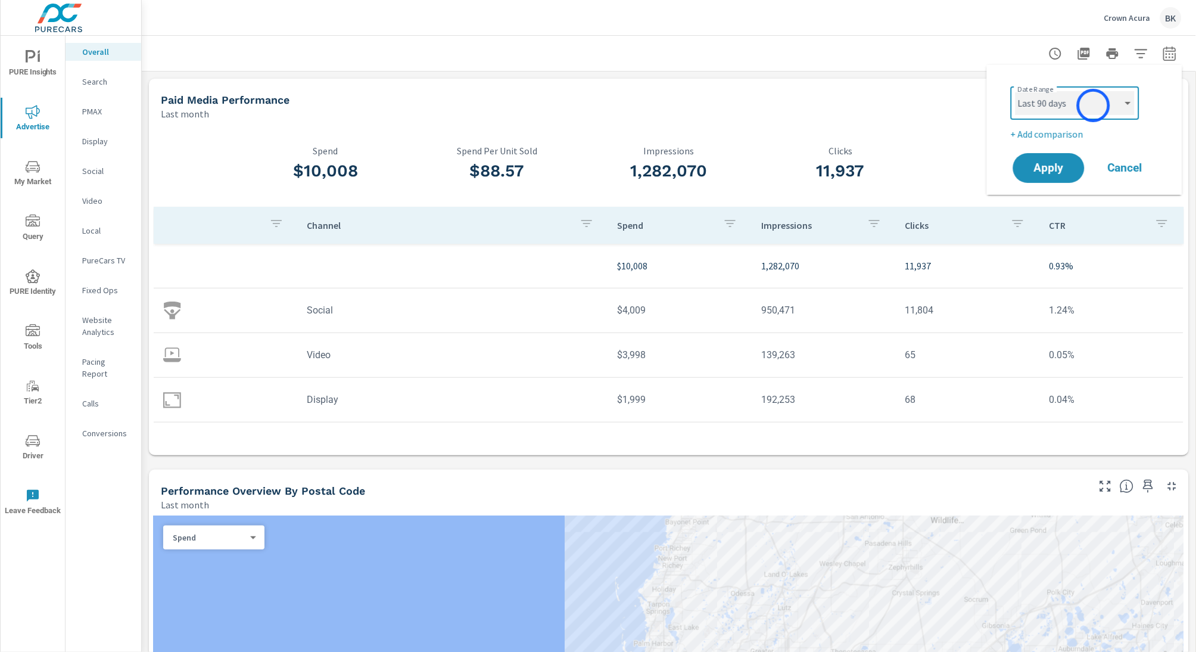
click at [1016, 91] on select "Custom [DATE] Last week Last 7 days Last 14 days Last 30 days Last 45 days Last…" at bounding box center [1075, 103] width 119 height 24
select select "Last 90 days"
click at [1041, 163] on span "Apply" at bounding box center [1048, 168] width 49 height 11
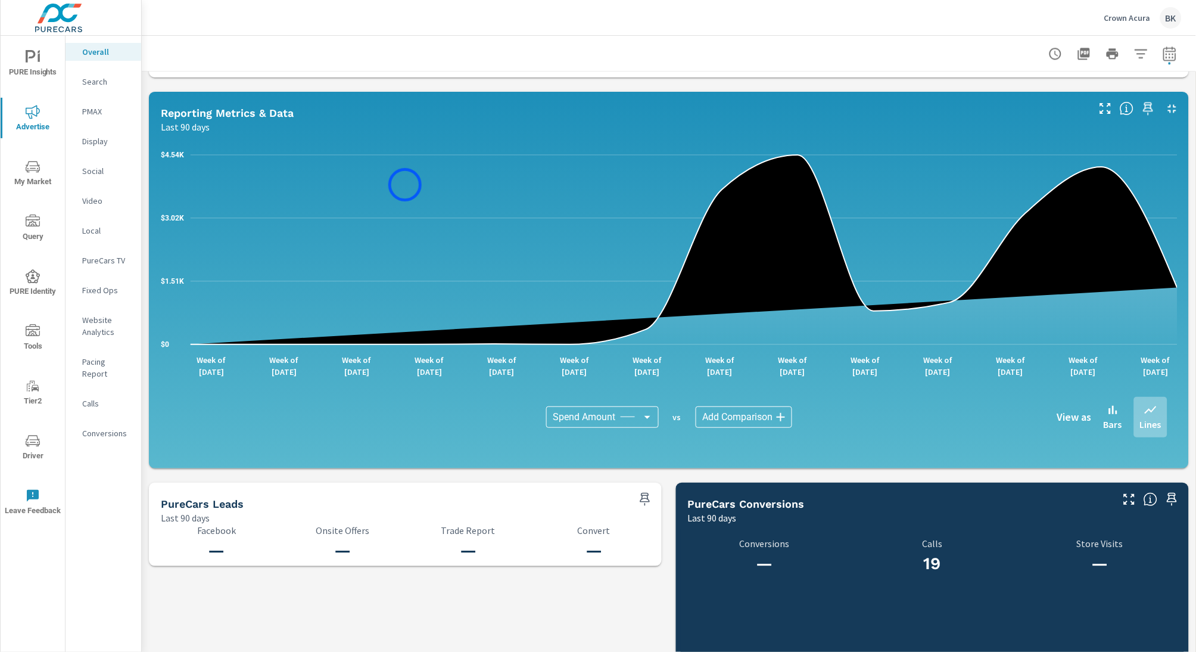
scroll to position [872, 0]
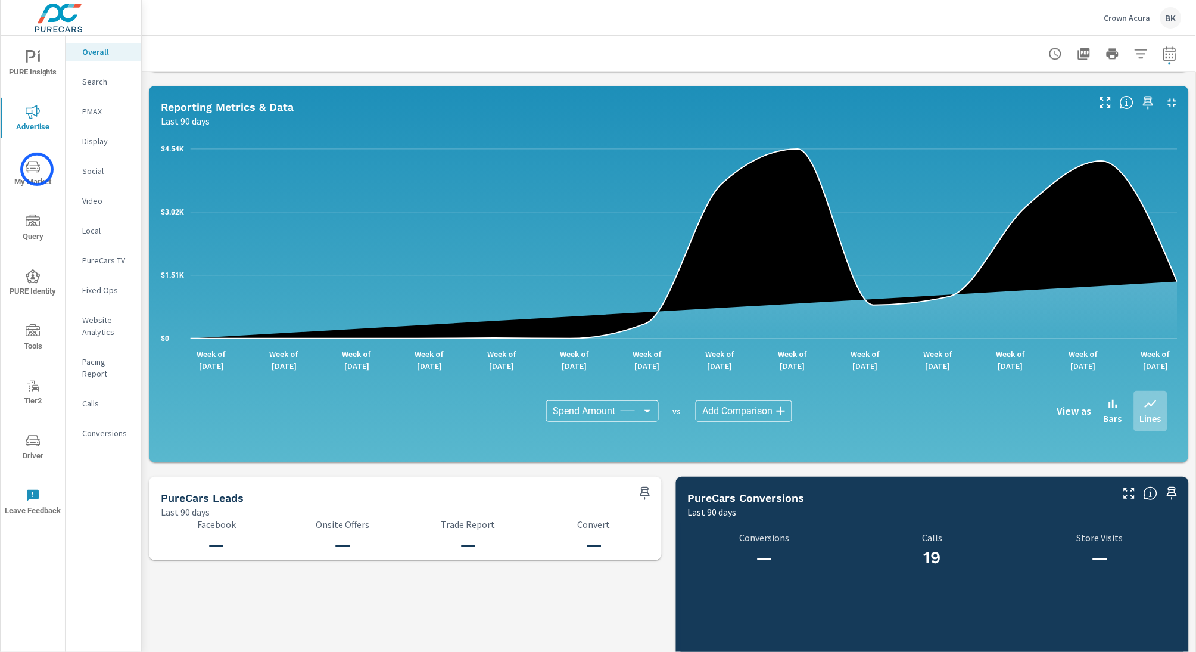
click at [37, 169] on icon "nav menu" at bounding box center [33, 166] width 14 height 11
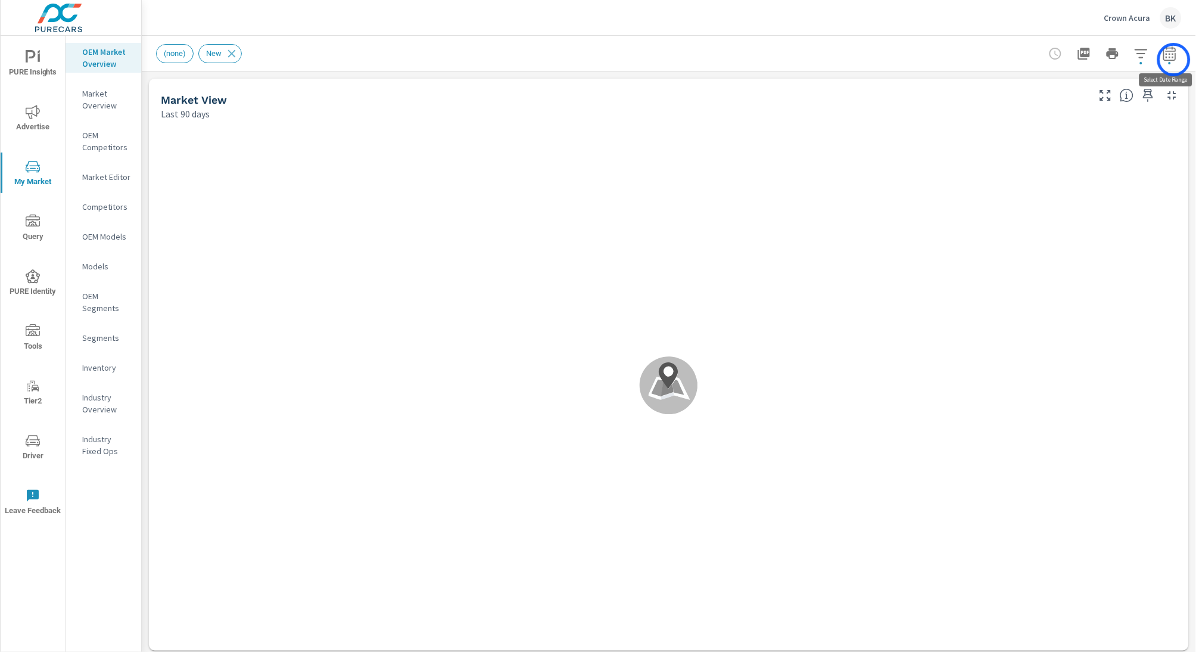
click at [1174, 60] on icon "button" at bounding box center [1169, 53] width 13 height 14
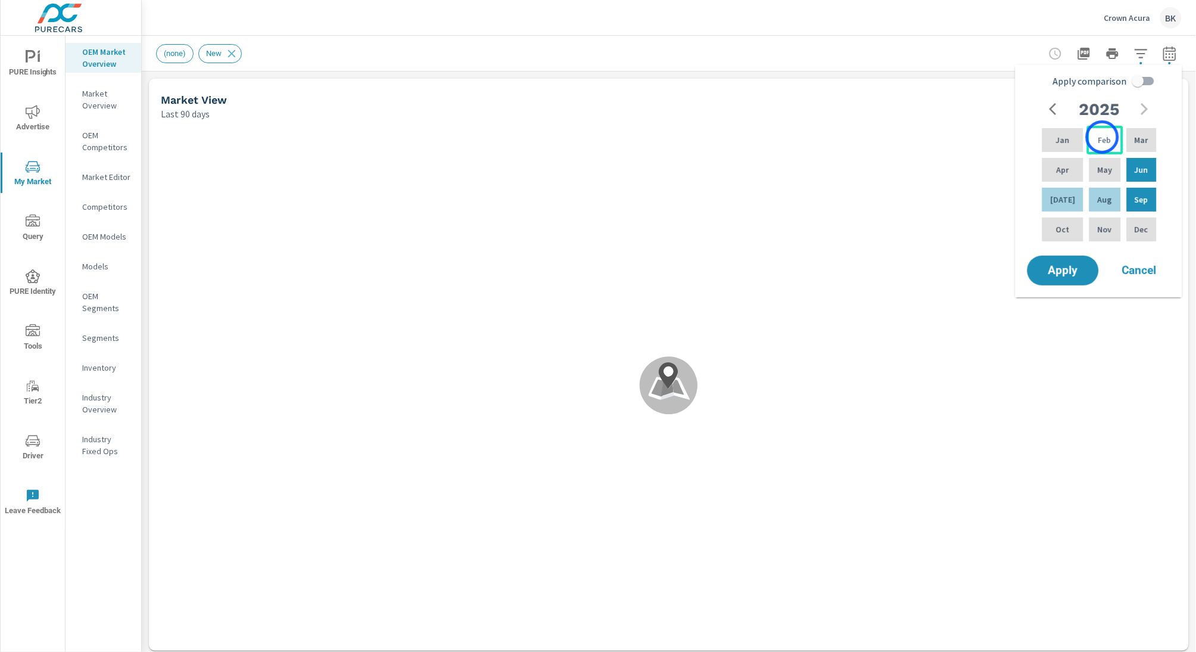
click at [1103, 137] on p "Feb" at bounding box center [1104, 140] width 13 height 12
click at [1060, 195] on p "Jul" at bounding box center [1063, 200] width 25 height 12
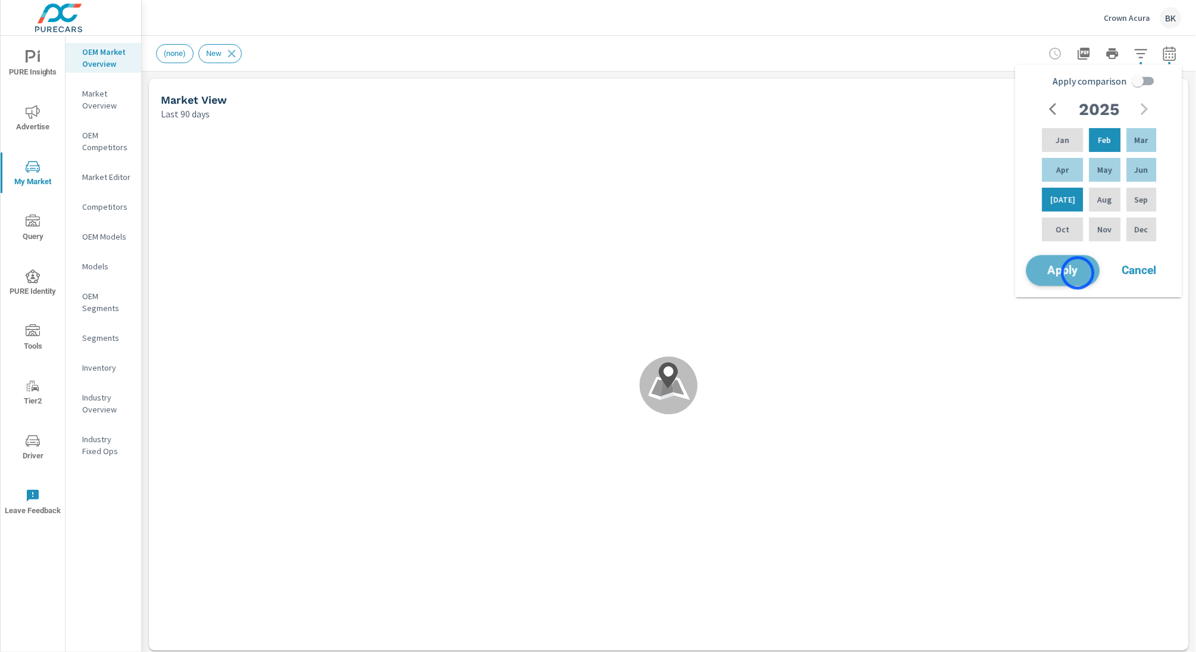
click at [1078, 273] on span "Apply" at bounding box center [1063, 270] width 49 height 11
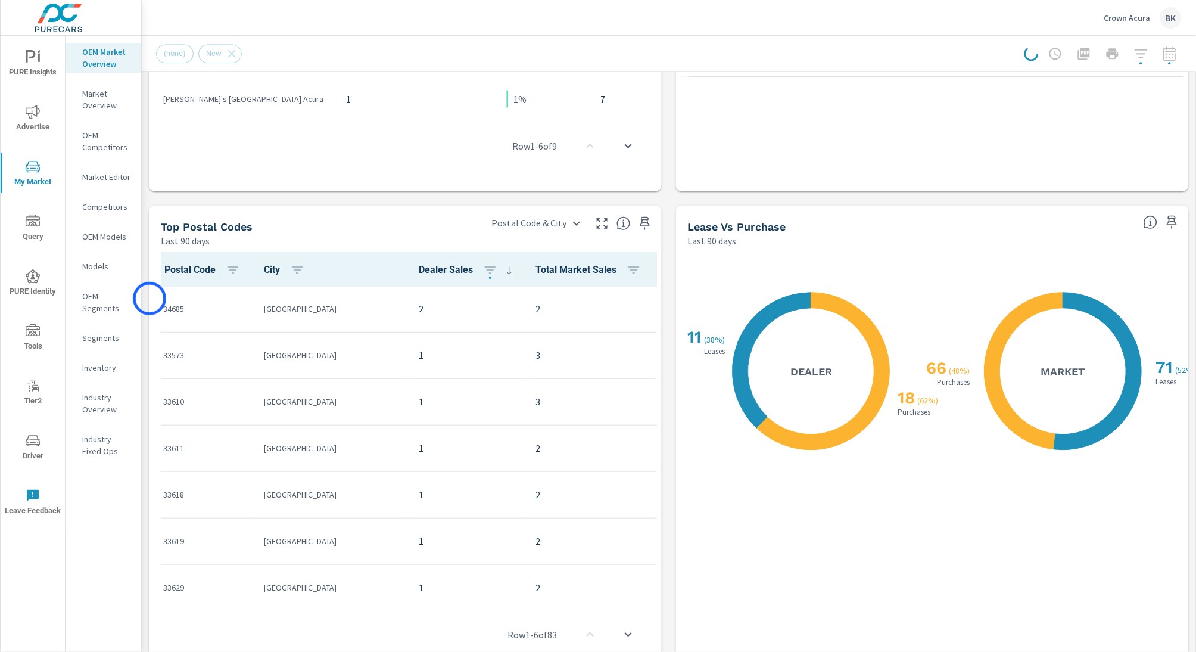
scroll to position [983, 0]
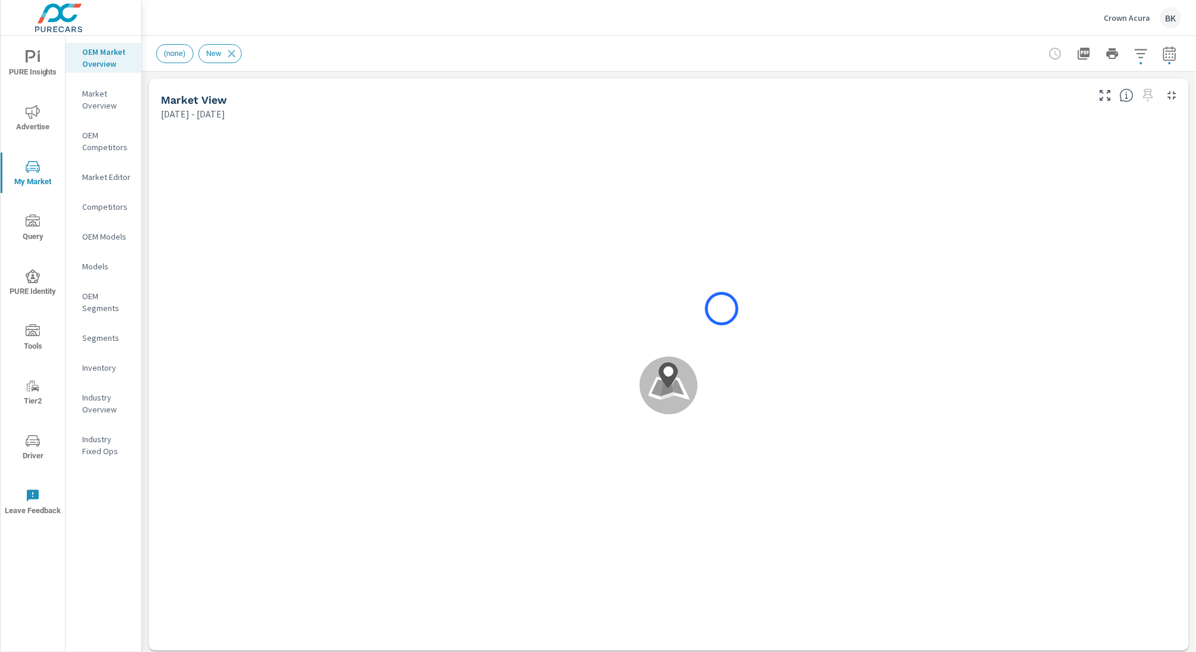
scroll to position [1, 0]
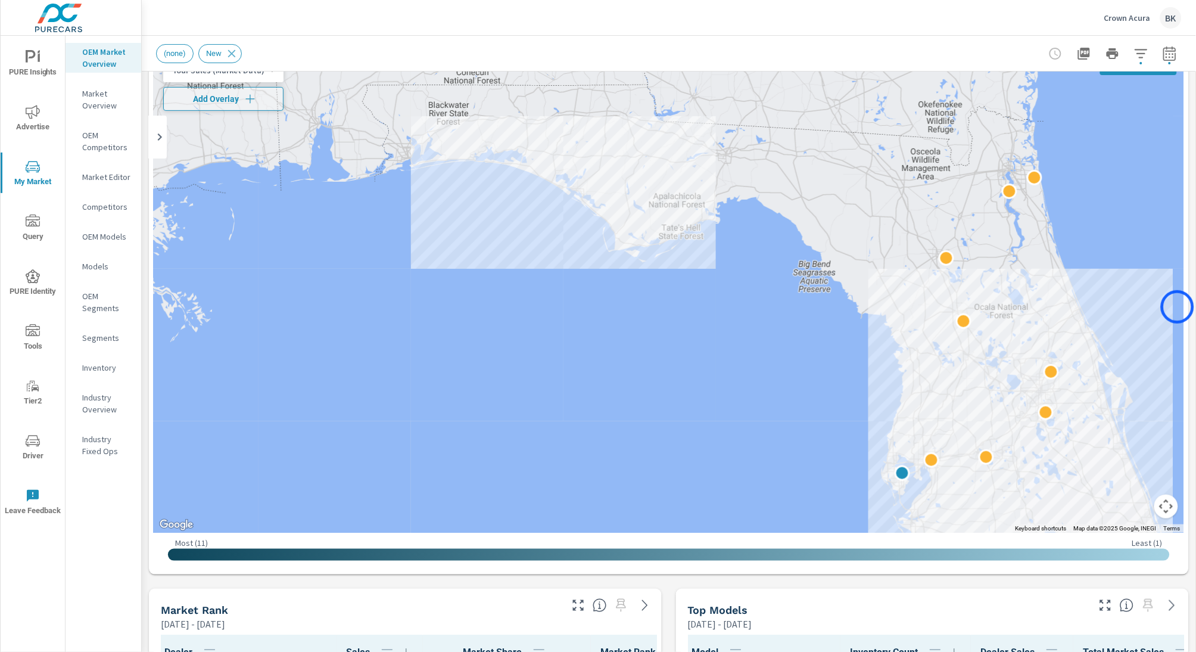
scroll to position [77, 0]
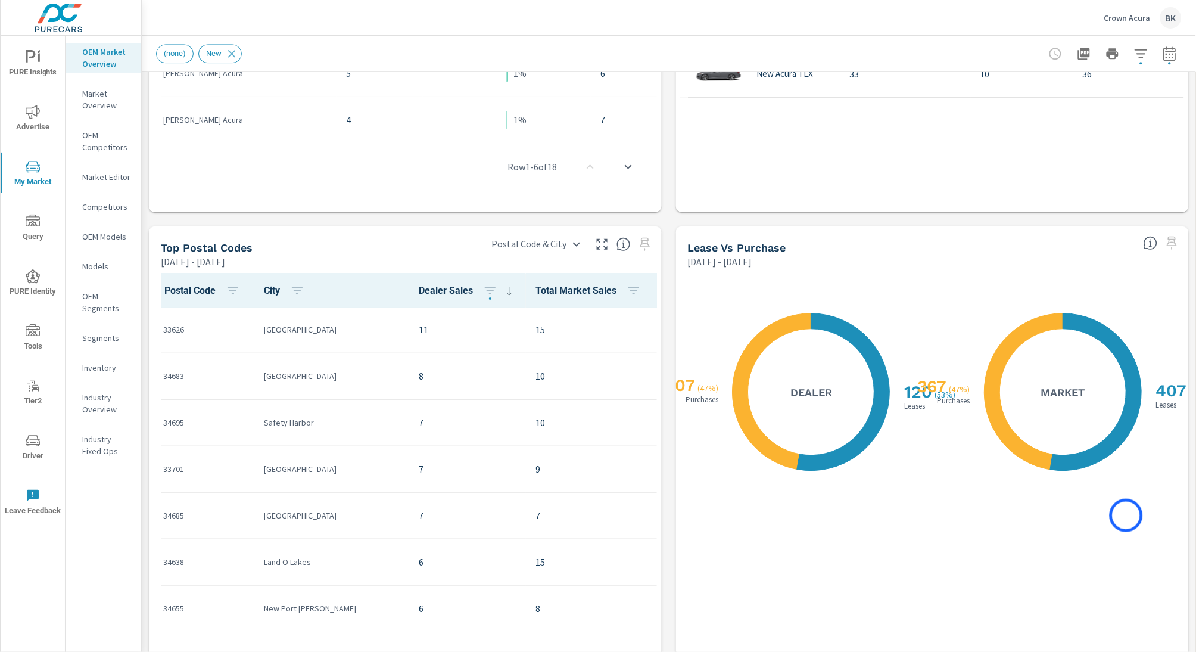
scroll to position [927, 0]
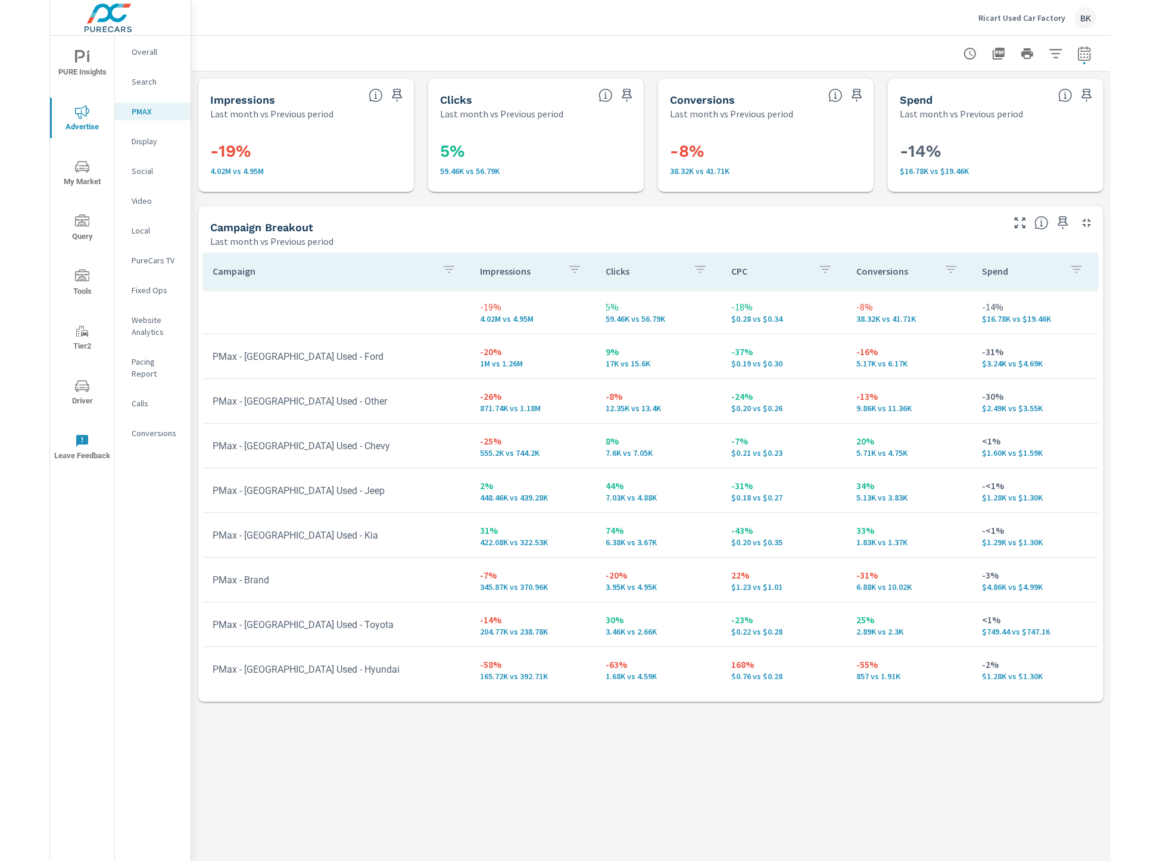
scroll to position [13, 0]
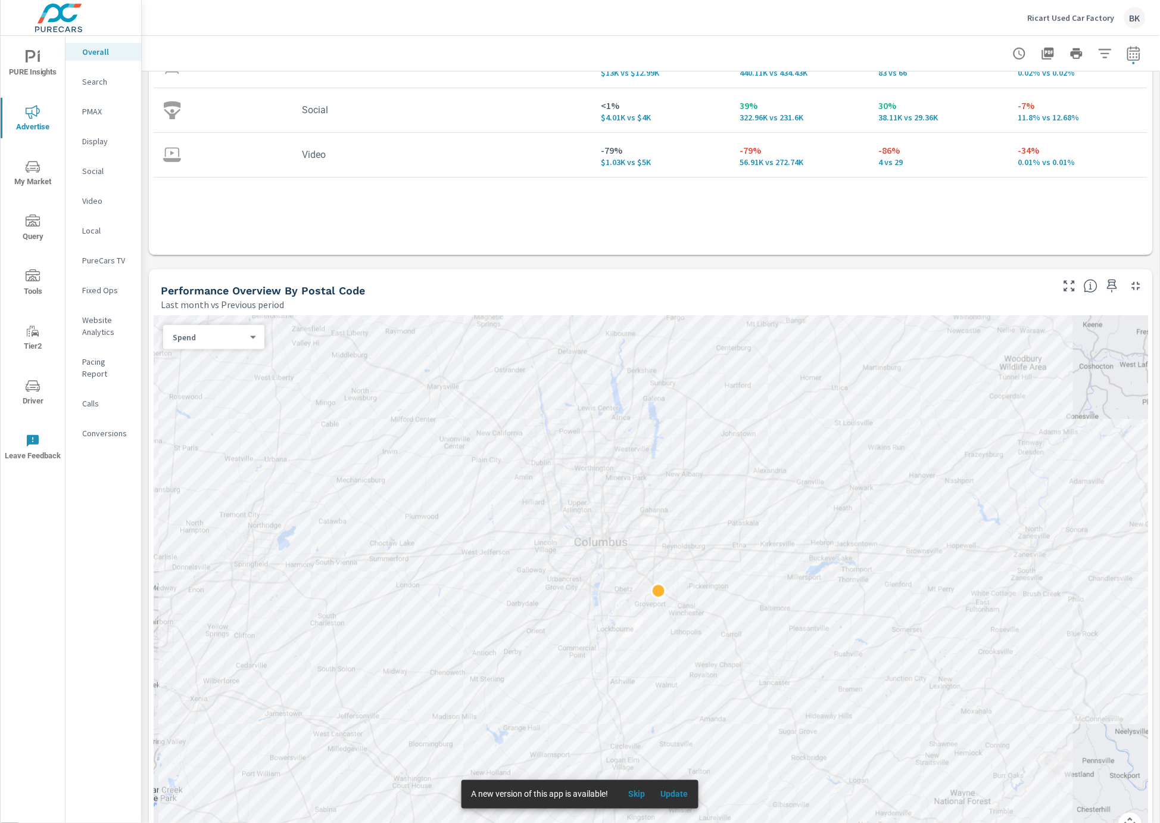
scroll to position [318, 0]
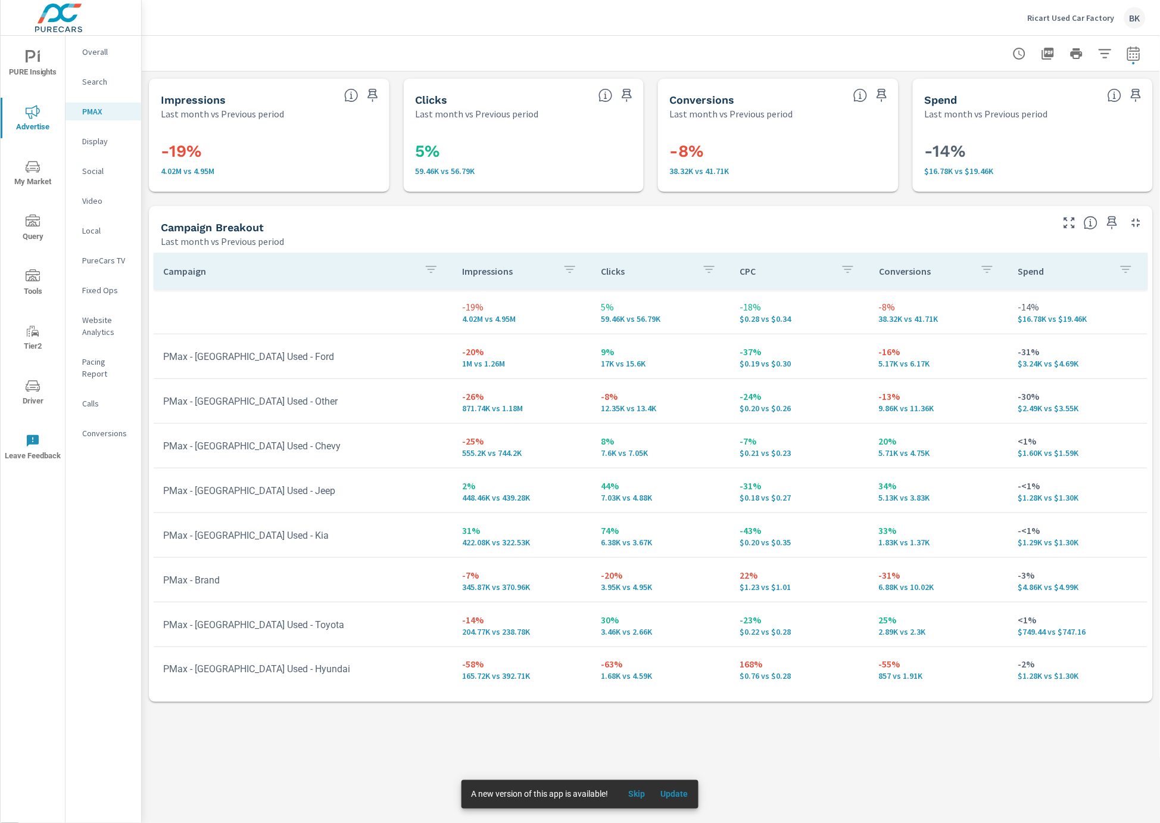
scroll to position [13, 0]
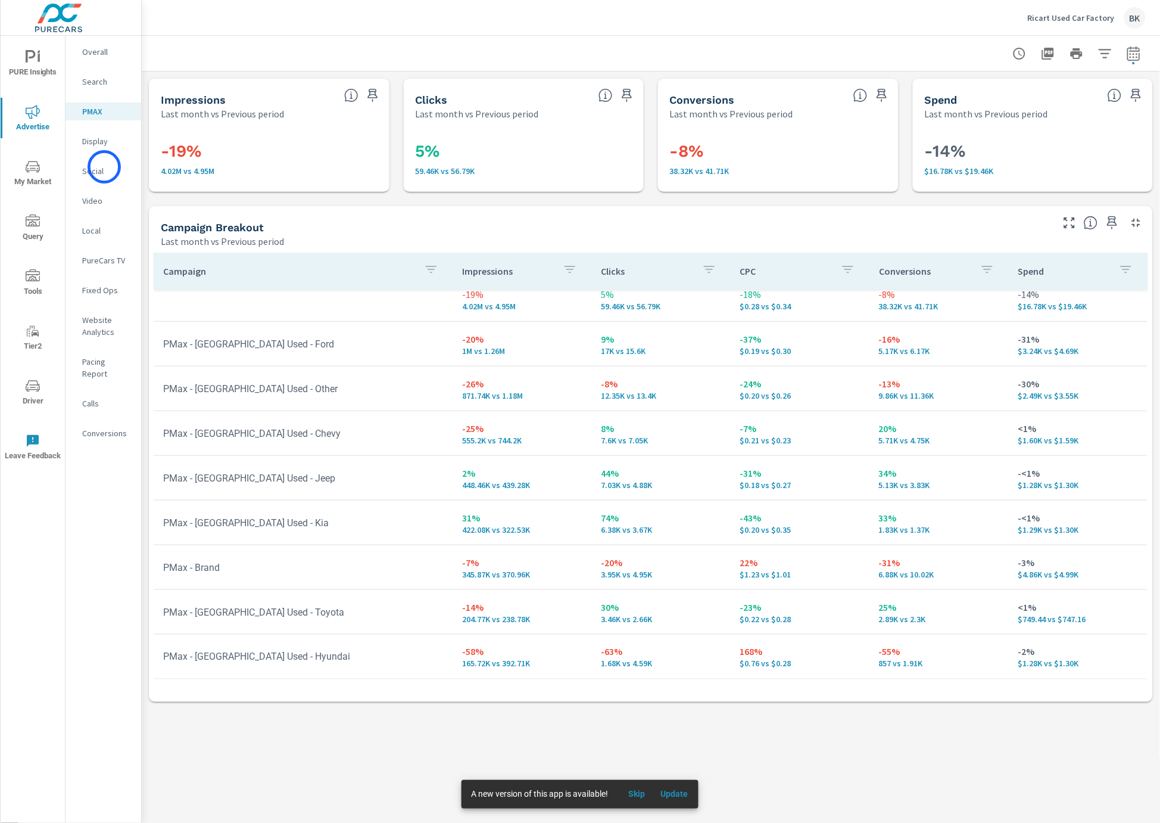
click at [96, 171] on p "Social" at bounding box center [106, 171] width 49 height 12
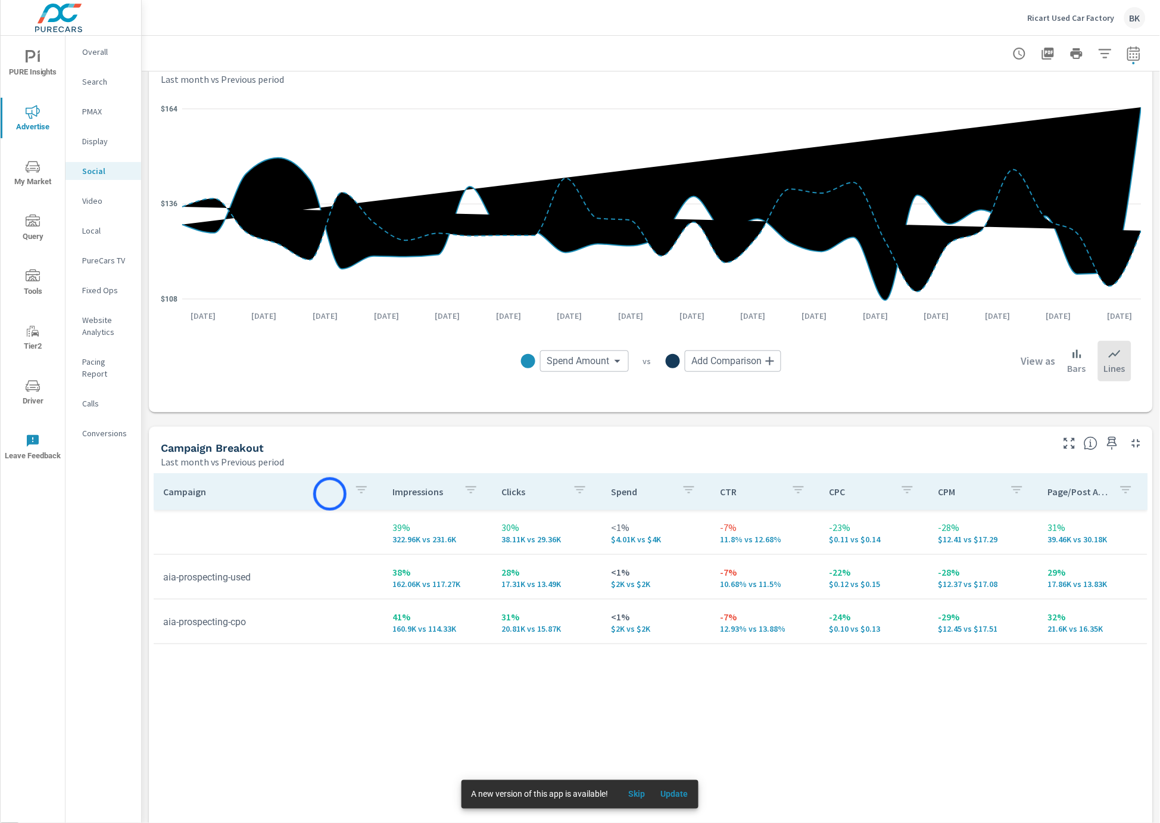
scroll to position [269, 0]
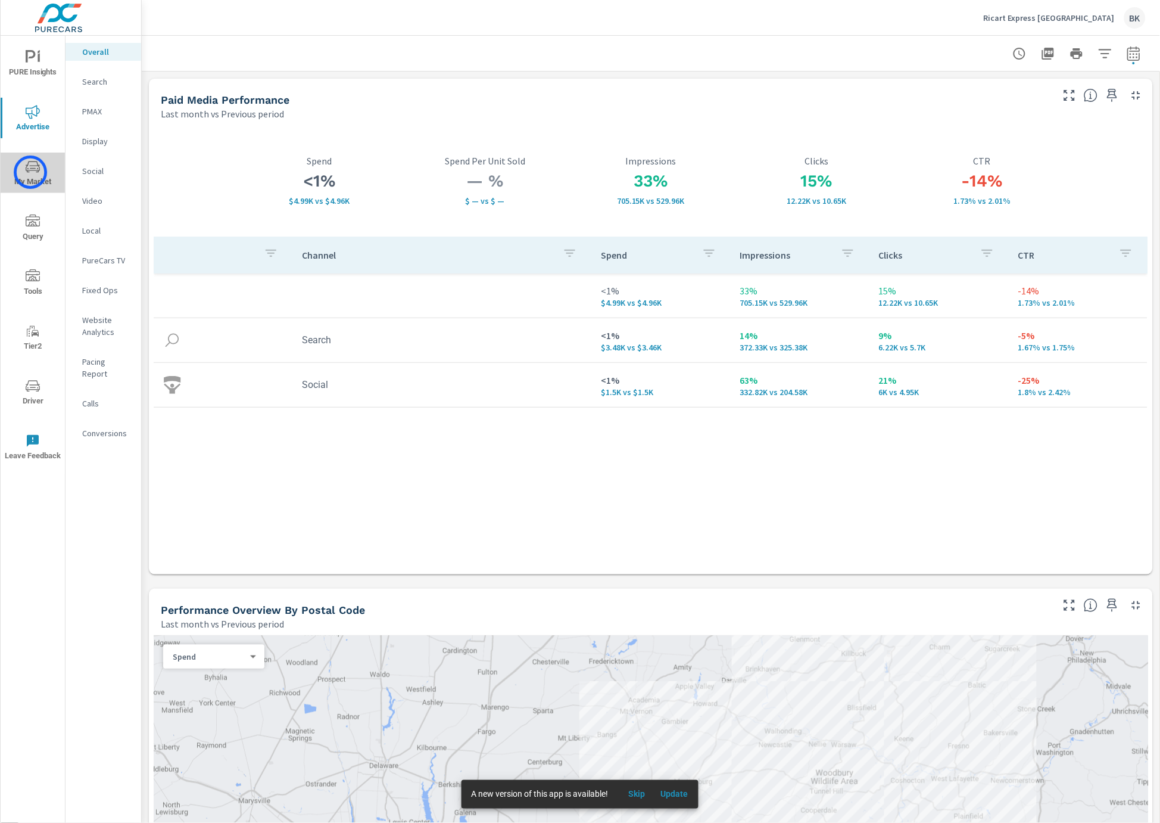
click at [30, 172] on icon "nav menu" at bounding box center [33, 167] width 14 height 14
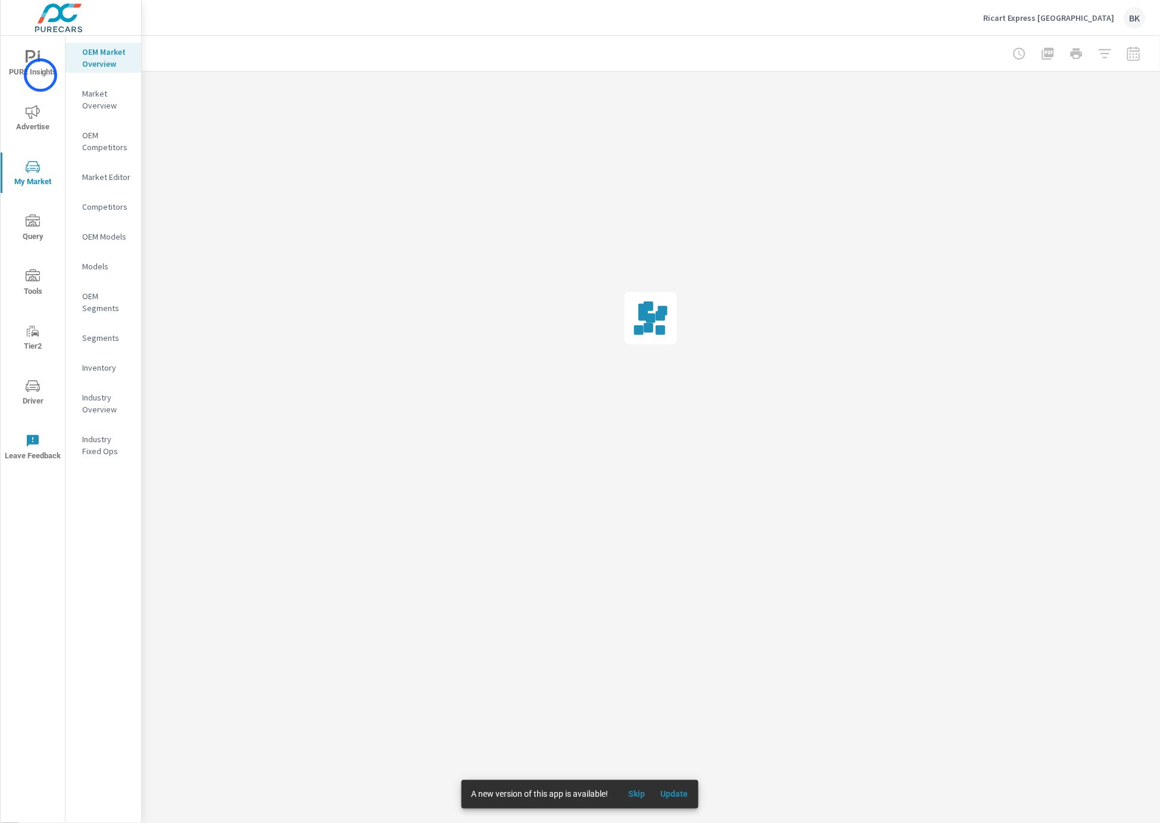
click at [38, 74] on span "PURE Insights" at bounding box center [32, 64] width 57 height 29
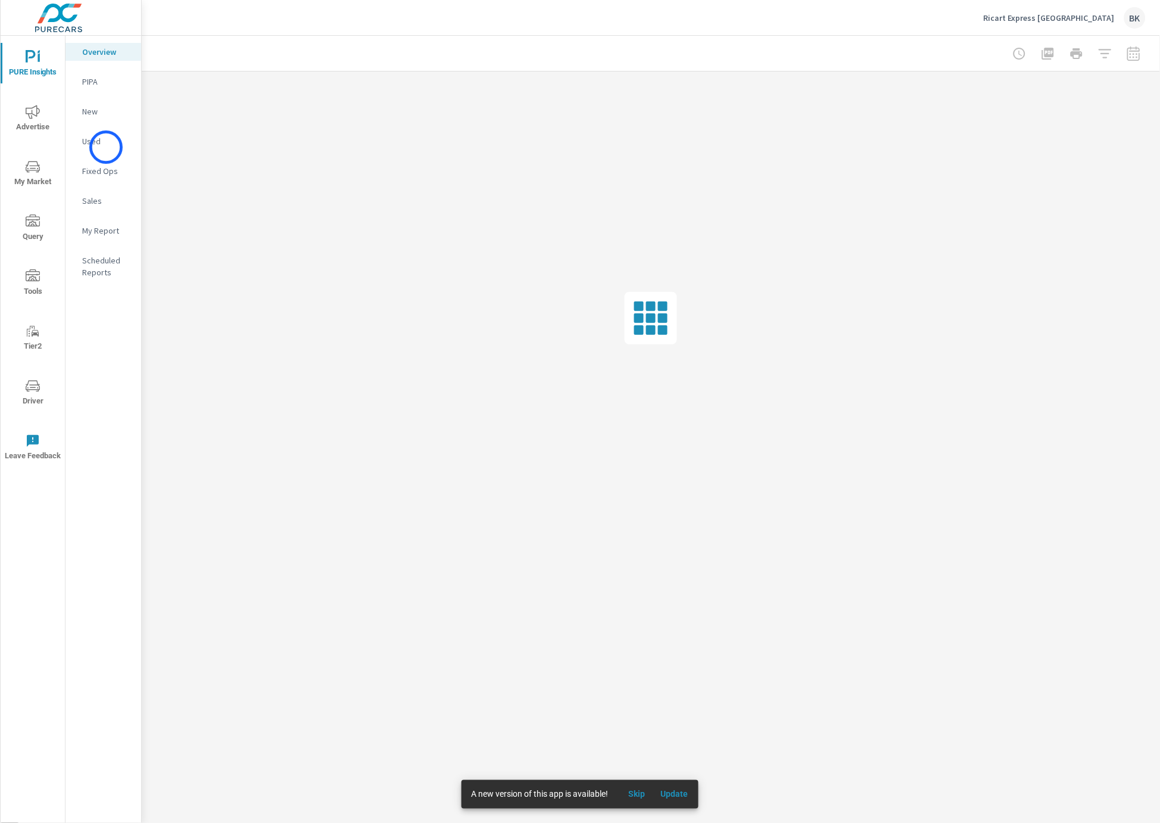
click at [106, 147] on div "Used" at bounding box center [104, 141] width 76 height 18
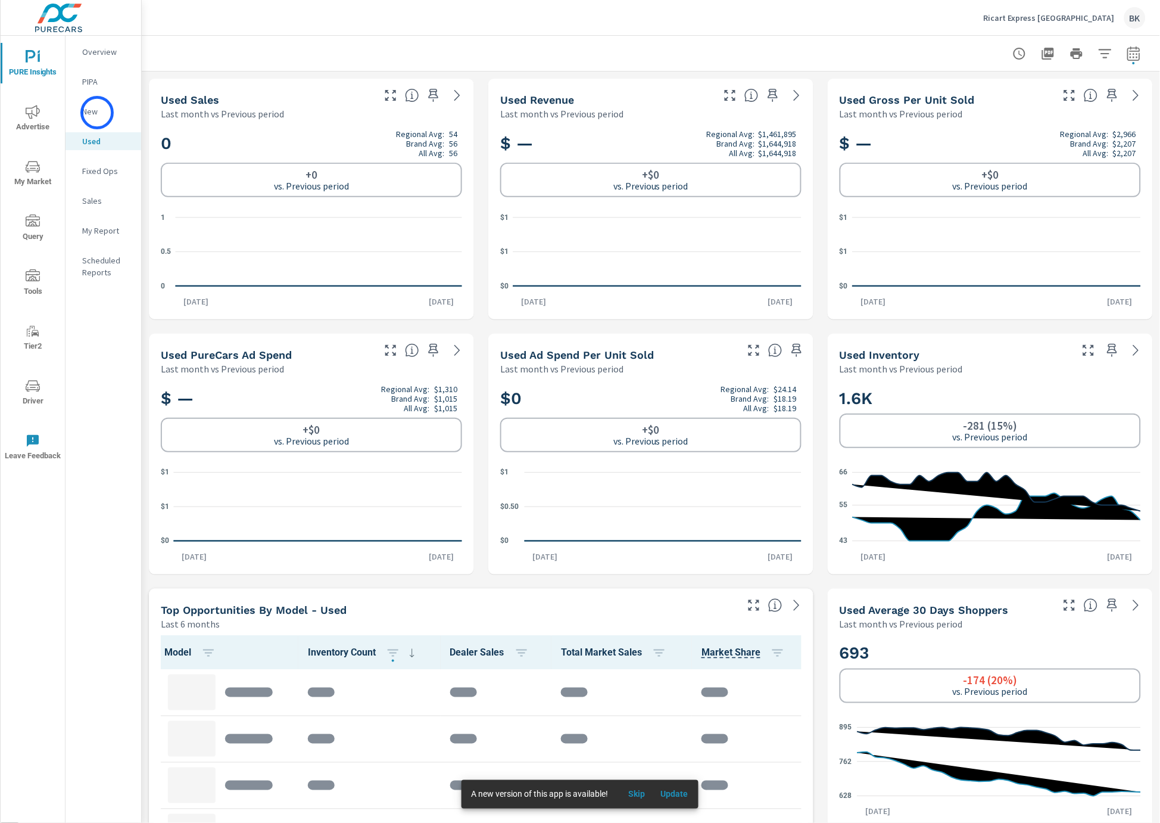
click at [97, 110] on p "New" at bounding box center [106, 111] width 49 height 12
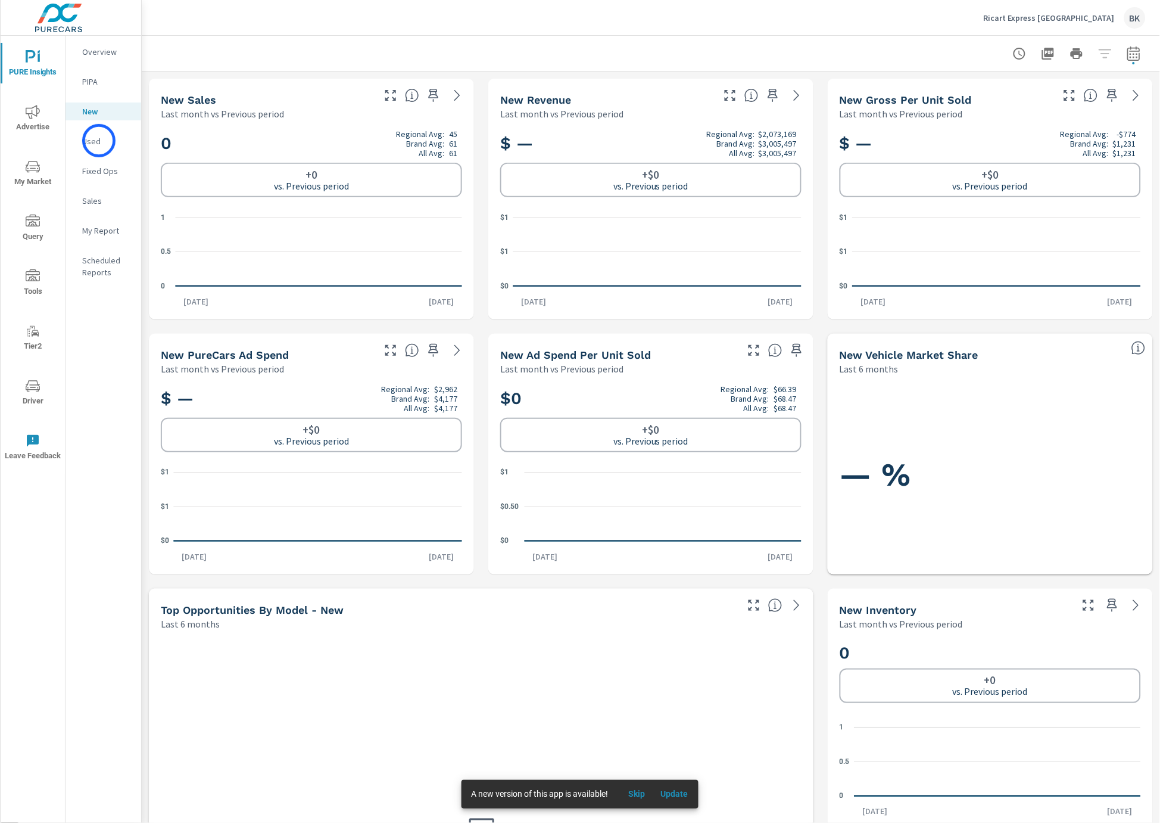
click at [99, 141] on p "Used" at bounding box center [106, 141] width 49 height 12
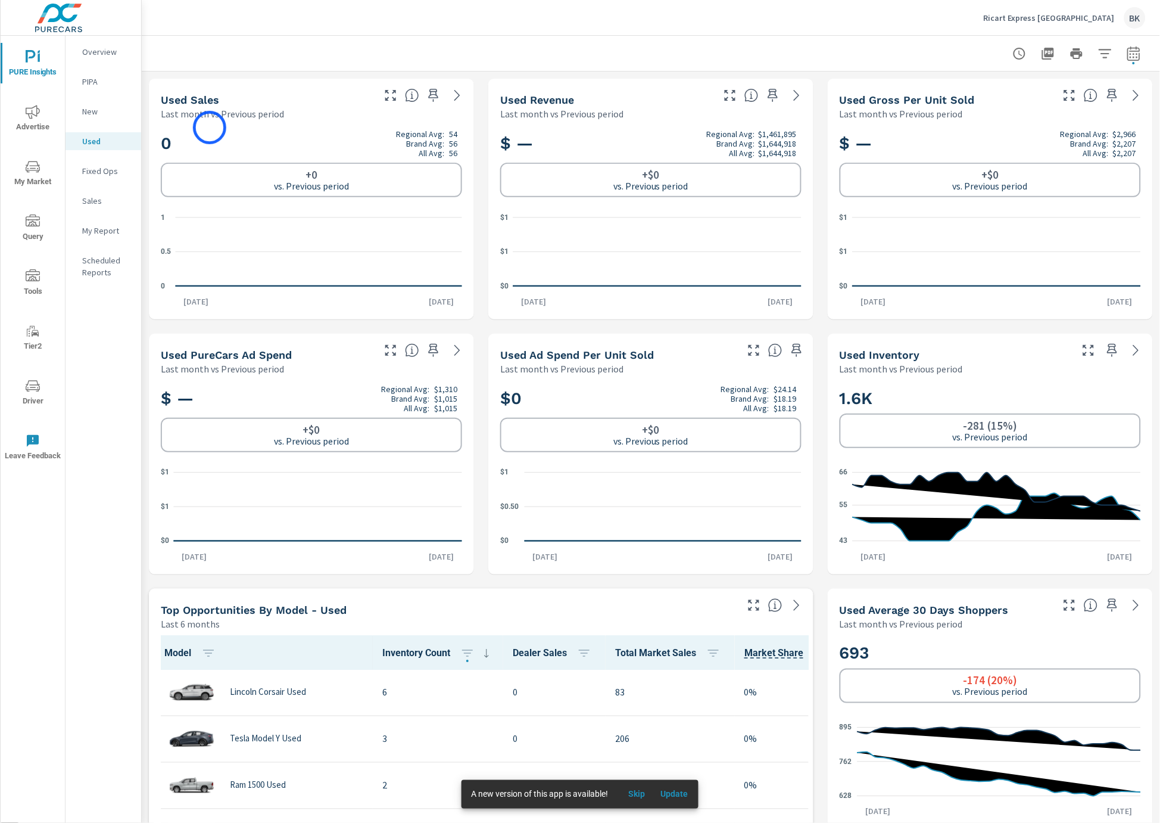
scroll to position [1, 0]
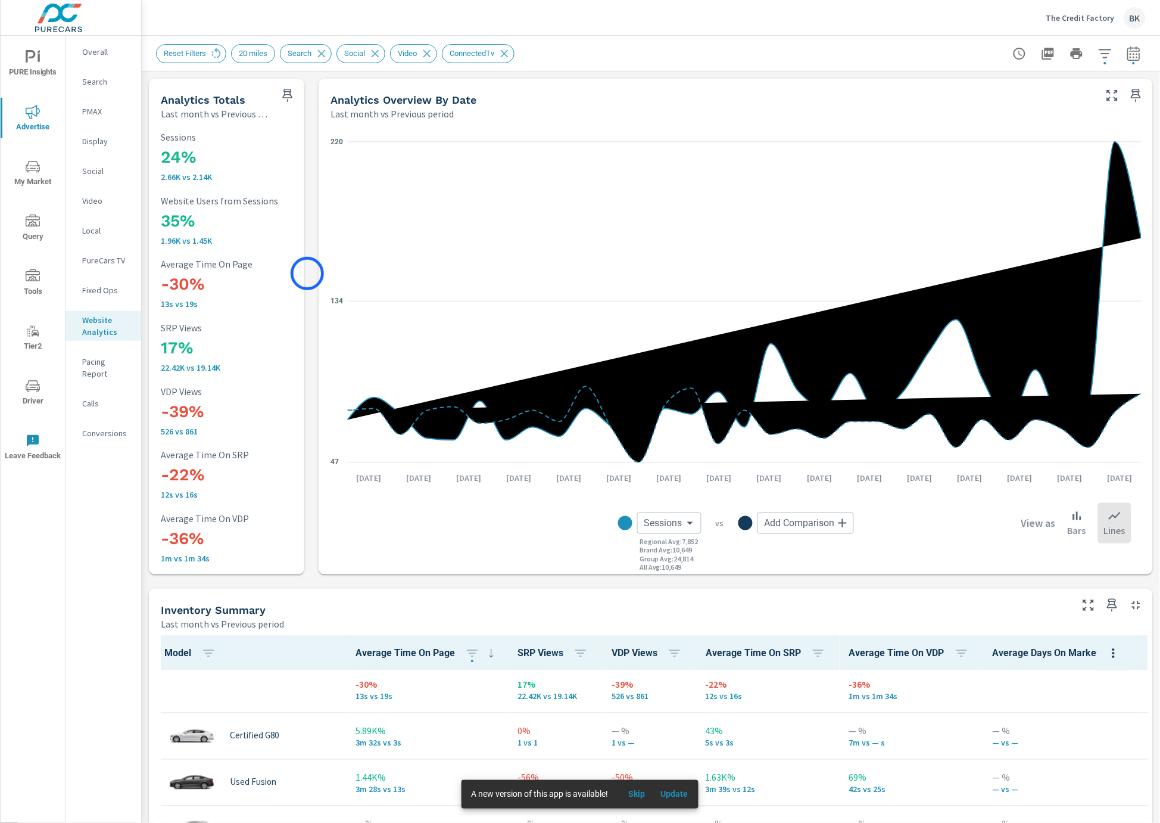
scroll to position [27, 0]
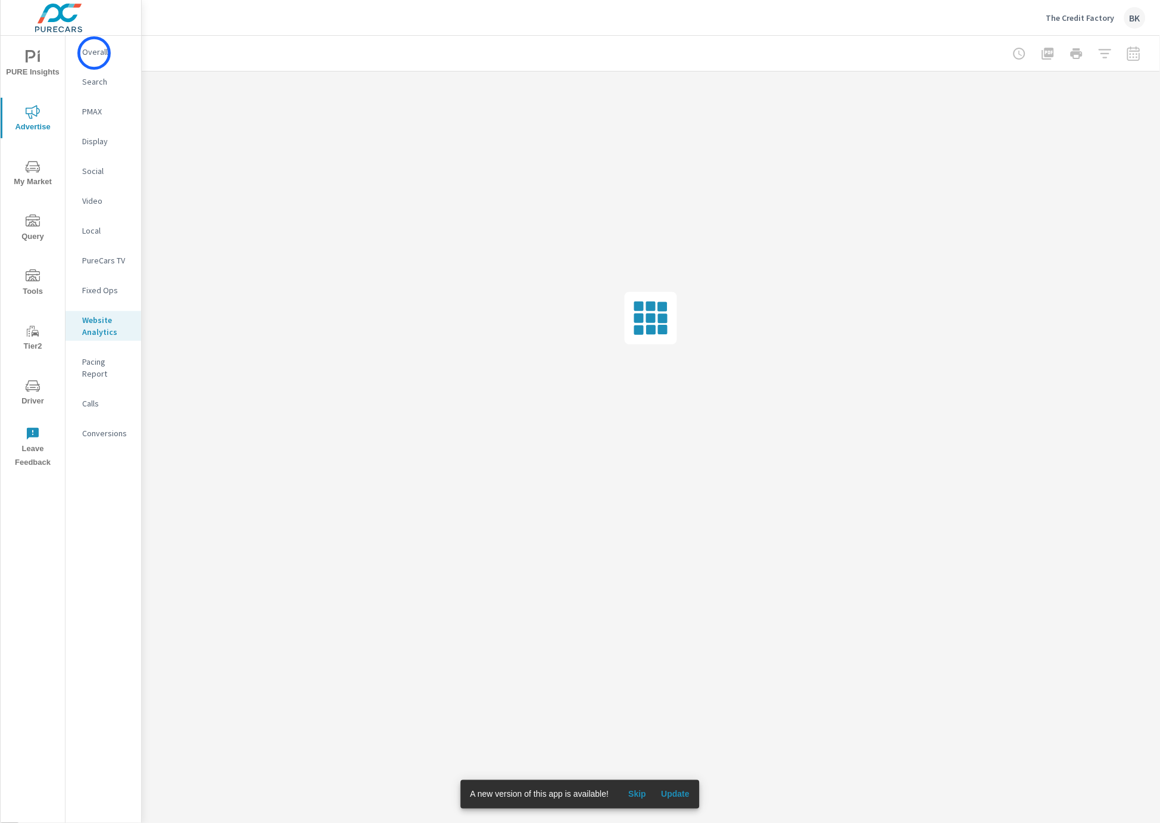
click at [94, 51] on p "Overall" at bounding box center [106, 52] width 49 height 12
click at [640, 794] on span "Skip" at bounding box center [637, 794] width 29 height 11
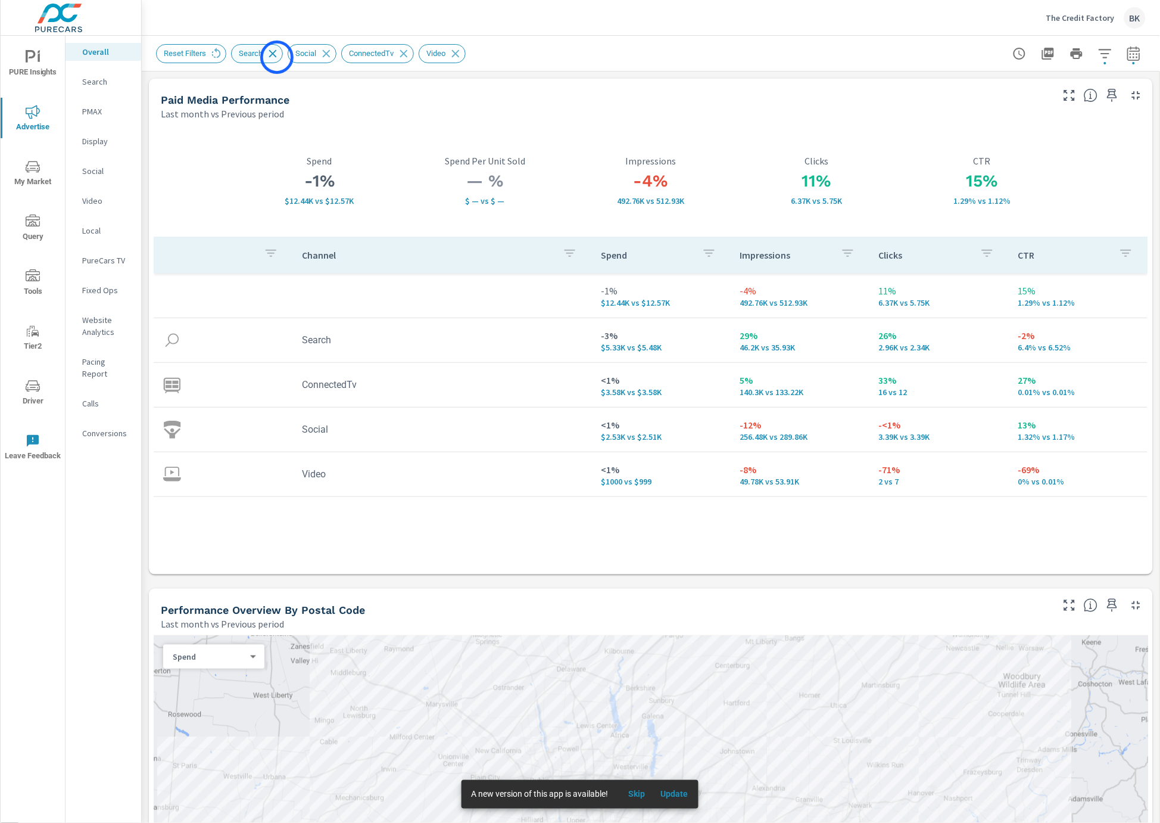
click at [277, 57] on icon at bounding box center [272, 53] width 13 height 13
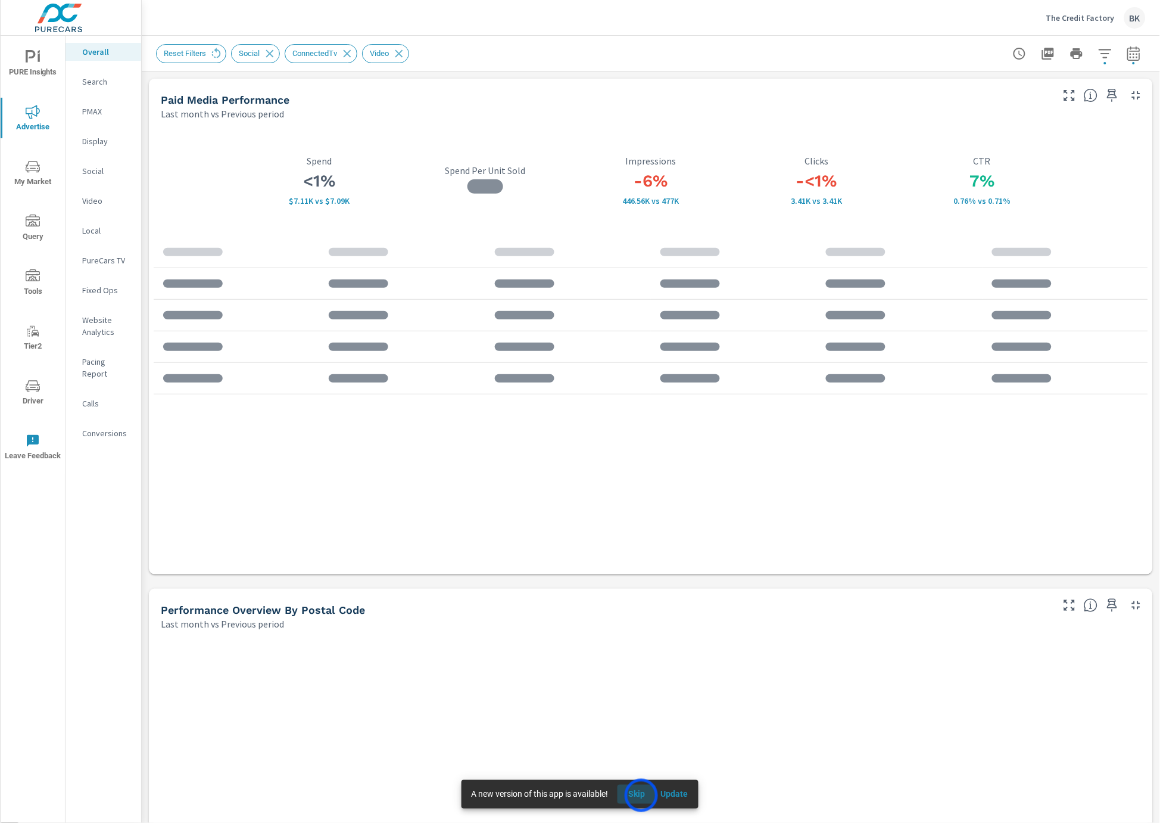
click at [641, 795] on span "Skip" at bounding box center [636, 794] width 29 height 11
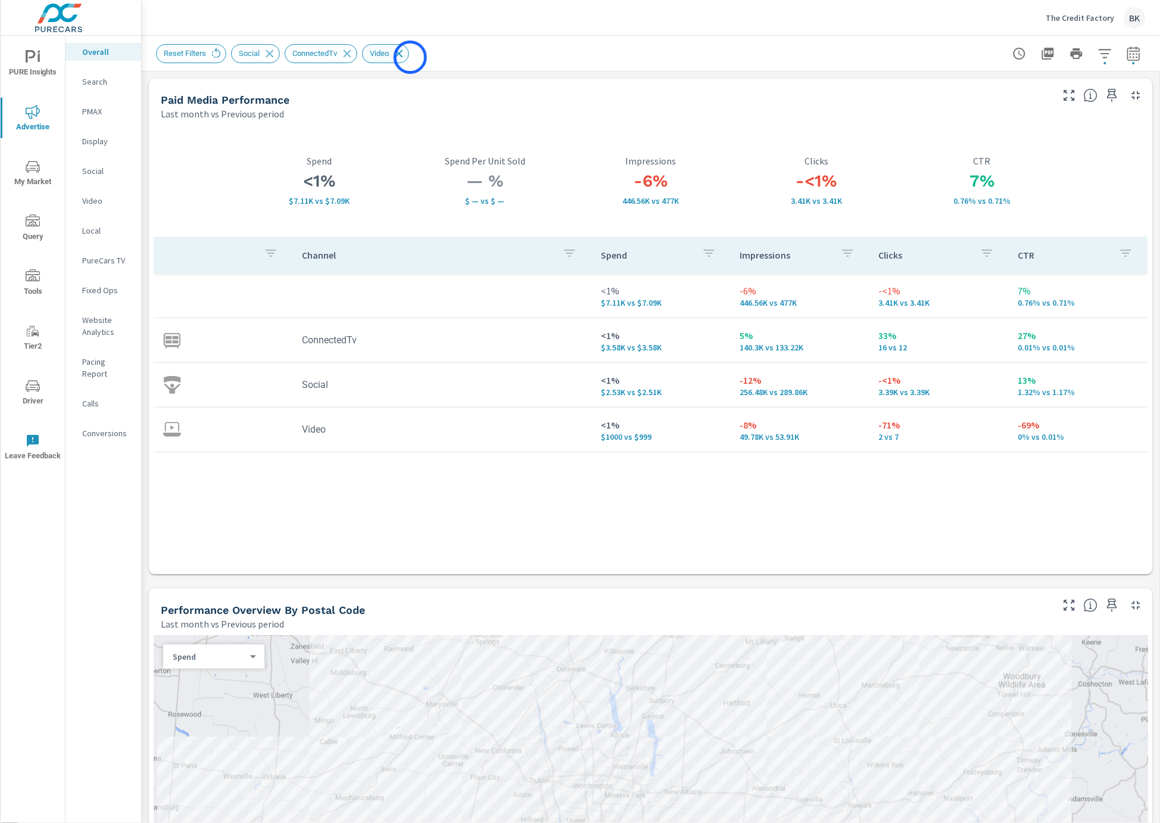
click at [406, 57] on icon at bounding box center [399, 53] width 13 height 13
click at [354, 54] on icon at bounding box center [347, 53] width 13 height 13
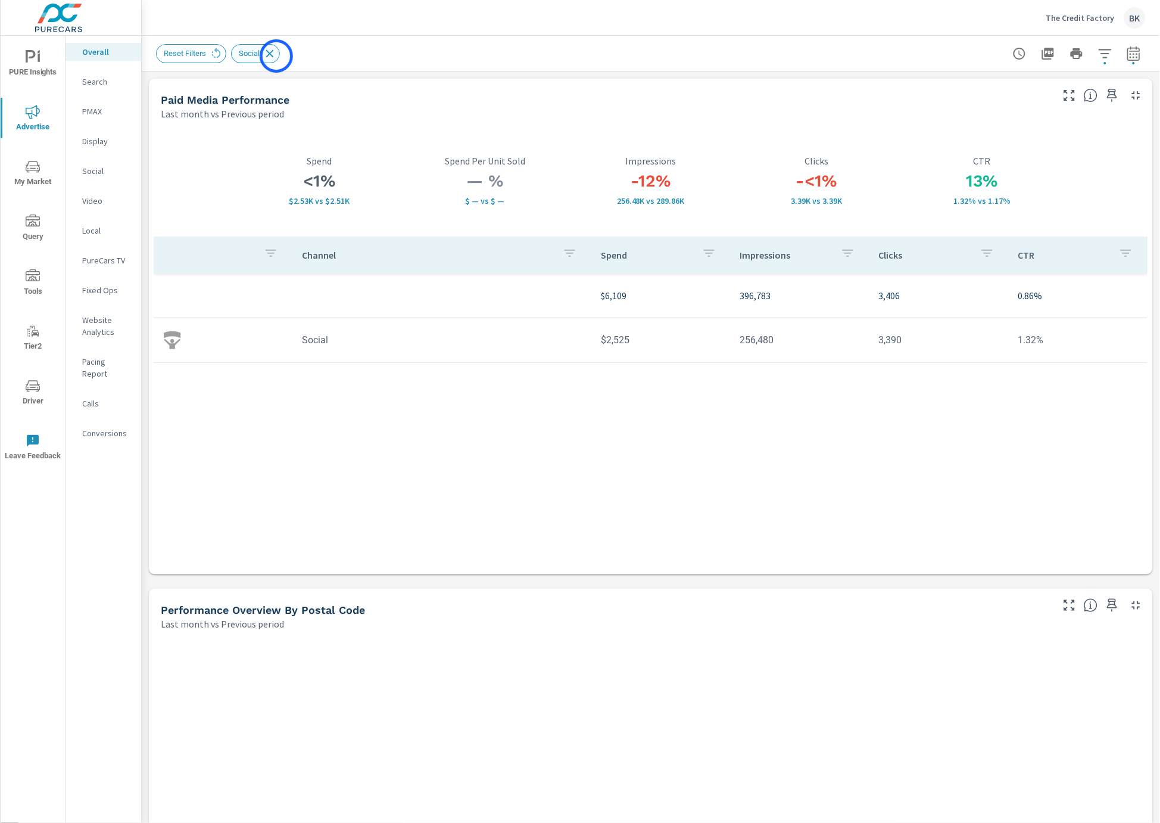
click at [274, 56] on icon at bounding box center [270, 53] width 8 height 8
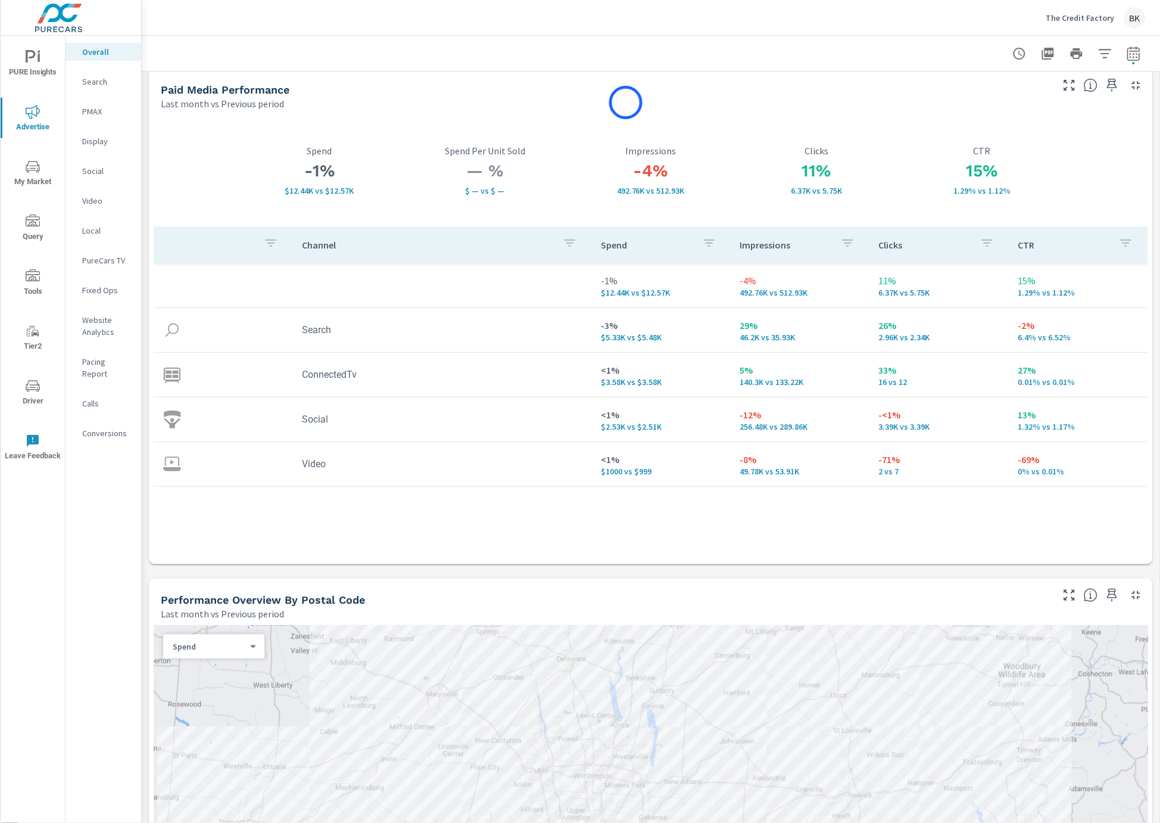
scroll to position [8, 0]
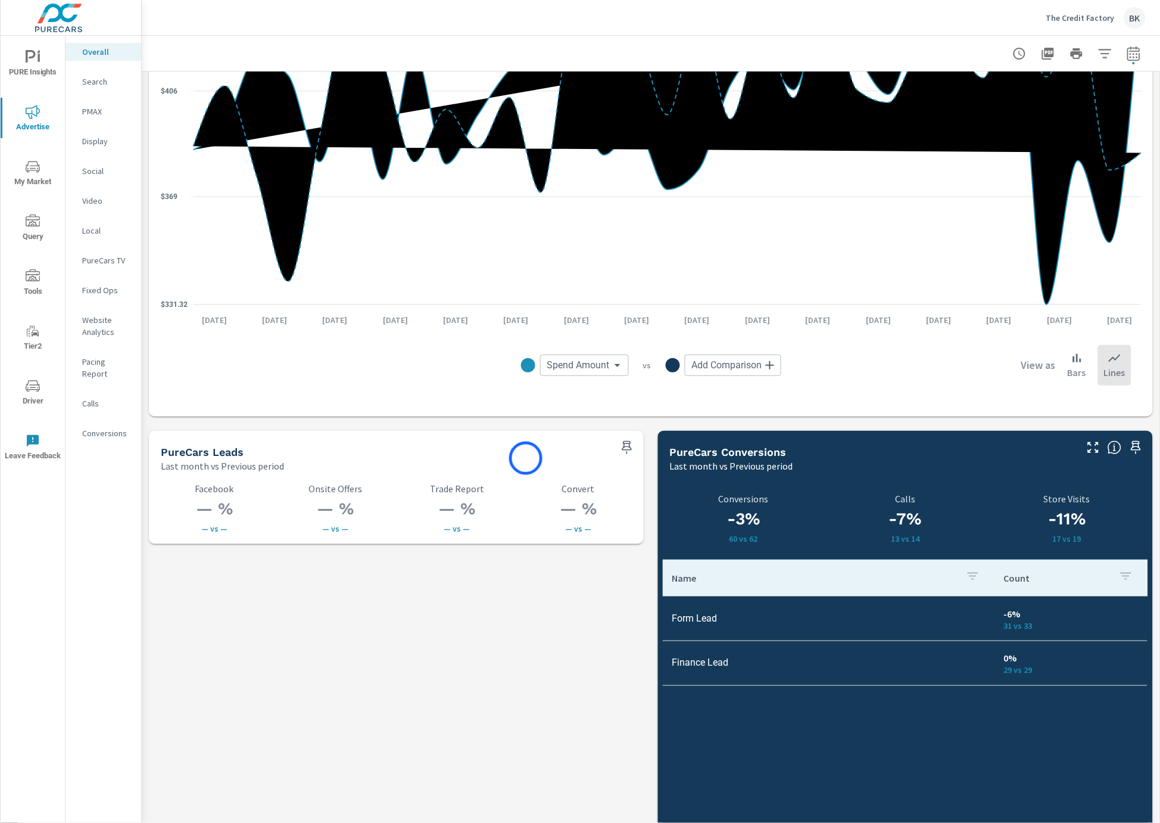
scroll to position [1306, 0]
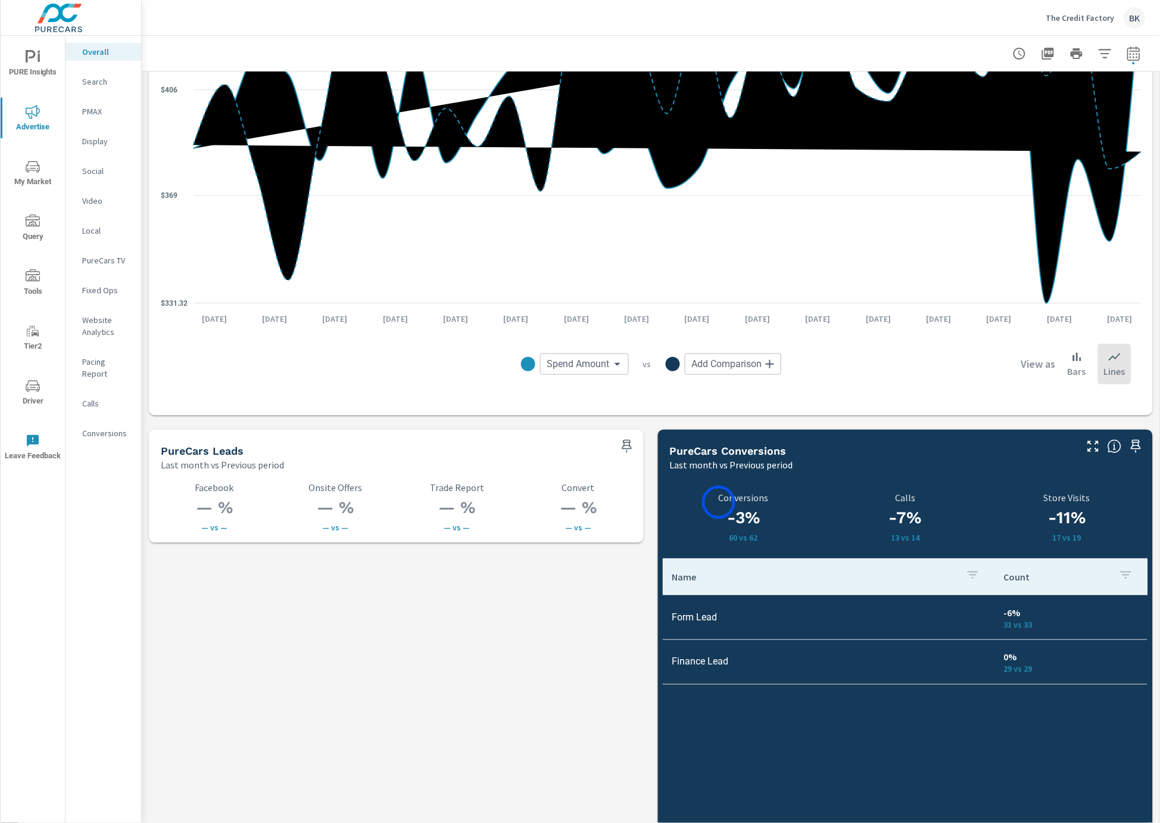
drag, startPoint x: 783, startPoint y: 538, endPoint x: 768, endPoint y: 521, distance: 22.4
click at [720, 503] on div "-3% 60 vs 62 Conversions" at bounding box center [744, 517] width 148 height 50
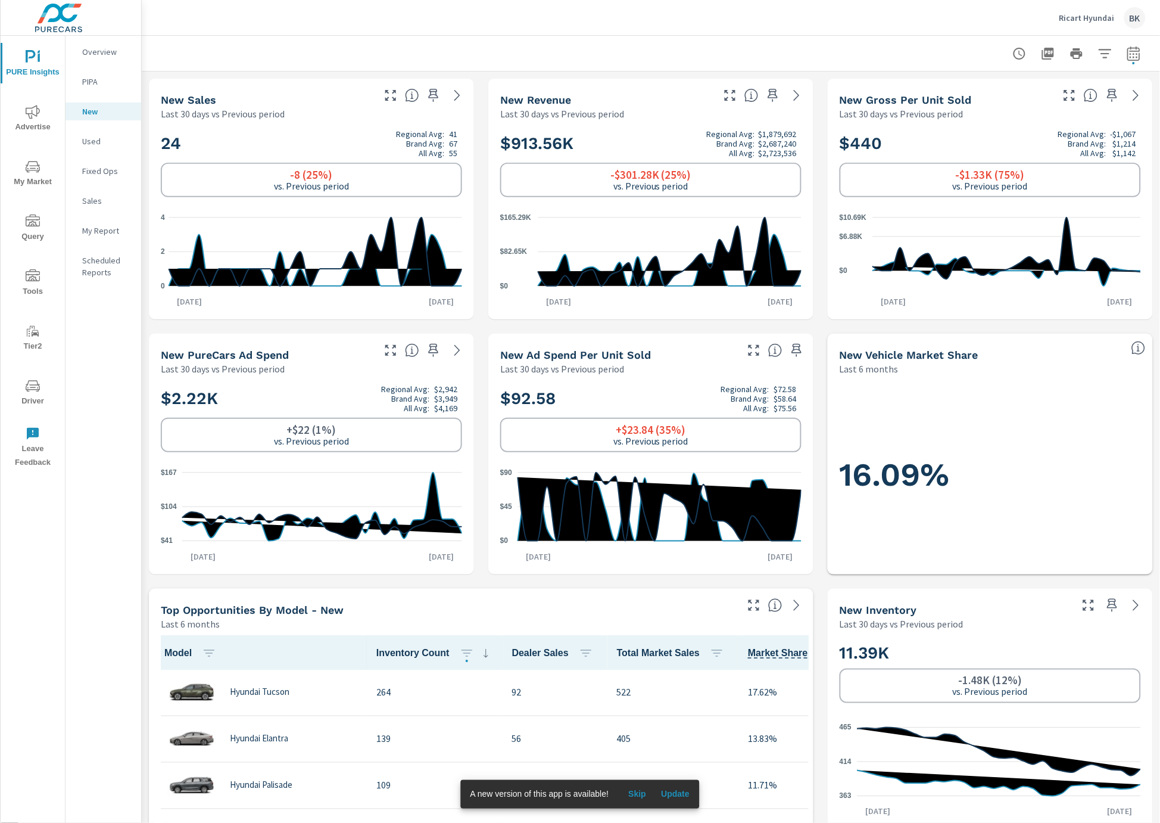
scroll to position [1, 0]
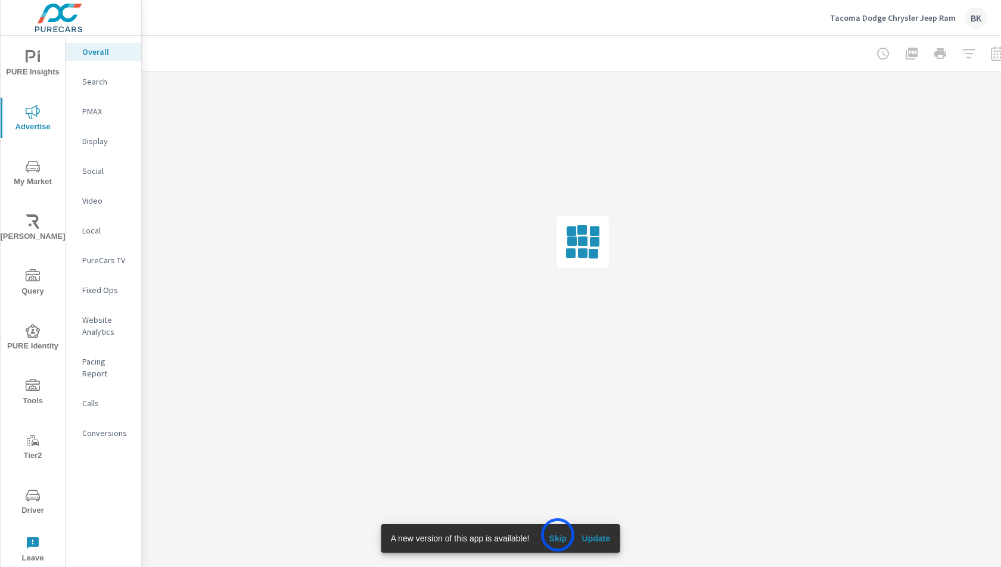
click at [558, 535] on span "Skip" at bounding box center [557, 538] width 29 height 11
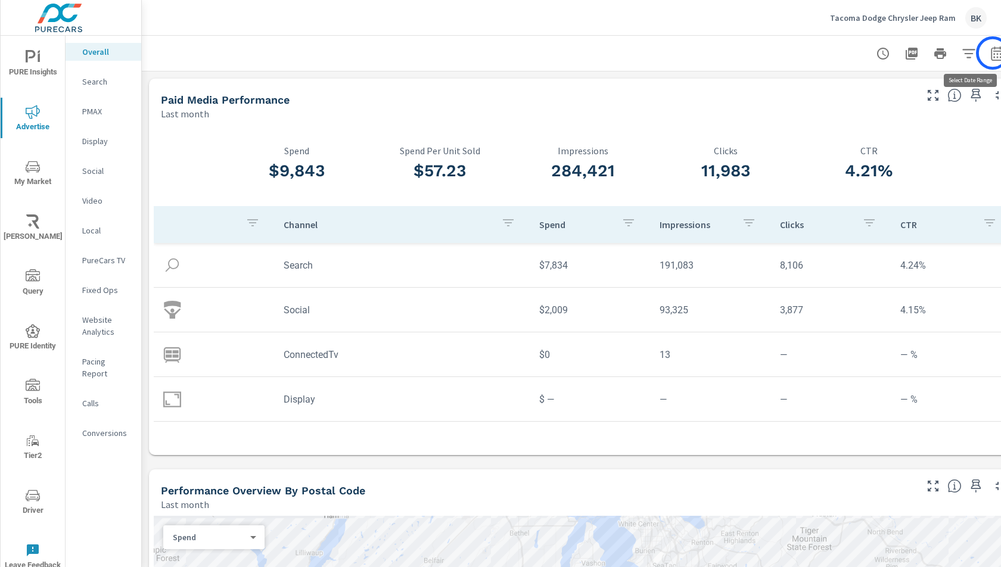
click at [992, 53] on icon "button" at bounding box center [997, 53] width 14 height 14
select select "Last month"
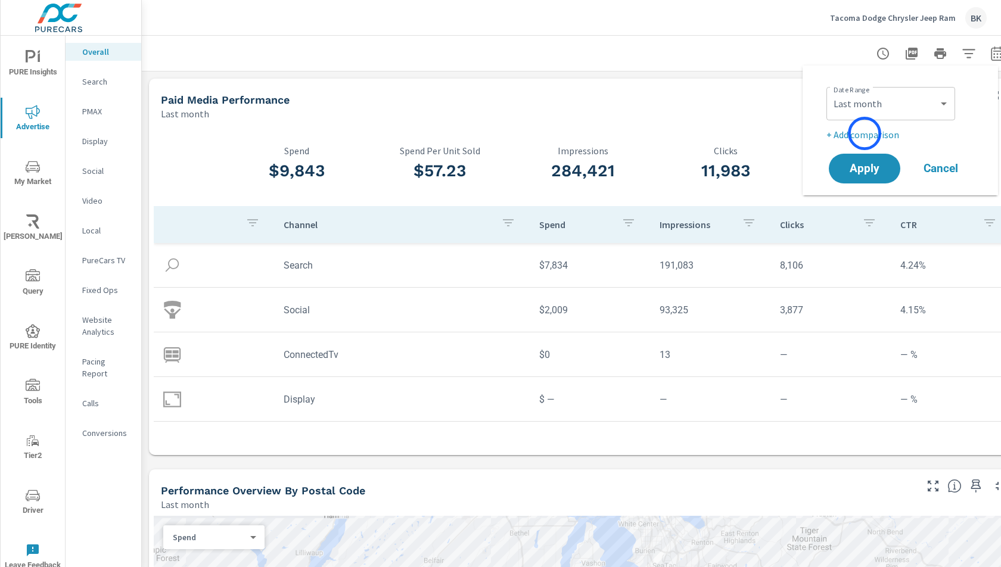
click at [864, 133] on p "+ Add comparison" at bounding box center [902, 134] width 152 height 14
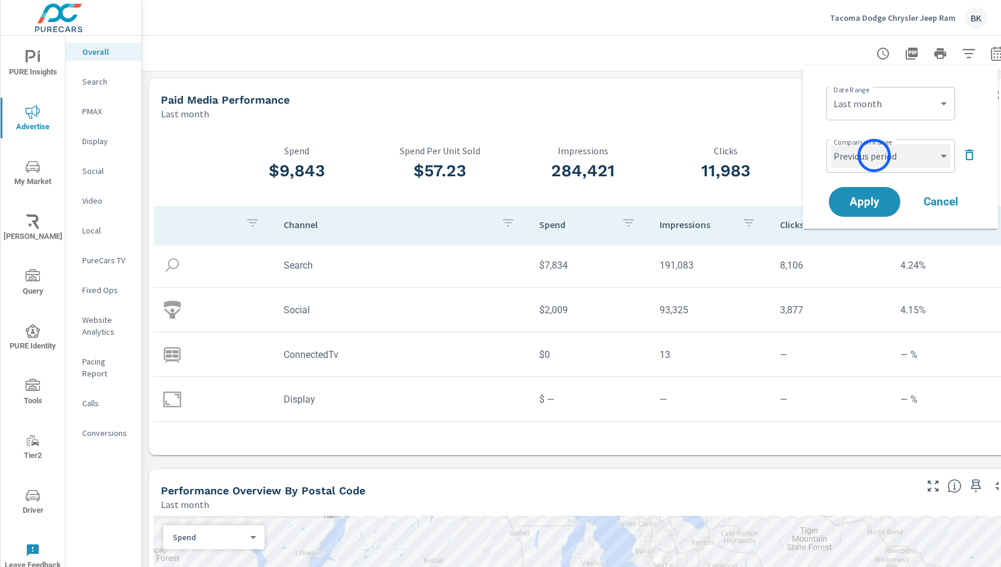
click at [874, 155] on select "Custom Previous period Previous month Previous year" at bounding box center [890, 156] width 119 height 24
click at [831, 144] on select "Custom Previous period Previous month Previous year" at bounding box center [890, 156] width 119 height 24
select select "Previous month"
click at [861, 202] on span "Apply" at bounding box center [864, 202] width 49 height 11
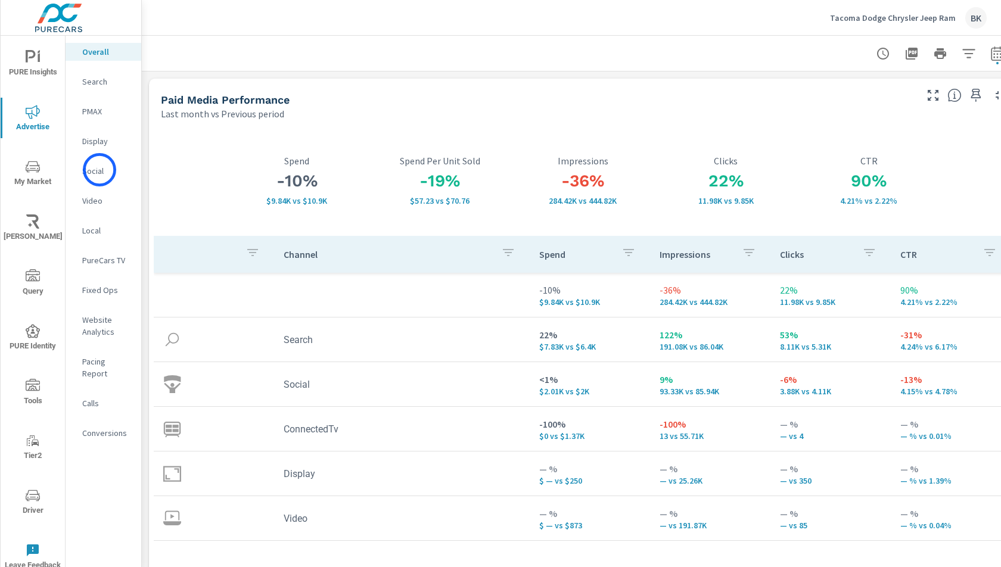
click at [99, 170] on p "Social" at bounding box center [106, 171] width 49 height 12
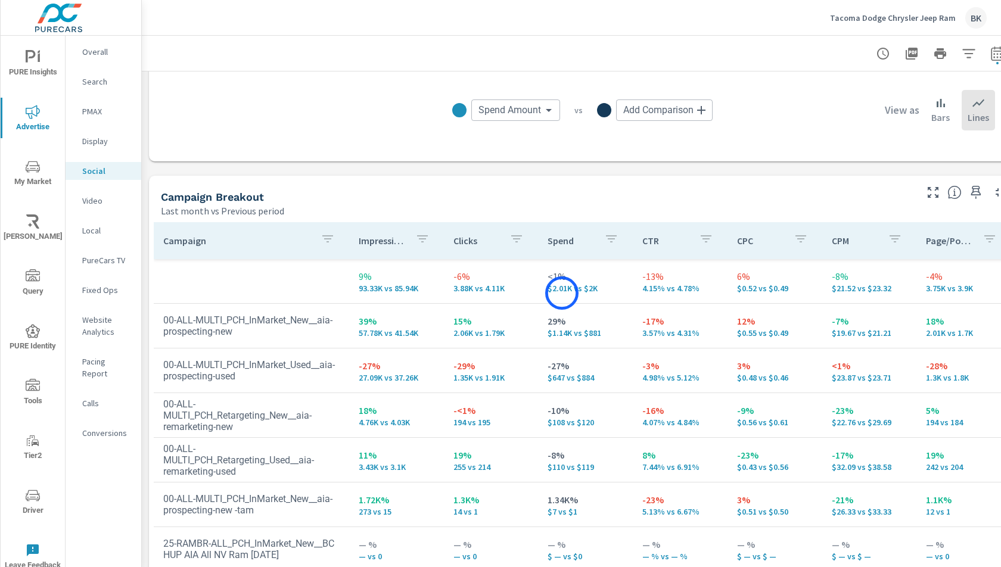
scroll to position [386, 0]
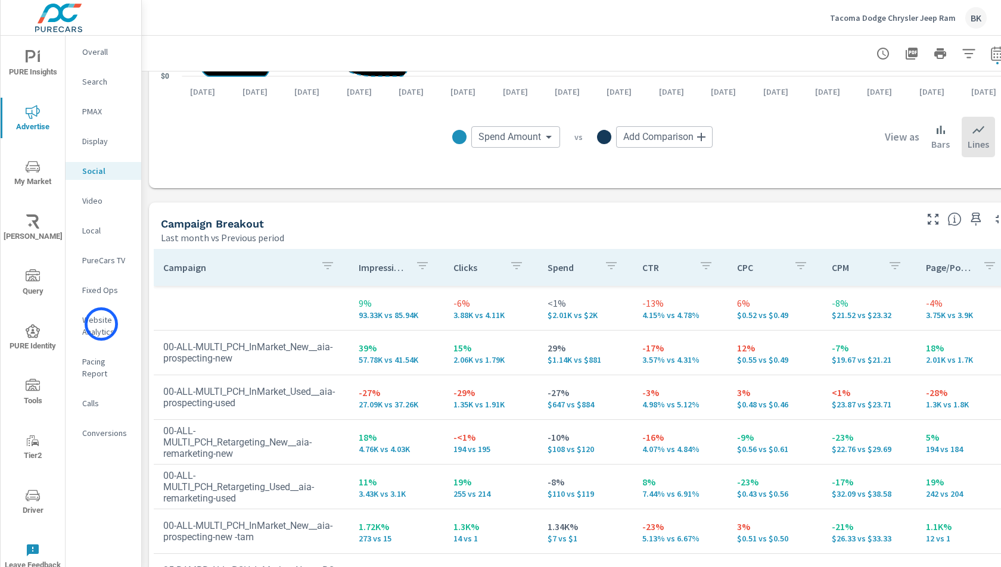
click at [101, 324] on p "Website Analytics" at bounding box center [106, 326] width 49 height 24
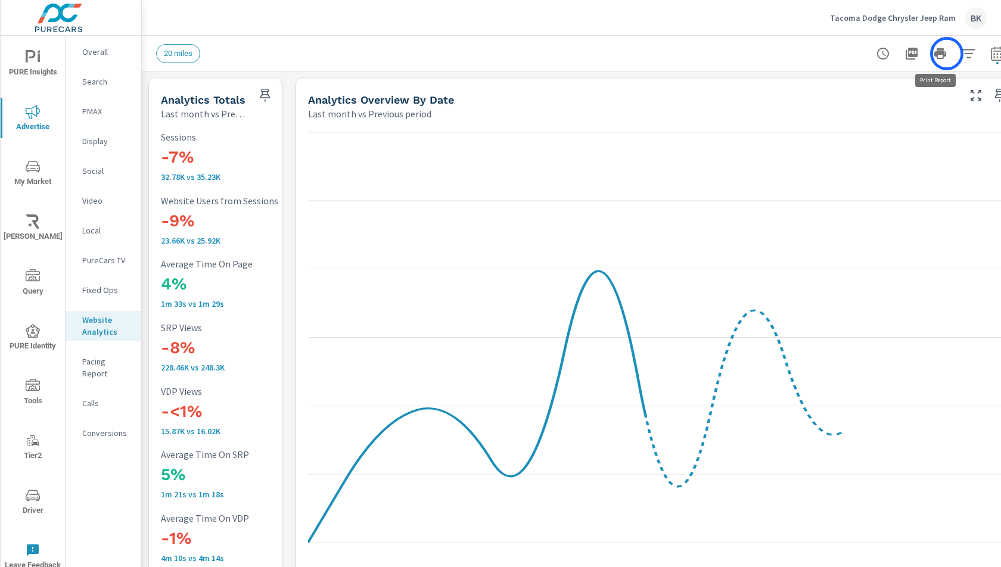
scroll to position [0, 22]
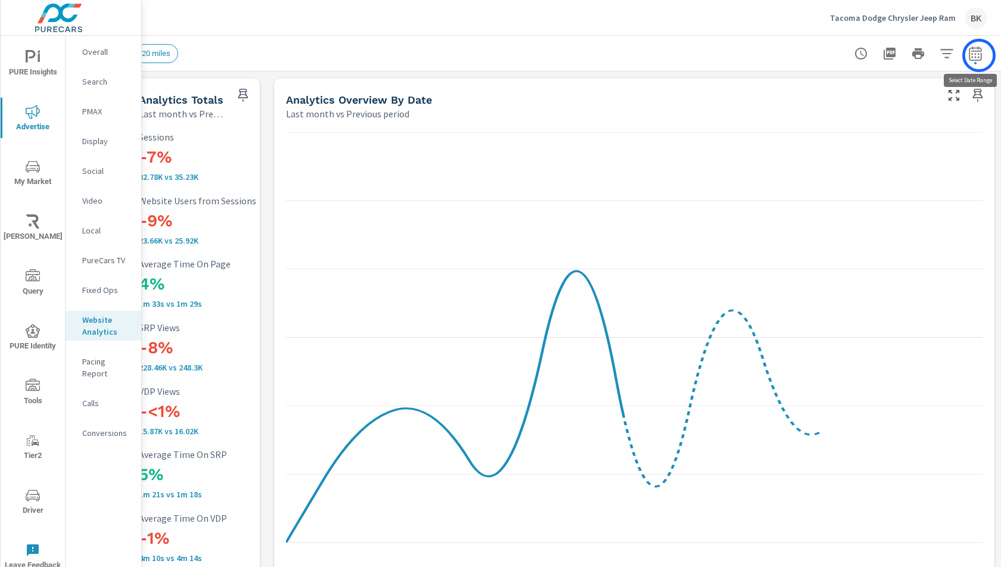
click at [979, 55] on icon "button" at bounding box center [975, 53] width 14 height 14
select select "Last month"
select select "Previous period"
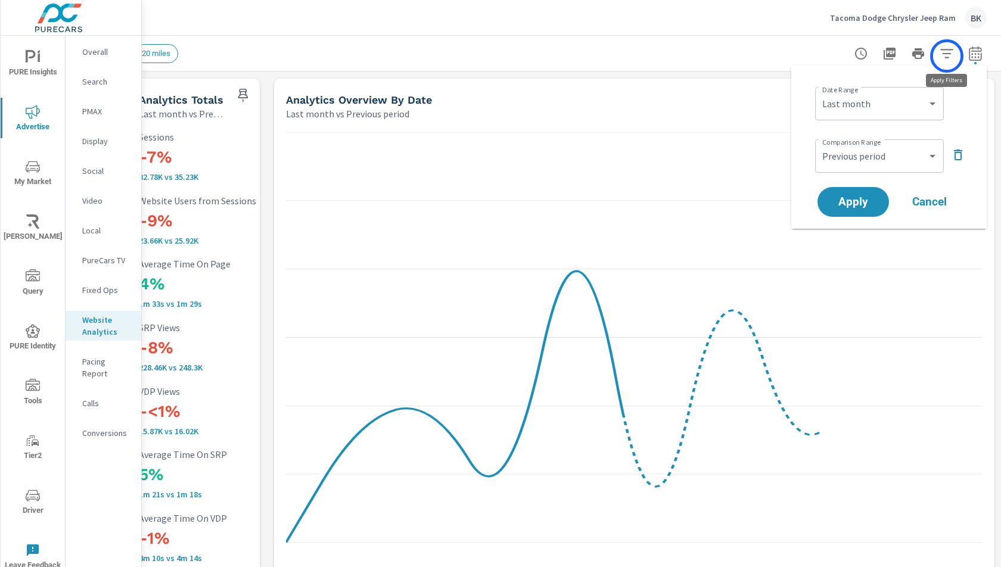
click at [946, 56] on icon "button" at bounding box center [946, 53] width 14 height 14
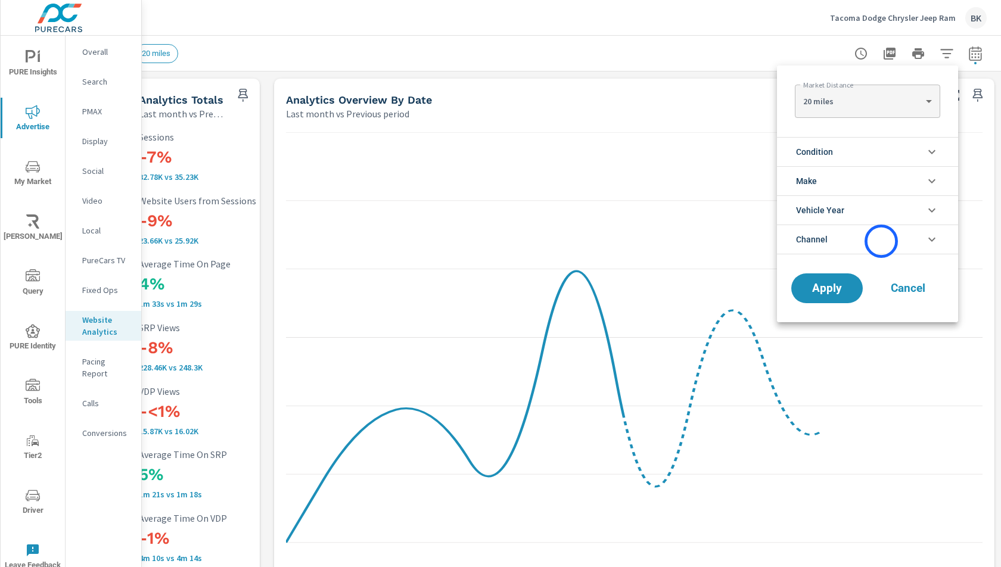
click at [881, 241] on li "Channel" at bounding box center [867, 240] width 181 height 30
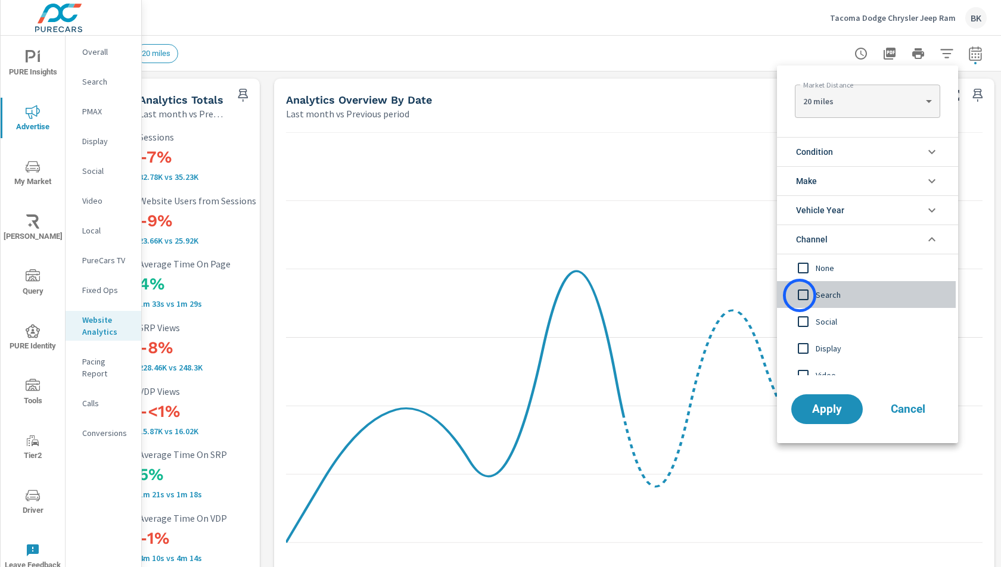
click at [799, 297] on input "filter options" at bounding box center [802, 294] width 25 height 25
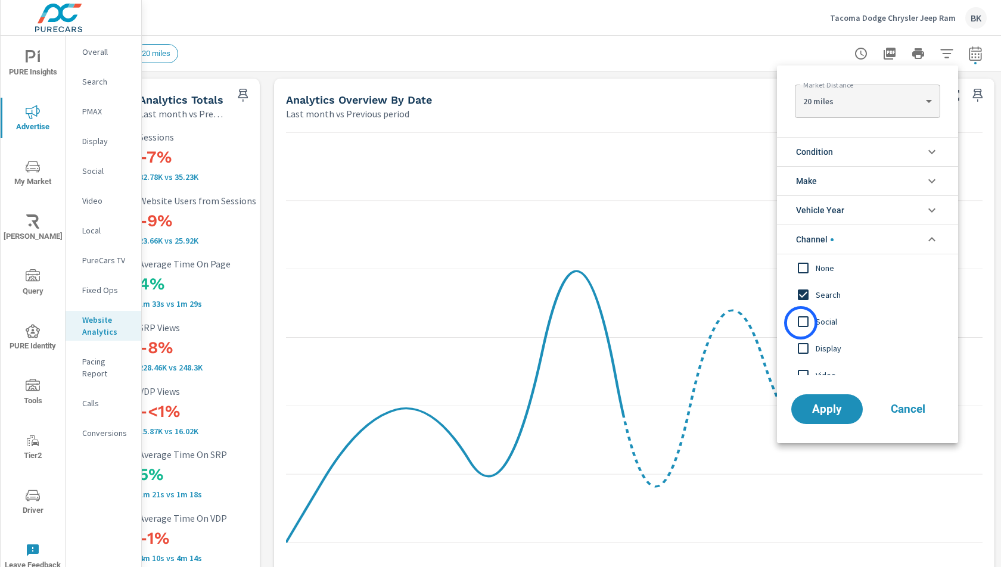
click at [801, 323] on input "filter options" at bounding box center [802, 321] width 25 height 25
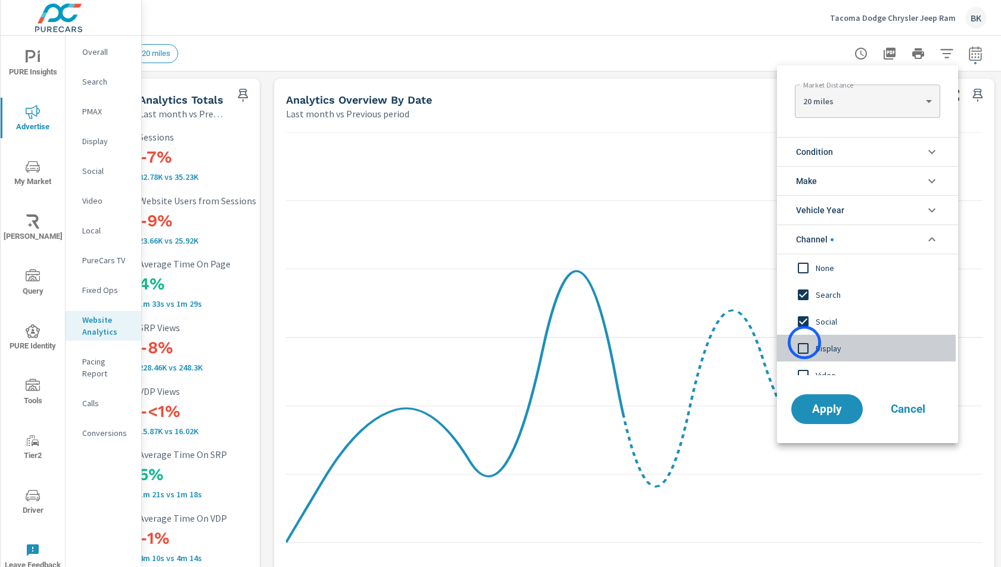
click at [804, 342] on input "filter options" at bounding box center [802, 348] width 25 height 25
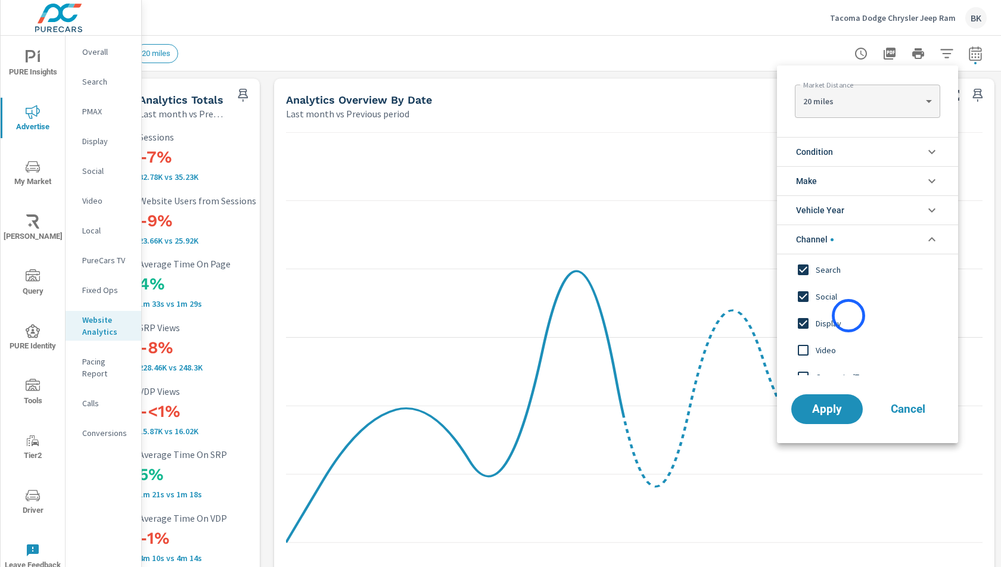
scroll to position [26, 0]
click at [808, 348] on input "filter options" at bounding box center [802, 349] width 25 height 25
click at [803, 359] on input "filter options" at bounding box center [802, 362] width 25 height 25
drag, startPoint x: 834, startPoint y: 409, endPoint x: 821, endPoint y: 403, distance: 14.4
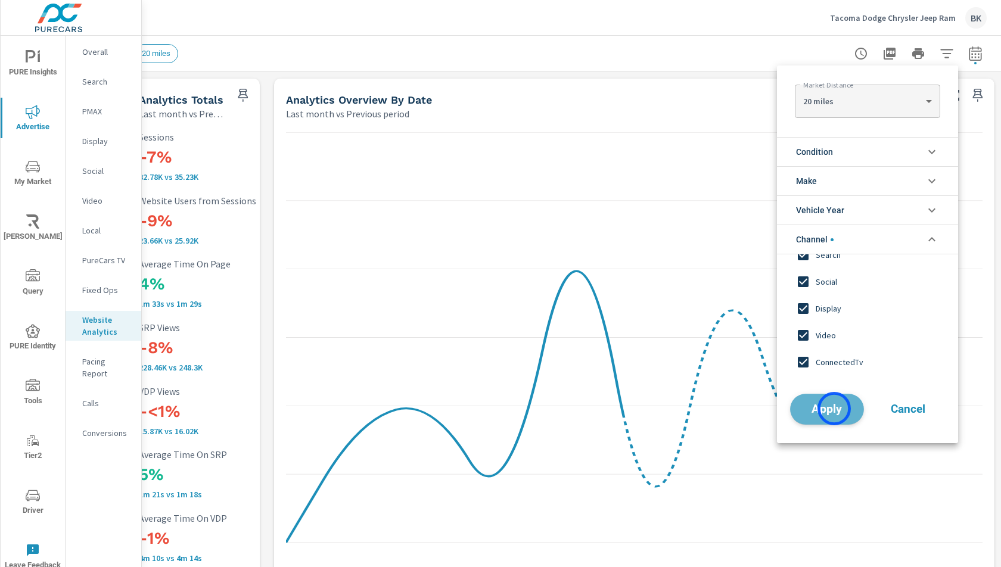
click at [834, 408] on span "Apply" at bounding box center [826, 408] width 49 height 11
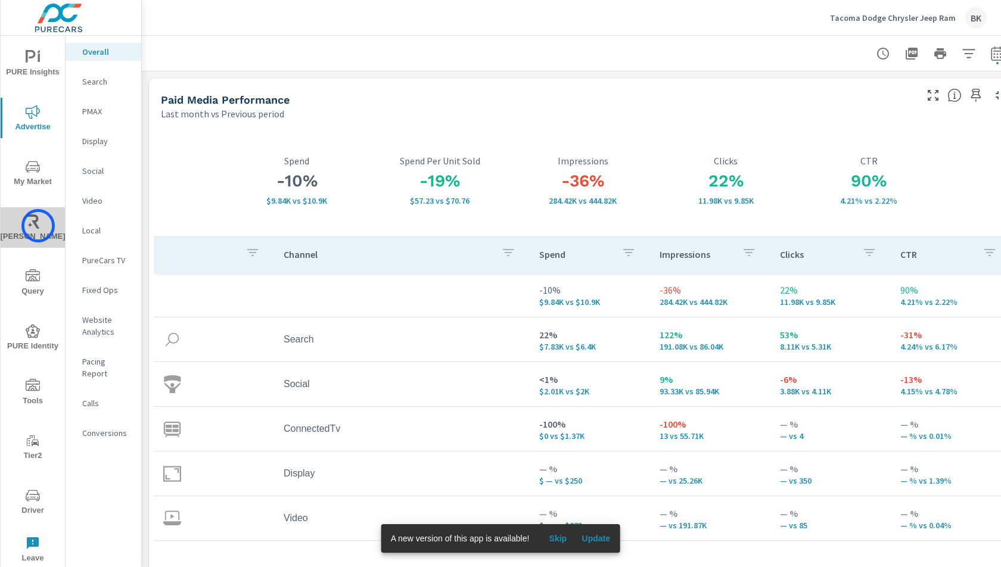
click at [38, 226] on icon "nav menu" at bounding box center [33, 221] width 14 height 14
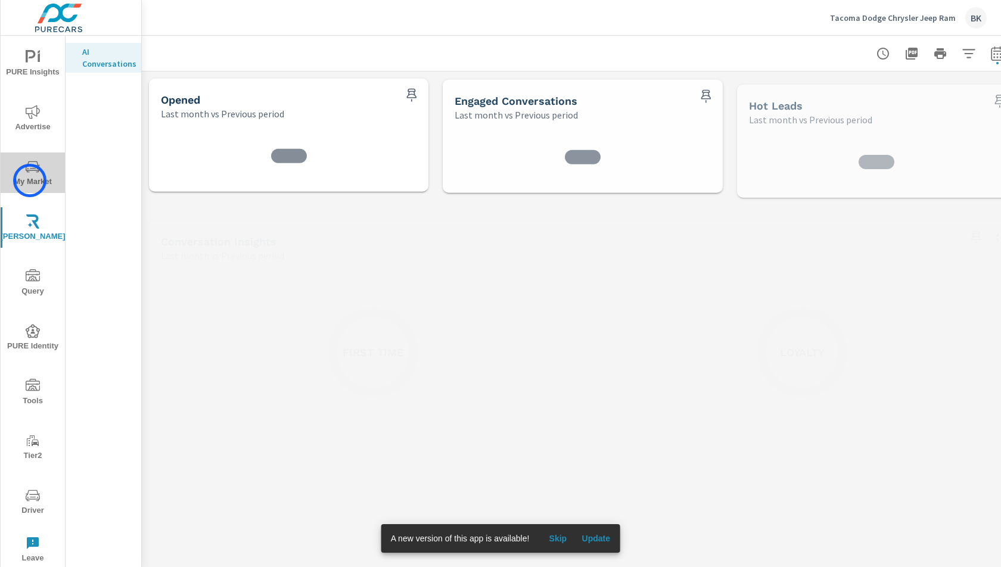
click at [30, 180] on span "My Market" at bounding box center [32, 174] width 57 height 29
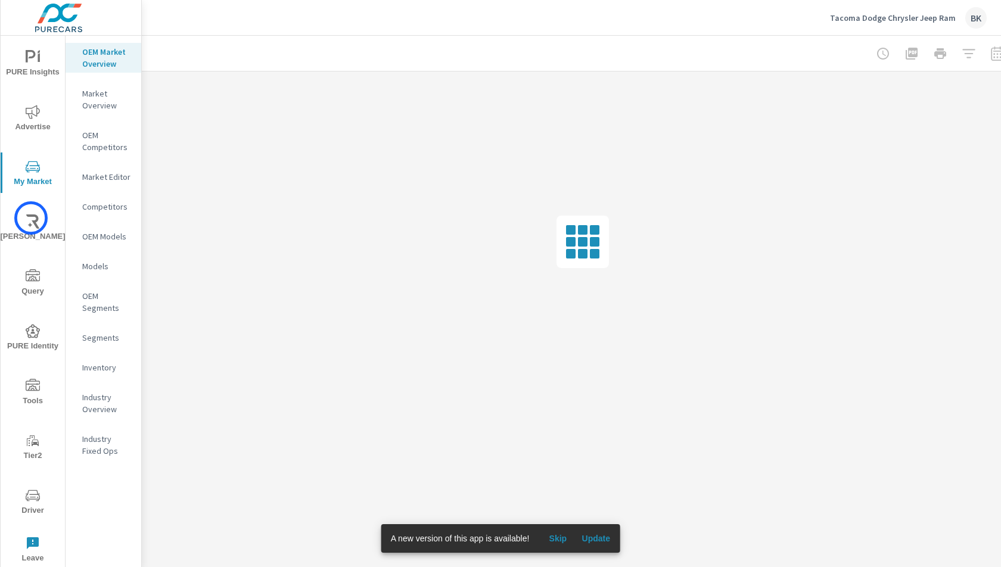
click at [31, 218] on icon "nav menu" at bounding box center [33, 221] width 14 height 14
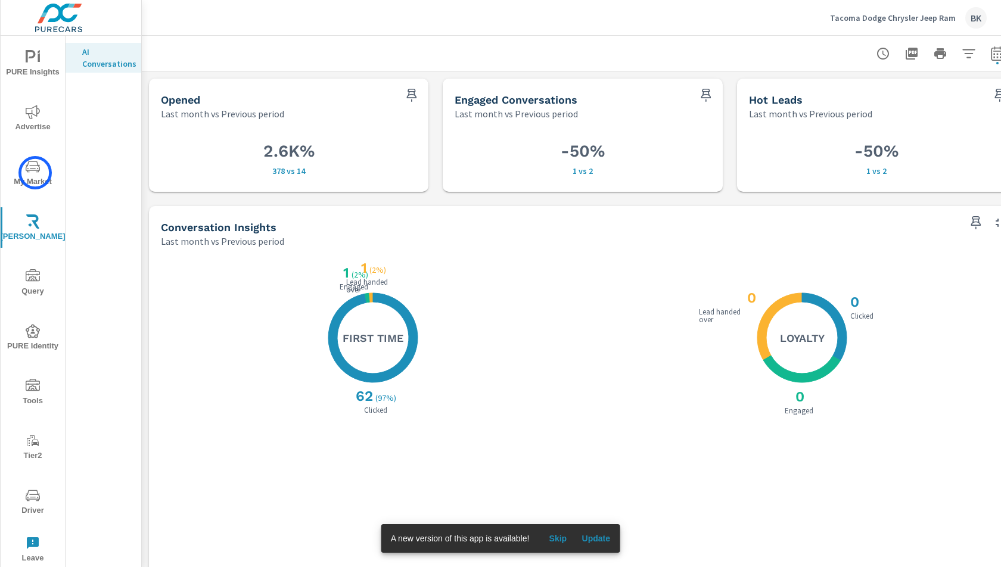
click at [35, 173] on icon "nav menu" at bounding box center [33, 167] width 14 height 14
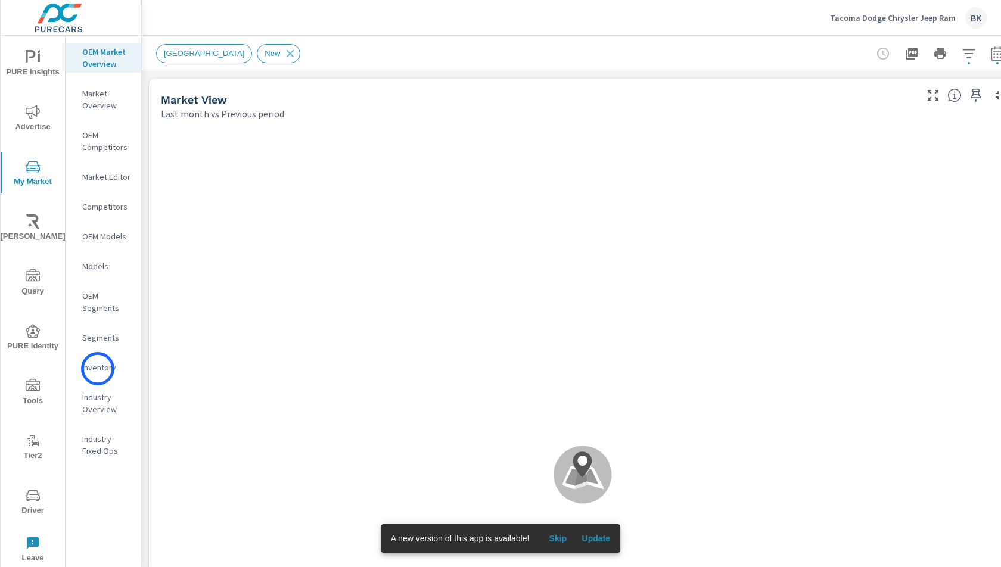
click at [98, 369] on p "Inventory" at bounding box center [106, 368] width 49 height 12
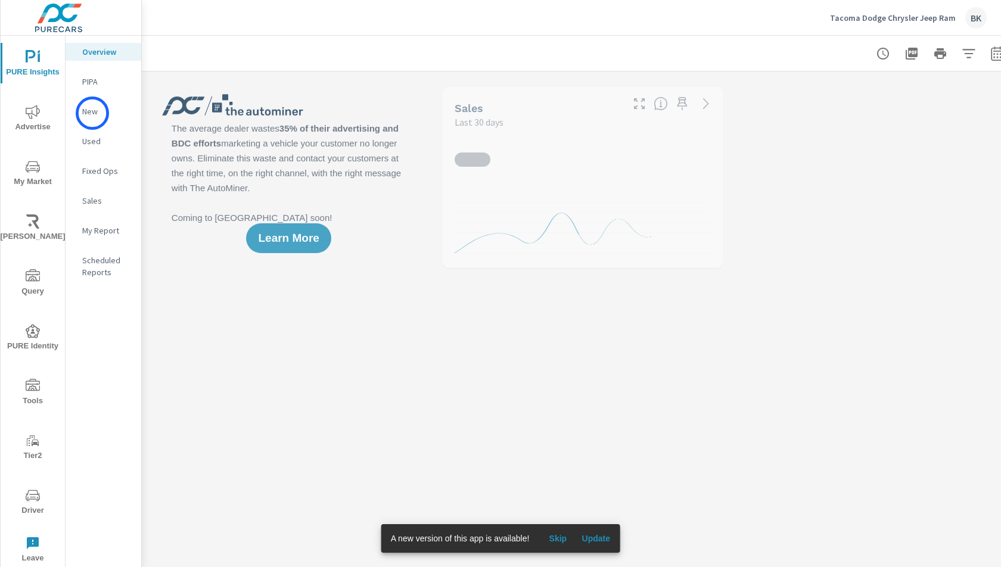
click at [92, 113] on p "New" at bounding box center [106, 111] width 49 height 12
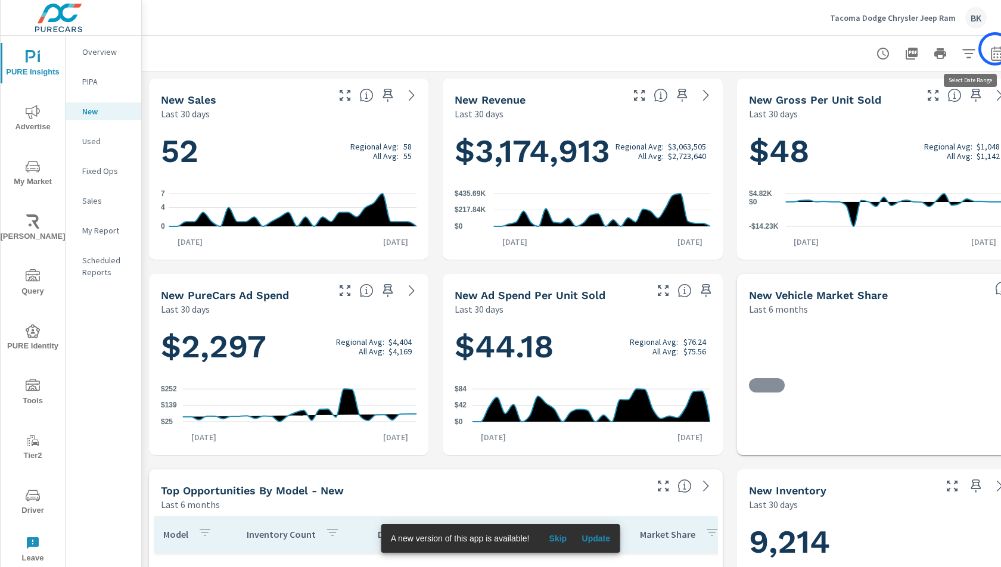
click at [995, 49] on icon "button" at bounding box center [997, 53] width 14 height 14
select select "Last 30 days"
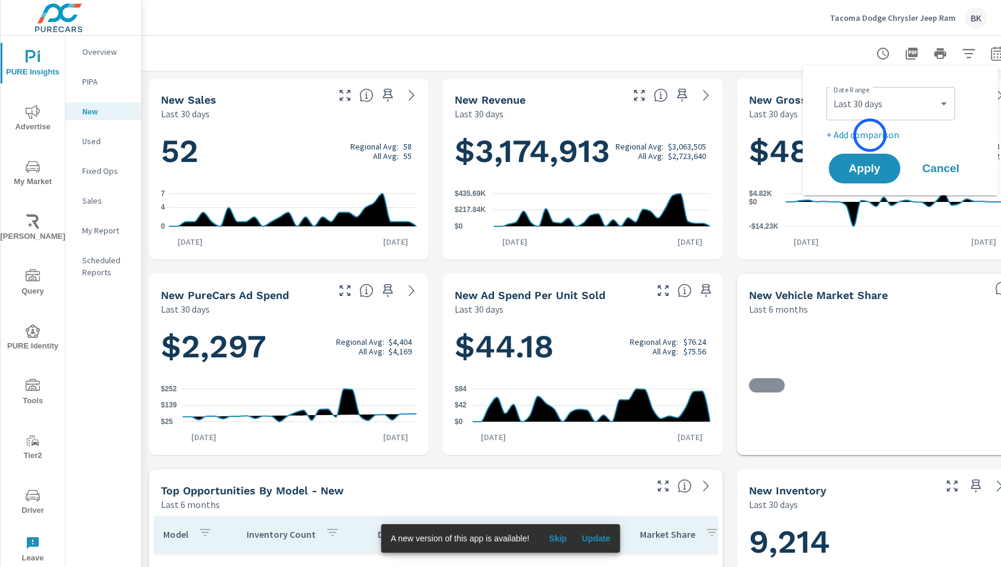
click at [870, 135] on p "+ Add comparison" at bounding box center [902, 134] width 152 height 14
select select "Previous period"
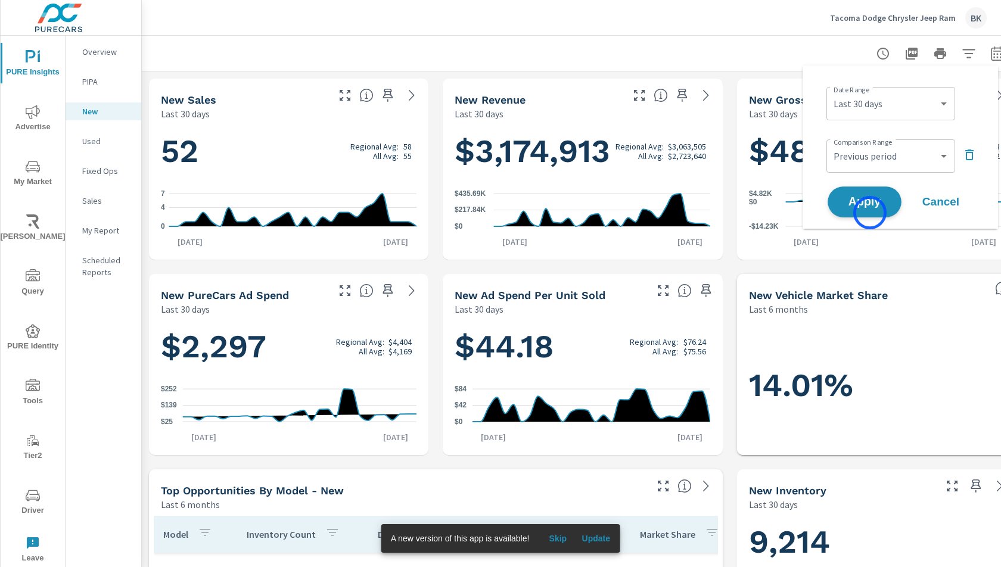
click at [870, 213] on button "Apply" at bounding box center [864, 201] width 74 height 31
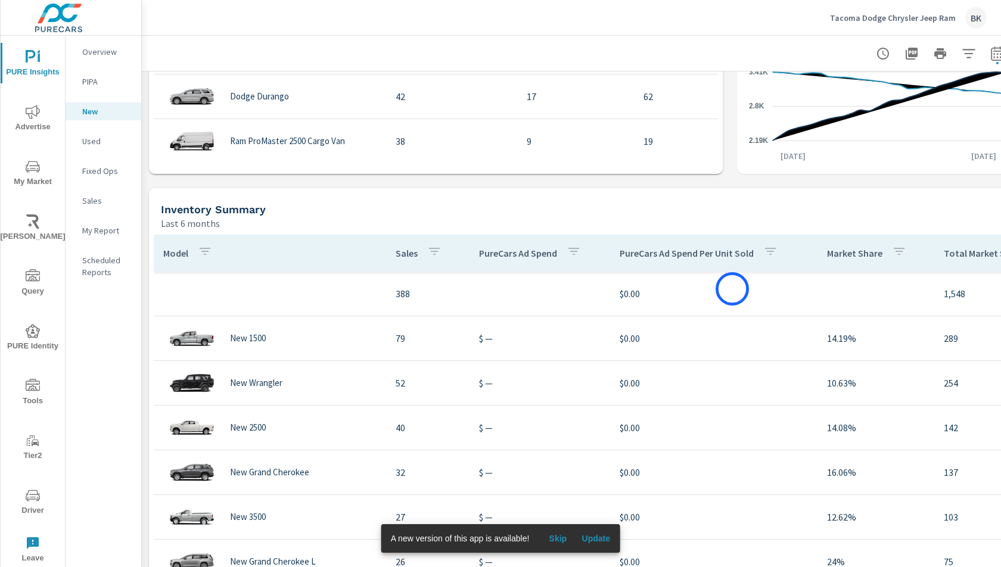
scroll to position [1007, 0]
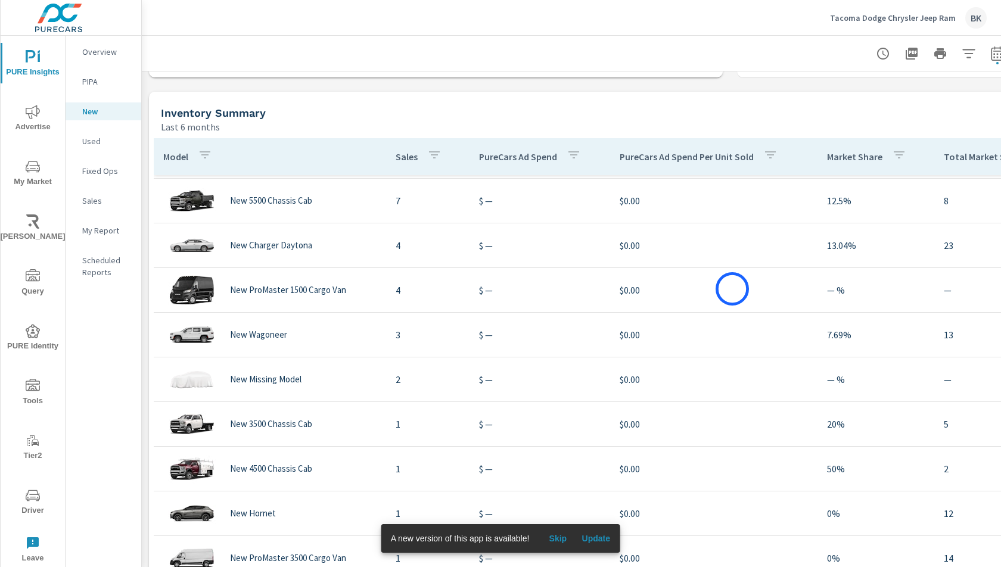
scroll to position [300, 0]
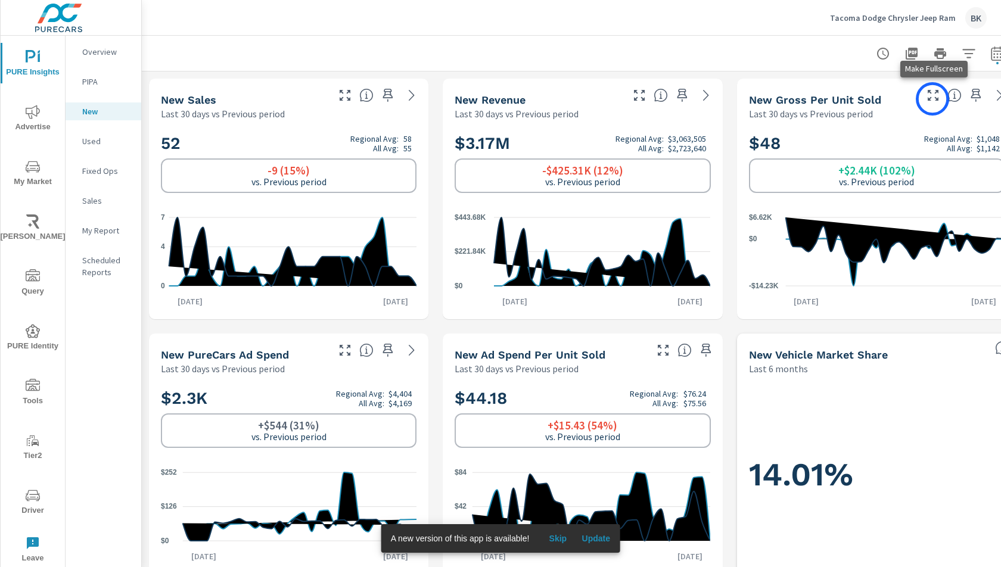
click at [932, 99] on icon "button" at bounding box center [933, 95] width 14 height 14
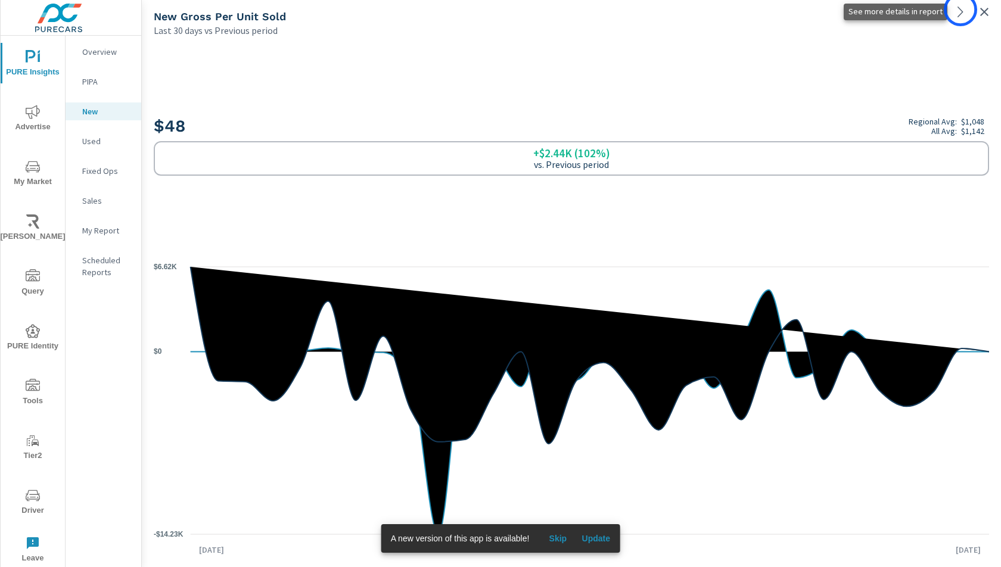
click at [960, 10] on icon at bounding box center [959, 12] width 5 height 11
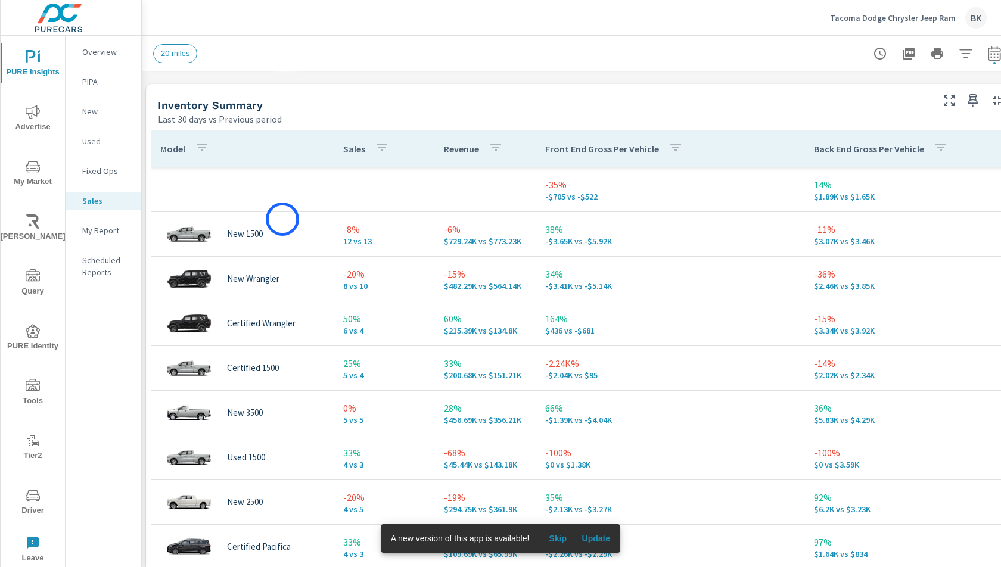
scroll to position [503, 3]
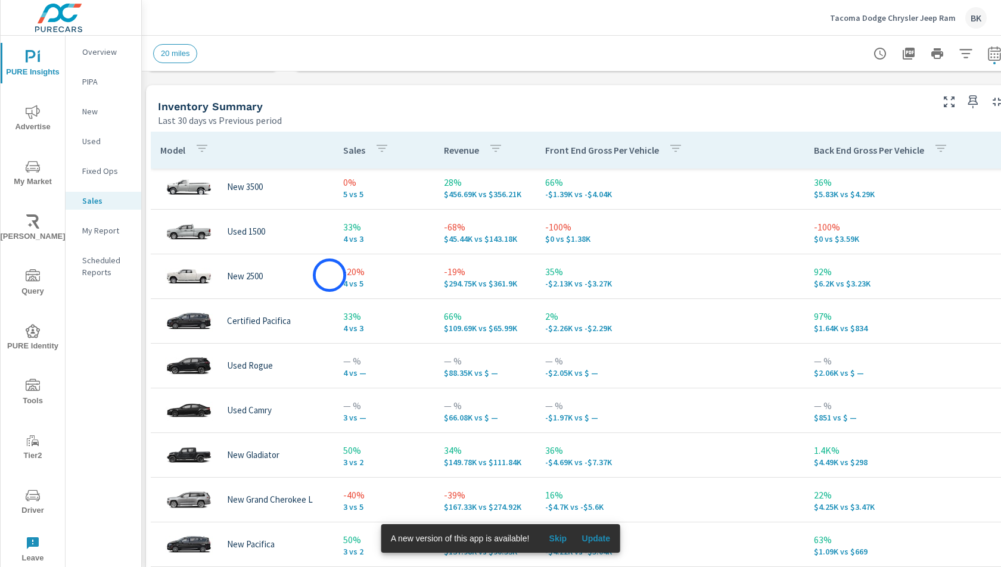
scroll to position [284, 0]
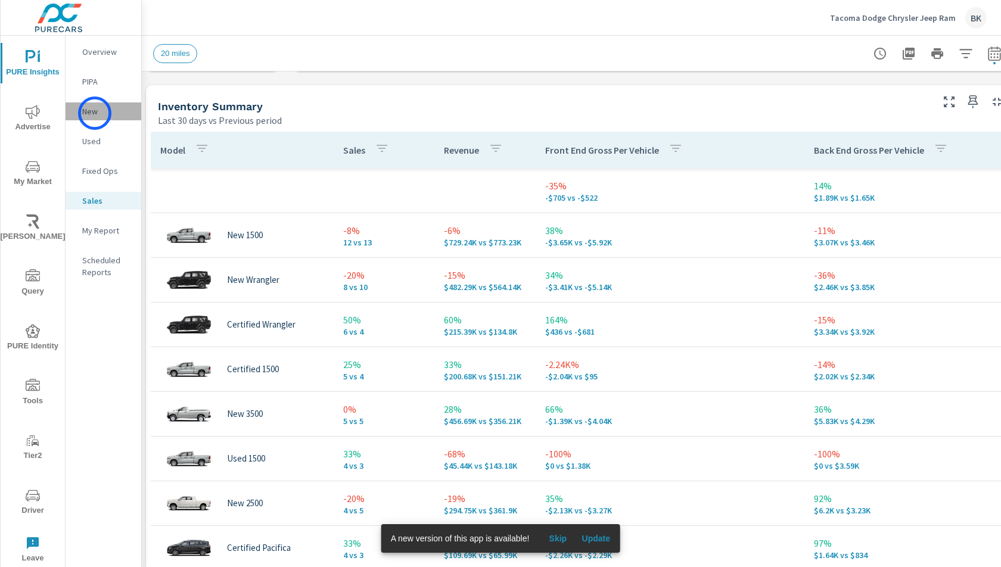
click at [95, 113] on p "New" at bounding box center [106, 111] width 49 height 12
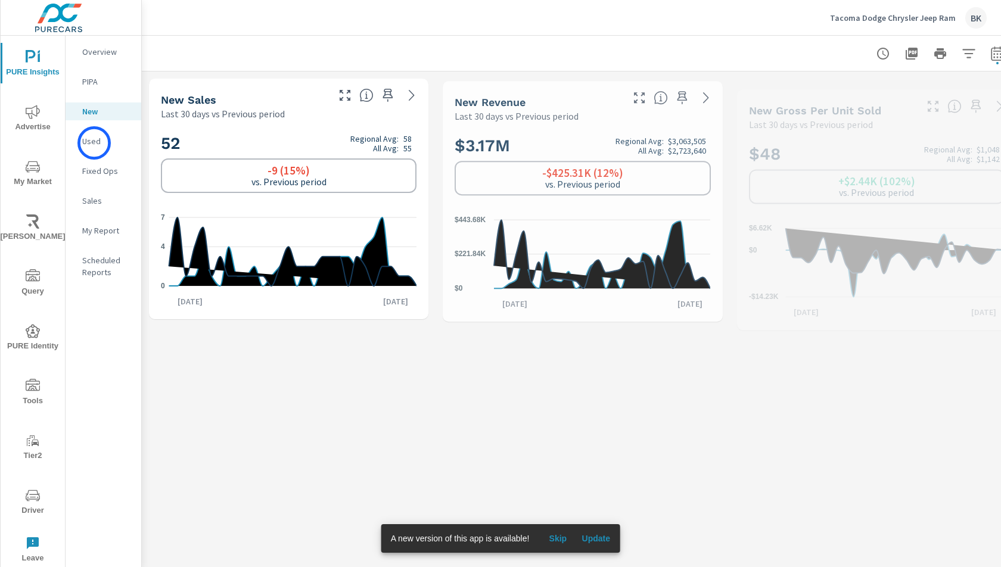
scroll to position [89, 0]
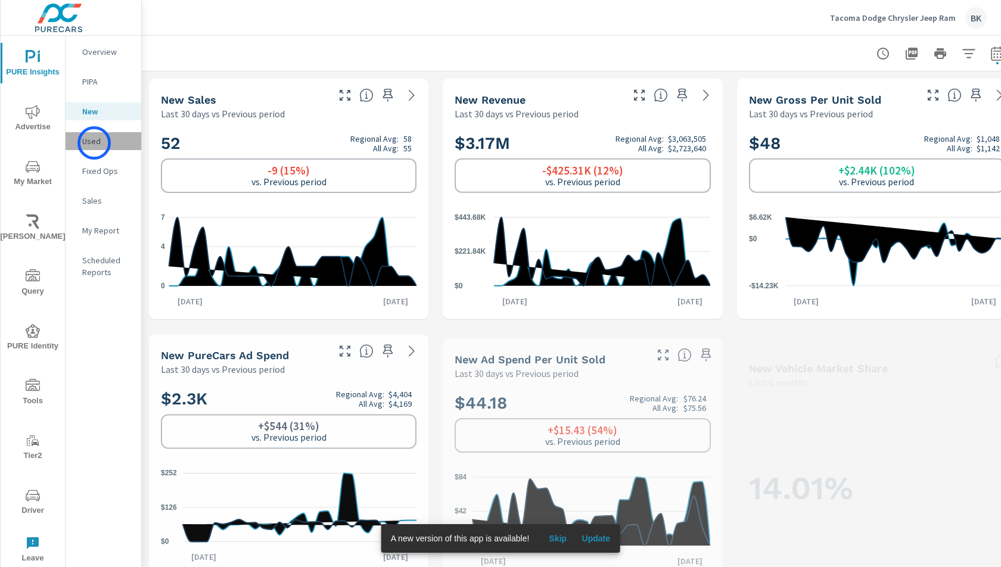
click at [94, 143] on p "Used" at bounding box center [106, 141] width 49 height 12
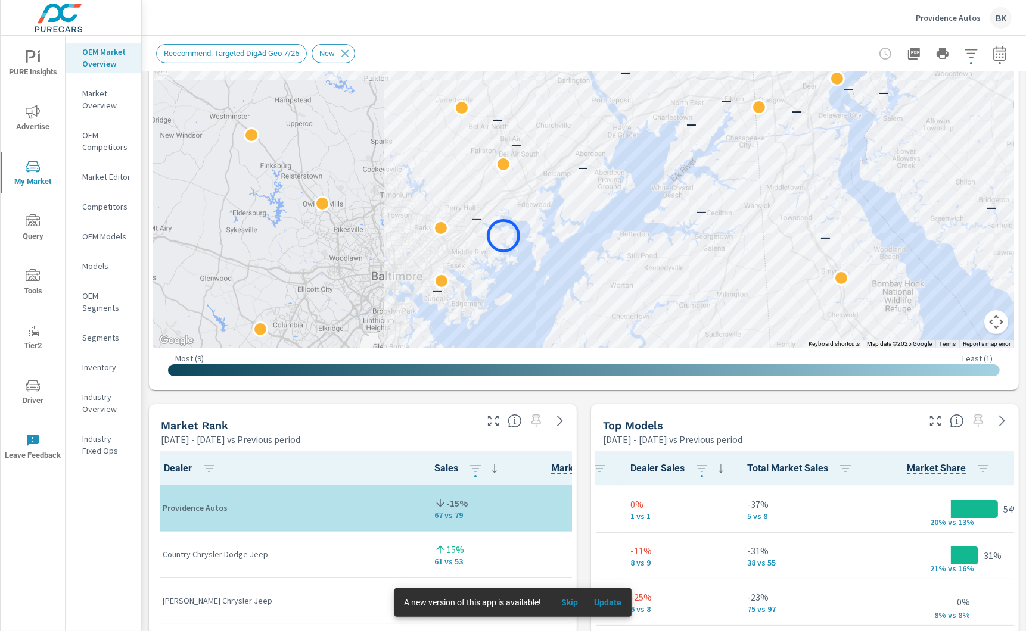
scroll to position [415, 0]
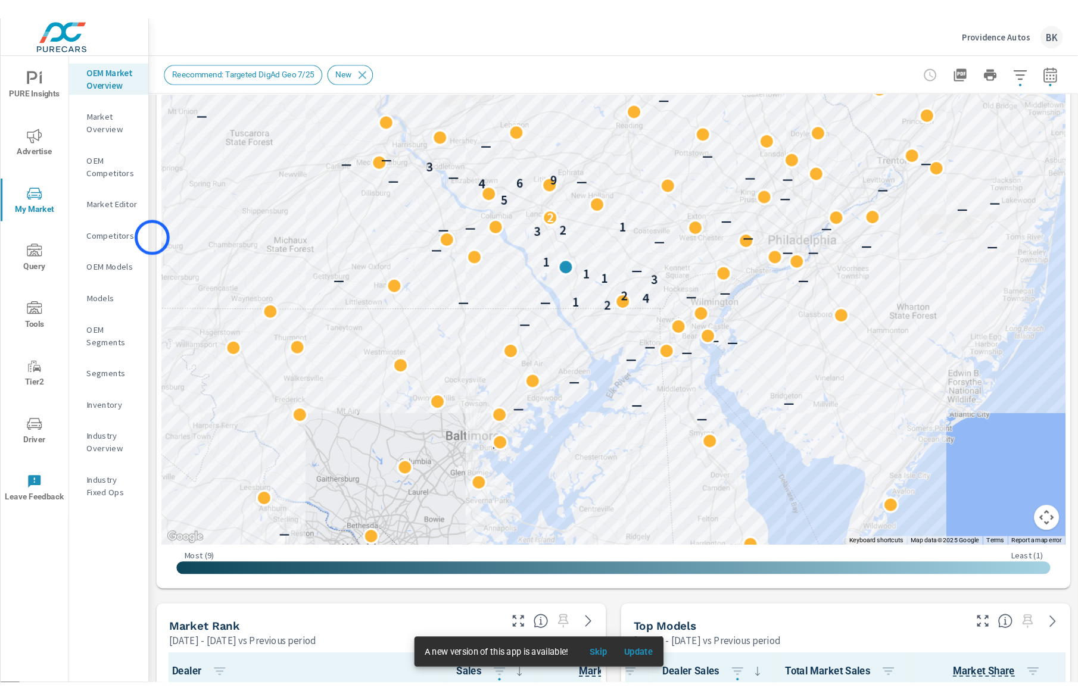
scroll to position [280, 0]
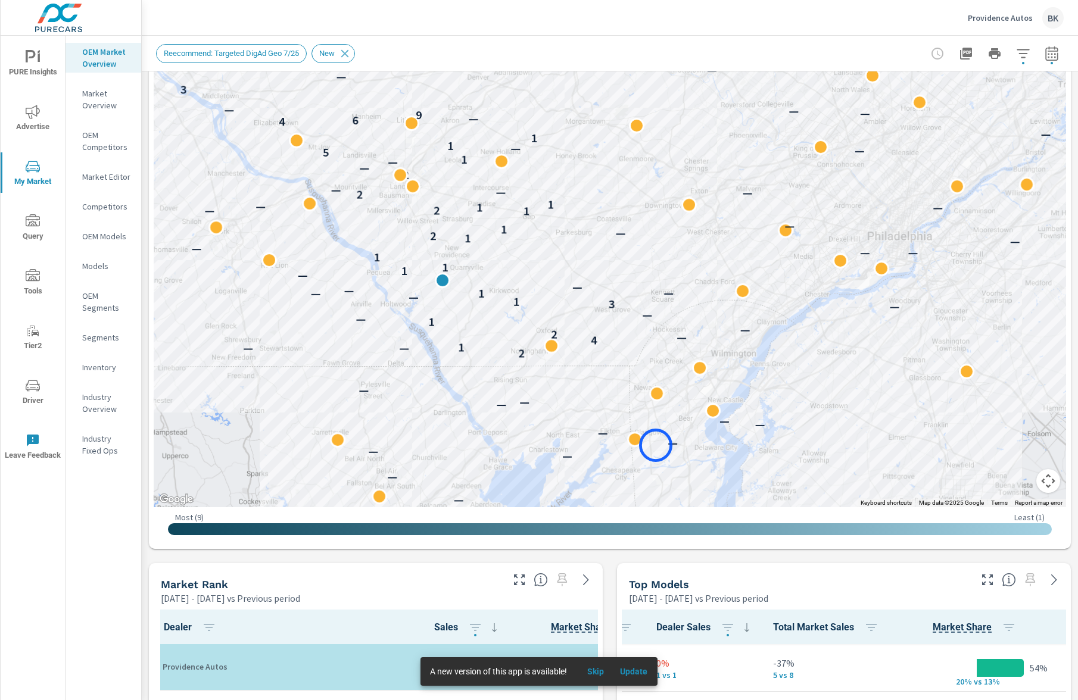
drag, startPoint x: 525, startPoint y: 212, endPoint x: 656, endPoint y: 446, distance: 267.7
click at [553, 370] on div "— — — — — — — — — — — — — — — — — 2 — — 1 4 — 2 — 1 — — — — 3 1 — — 1 — — — — 1…" at bounding box center [610, 176] width 912 height 662
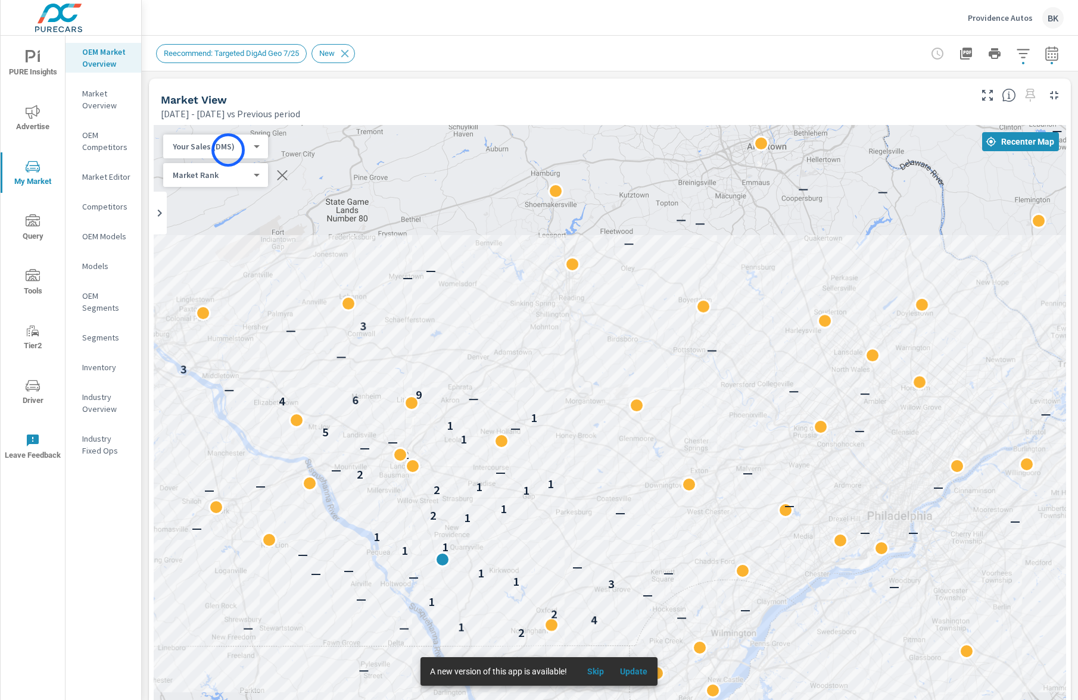
click at [228, 150] on body "PURE Insights Advertise My Market Query Tools Tier2 Driver Leave Feedback OEM M…" at bounding box center [539, 357] width 1078 height 714
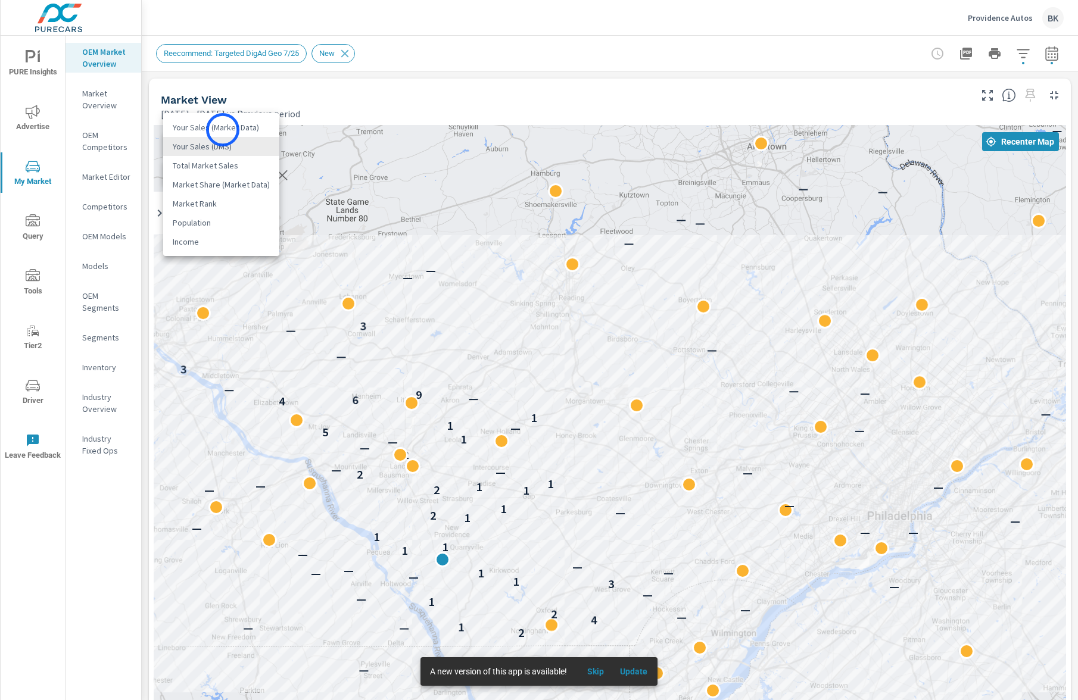
click at [223, 130] on li "Your Sales (Market Data)" at bounding box center [221, 127] width 116 height 19
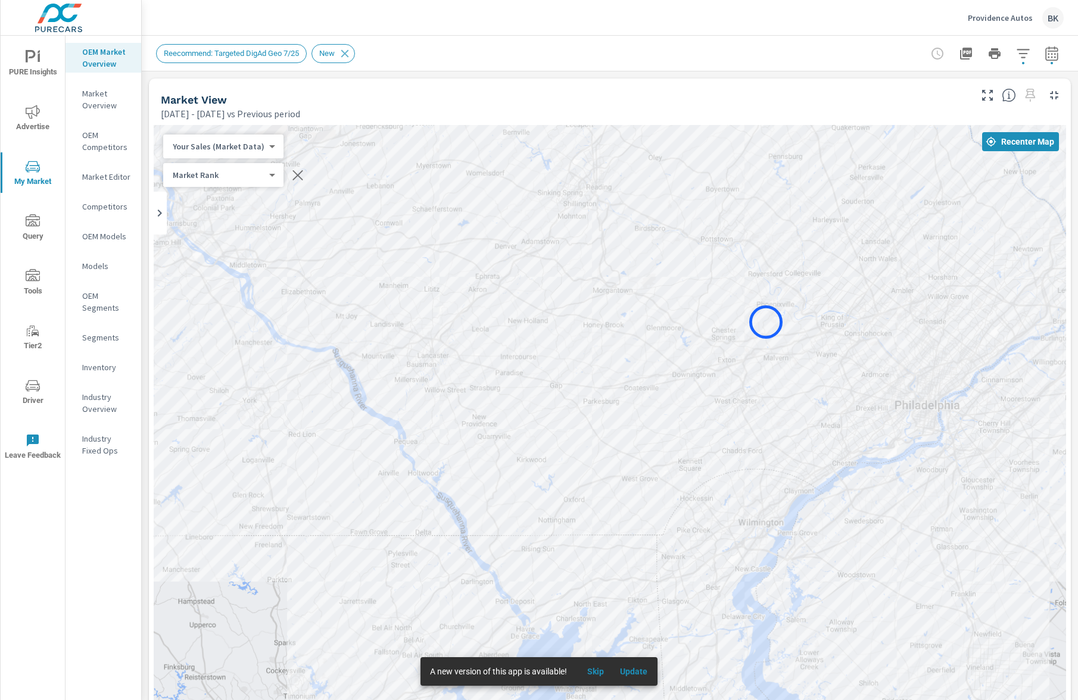
drag, startPoint x: 738, startPoint y: 435, endPoint x: 766, endPoint y: 322, distance: 116.0
click at [553, 322] on div "— — — — — — — — — — — — — — — — — 2 — — 1 4 — 2 — 1 — — — — 3 1 — — 1 — — — — 1…" at bounding box center [610, 456] width 912 height 662
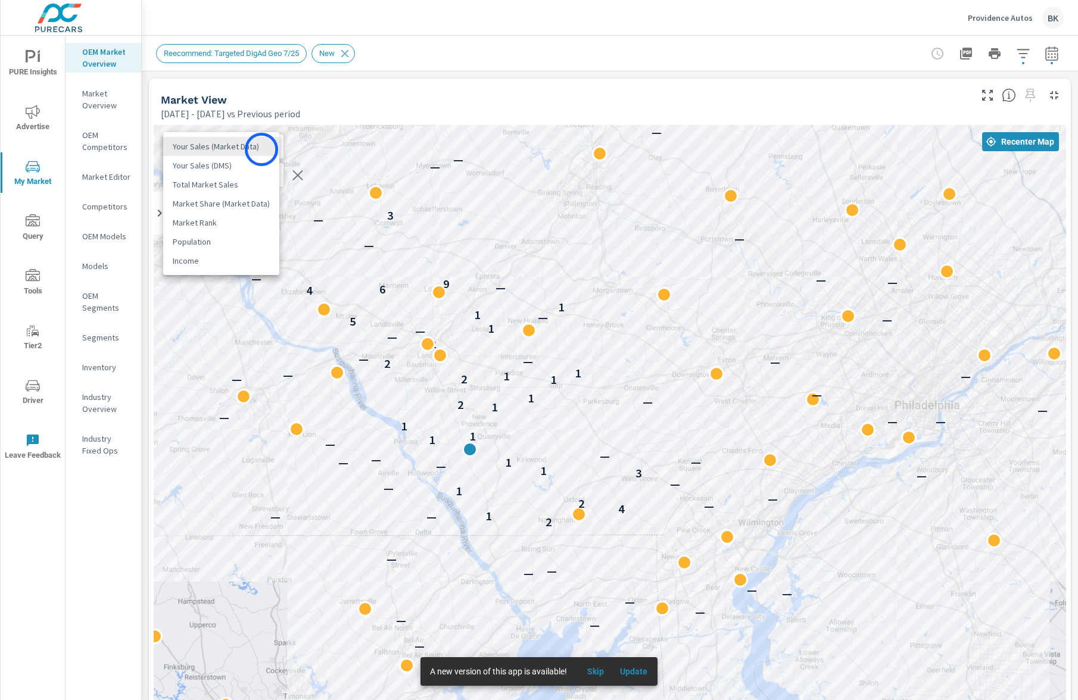
click at [261, 150] on body "PURE Insights Advertise My Market Query Tools Tier2 Driver Leave Feedback OEM M…" at bounding box center [539, 357] width 1078 height 714
click at [245, 166] on li "Your Sales (DMS)" at bounding box center [221, 165] width 116 height 19
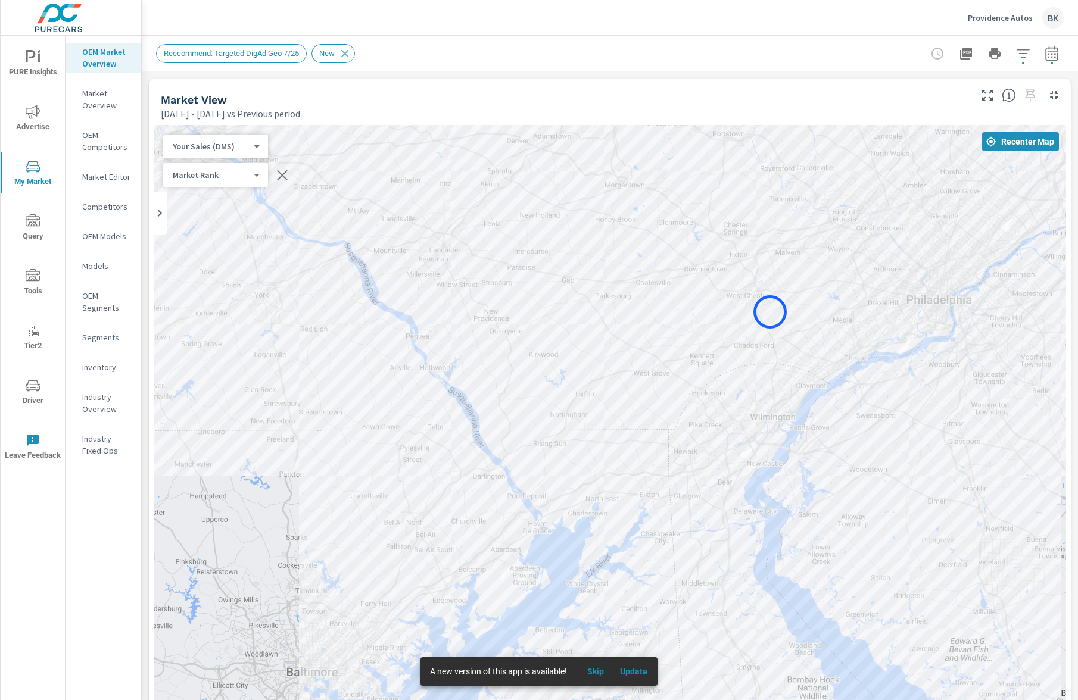
drag, startPoint x: 758, startPoint y: 419, endPoint x: 770, endPoint y: 312, distance: 107.9
click at [553, 312] on div "— — — — — — — — — — — — — — — — — — 2 — — 1 4 — 2 — 1 — — — — 3 1 — — 1 — — — —…" at bounding box center [610, 456] width 912 height 662
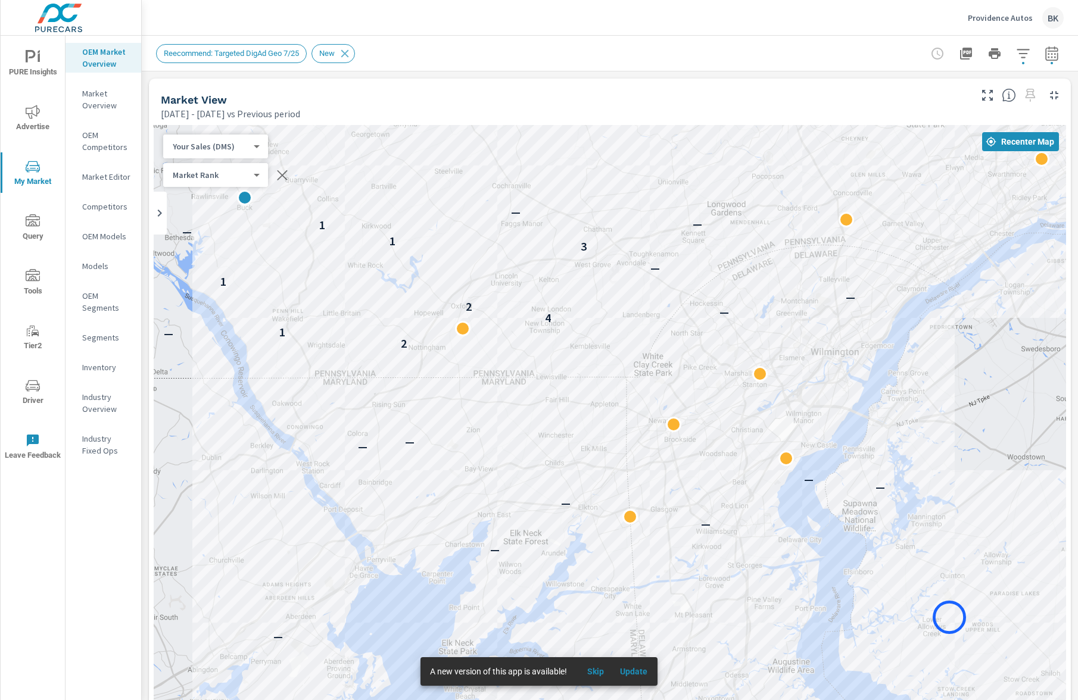
drag, startPoint x: 706, startPoint y: 460, endPoint x: 944, endPoint y: 617, distance: 284.6
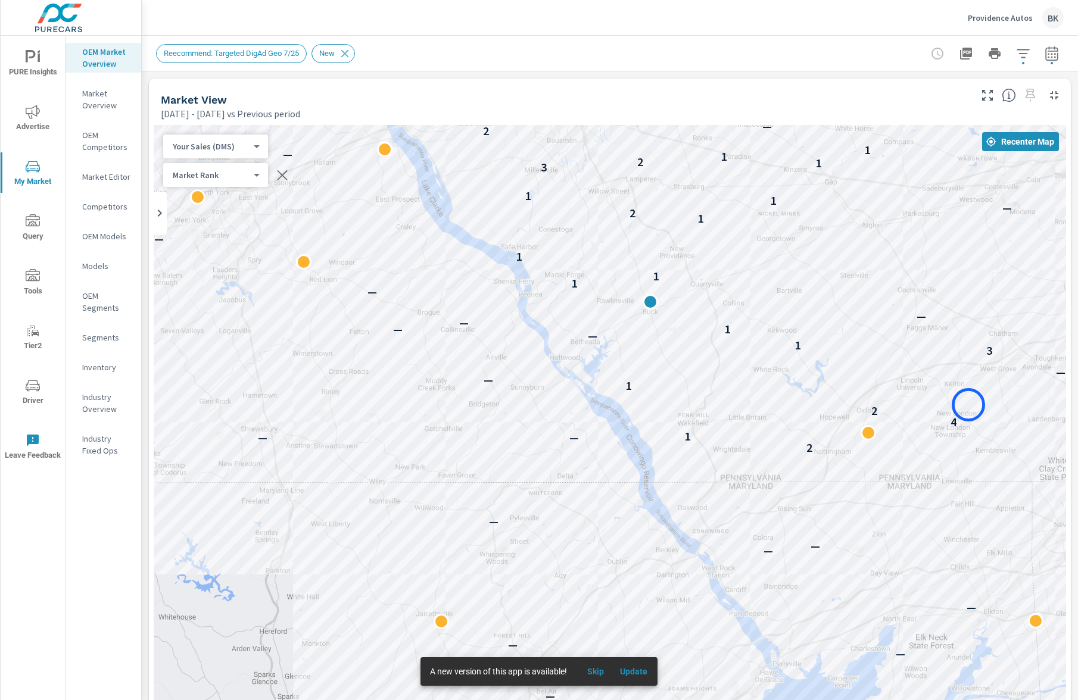
drag, startPoint x: 633, startPoint y: 295, endPoint x: 968, endPoint y: 410, distance: 354.7
click at [553, 370] on div "— — — — — — — — — — — — — — — 2 — — 1 4 — 2 — 1 — — 3 1 — — 1 — — — — 1 1 1 — 1…" at bounding box center [610, 456] width 912 height 662
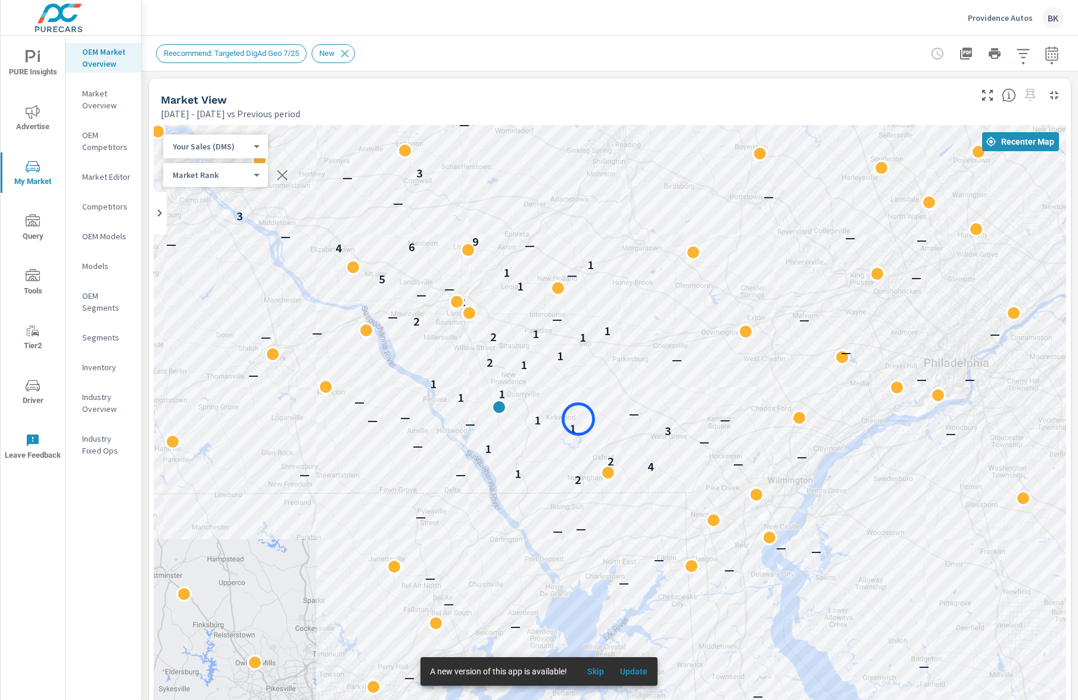
drag, startPoint x: 765, startPoint y: 317, endPoint x: 578, endPoint y: 419, distance: 213.2
click at [553, 370] on div "— — — — — — — — — — — — — — — — — — 2 — — 1 4 — 2 — 1 — — — — 3 1 — — 1 — — — —…" at bounding box center [610, 456] width 912 height 662
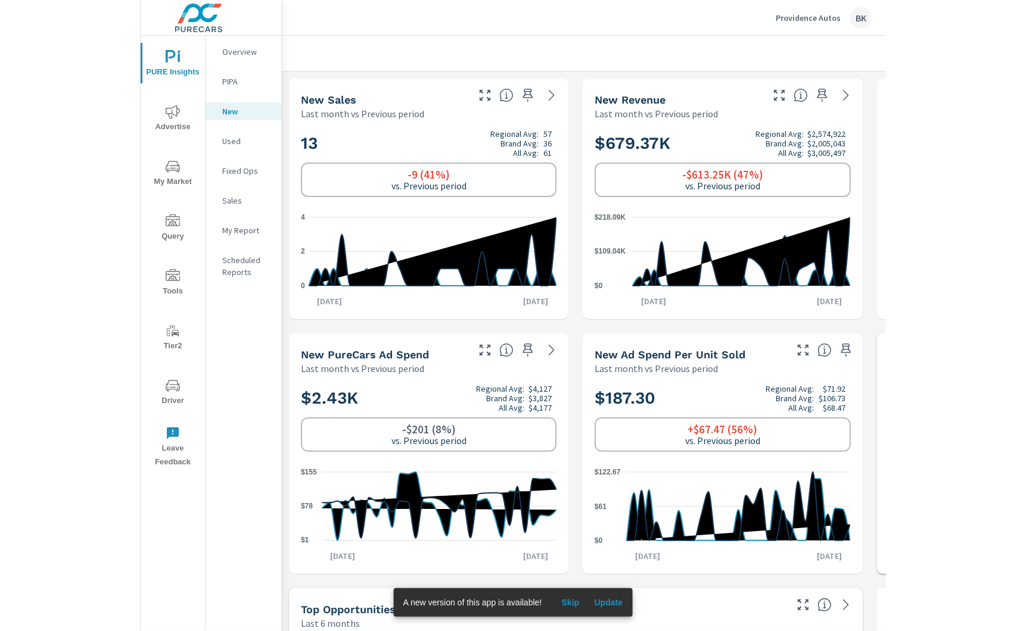
scroll to position [1, 0]
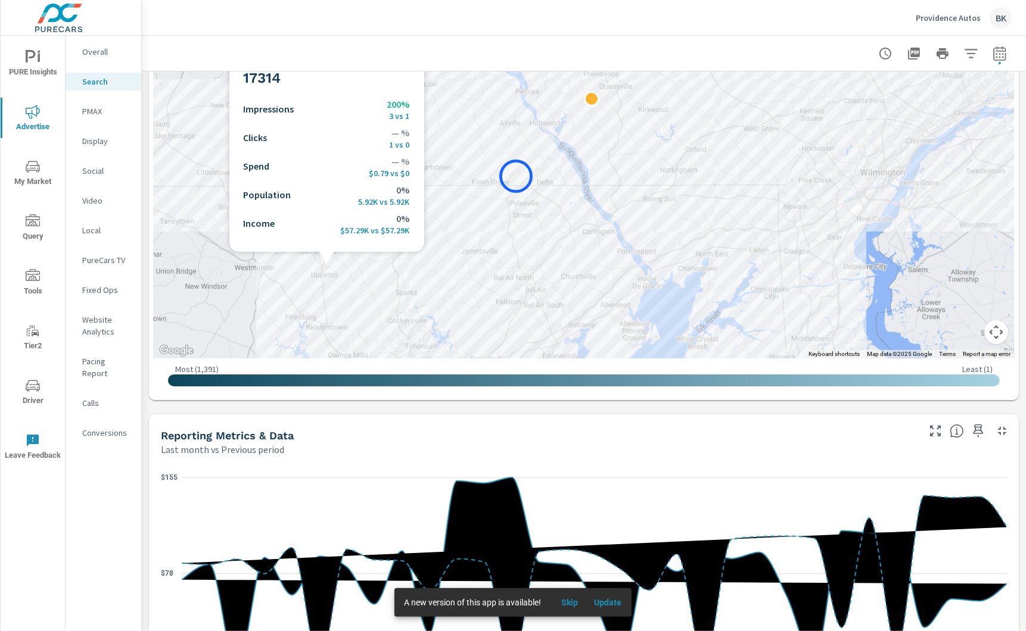
scroll to position [417, 0]
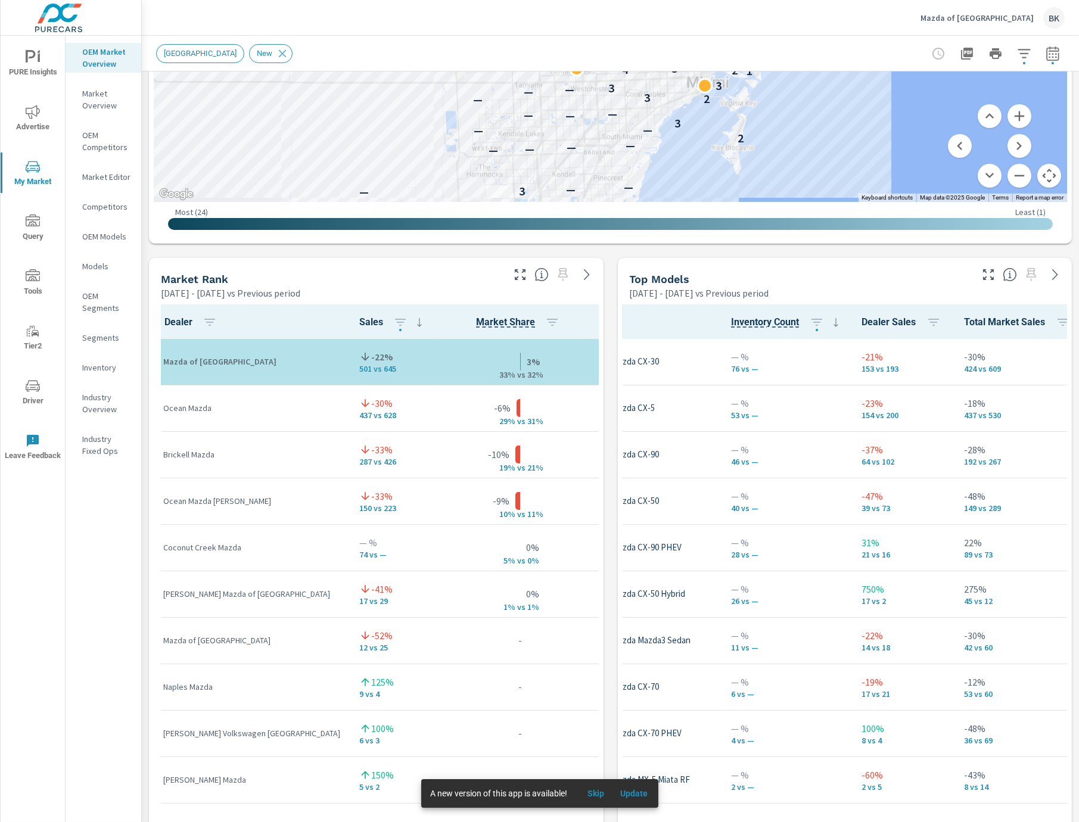
scroll to position [0, 114]
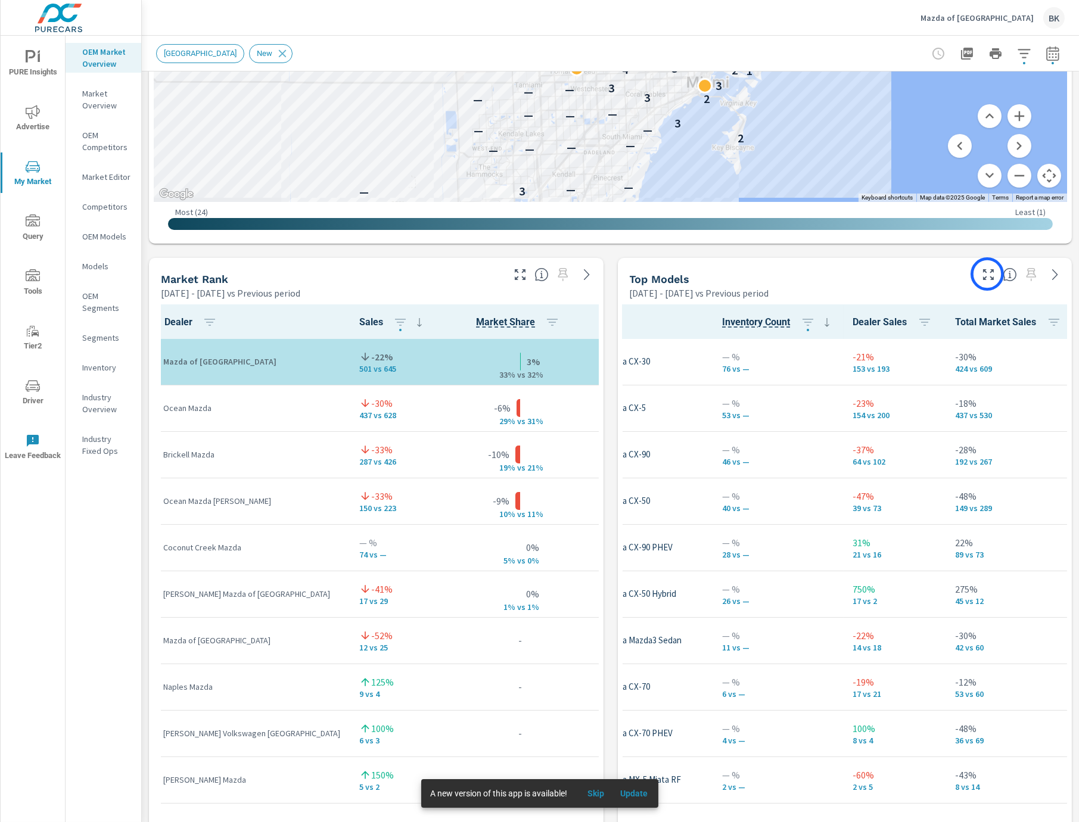
click at [986, 275] on icon "button" at bounding box center [988, 274] width 14 height 14
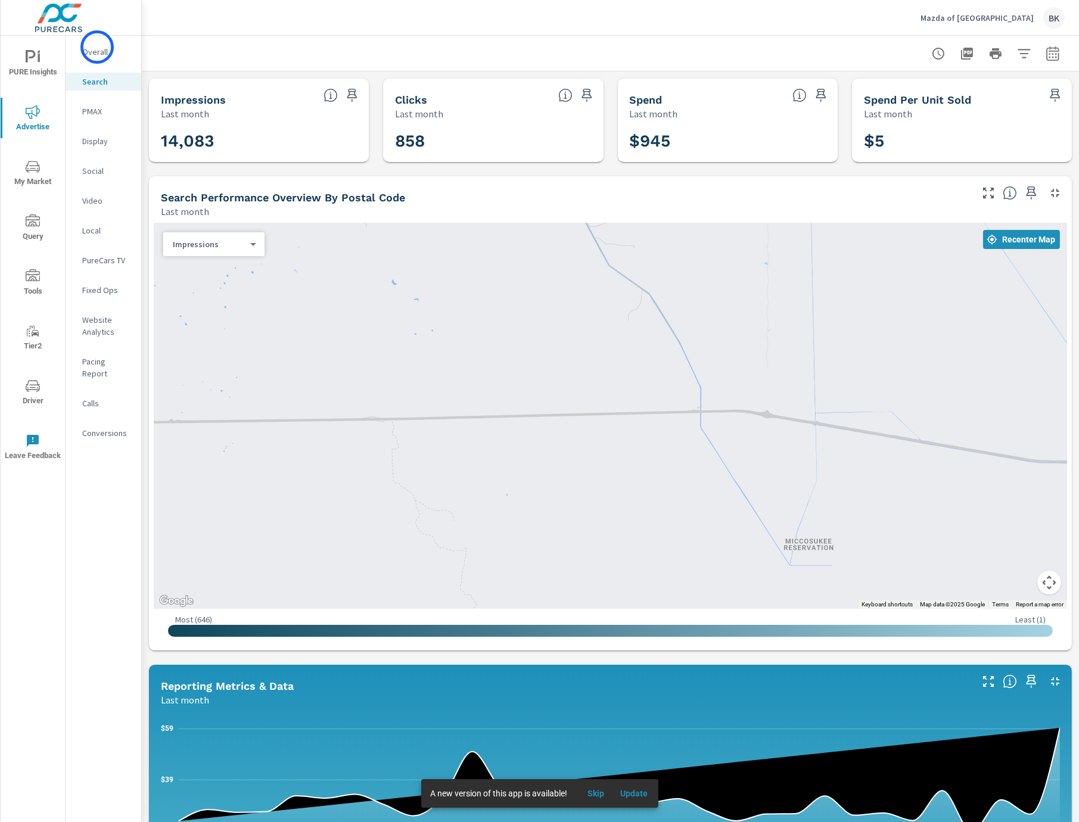
click at [96, 46] on p "Overall" at bounding box center [106, 52] width 49 height 12
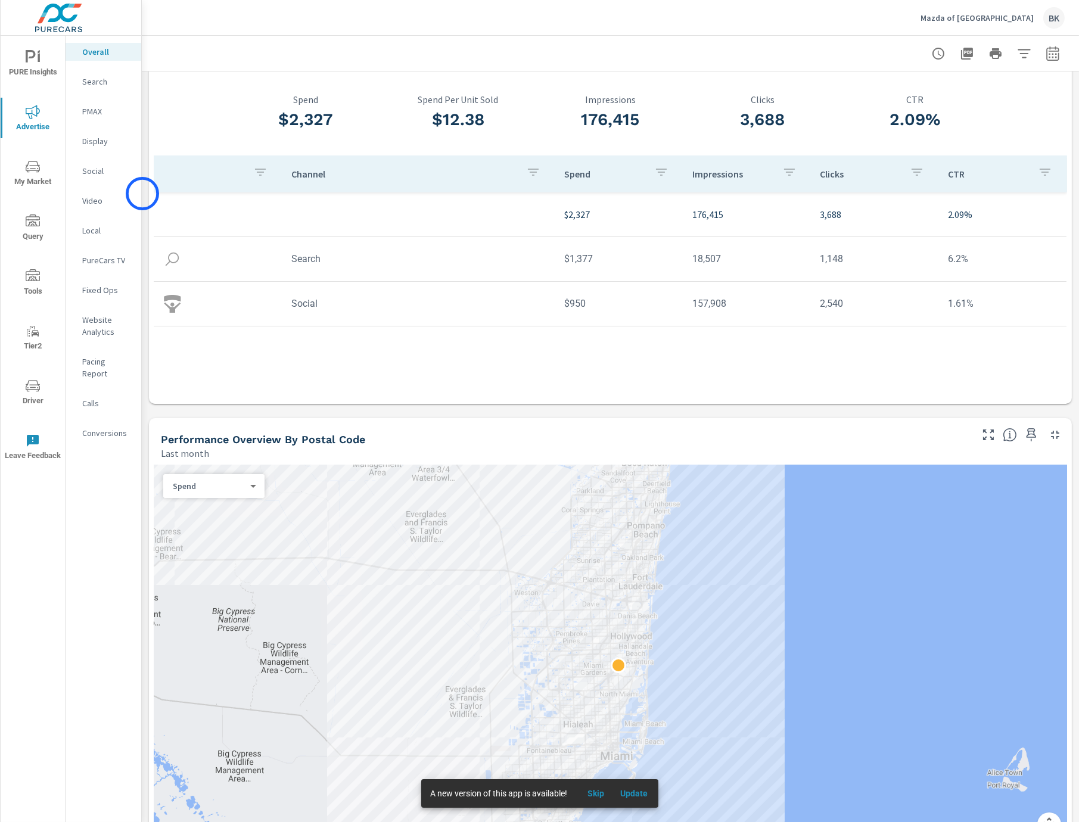
scroll to position [42, 0]
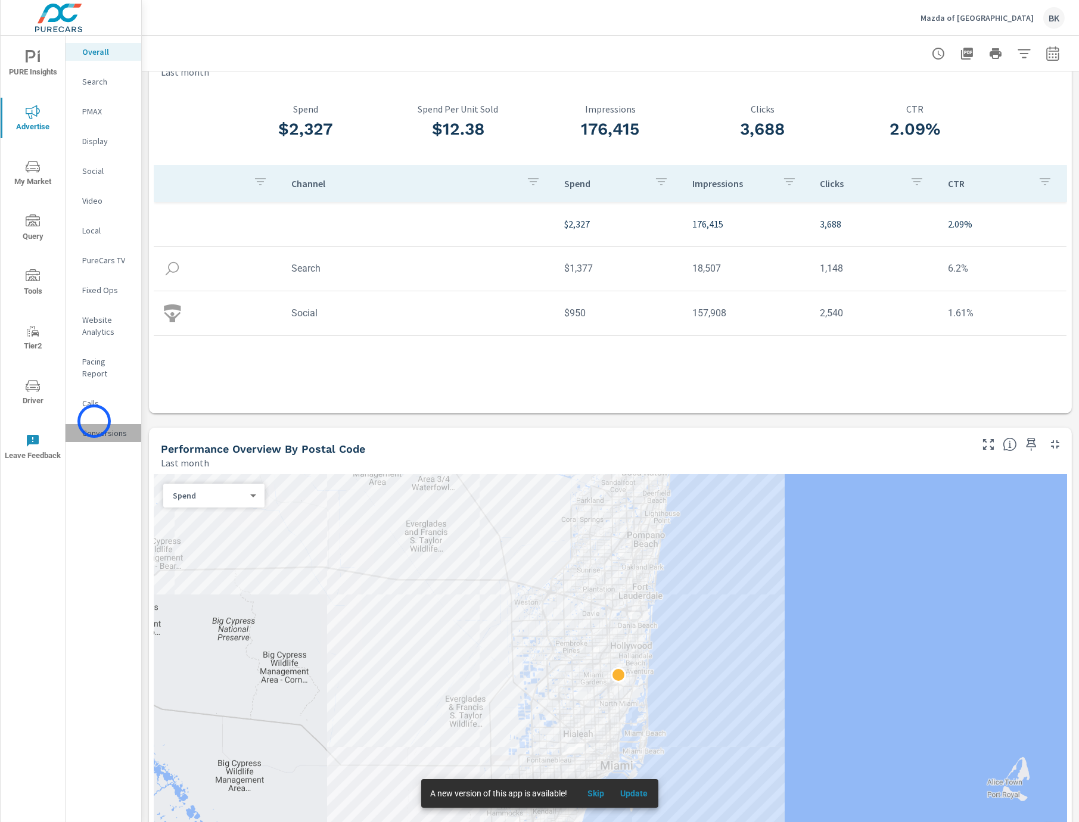
click at [94, 427] on p "Conversions" at bounding box center [106, 433] width 49 height 12
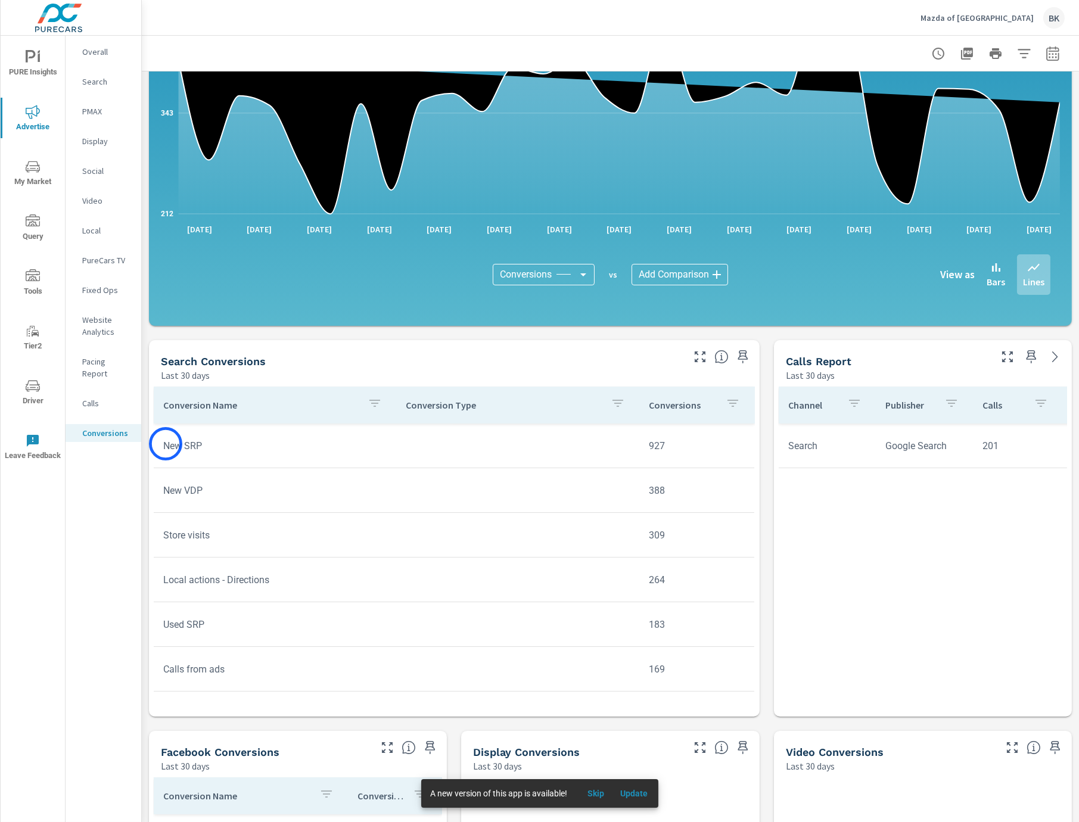
scroll to position [2, 0]
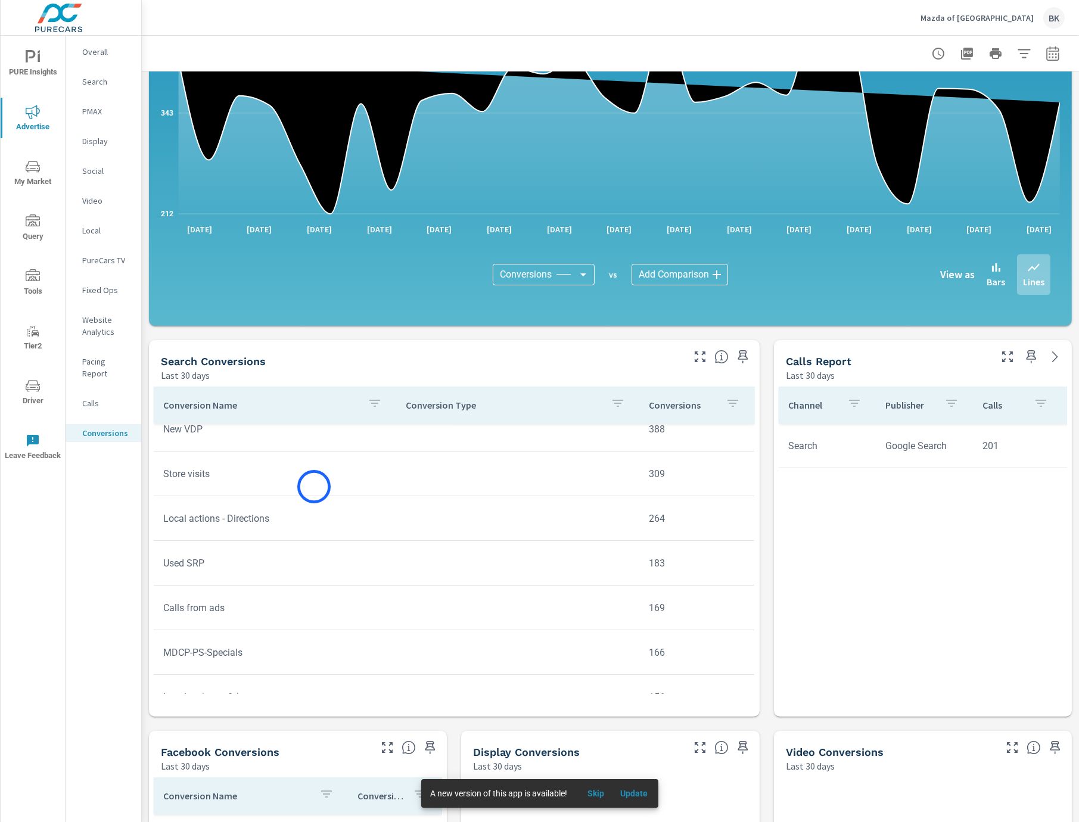
scroll to position [20, 0]
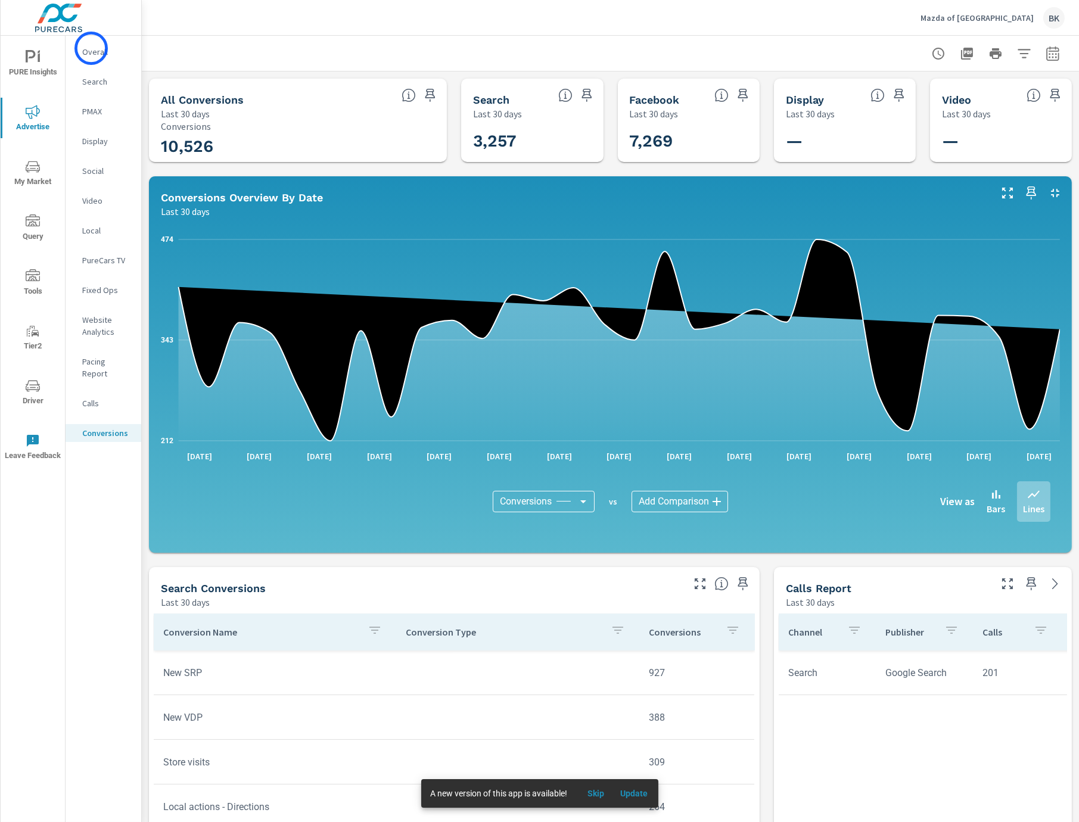
click at [91, 48] on p "Overall" at bounding box center [106, 52] width 49 height 12
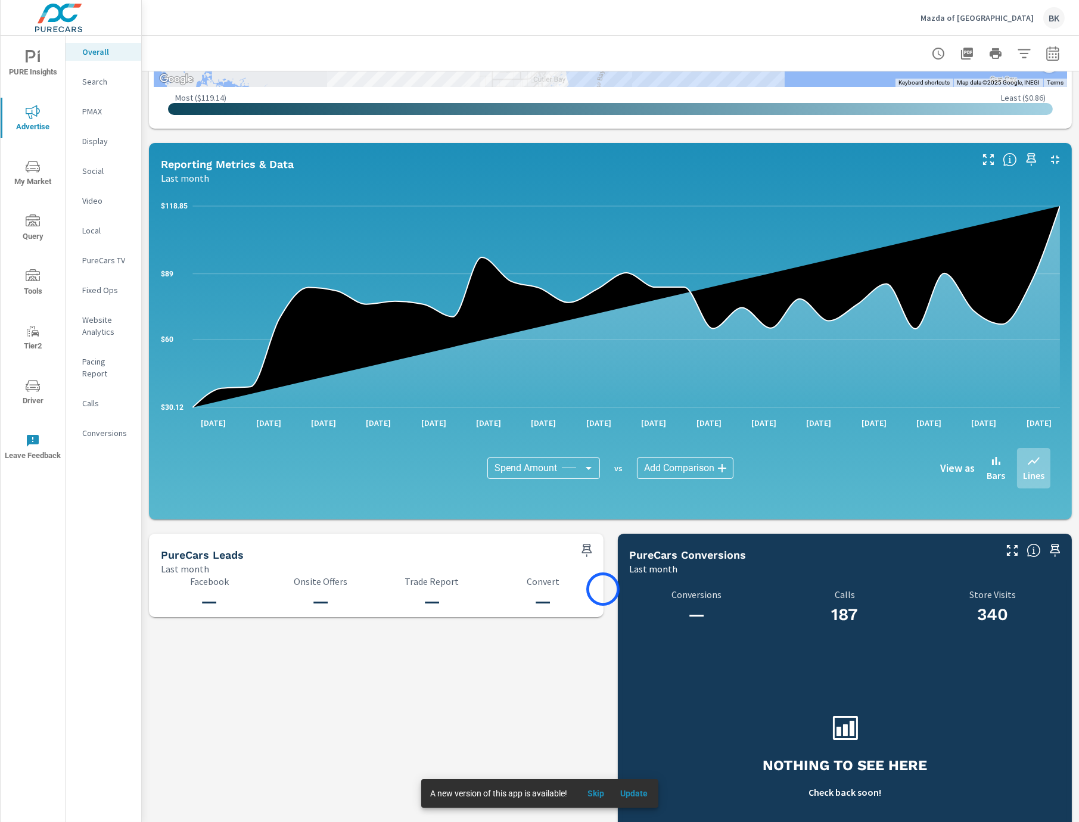
scroll to position [816, 0]
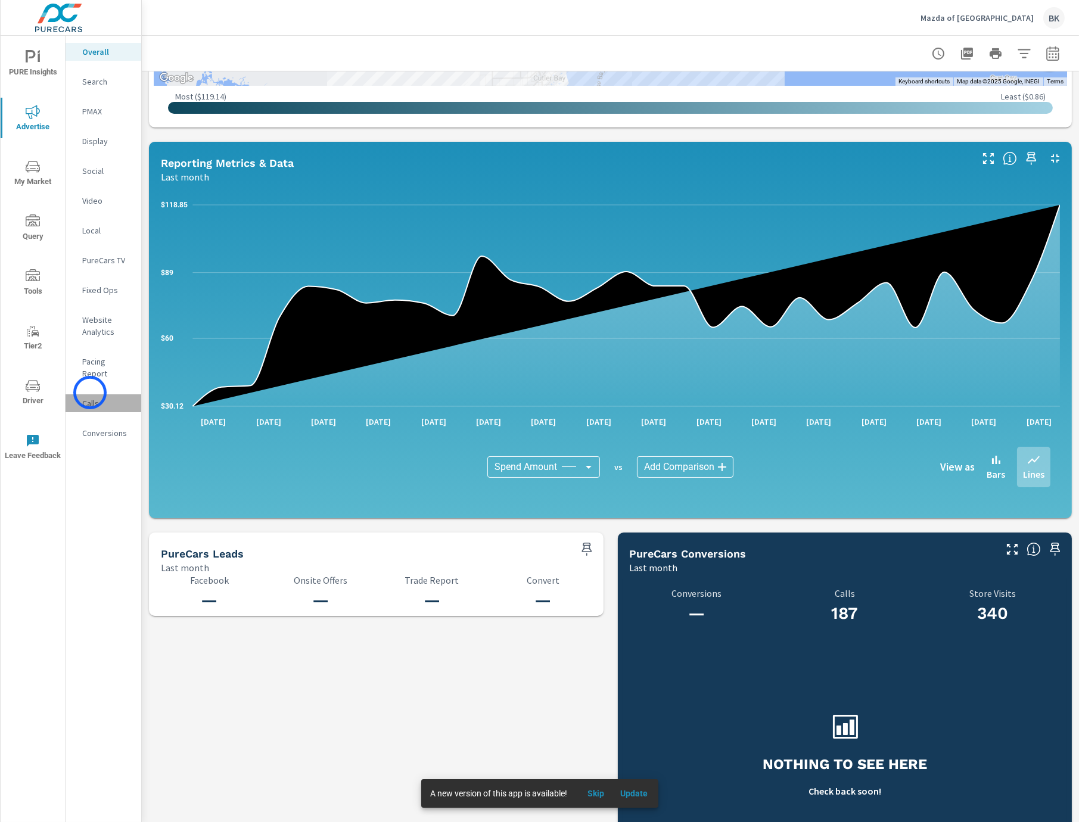
click at [90, 397] on p "Calls" at bounding box center [106, 403] width 49 height 12
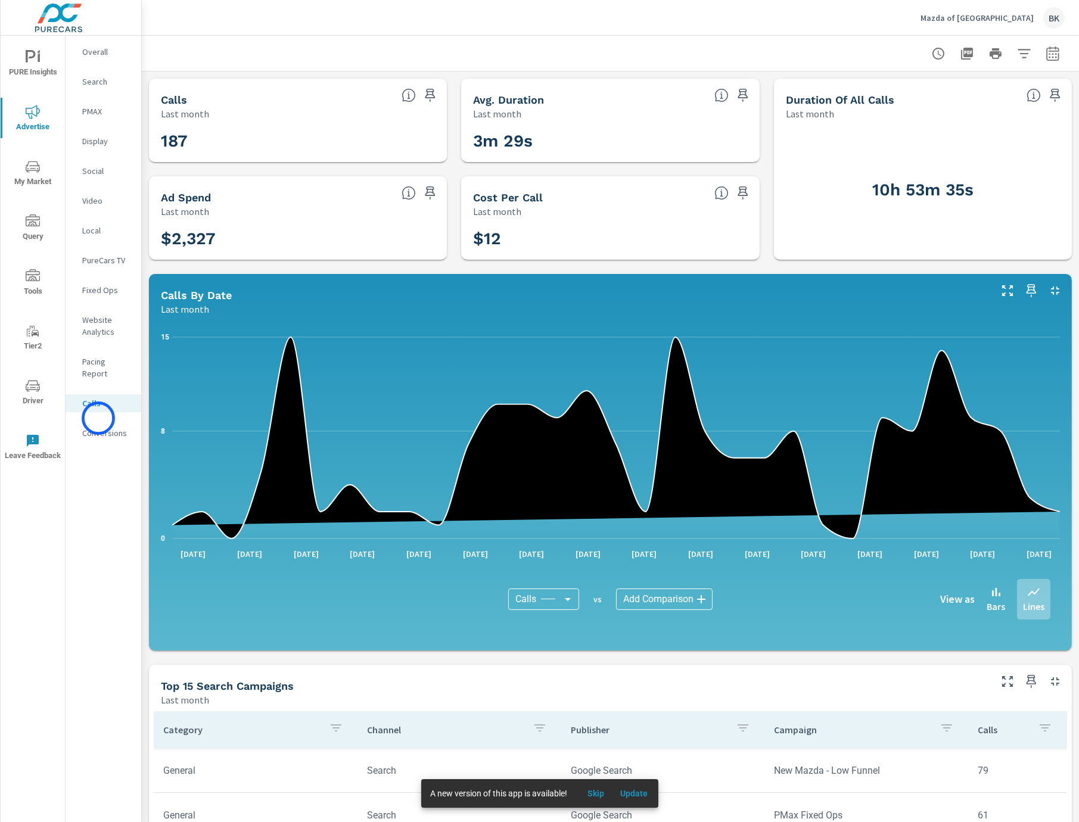
click at [98, 427] on p "Conversions" at bounding box center [106, 433] width 49 height 12
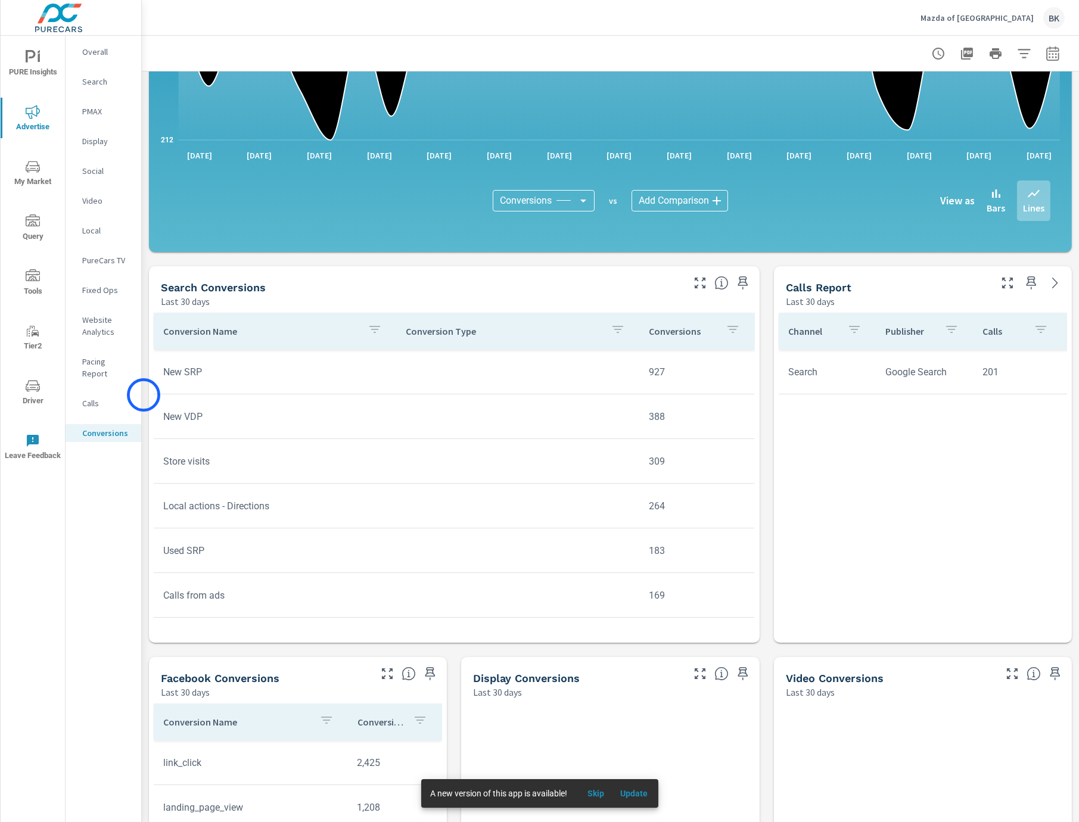
scroll to position [301, 0]
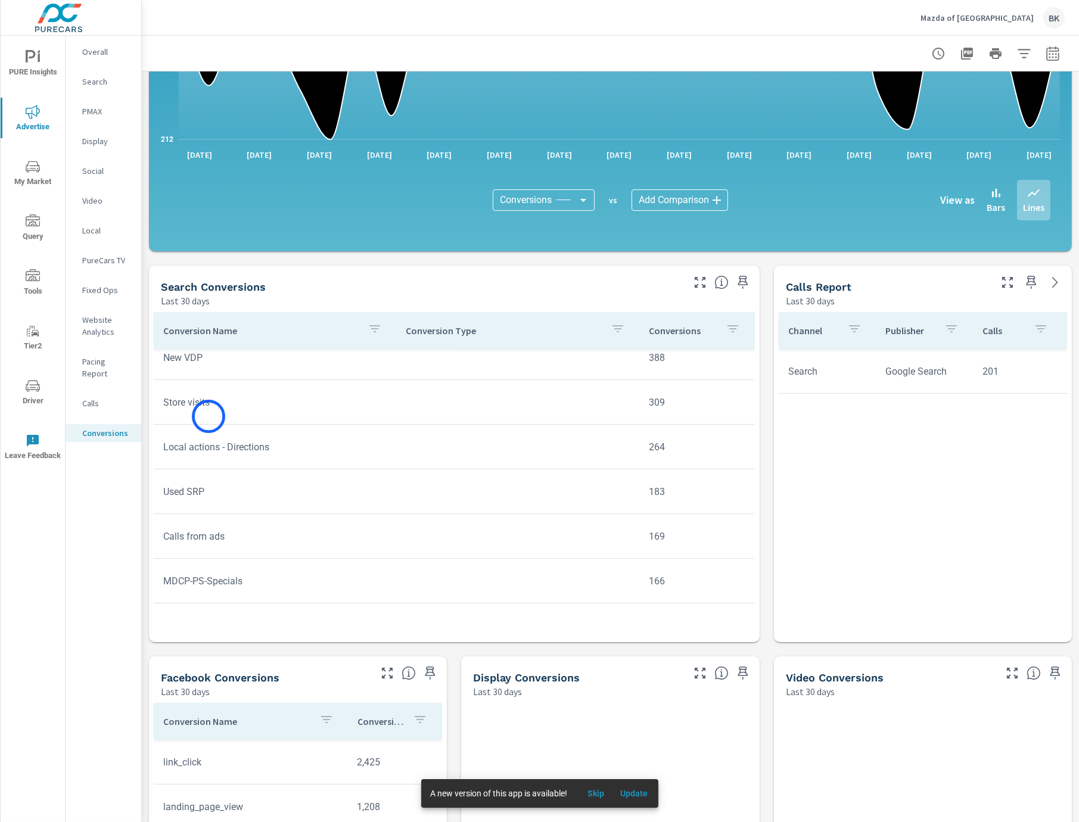
scroll to position [67, 0]
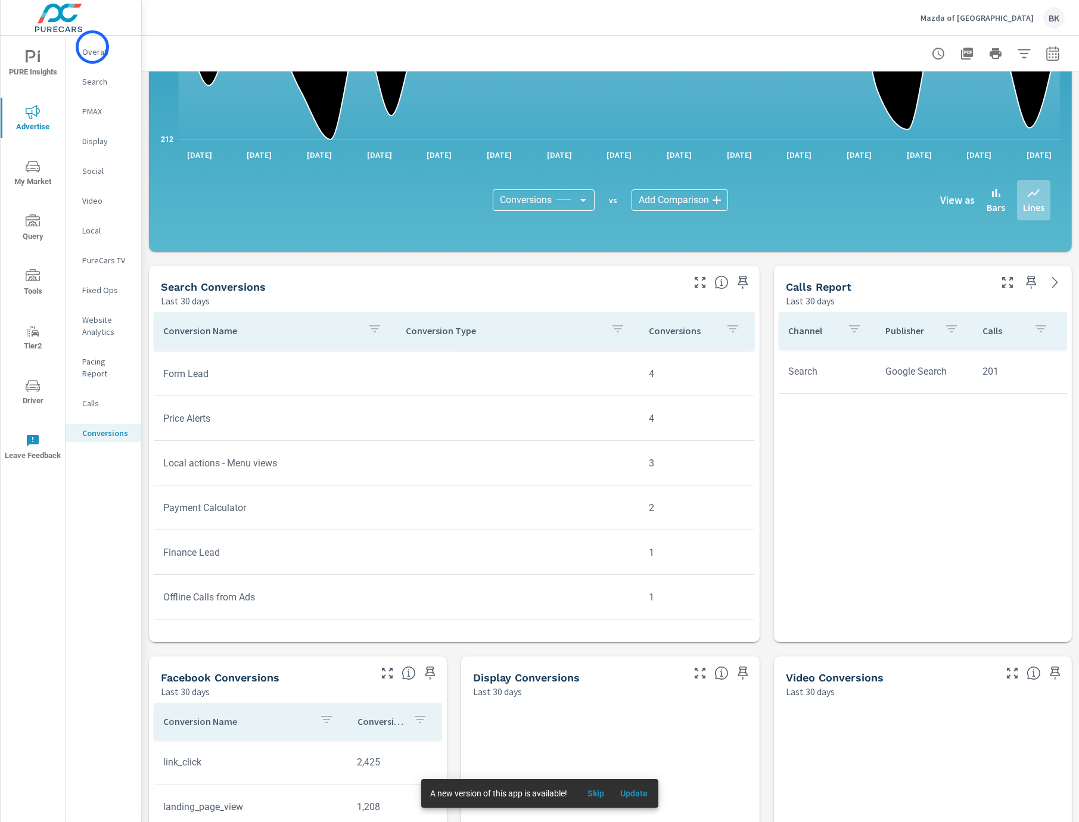
click at [92, 47] on p "Overall" at bounding box center [106, 52] width 49 height 12
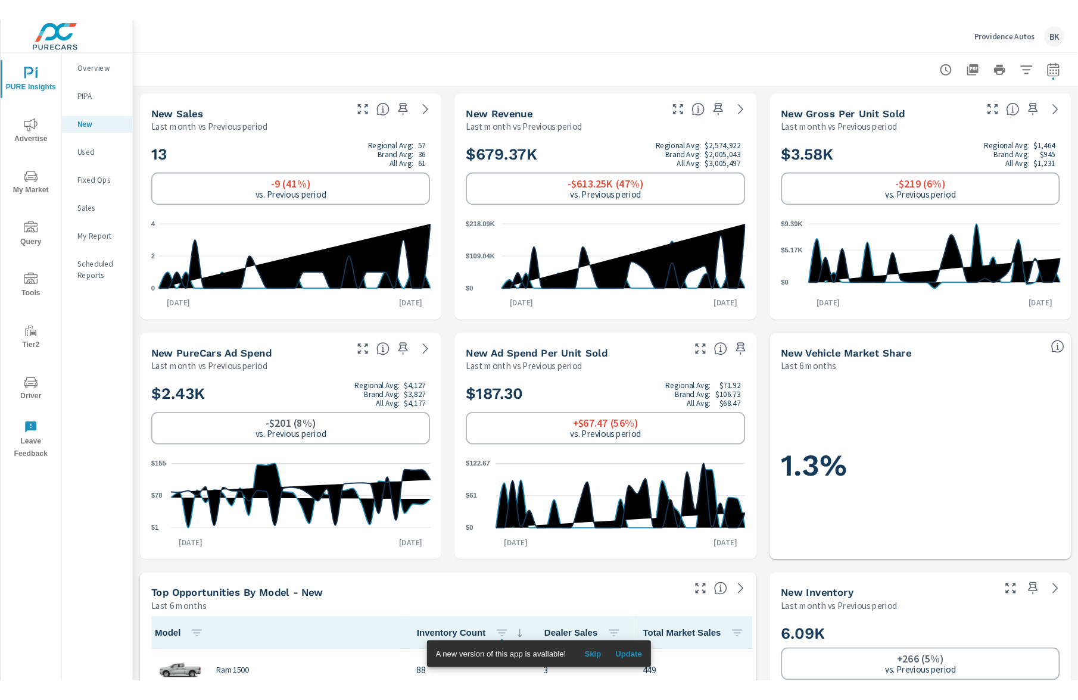
scroll to position [1, 0]
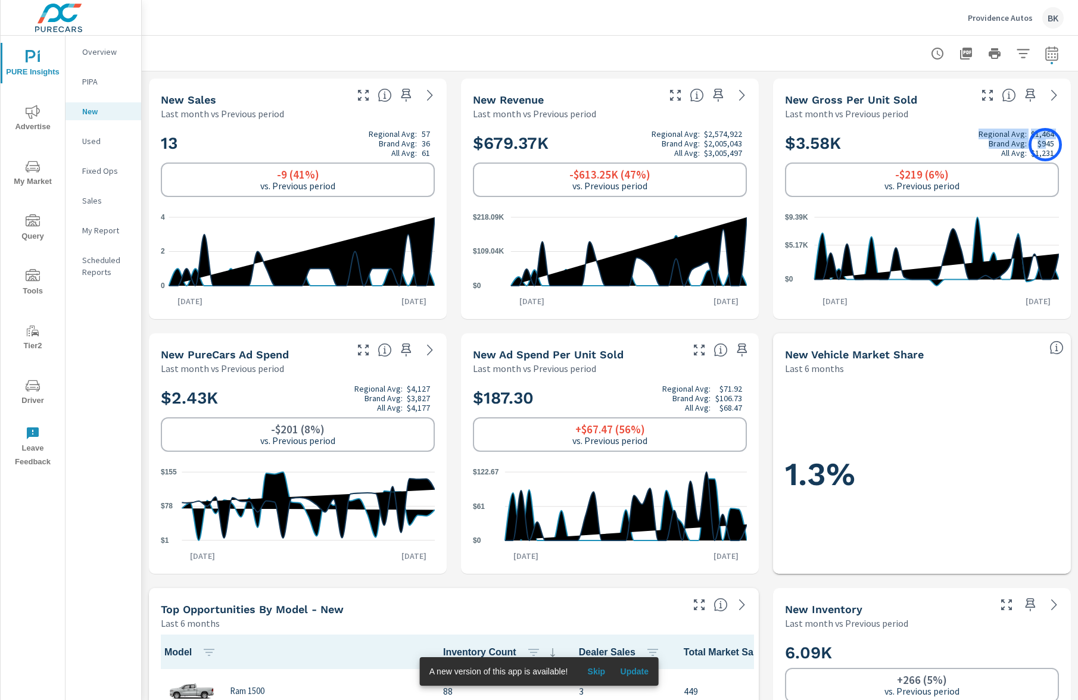
drag, startPoint x: 1055, startPoint y: 145, endPoint x: 1045, endPoint y: 145, distance: 10.1
click at [1045, 145] on h2 "$3.58K Regional Avg: $1,464 Brand Avg: $945 All Avg: $1,231" at bounding box center [922, 143] width 274 height 29
click at [1052, 144] on p "$945" at bounding box center [1046, 144] width 17 height 10
drag, startPoint x: 1055, startPoint y: 145, endPoint x: 1042, endPoint y: 145, distance: 13.7
click at [1042, 145] on h2 "$3.58K Regional Avg: $1,464 Brand Avg: $945 All Avg: $1,231" at bounding box center [922, 143] width 274 height 29
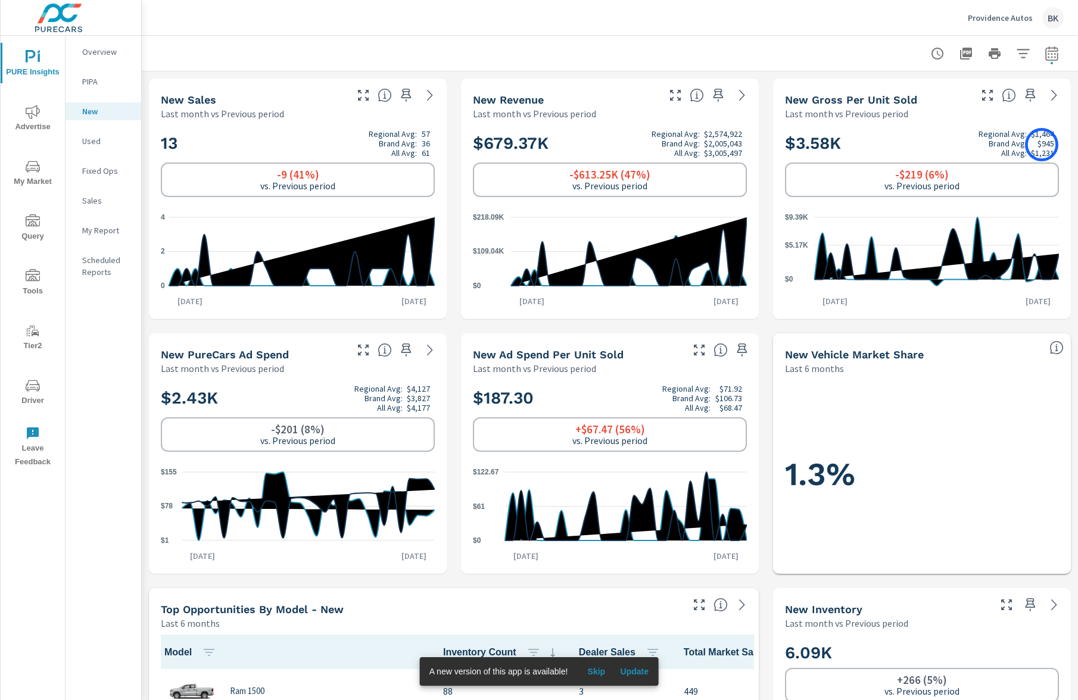
click at [1042, 145] on p "$945" at bounding box center [1046, 144] width 17 height 10
drag, startPoint x: 1055, startPoint y: 144, endPoint x: 1044, endPoint y: 144, distance: 10.7
click at [1044, 144] on h2 "$3.58K Regional Avg: $1,464 Brand Avg: $945 All Avg: $1,231" at bounding box center [922, 143] width 274 height 29
click at [1048, 144] on p "$945" at bounding box center [1046, 144] width 17 height 10
drag, startPoint x: 1057, startPoint y: 145, endPoint x: 1042, endPoint y: 145, distance: 14.3
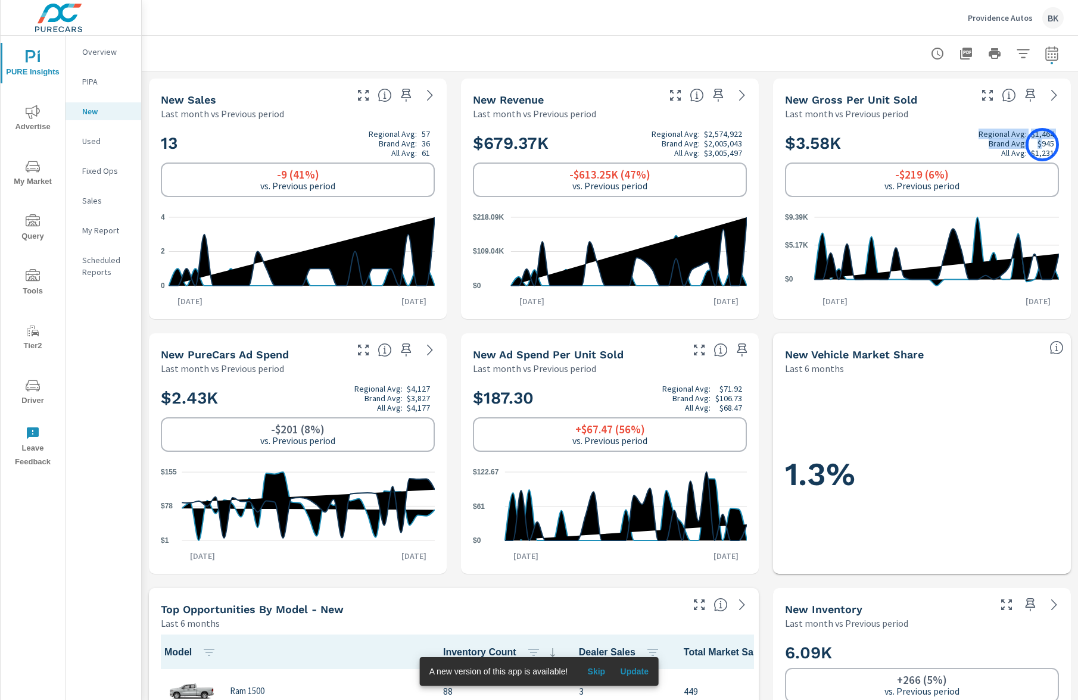
click at [1042, 145] on h2 "$3.58K Regional Avg: $1,464 Brand Avg: $945 All Avg: $1,231" at bounding box center [922, 143] width 274 height 29
click at [1048, 144] on p "$945" at bounding box center [1046, 144] width 17 height 10
click at [1052, 92] on icon at bounding box center [1054, 95] width 14 height 14
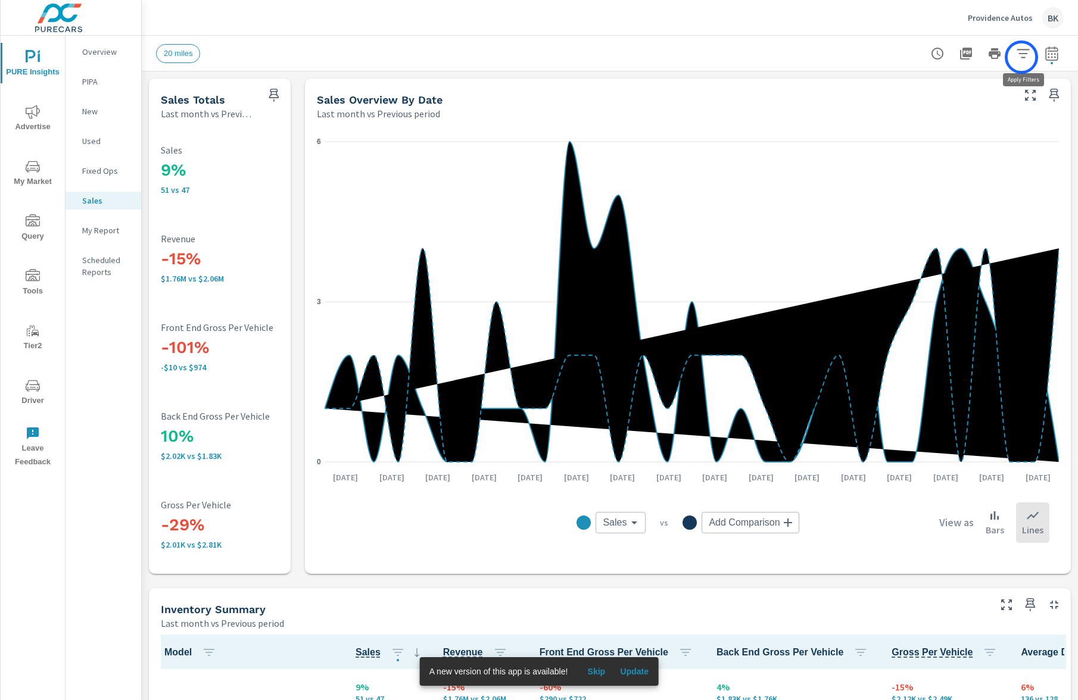
click at [1021, 57] on icon "button" at bounding box center [1023, 53] width 13 height 9
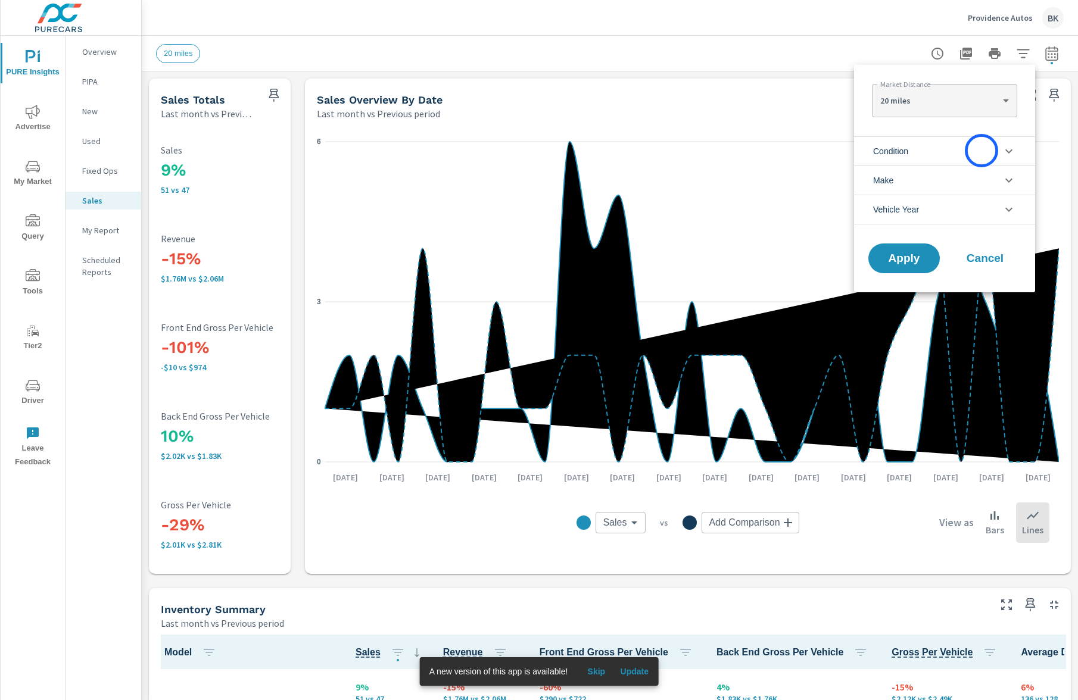
click at [982, 151] on li "Condition" at bounding box center [944, 150] width 181 height 29
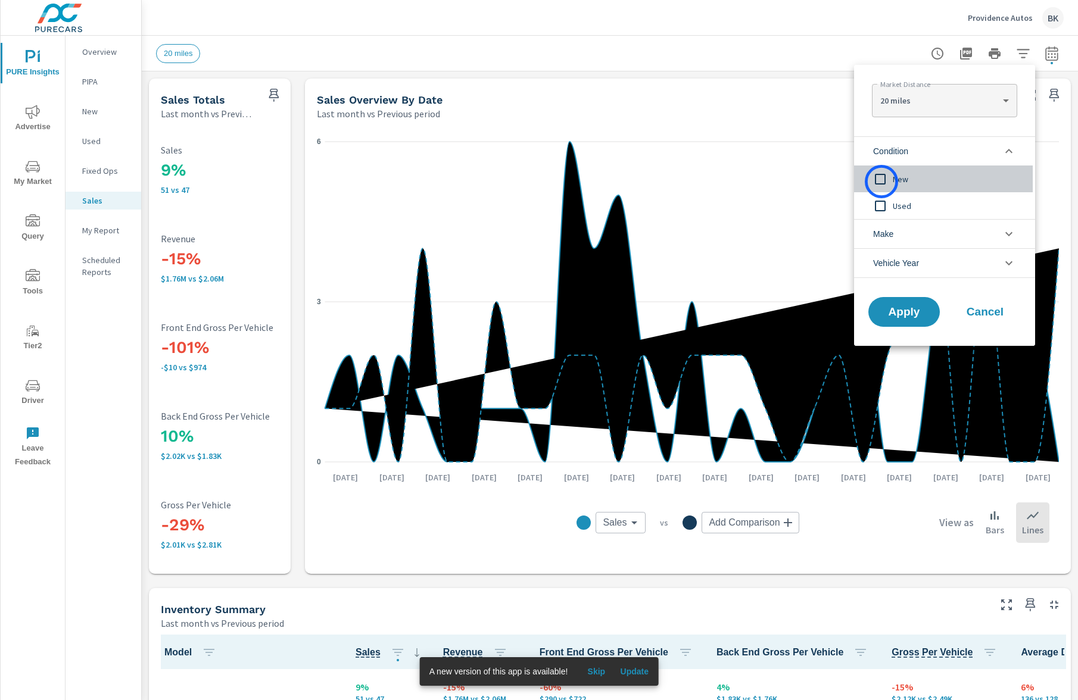
click at [882, 182] on input "filter options" at bounding box center [880, 179] width 25 height 25
click at [902, 307] on span "Apply" at bounding box center [904, 312] width 49 height 11
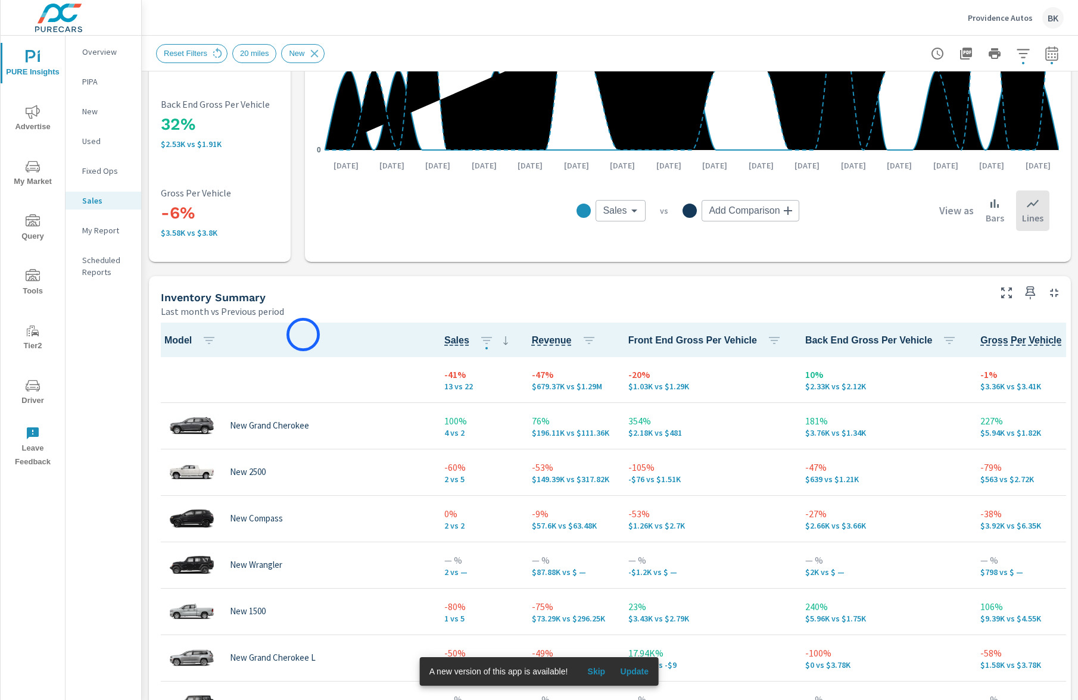
scroll to position [313, 0]
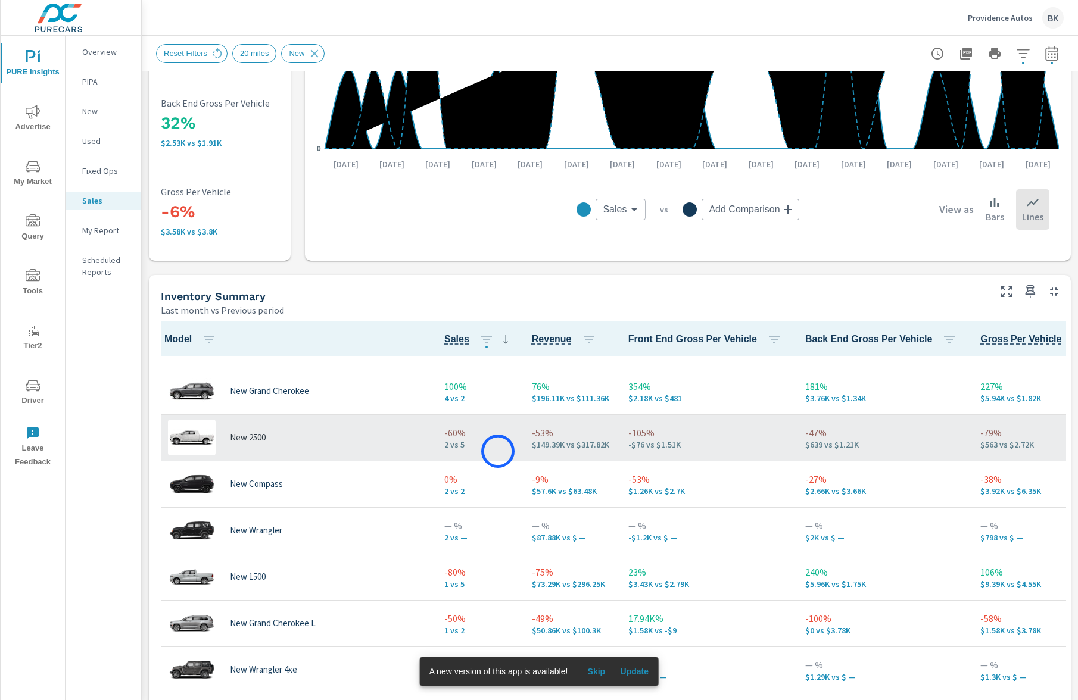
scroll to position [39, 0]
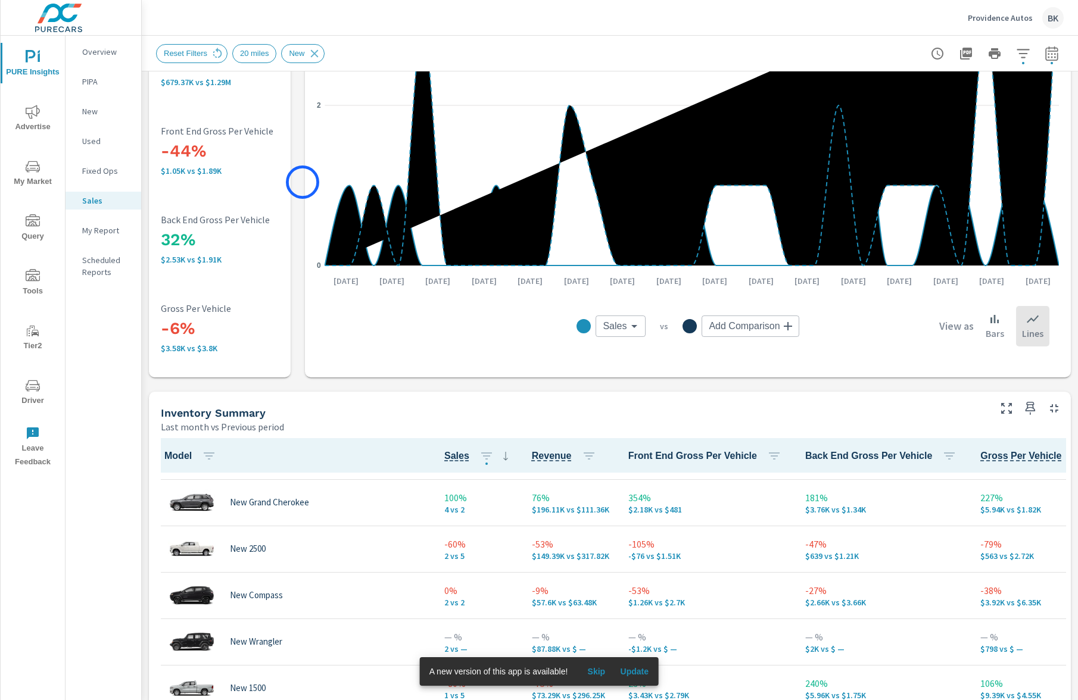
scroll to position [158, 0]
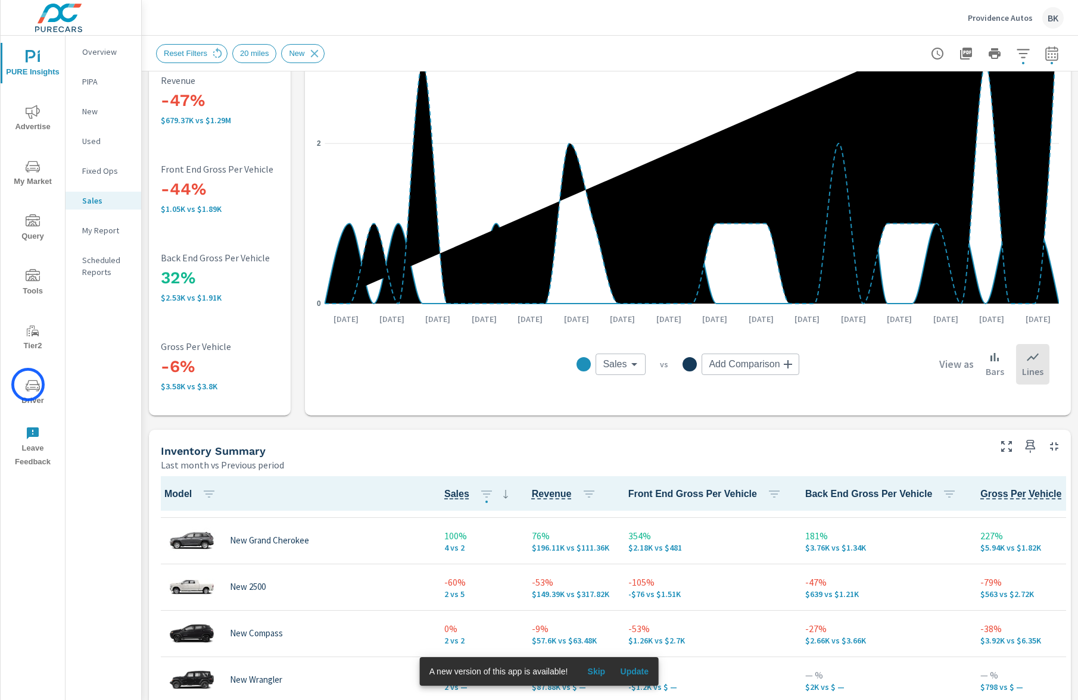
click at [29, 385] on icon "nav menu" at bounding box center [33, 386] width 14 height 14
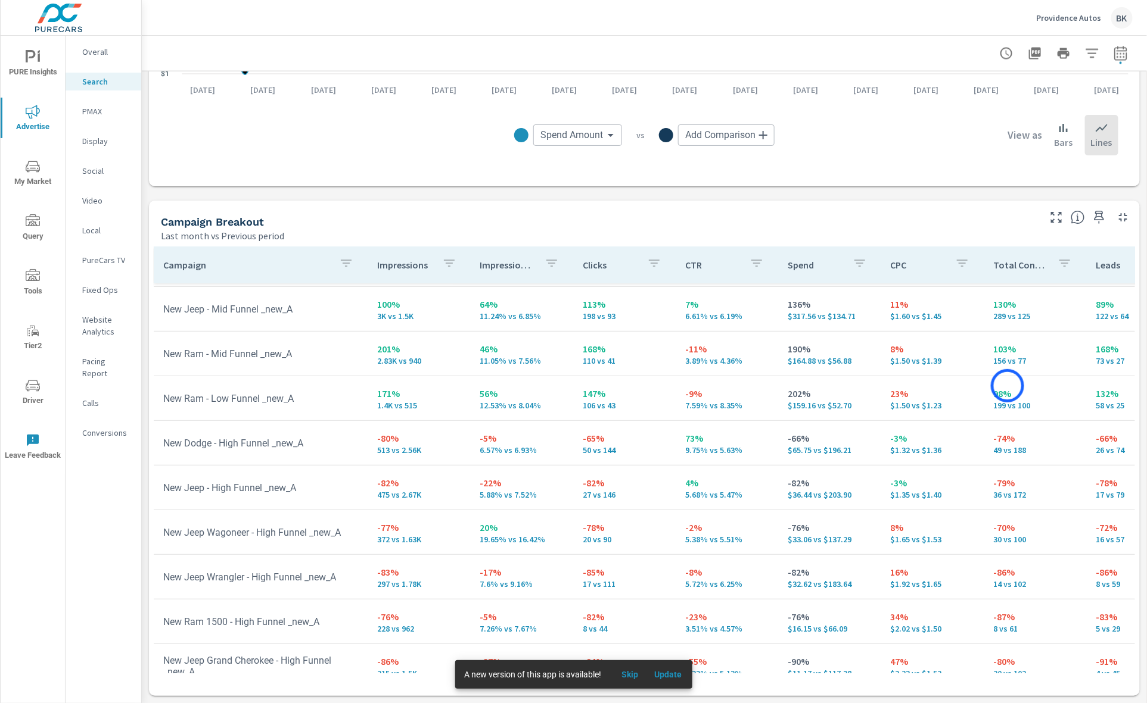
scroll to position [187, 0]
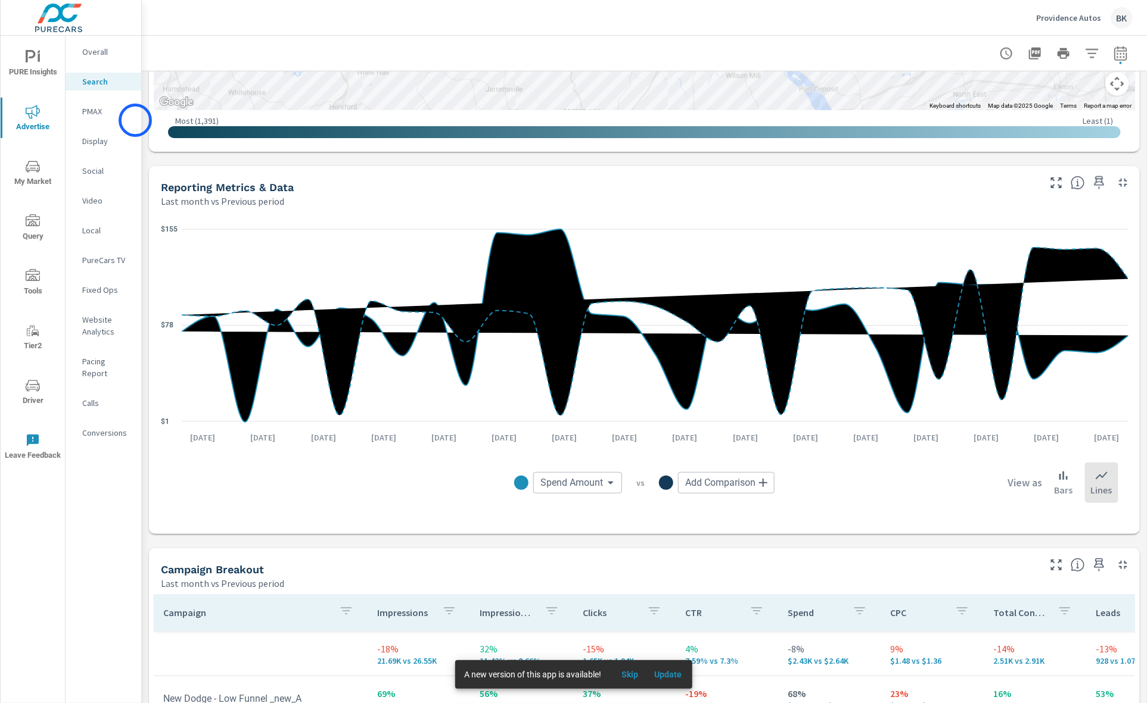
scroll to position [675, 0]
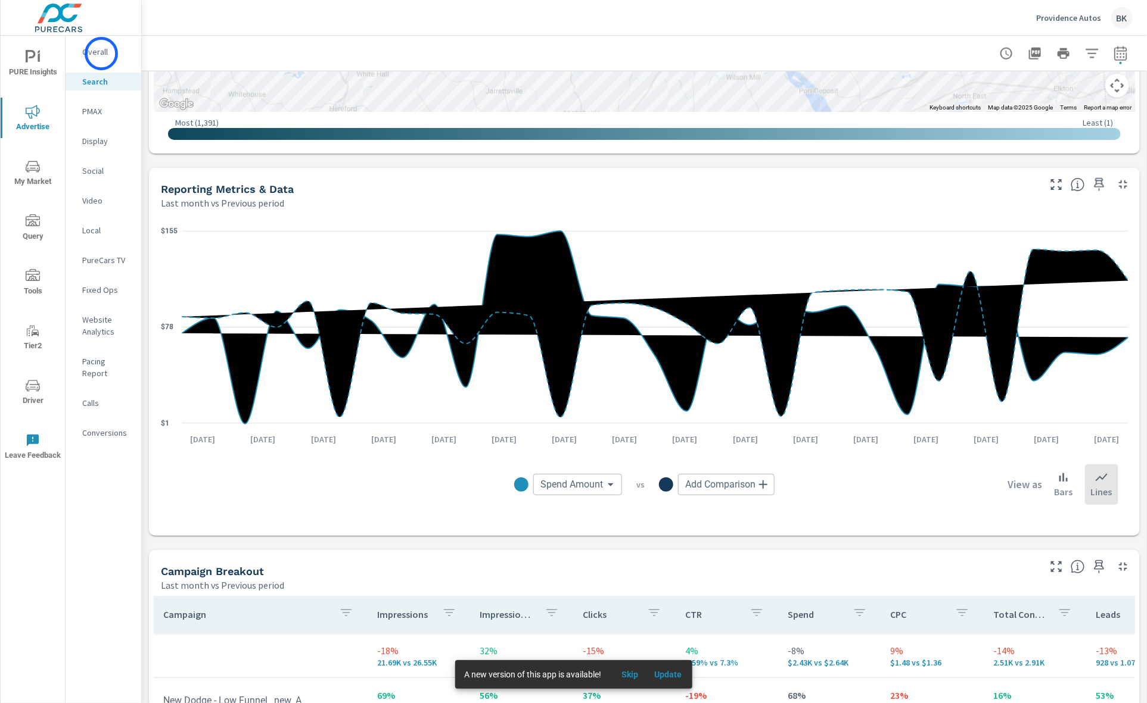
click at [101, 54] on p "Overall" at bounding box center [106, 52] width 49 height 12
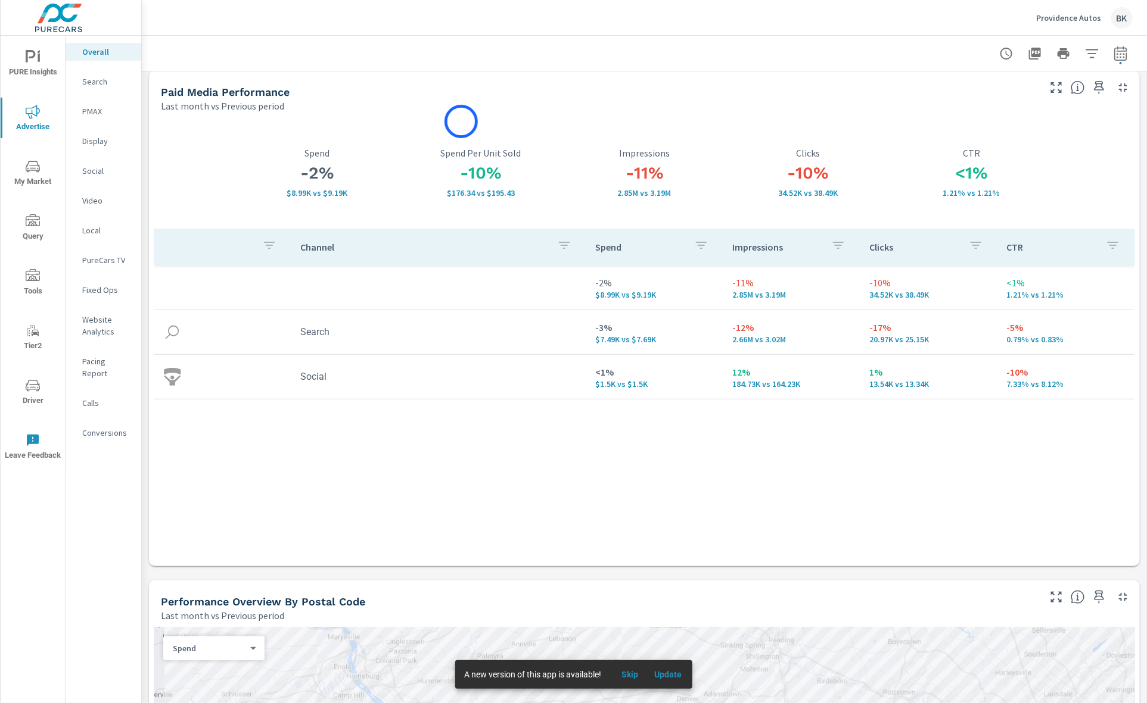
scroll to position [5, 0]
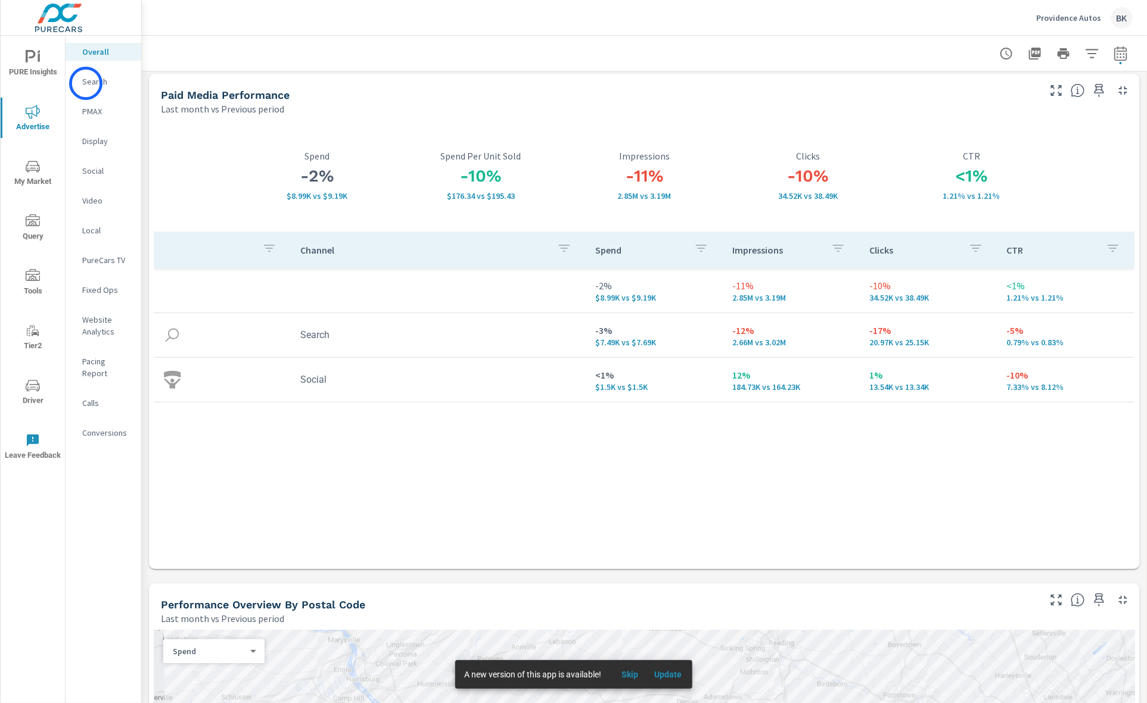
click at [86, 83] on p "Search" at bounding box center [106, 82] width 49 height 12
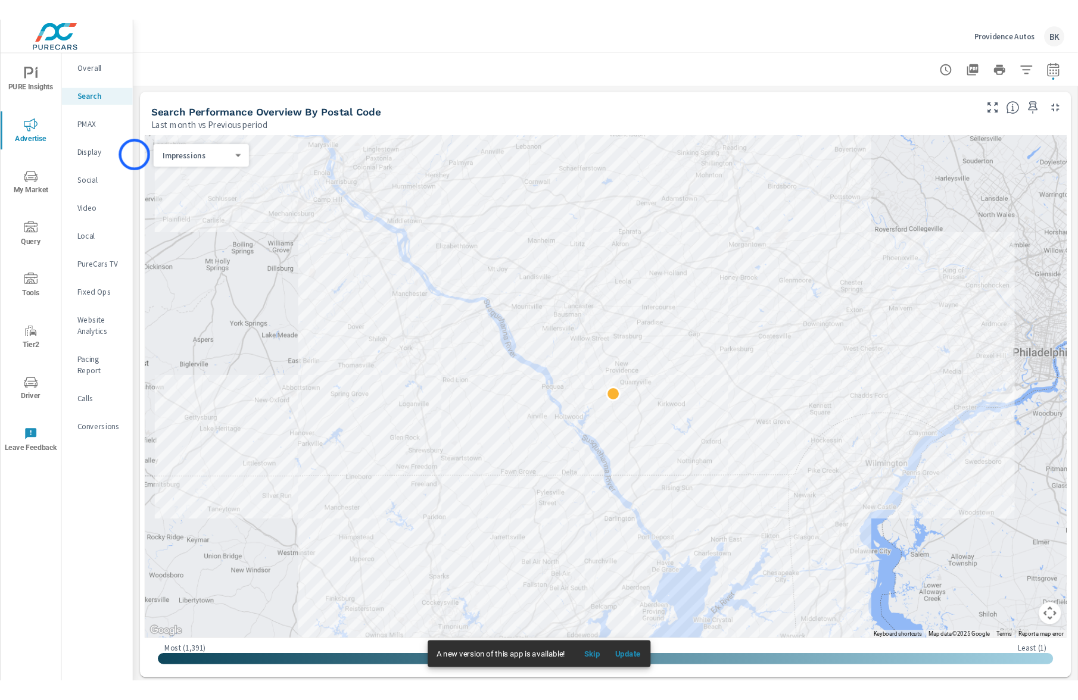
scroll to position [129, 0]
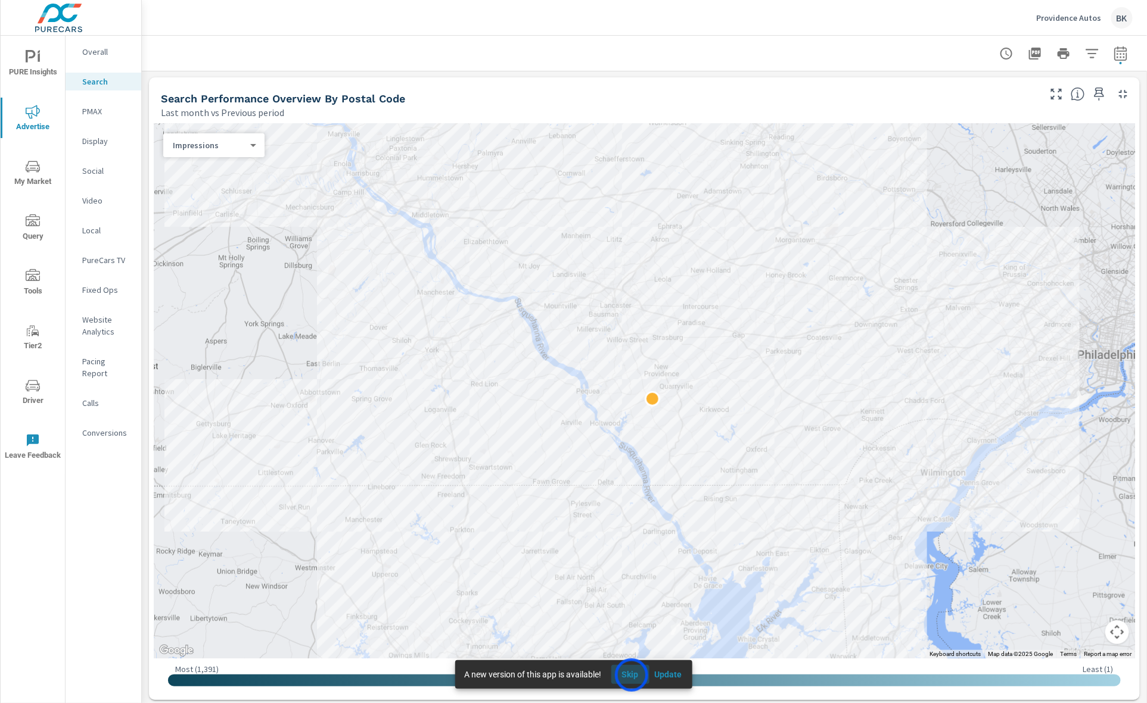
click at [631, 675] on span "Skip" at bounding box center [630, 674] width 29 height 11
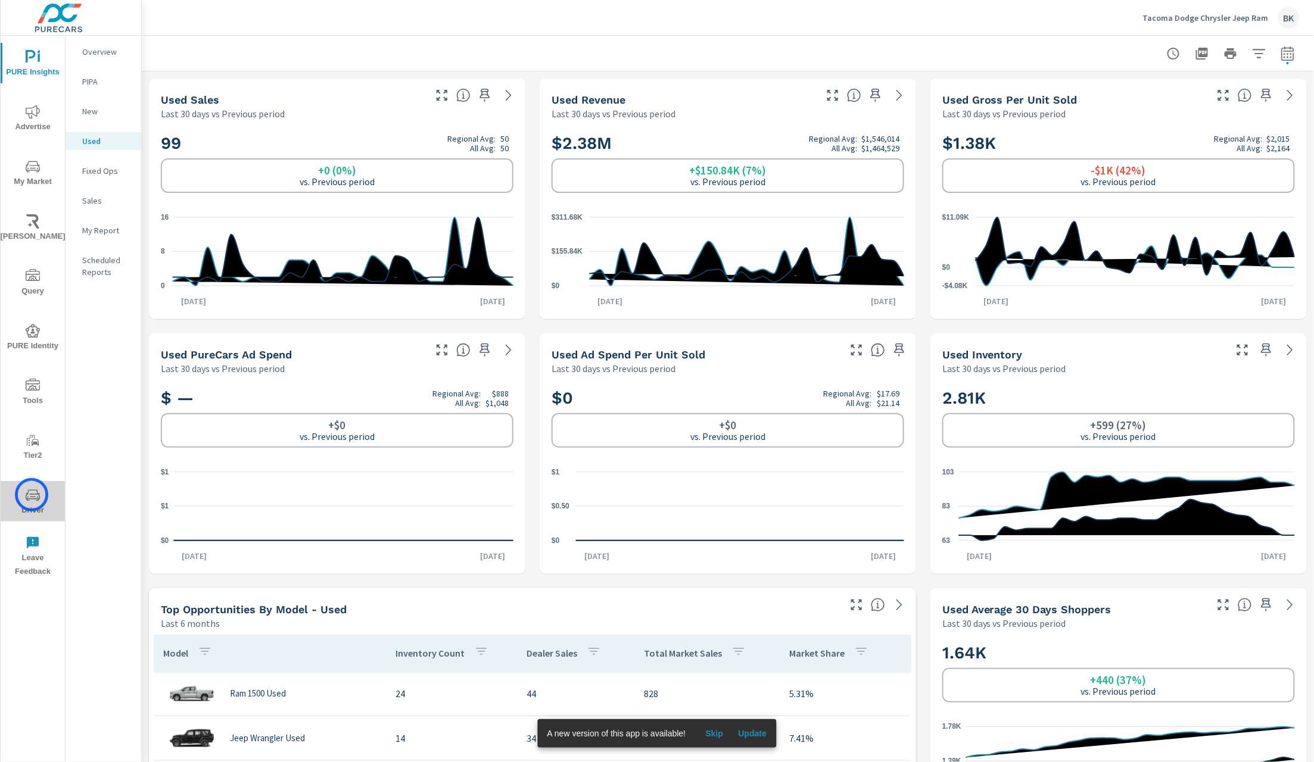
click at [32, 495] on icon "nav menu" at bounding box center [33, 495] width 14 height 14
click at [99, 115] on p "New" at bounding box center [106, 111] width 49 height 12
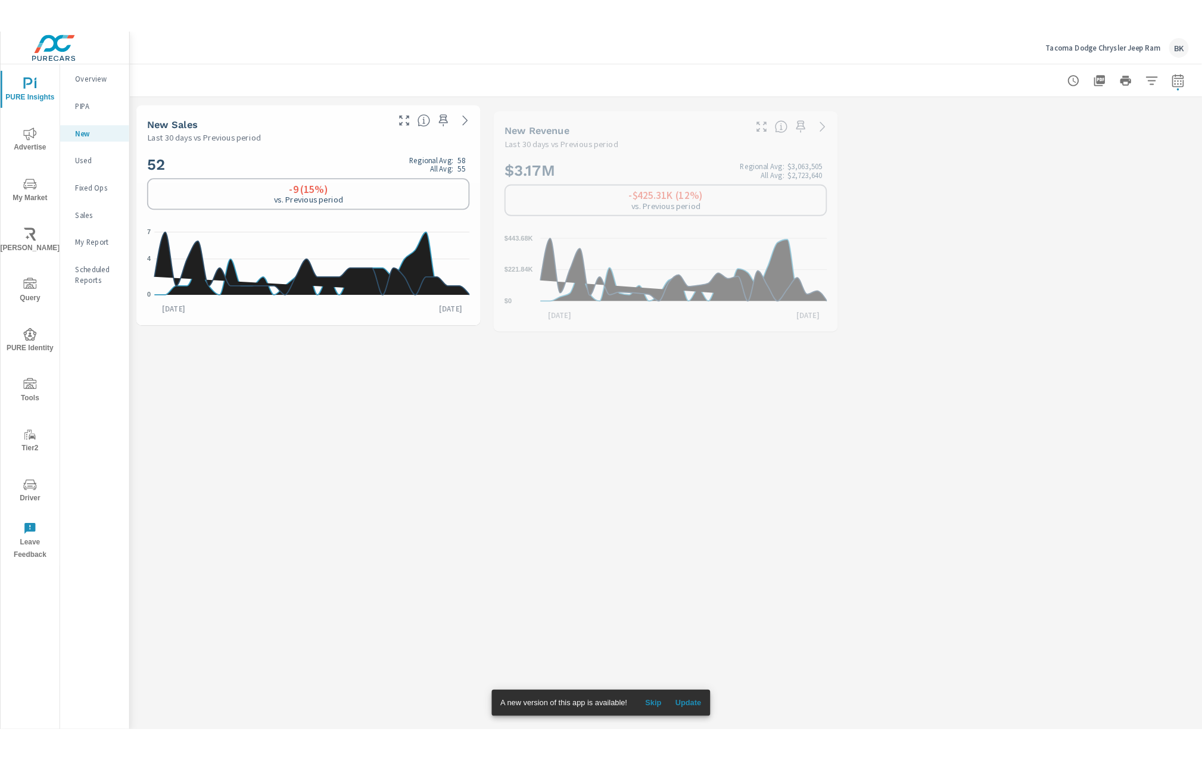
scroll to position [89, 0]
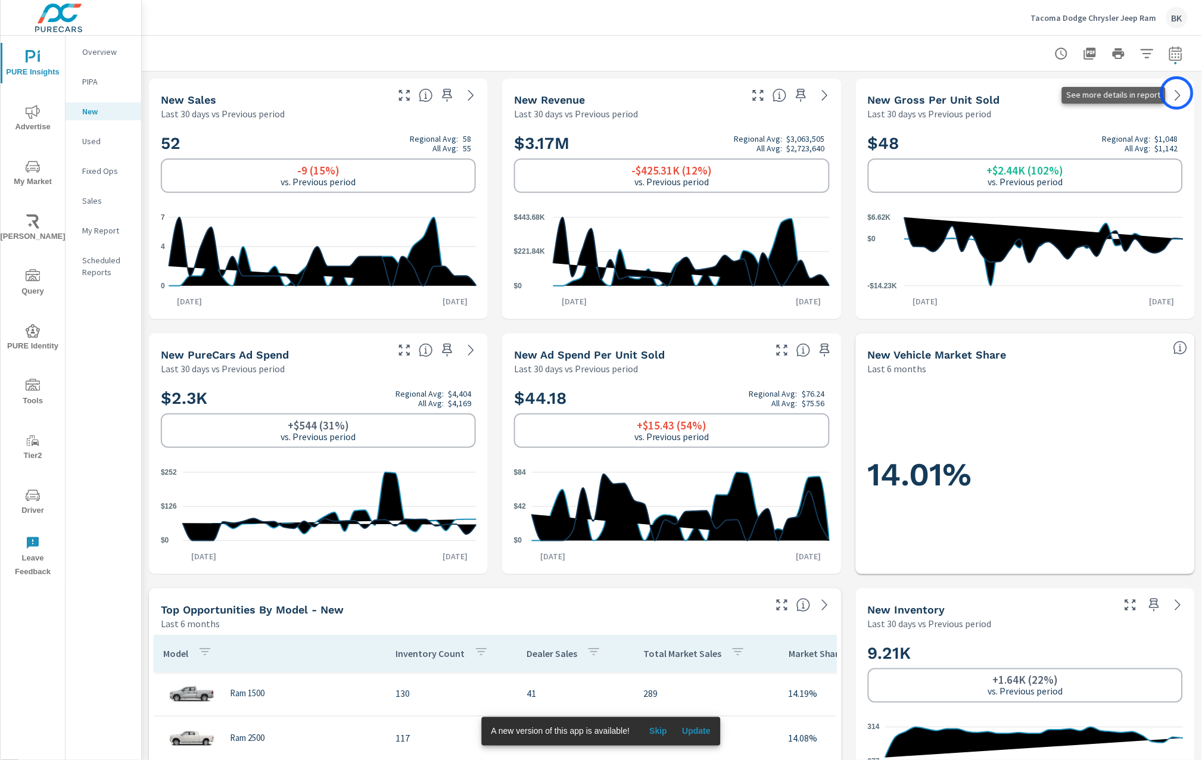
click at [1177, 93] on icon at bounding box center [1178, 95] width 14 height 14
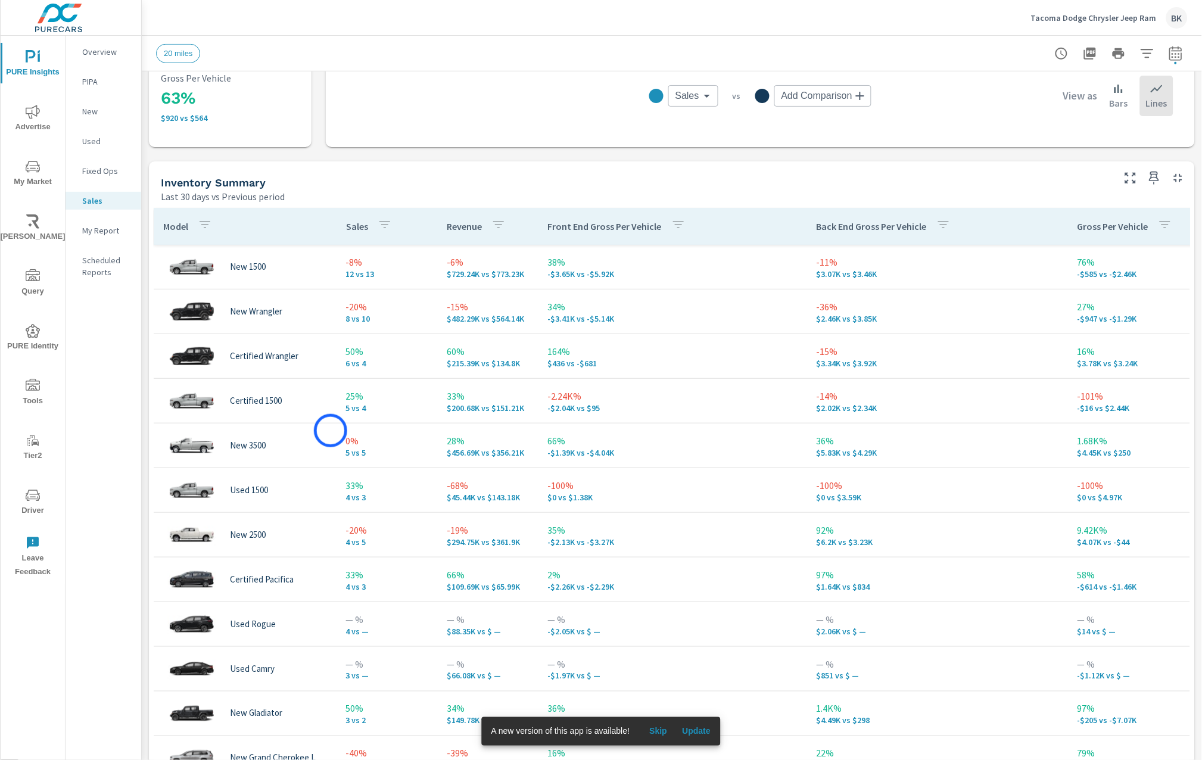
scroll to position [479, 0]
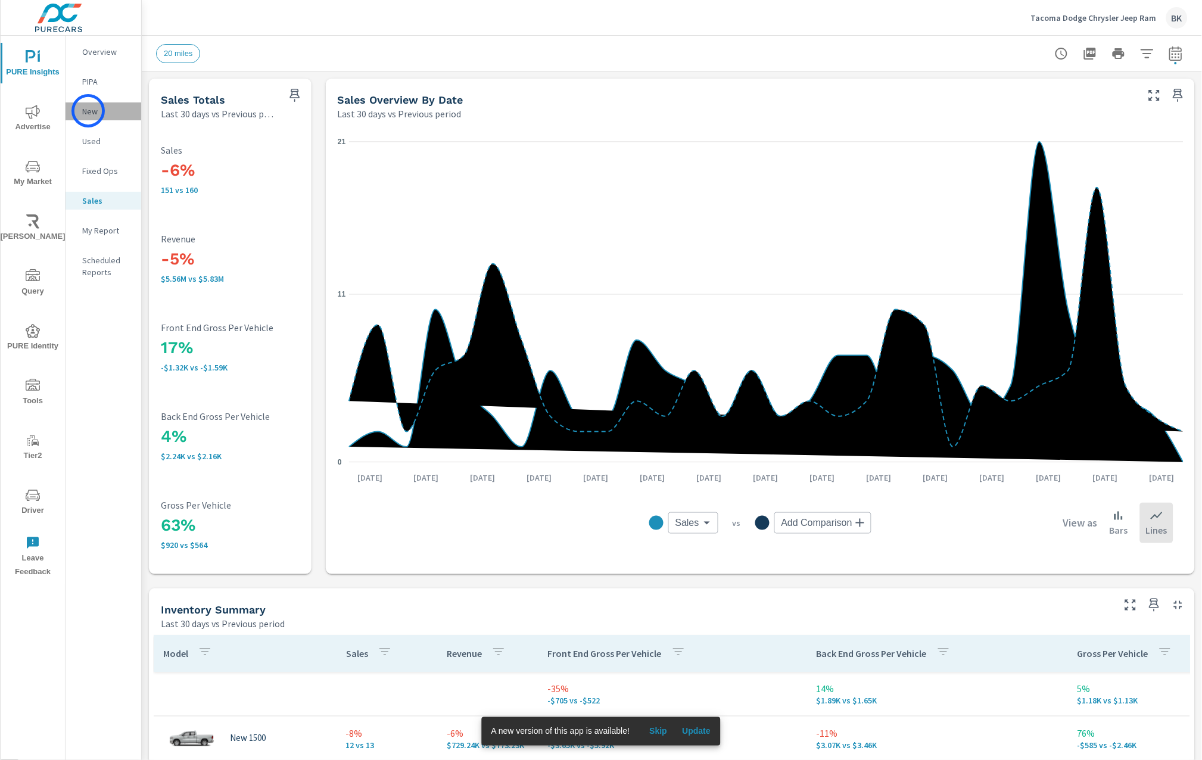
click at [88, 111] on p "New" at bounding box center [106, 111] width 49 height 12
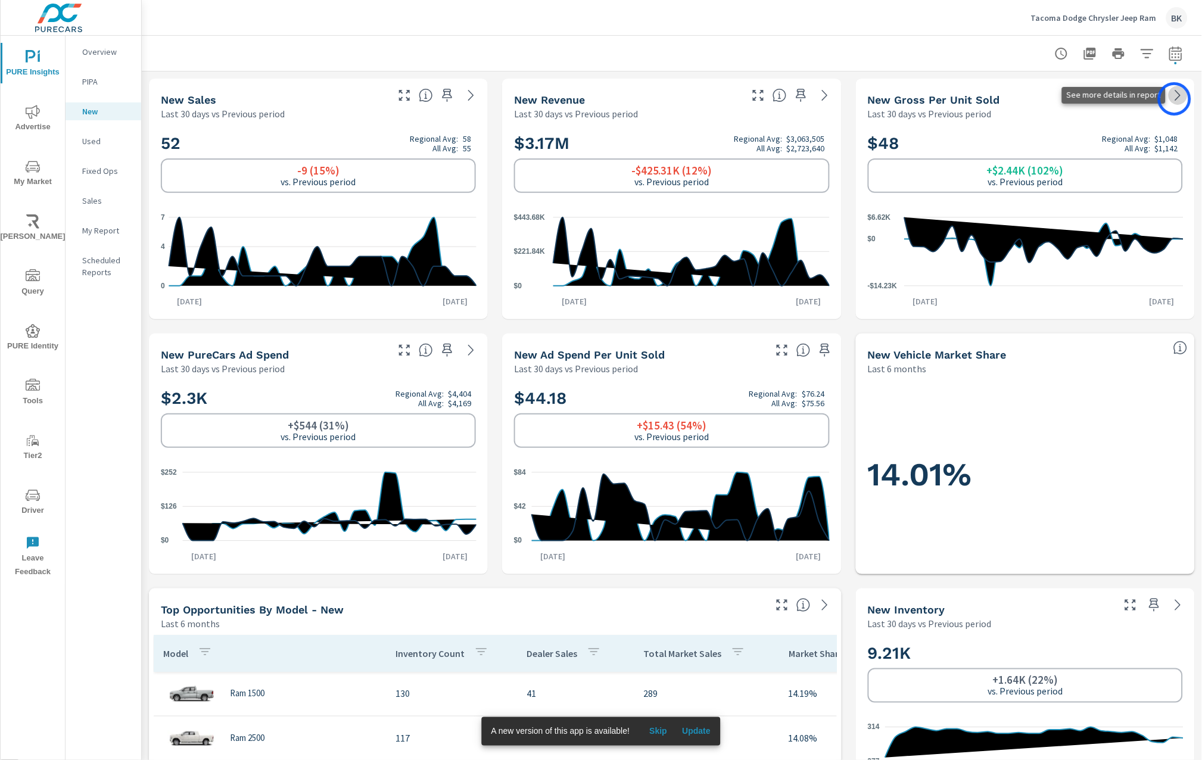
click at [1175, 99] on icon at bounding box center [1178, 95] width 14 height 14
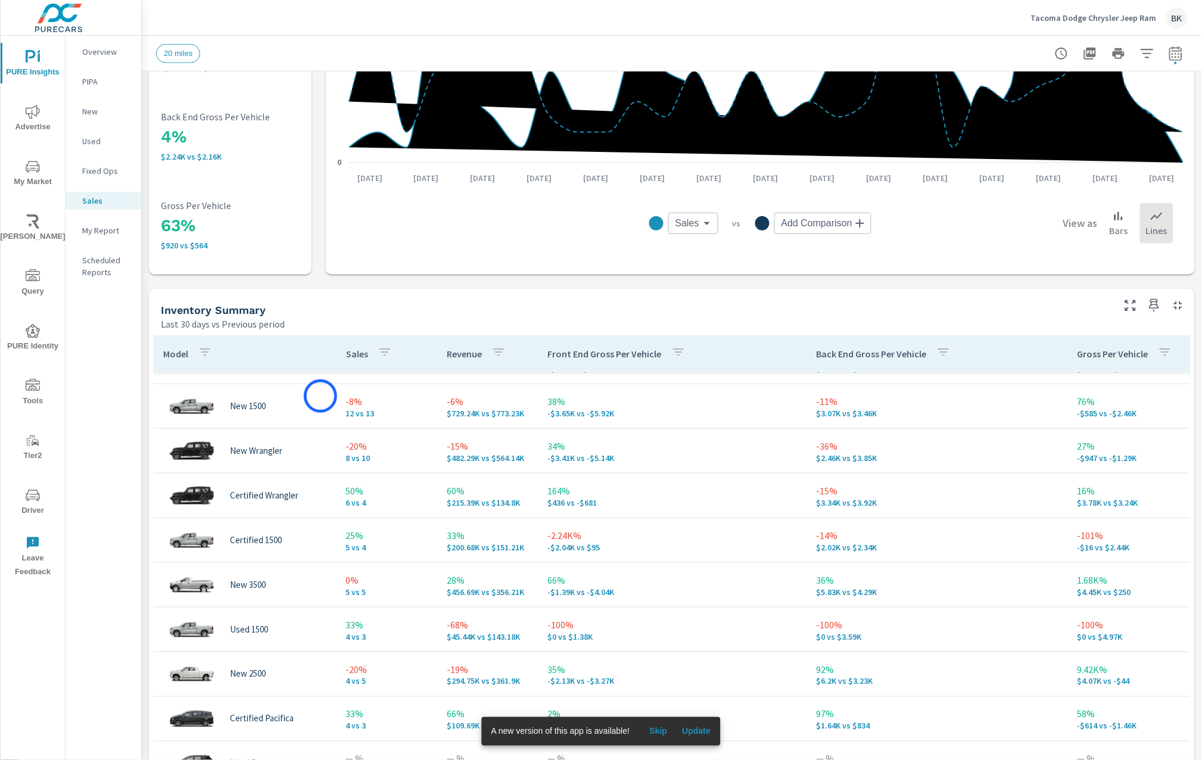
scroll to position [37, 0]
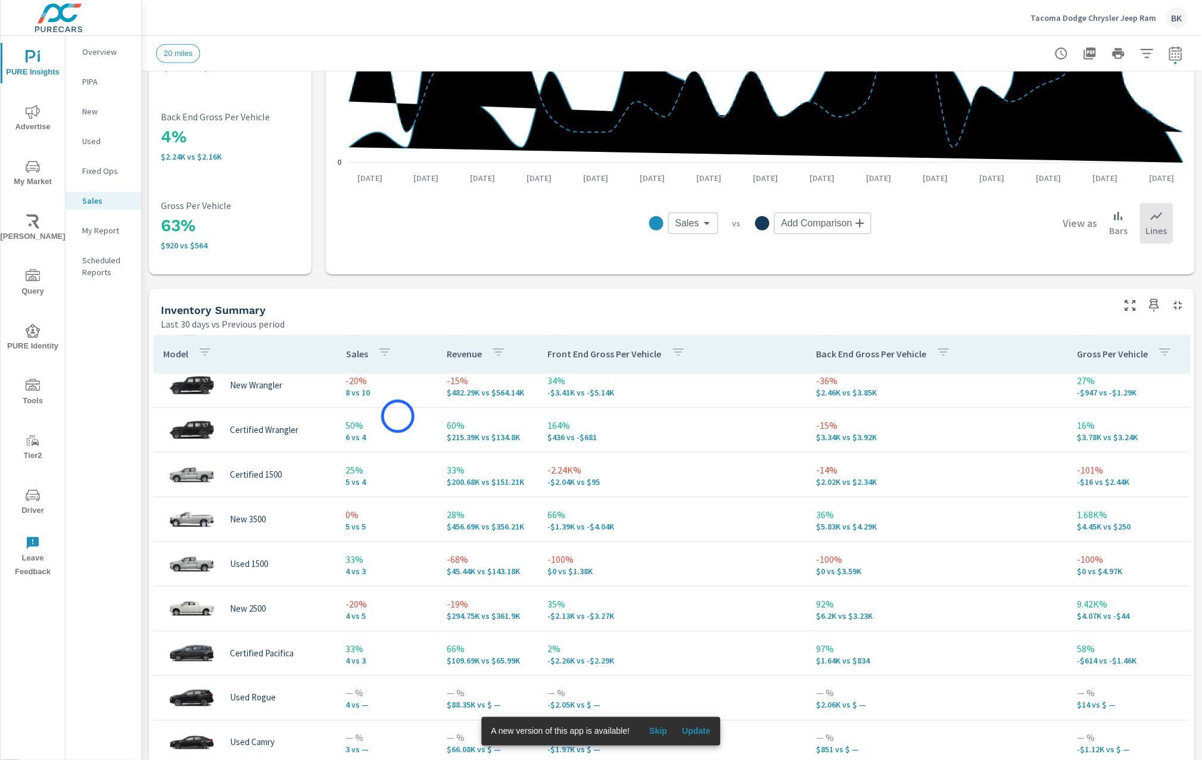
scroll to position [100, 0]
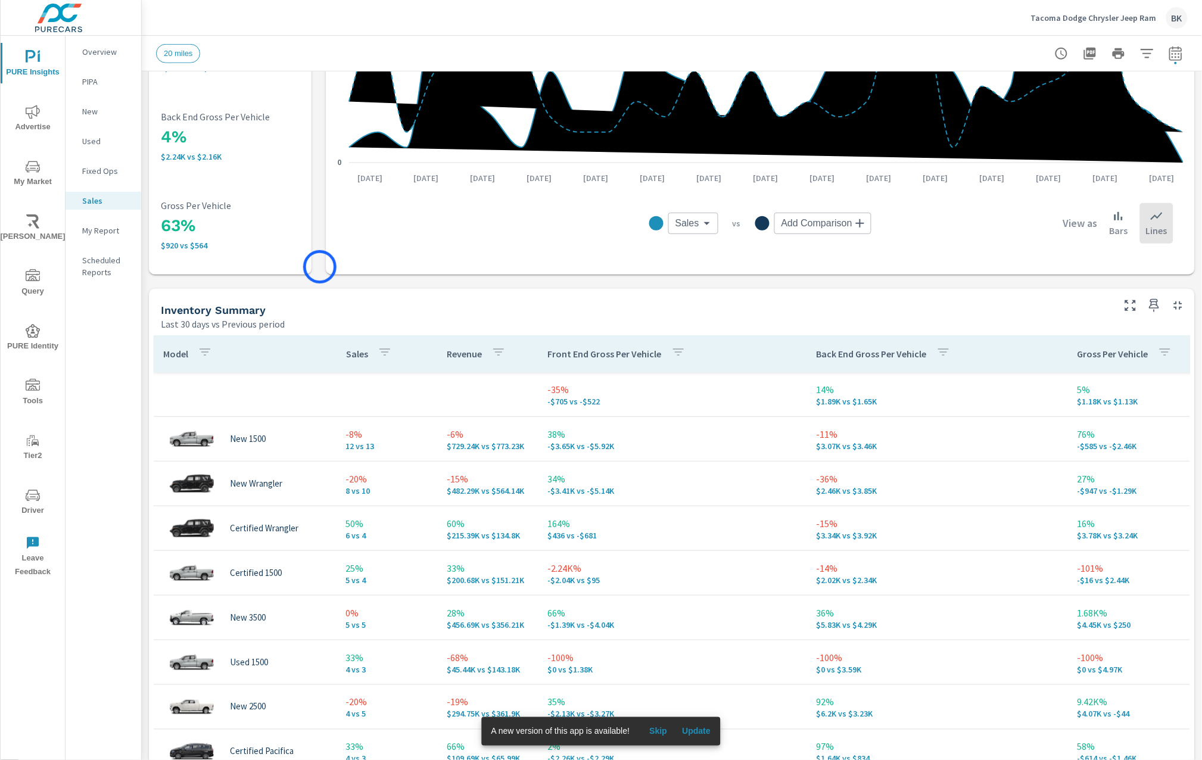
click at [320, 267] on div "Sales Totals Last 30 days vs Previous period -6% 151 vs 160 Sales -5% $5.56M vs…" at bounding box center [672, 409] width 1060 height 1275
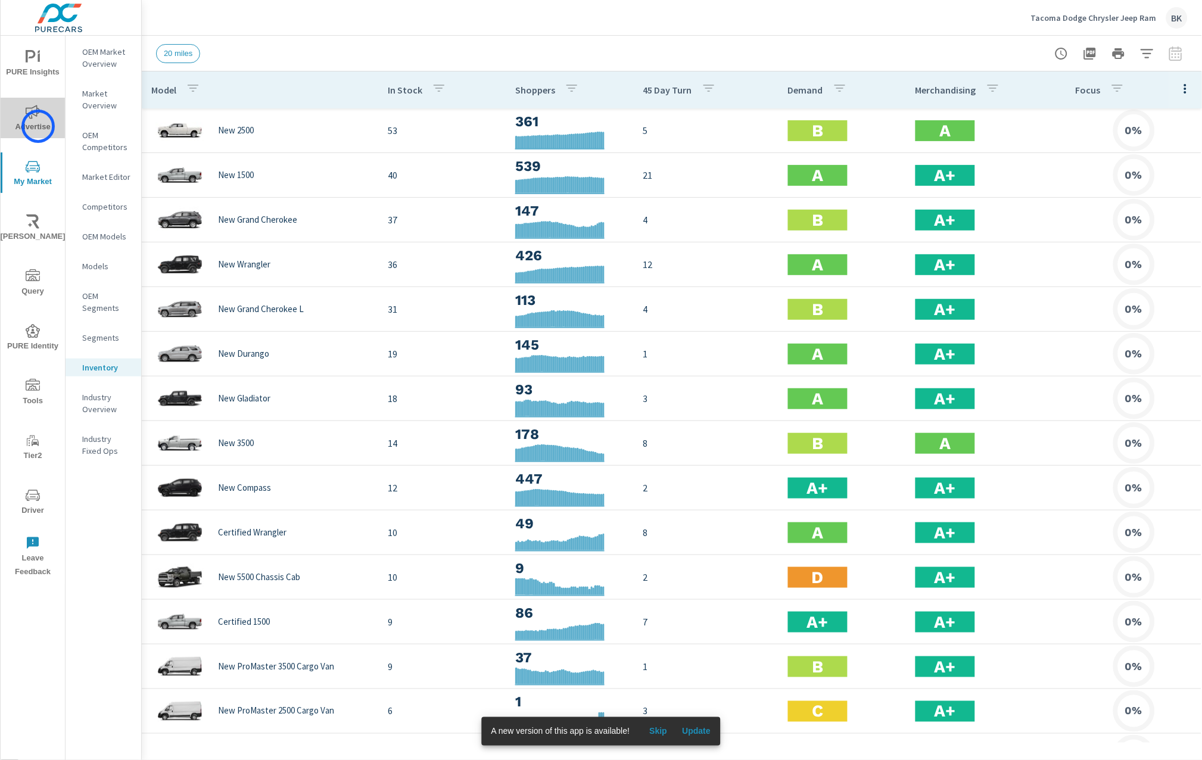
click at [38, 126] on span "Advertise" at bounding box center [32, 119] width 57 height 29
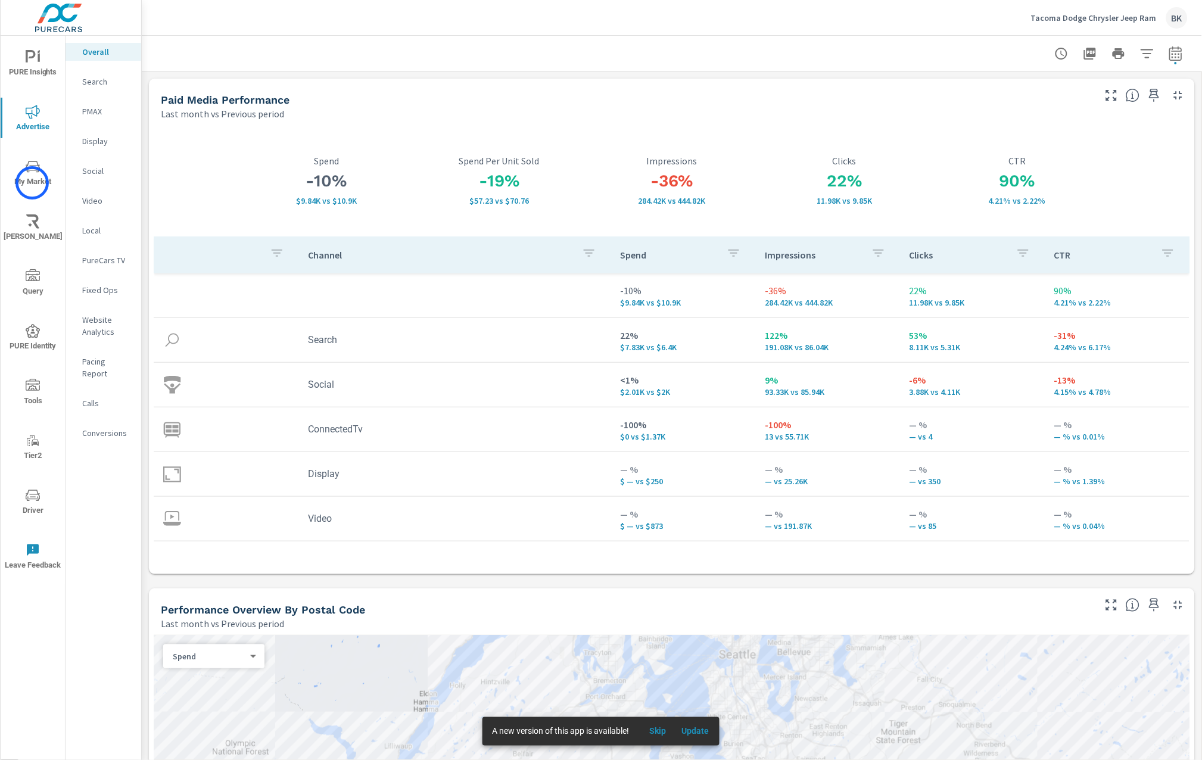
click at [32, 183] on span "My Market" at bounding box center [32, 174] width 57 height 29
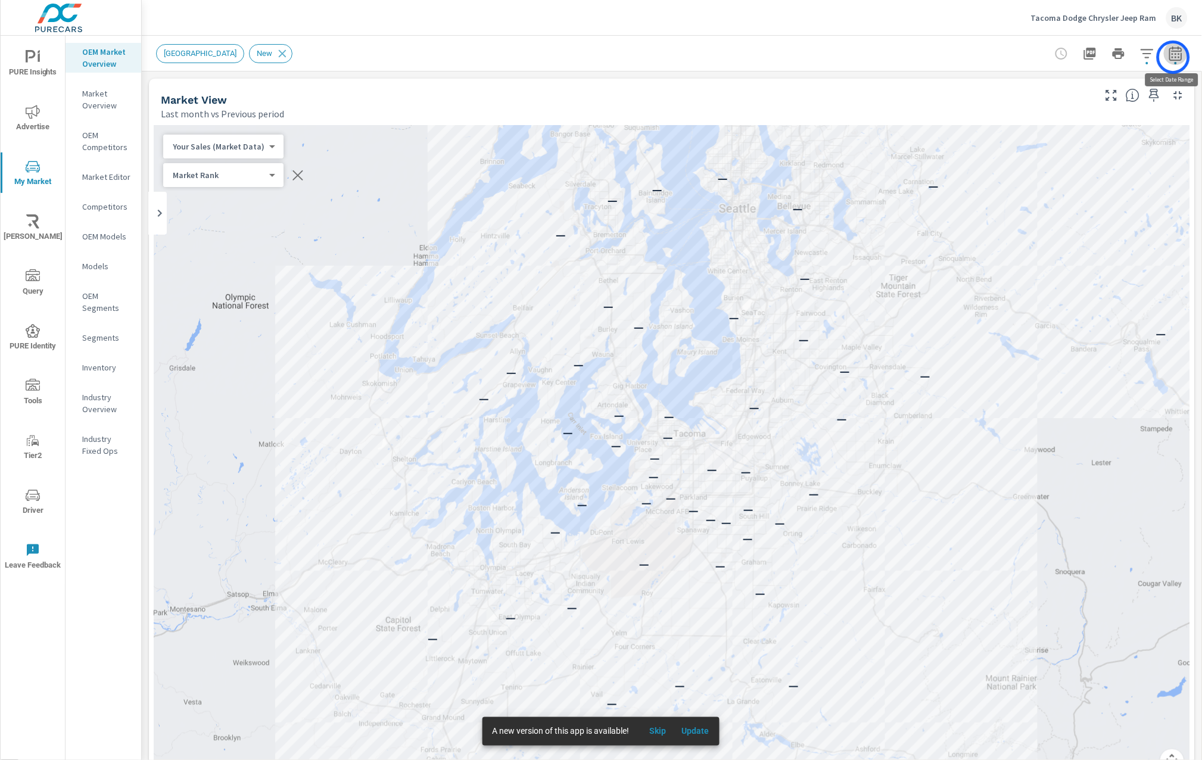
click at [1173, 57] on icon "button" at bounding box center [1176, 53] width 14 height 14
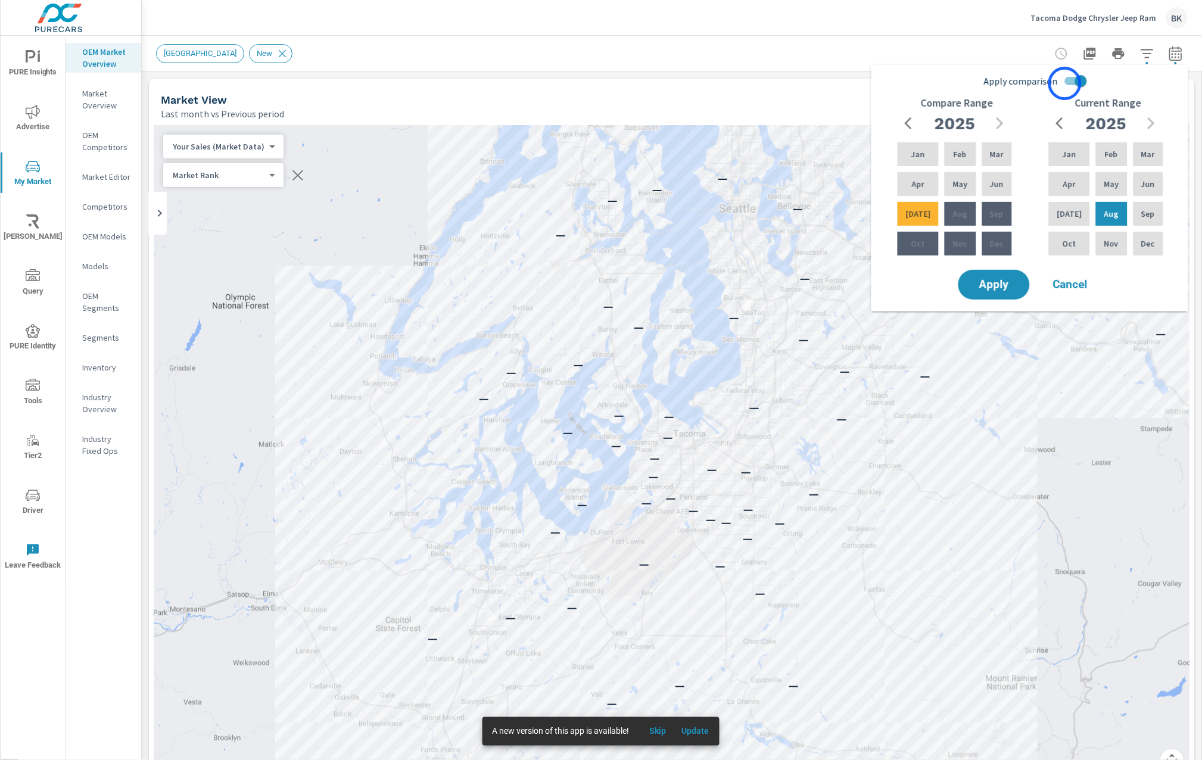
click at [1066, 83] on input "Apply comparison" at bounding box center [1081, 81] width 68 height 23
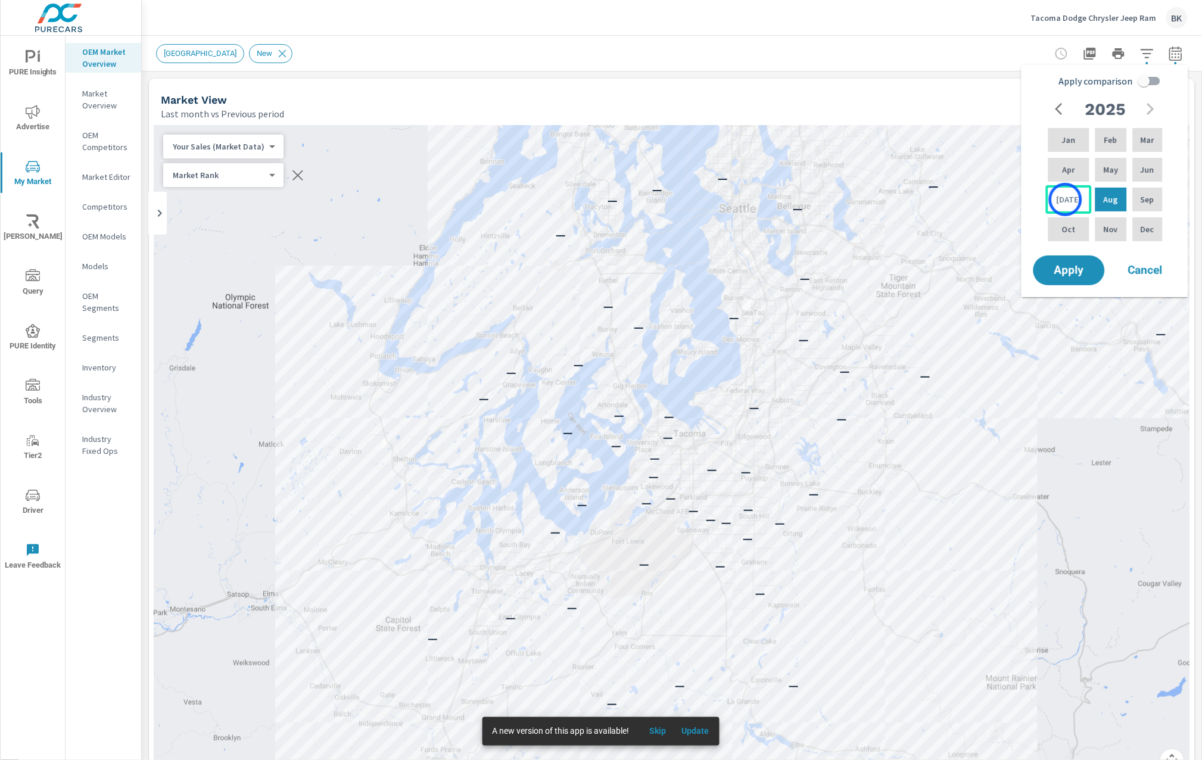
click at [1066, 200] on p "Jul" at bounding box center [1069, 200] width 25 height 12
click at [1110, 145] on p "Feb" at bounding box center [1110, 140] width 13 height 12
click at [1150, 81] on input "Apply comparison" at bounding box center [1144, 81] width 68 height 23
checkbox input "true"
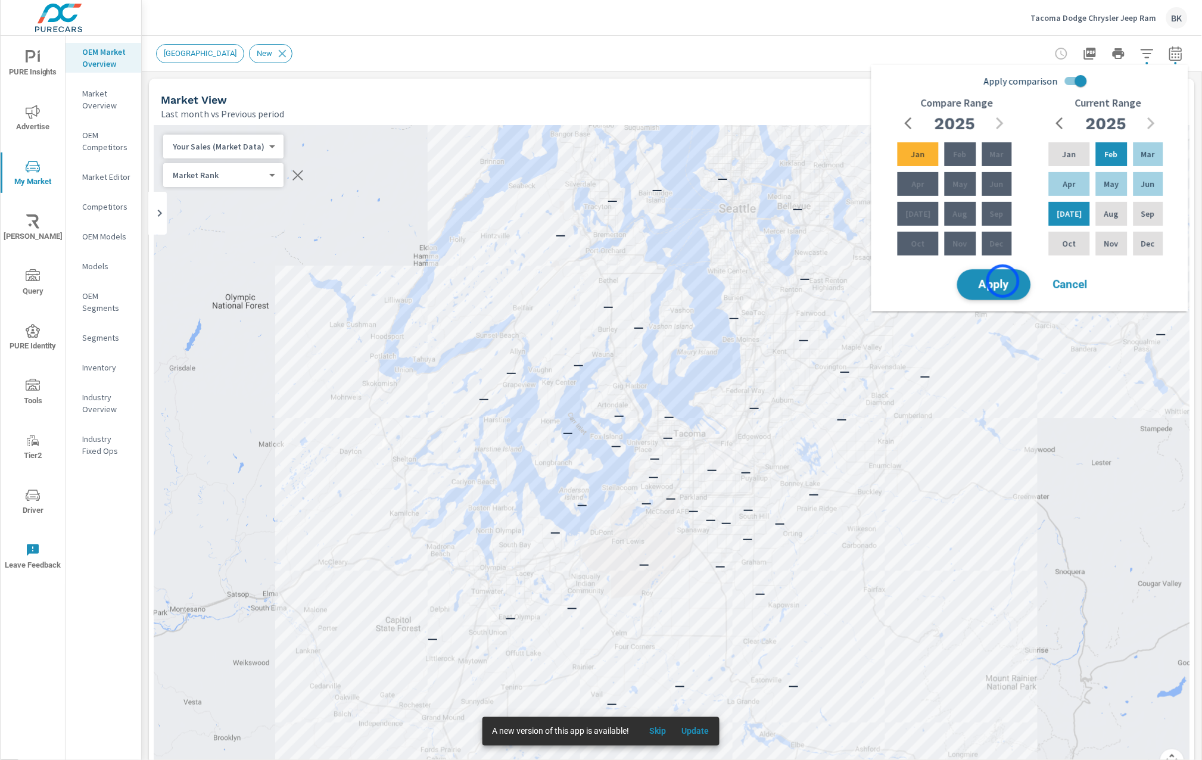
click at [1001, 286] on span "Apply" at bounding box center [994, 284] width 49 height 11
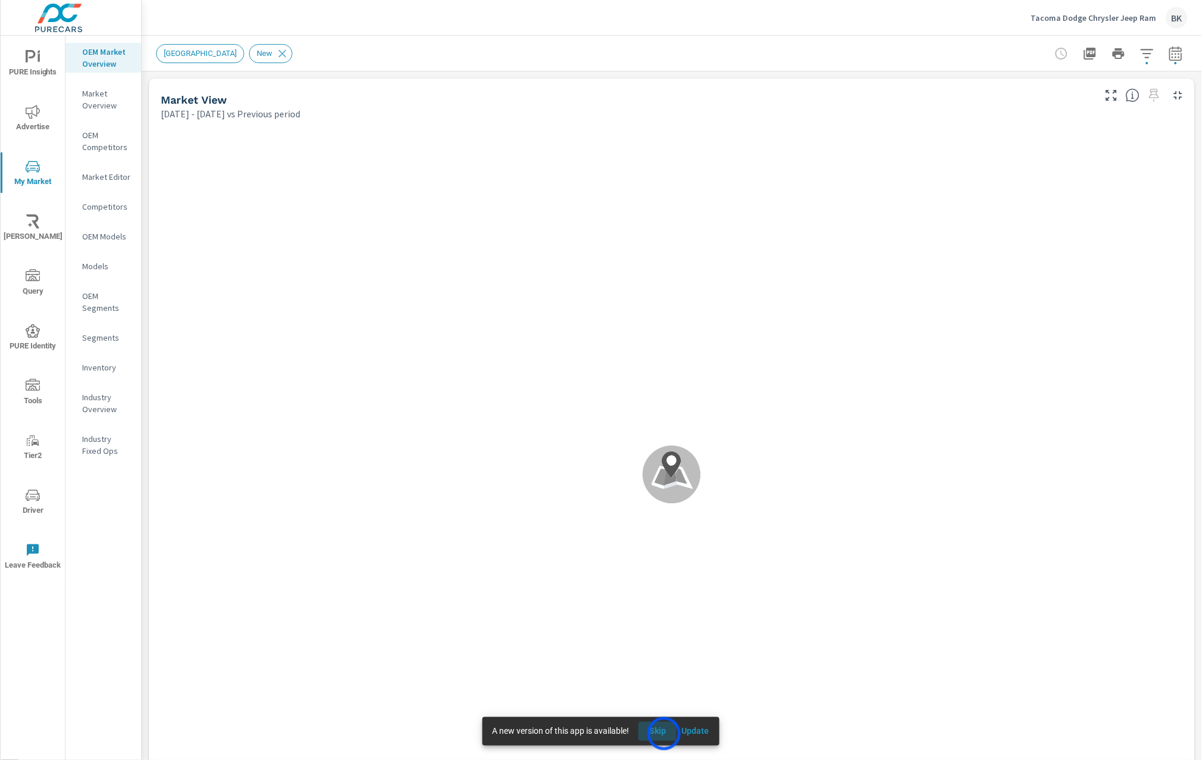
click at [664, 734] on span "Skip" at bounding box center [657, 731] width 29 height 11
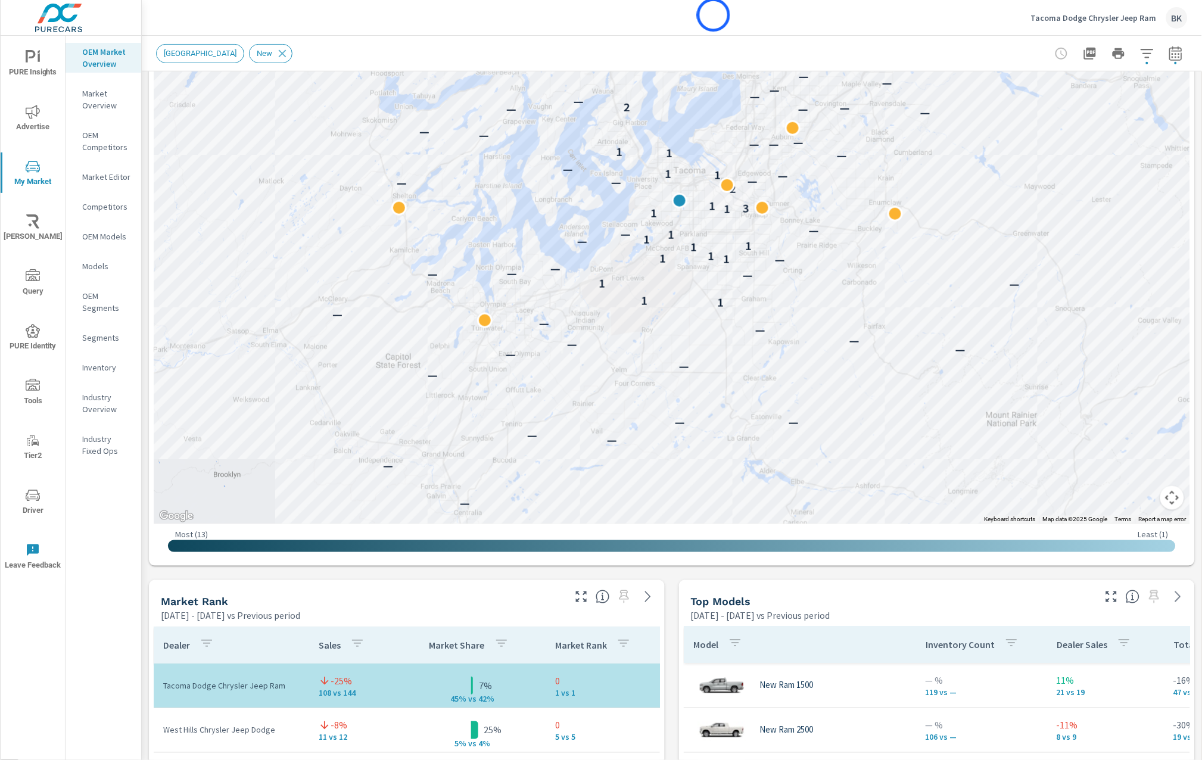
scroll to position [248, 0]
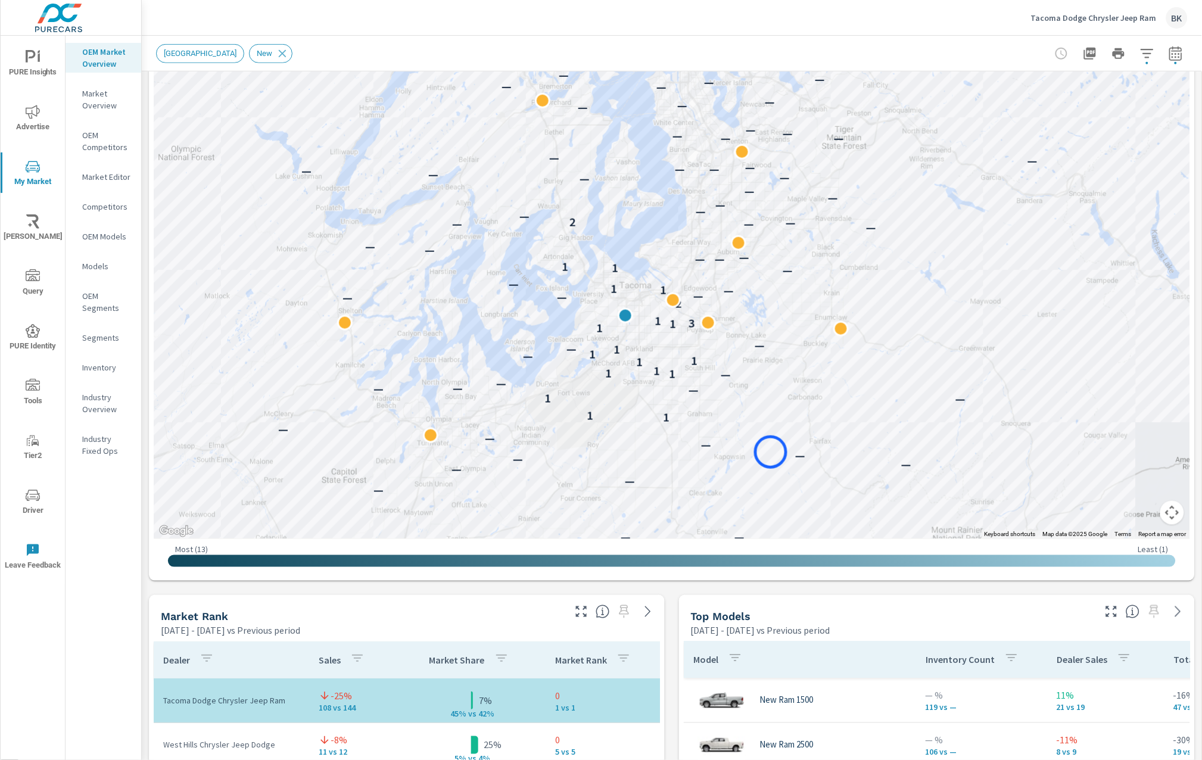
drag, startPoint x: 786, startPoint y: 421, endPoint x: 762, endPoint y: 450, distance: 38.1
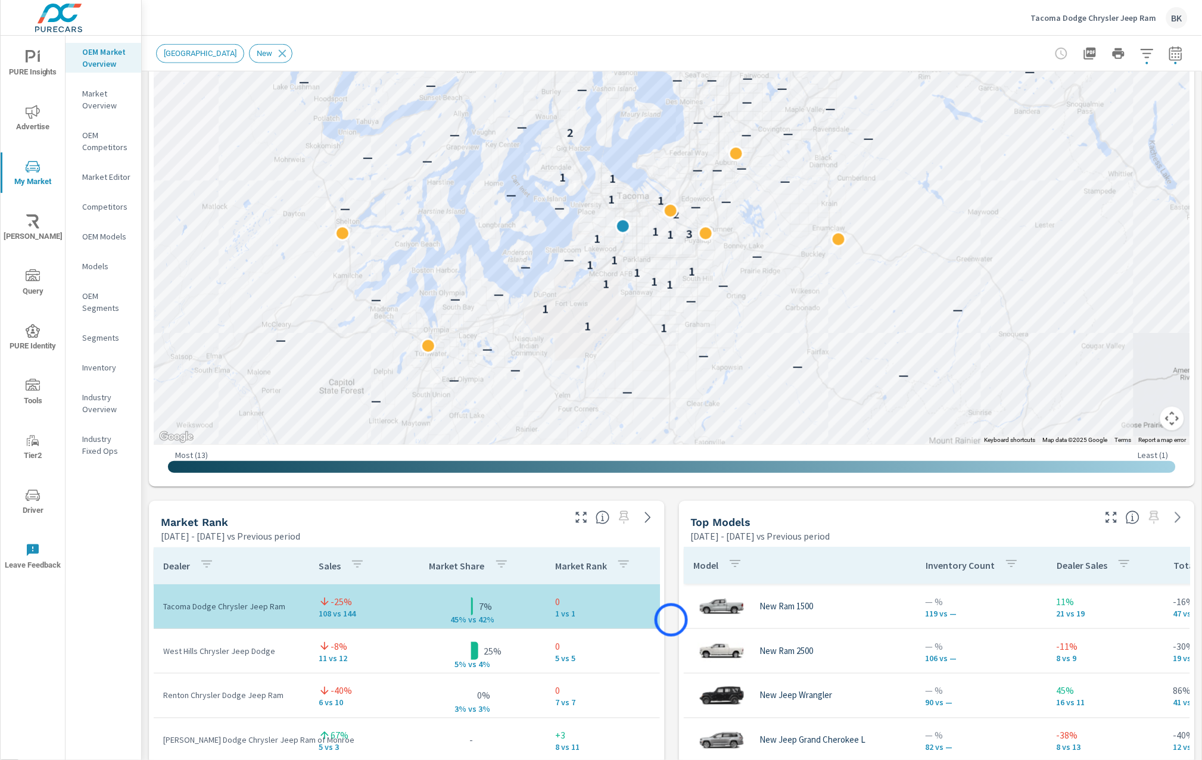
scroll to position [353, 0]
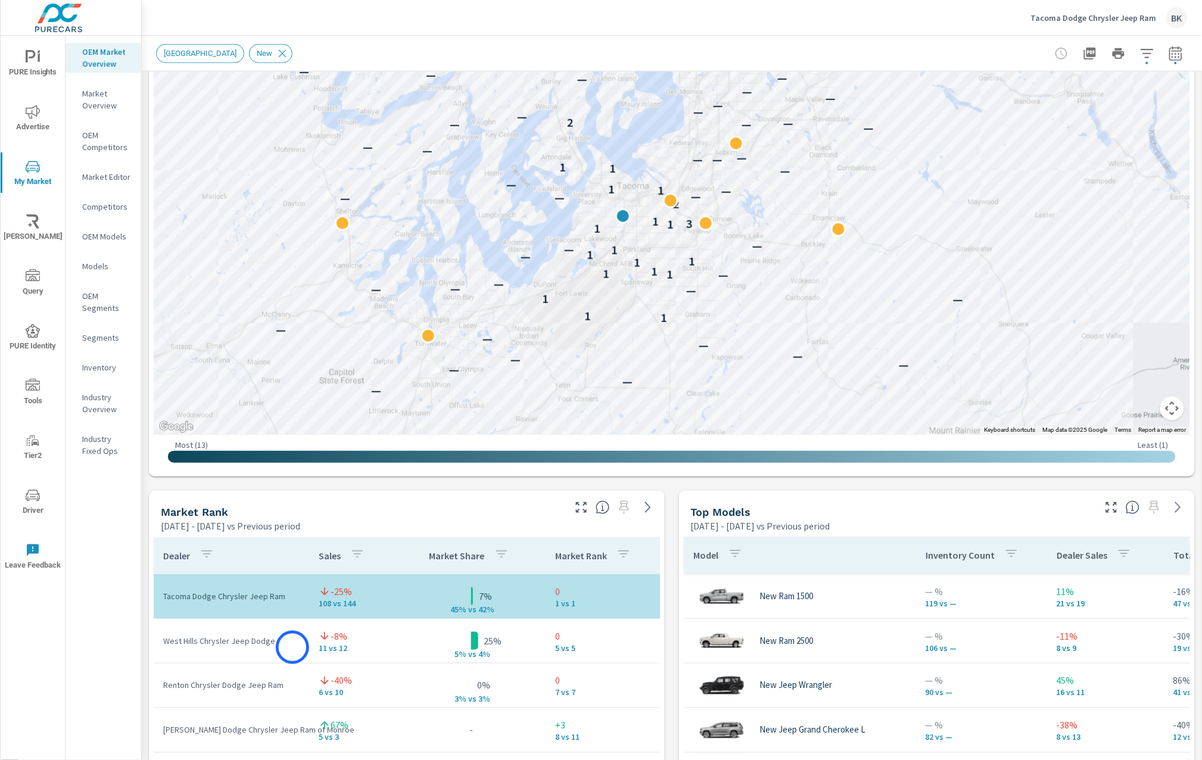
scroll to position [389, 0]
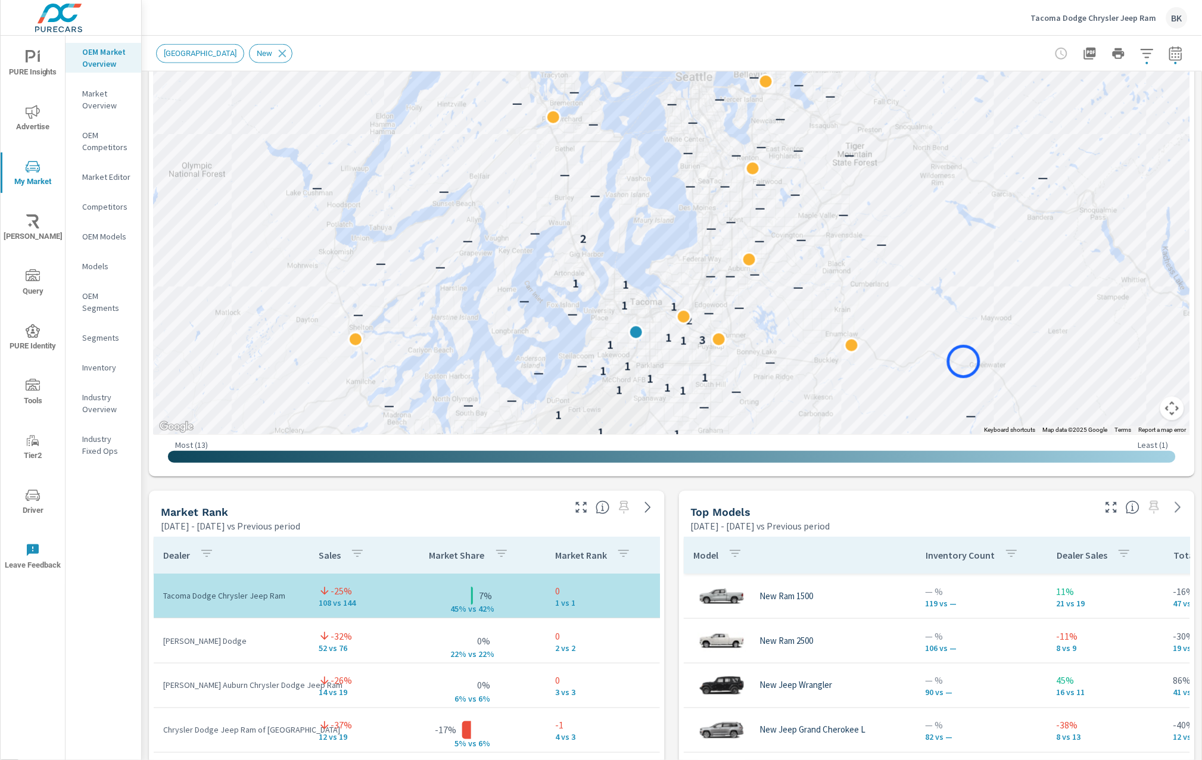
drag, startPoint x: 950, startPoint y: 244, endPoint x: 964, endPoint y: 362, distance: 118.1
drag, startPoint x: 221, startPoint y: 642, endPoint x: 164, endPoint y: 643, distance: 56.6
click at [164, 643] on p "Larson Dodge" at bounding box center [231, 641] width 136 height 12
copy p "Larson Dodge"
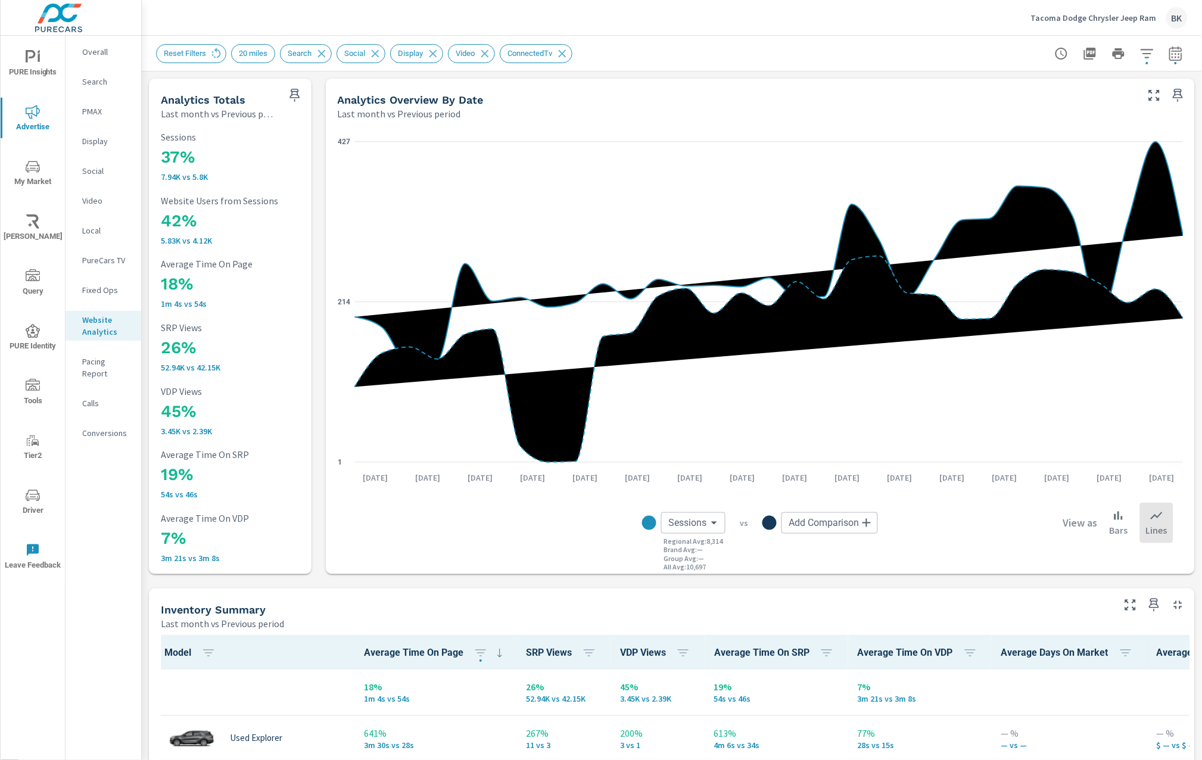
scroll to position [1, 0]
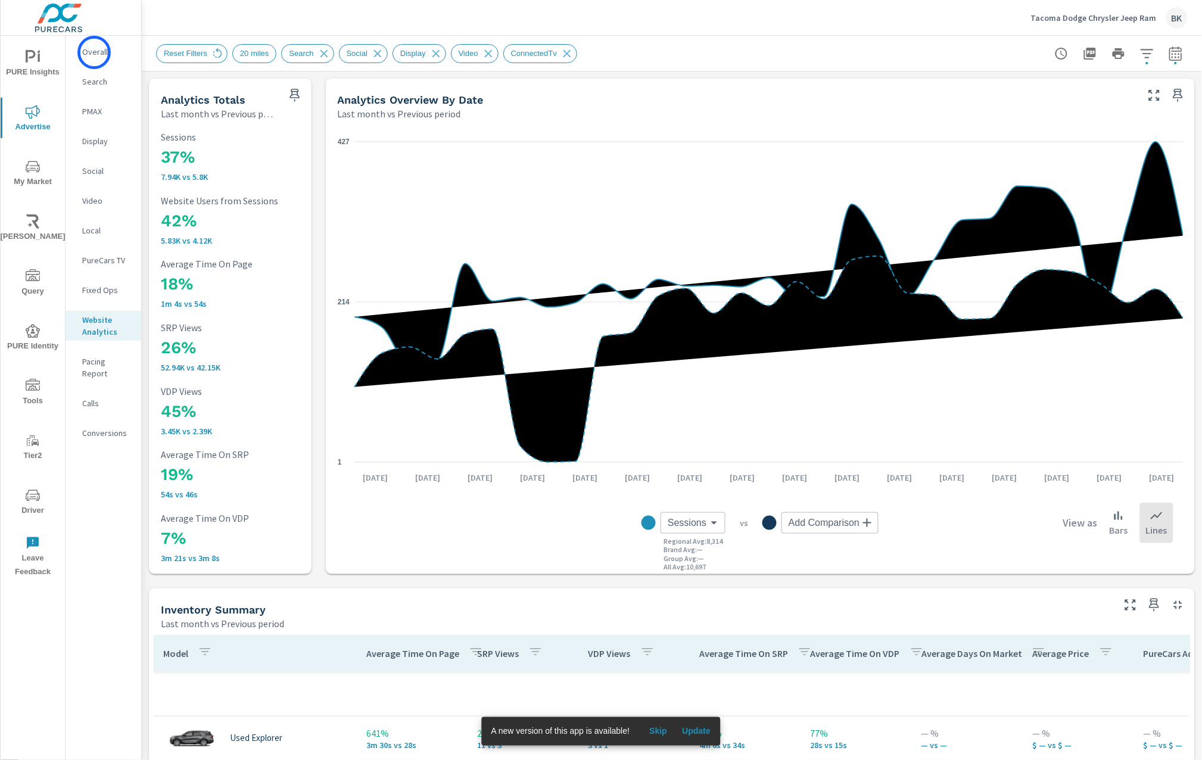
click at [94, 52] on p "Overall" at bounding box center [106, 52] width 49 height 12
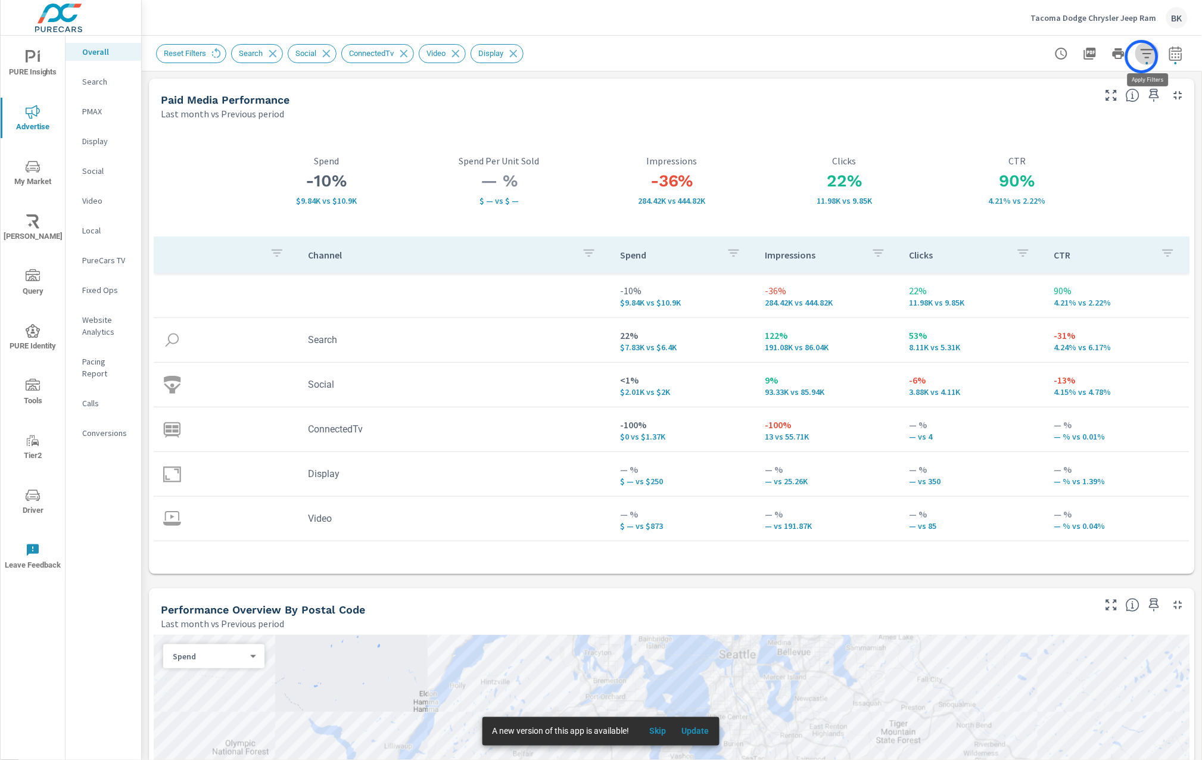
click at [1142, 57] on icon "button" at bounding box center [1147, 53] width 14 height 14
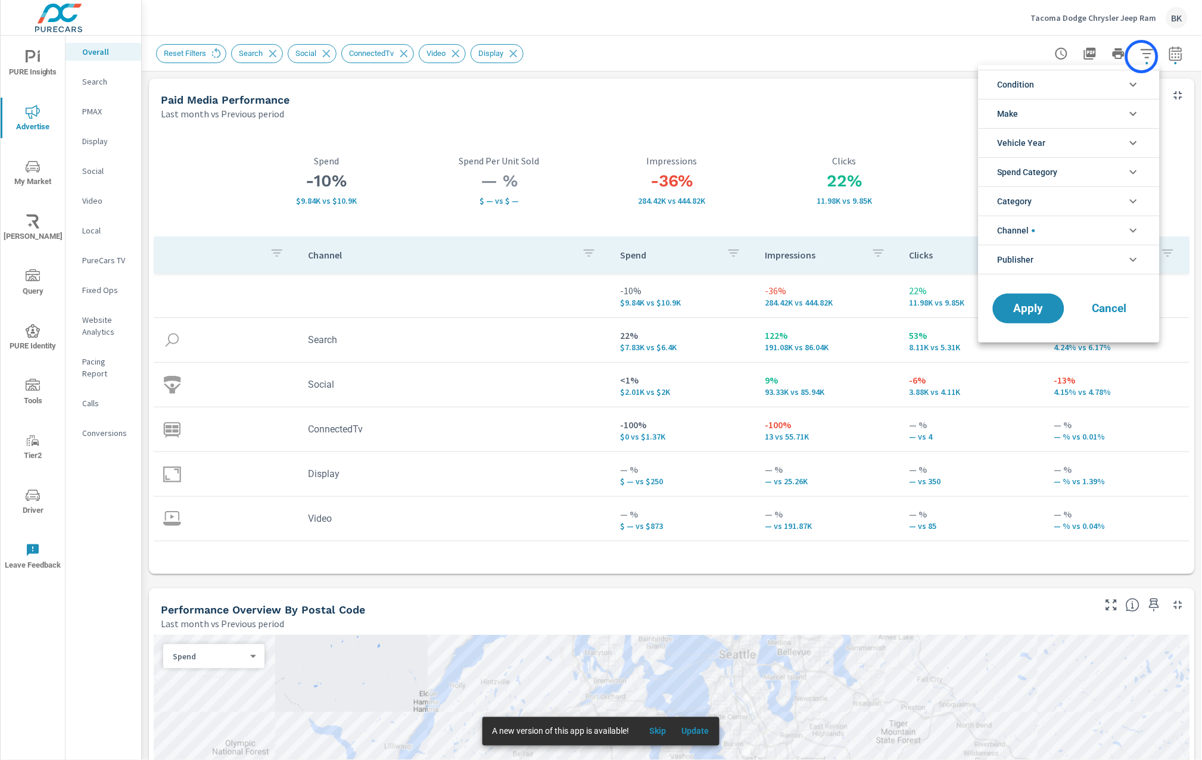
scroll to position [13, 0]
click at [1113, 232] on li "Channel" at bounding box center [1069, 230] width 181 height 29
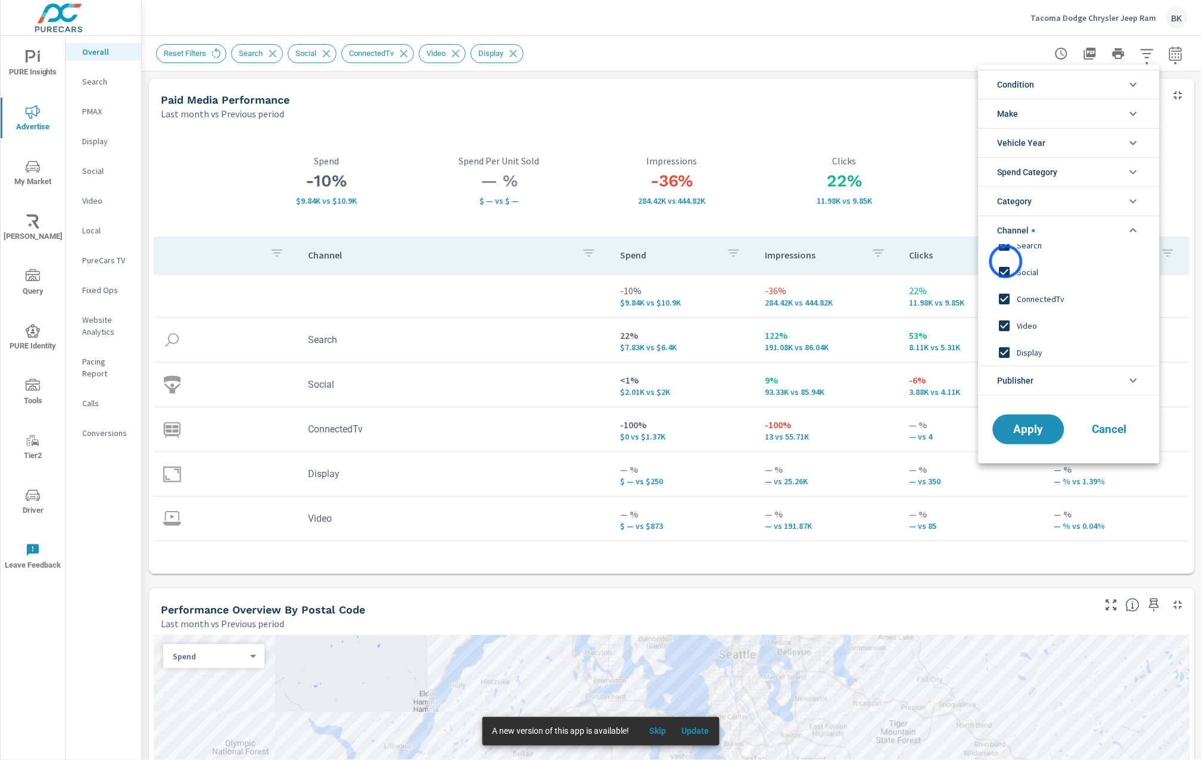
scroll to position [0, 0]
drag, startPoint x: 1004, startPoint y: 258, endPoint x: 1009, endPoint y: 279, distance: 22.0
click at [1005, 259] on input "filter options" at bounding box center [1004, 258] width 25 height 25
click at [1007, 283] on input "filter options" at bounding box center [1004, 272] width 25 height 25
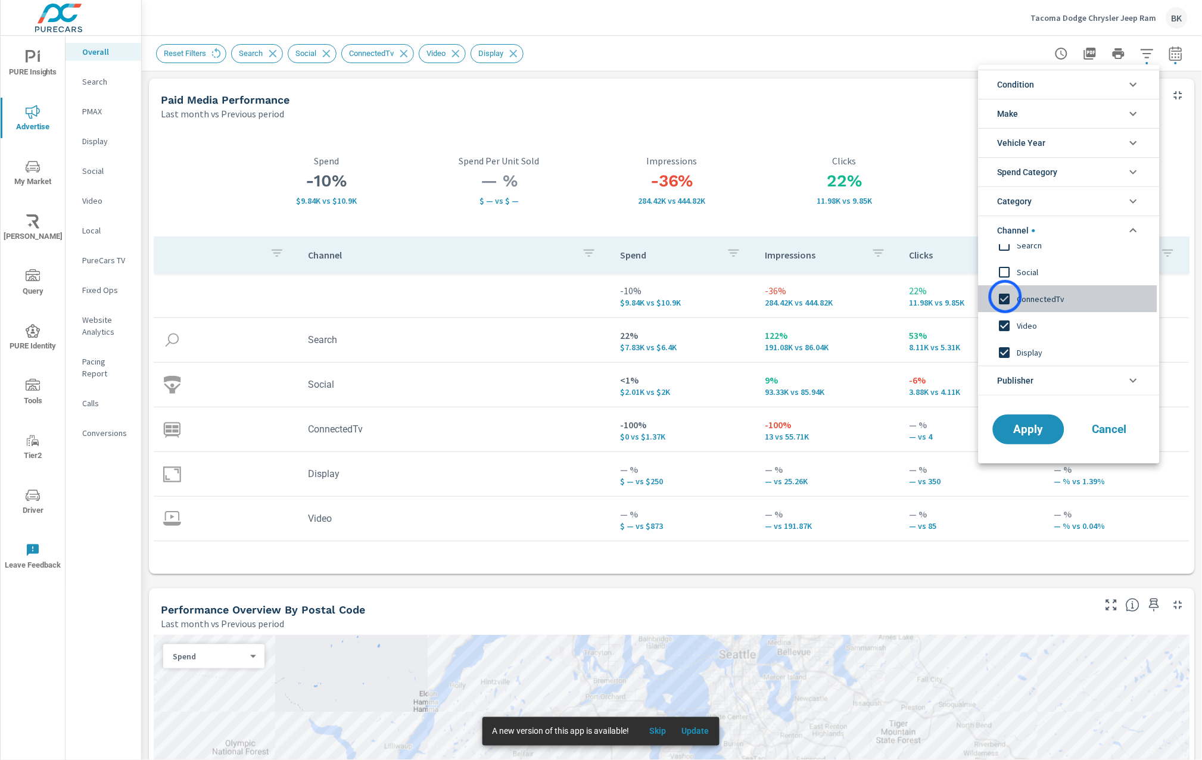
click at [1005, 298] on input "filter options" at bounding box center [1004, 298] width 25 height 25
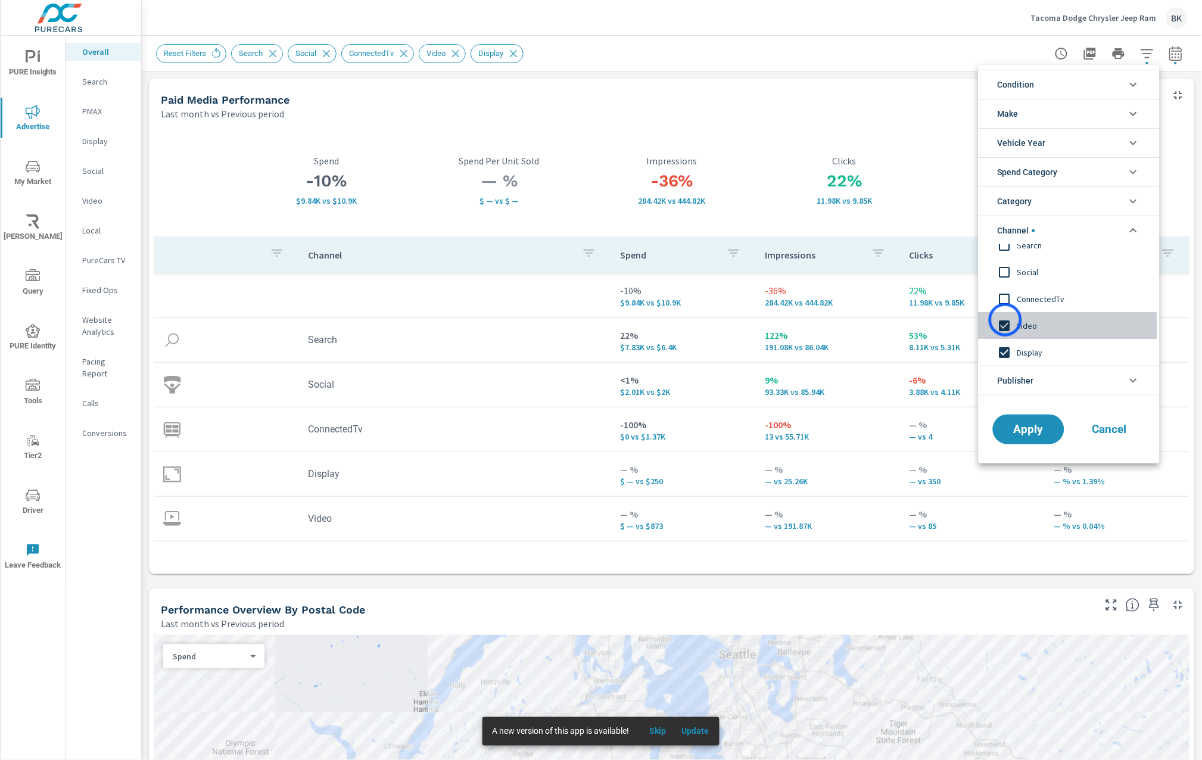
click at [1006, 320] on input "filter options" at bounding box center [1004, 325] width 25 height 25
click at [1005, 350] on div "Search Social ConnectedTv Video Display Multiple" at bounding box center [1068, 305] width 179 height 121
click at [1007, 329] on input "filter options" at bounding box center [1004, 325] width 25 height 25
click at [1035, 432] on span "Apply" at bounding box center [1028, 428] width 49 height 11
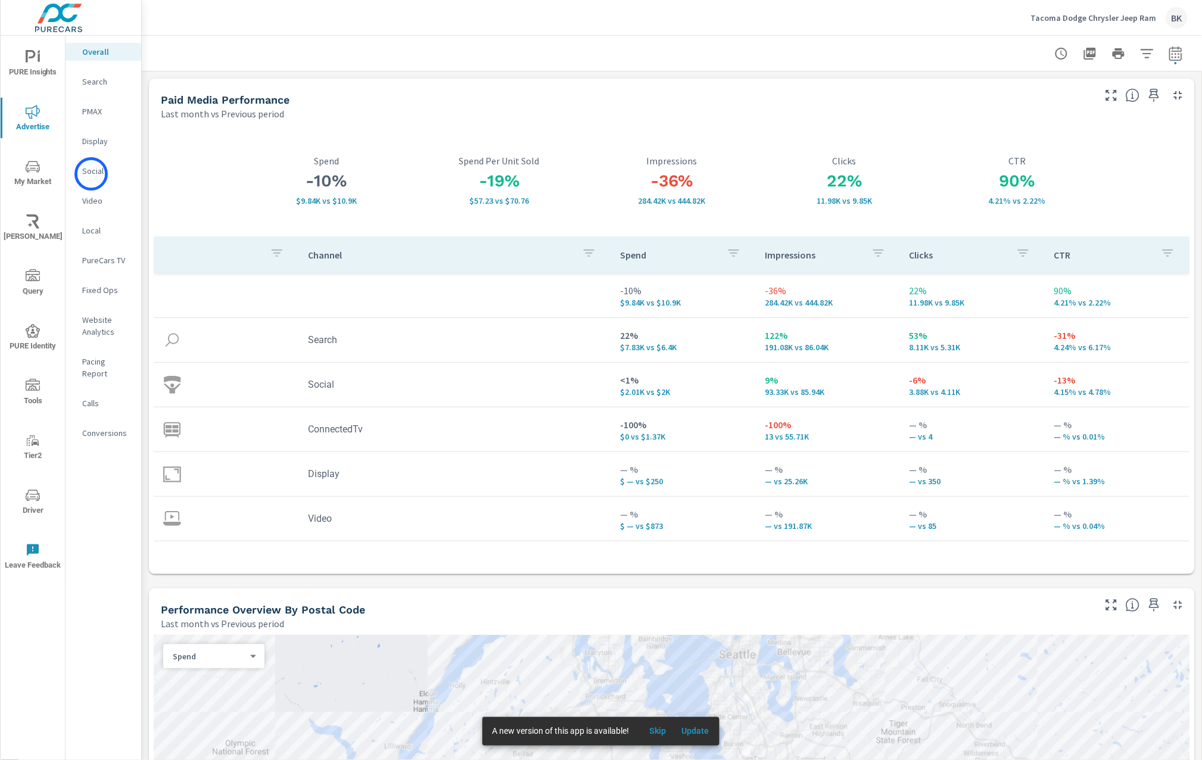
click at [91, 174] on p "Social" at bounding box center [106, 171] width 49 height 12
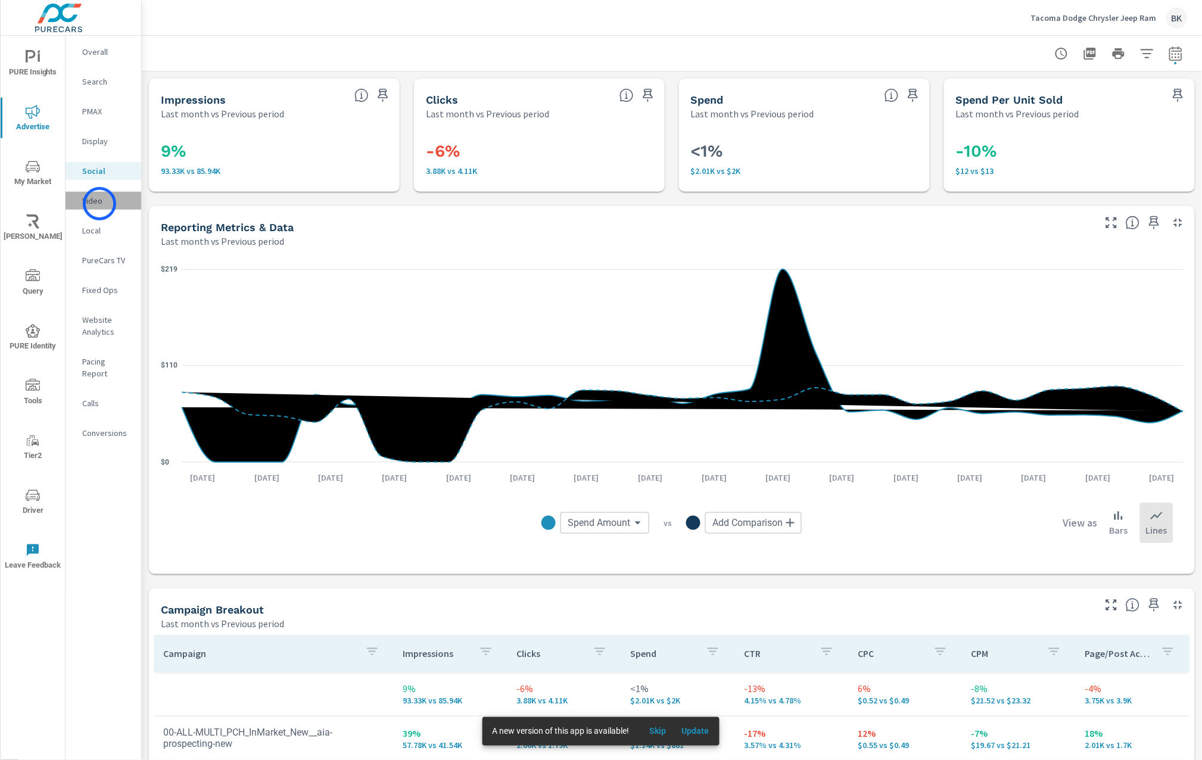
click at [99, 204] on p "Video" at bounding box center [106, 201] width 49 height 12
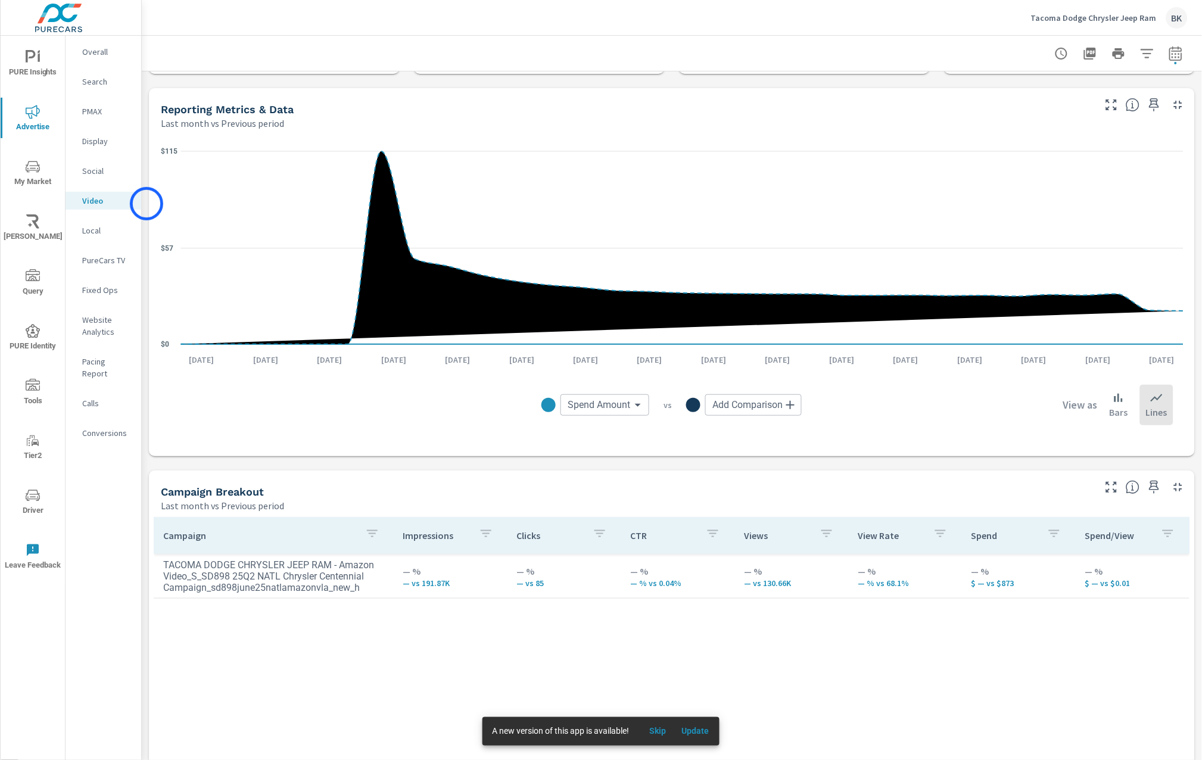
scroll to position [72, 0]
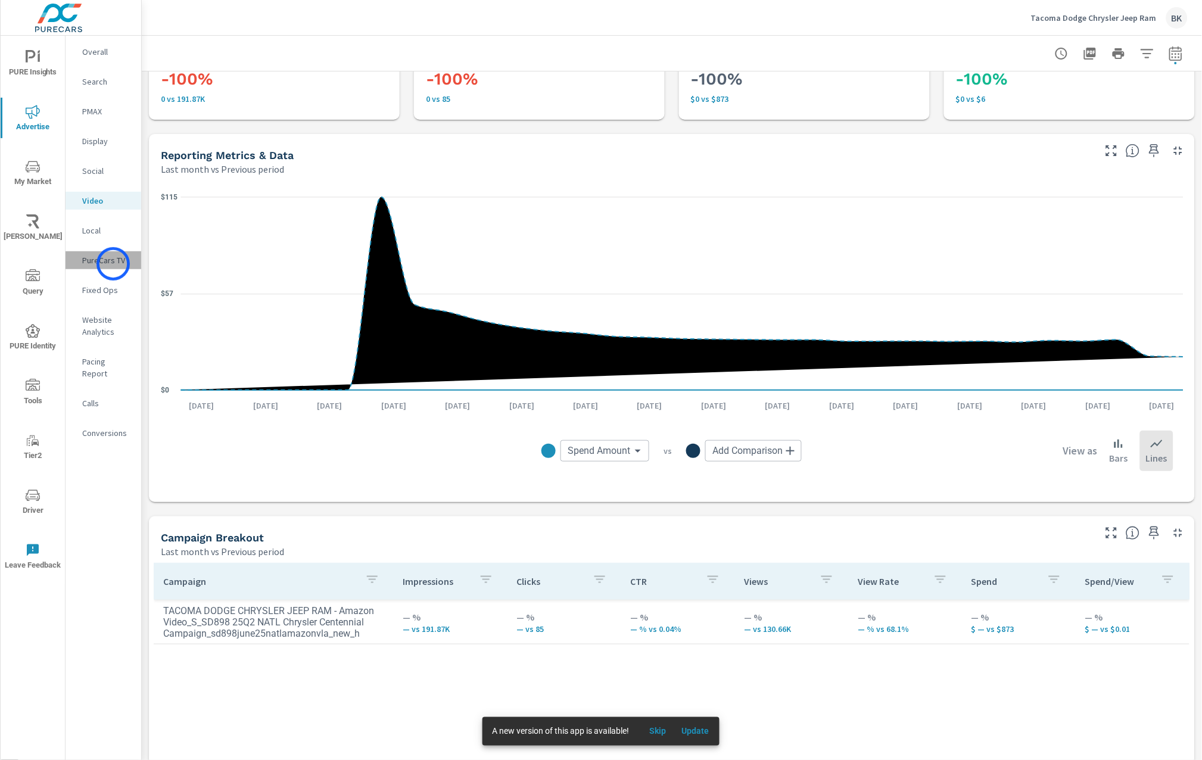
click at [113, 264] on p "PureCars TV" at bounding box center [106, 260] width 49 height 12
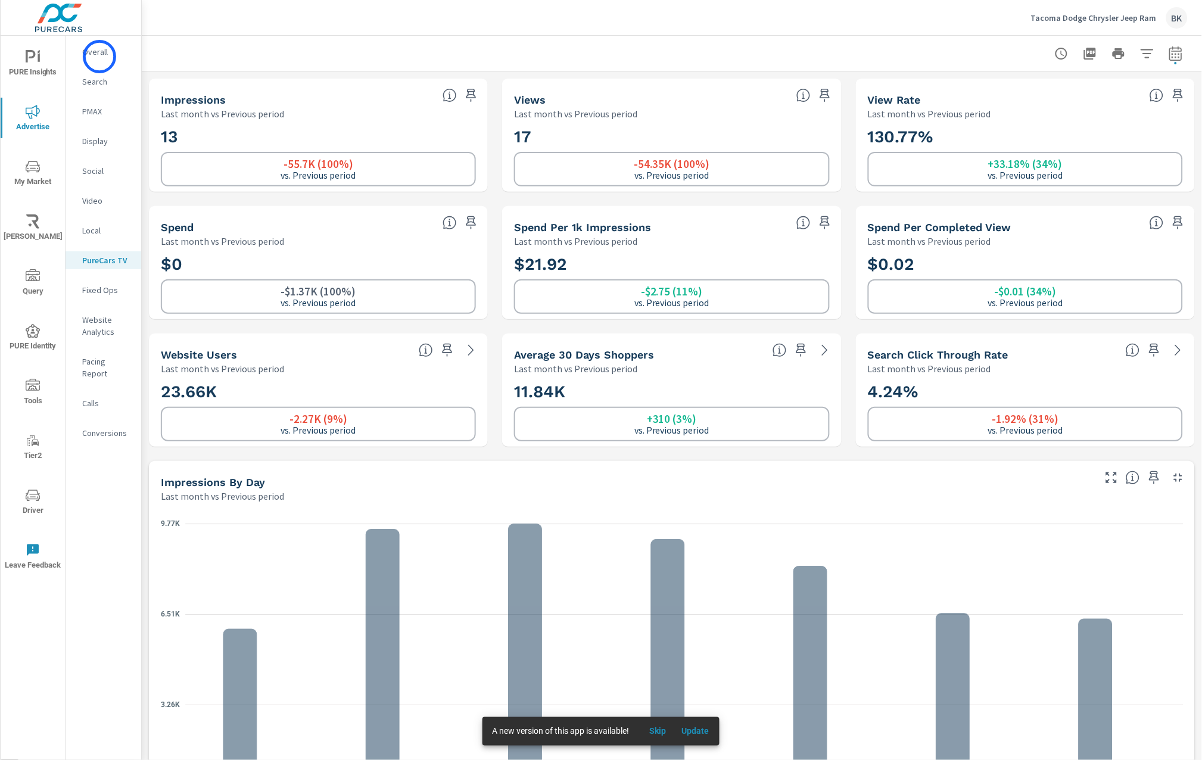
click at [99, 57] on p "Overall" at bounding box center [106, 52] width 49 height 12
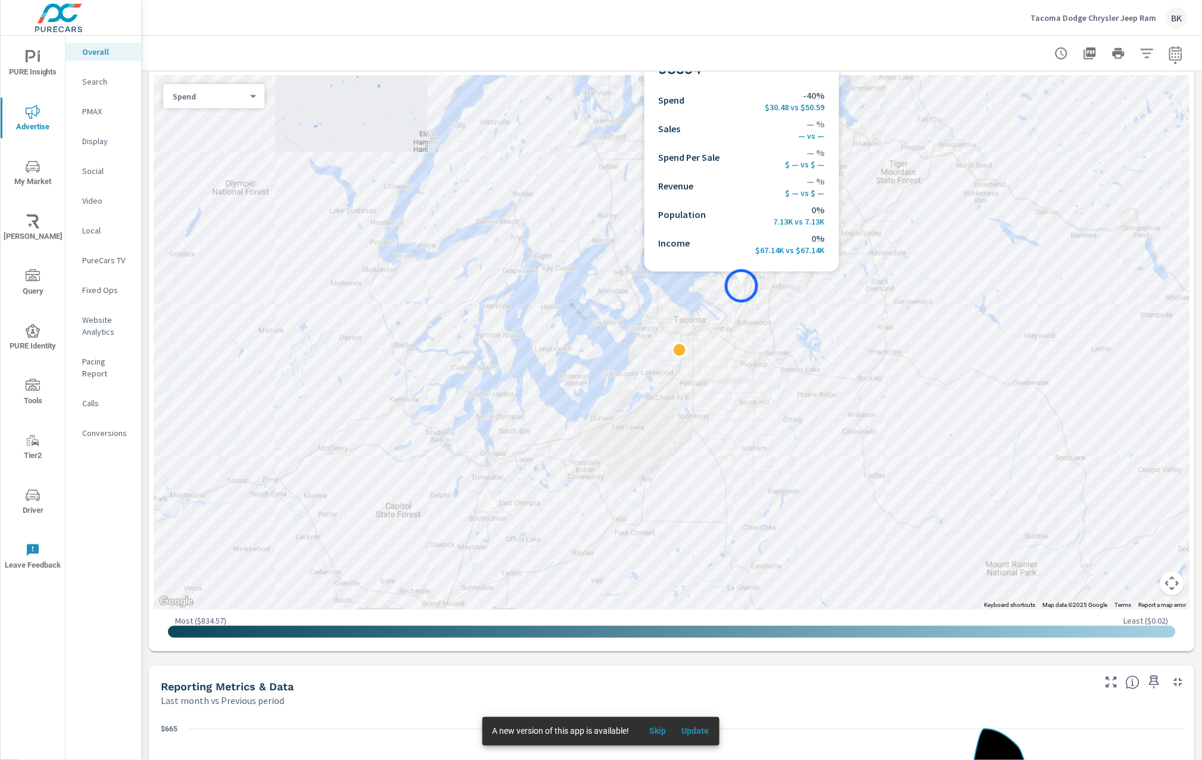
scroll to position [679, 0]
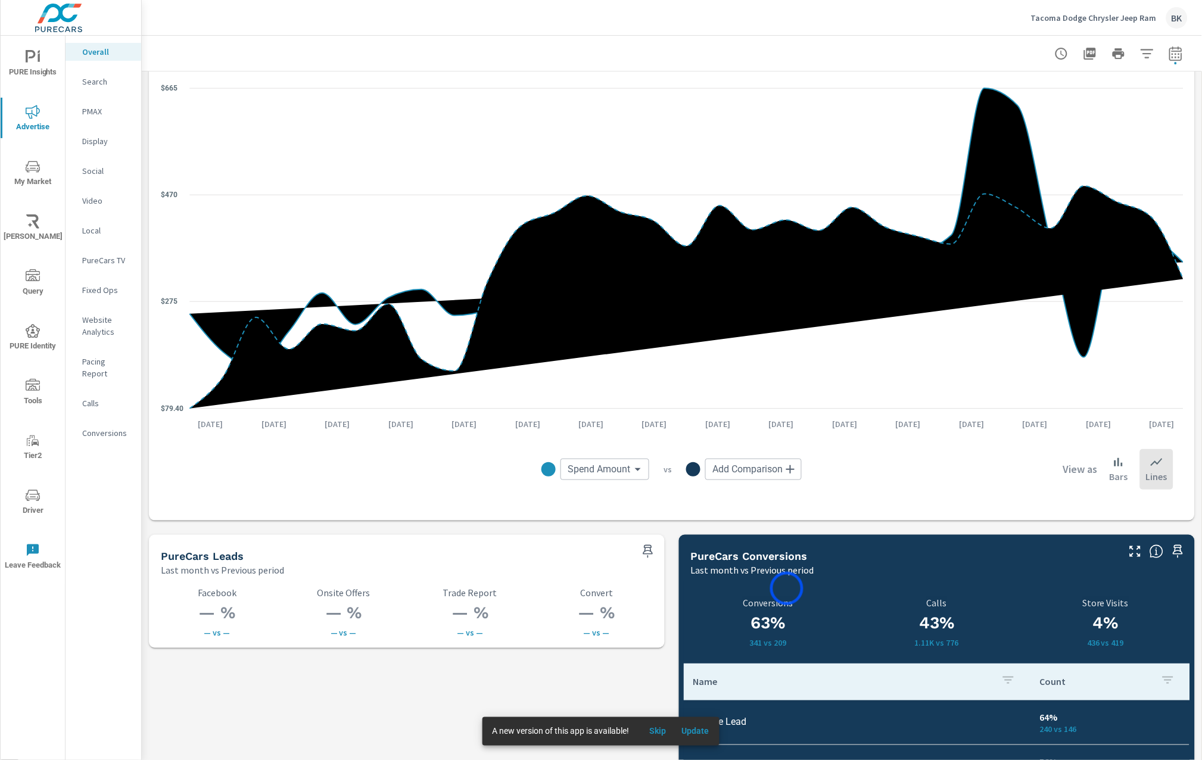
scroll to position [1478, 0]
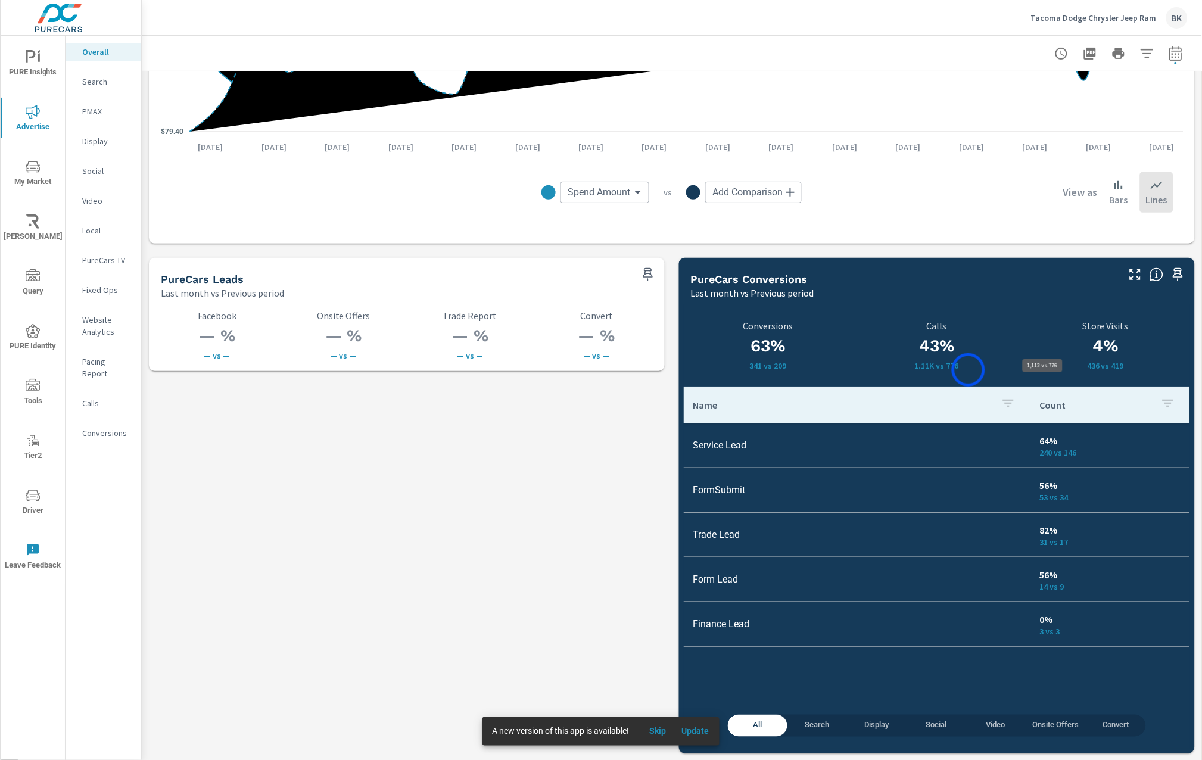
drag, startPoint x: 971, startPoint y: 363, endPoint x: 968, endPoint y: 370, distance: 7.2
click at [968, 370] on p "1.11K vs 776" at bounding box center [936, 366] width 154 height 10
drag, startPoint x: 967, startPoint y: 366, endPoint x: 915, endPoint y: 369, distance: 51.9
click at [915, 369] on p "1.11K vs 776" at bounding box center [936, 366] width 154 height 10
click at [902, 364] on p "1.11K vs 776" at bounding box center [936, 366] width 154 height 10
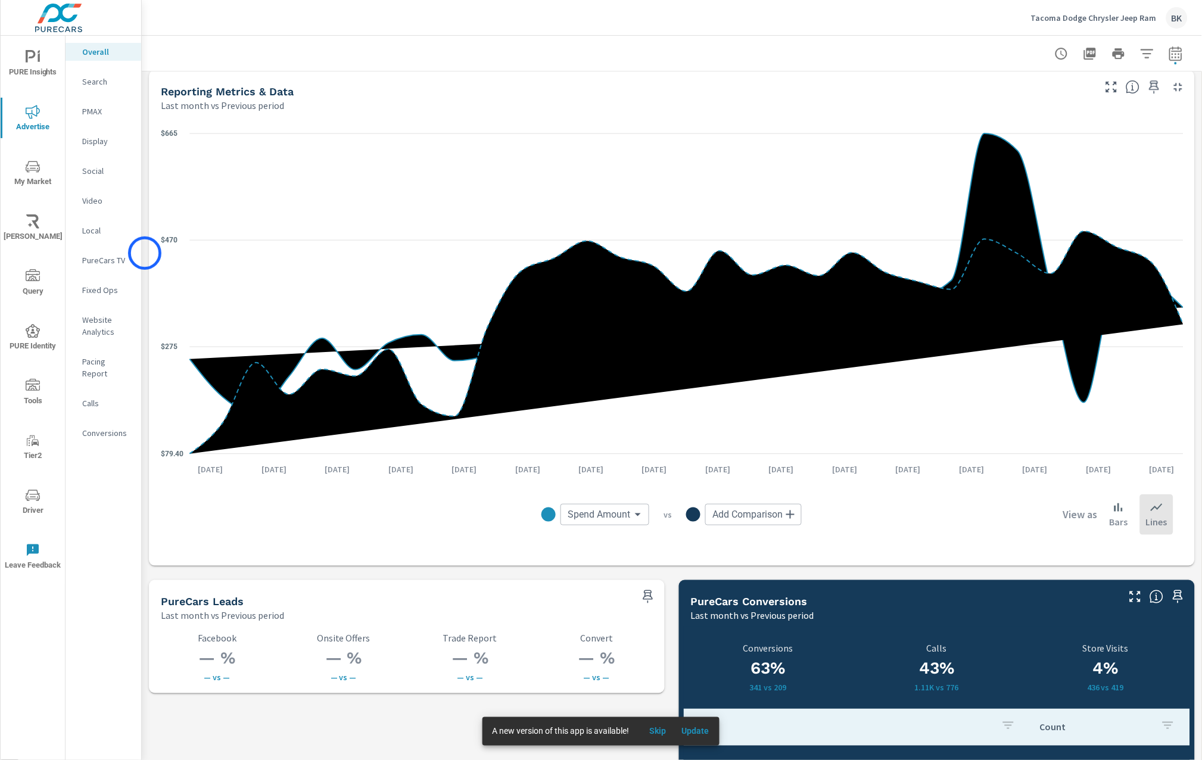
scroll to position [1115, 0]
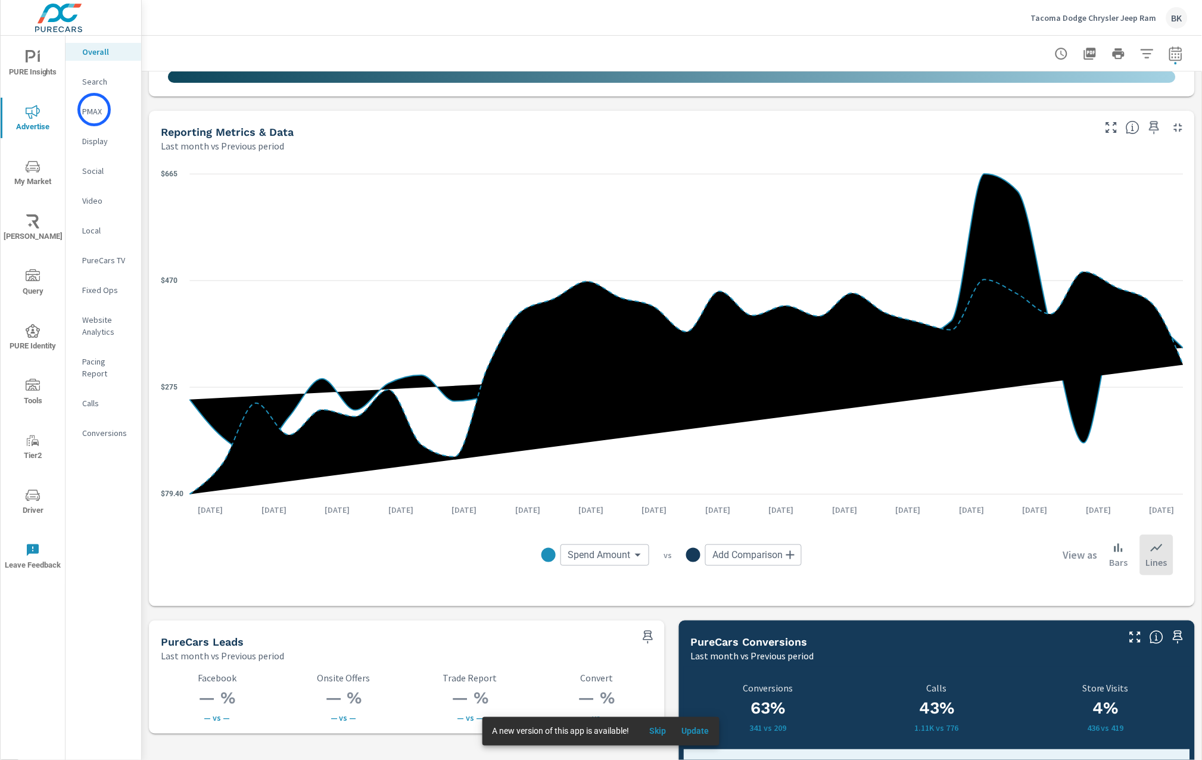
click at [94, 110] on p "PMAX" at bounding box center [106, 111] width 49 height 12
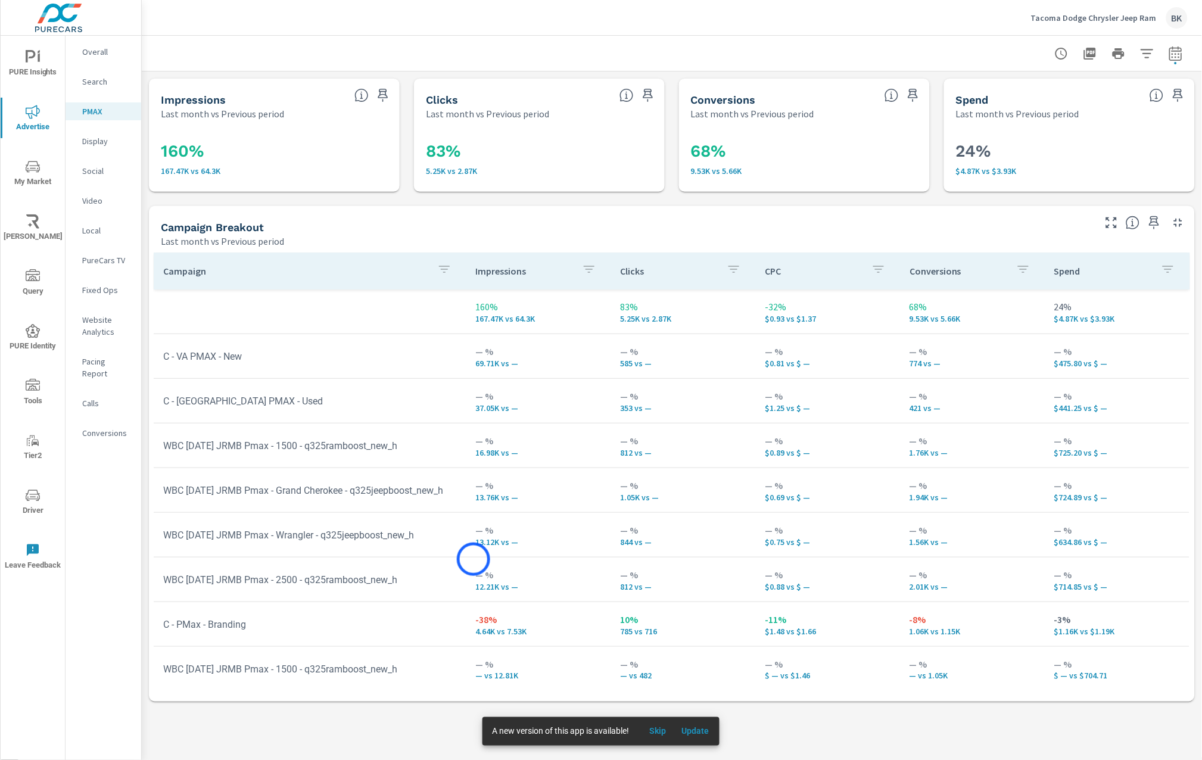
scroll to position [74, 0]
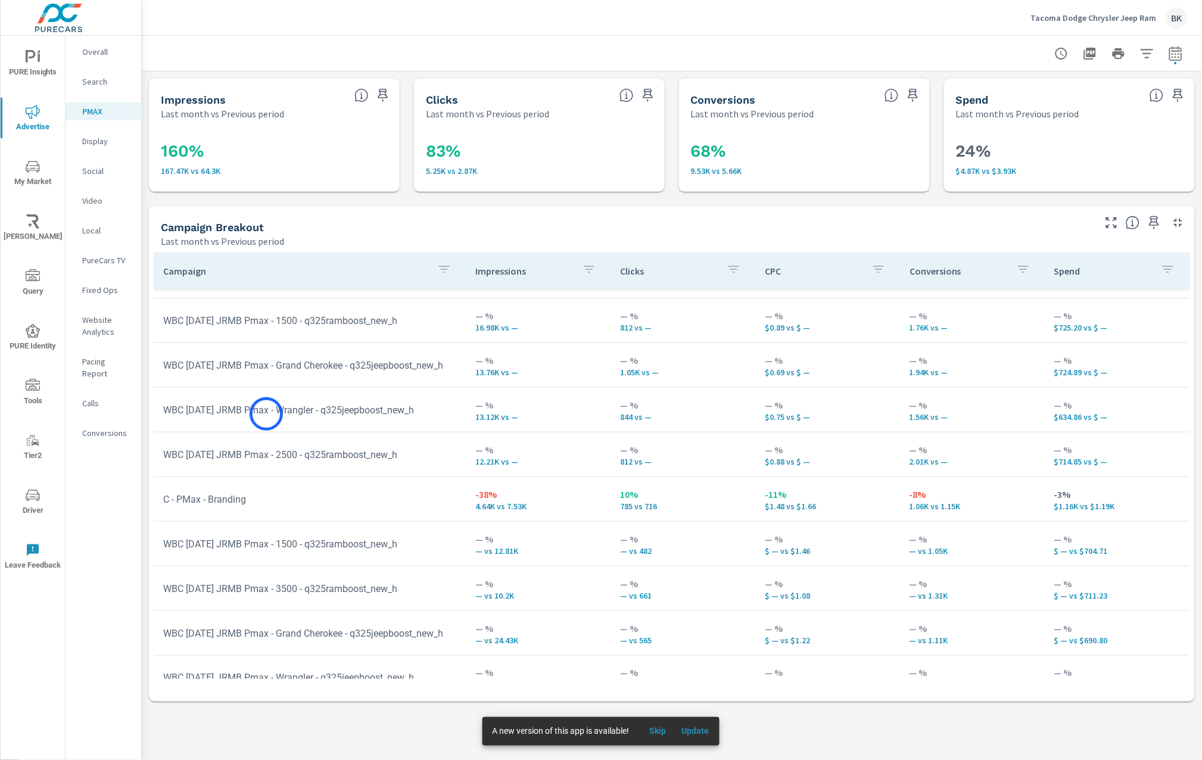
scroll to position [130, 0]
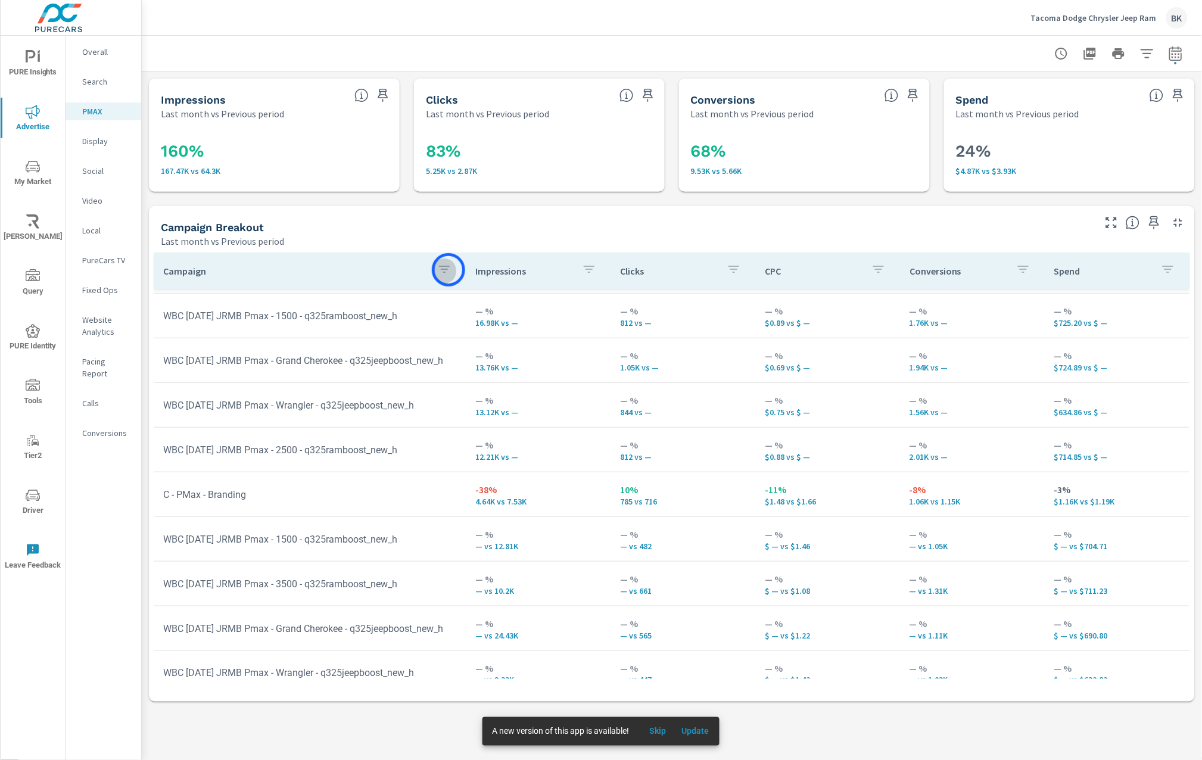
click at [449, 270] on icon "button" at bounding box center [444, 269] width 14 height 14
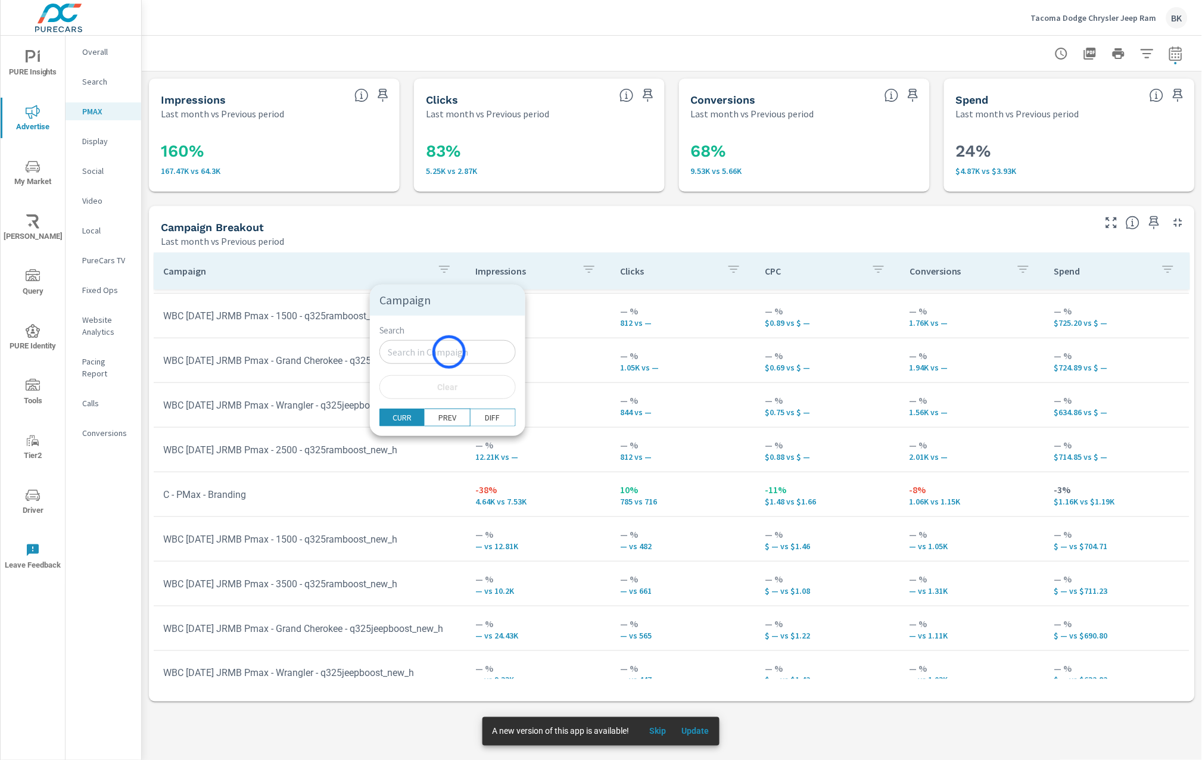
click at [449, 352] on input "Search" at bounding box center [447, 352] width 136 height 24
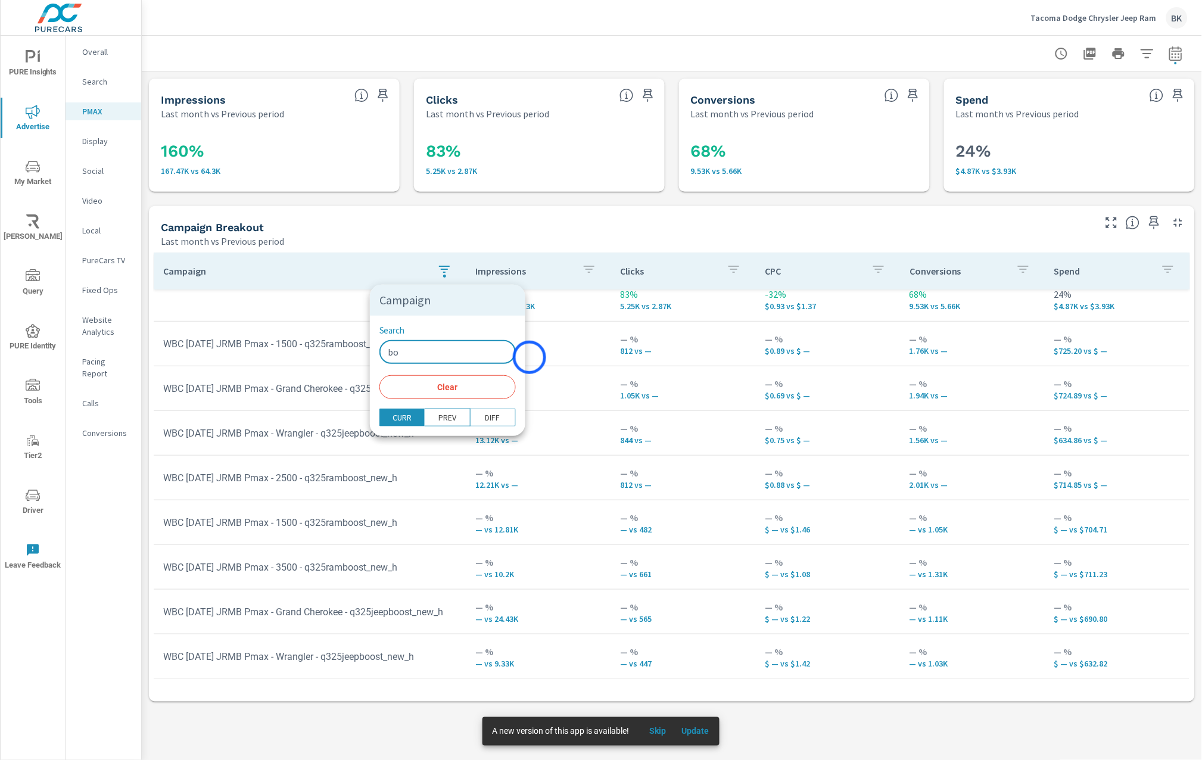
scroll to position [13, 0]
type input "boost"
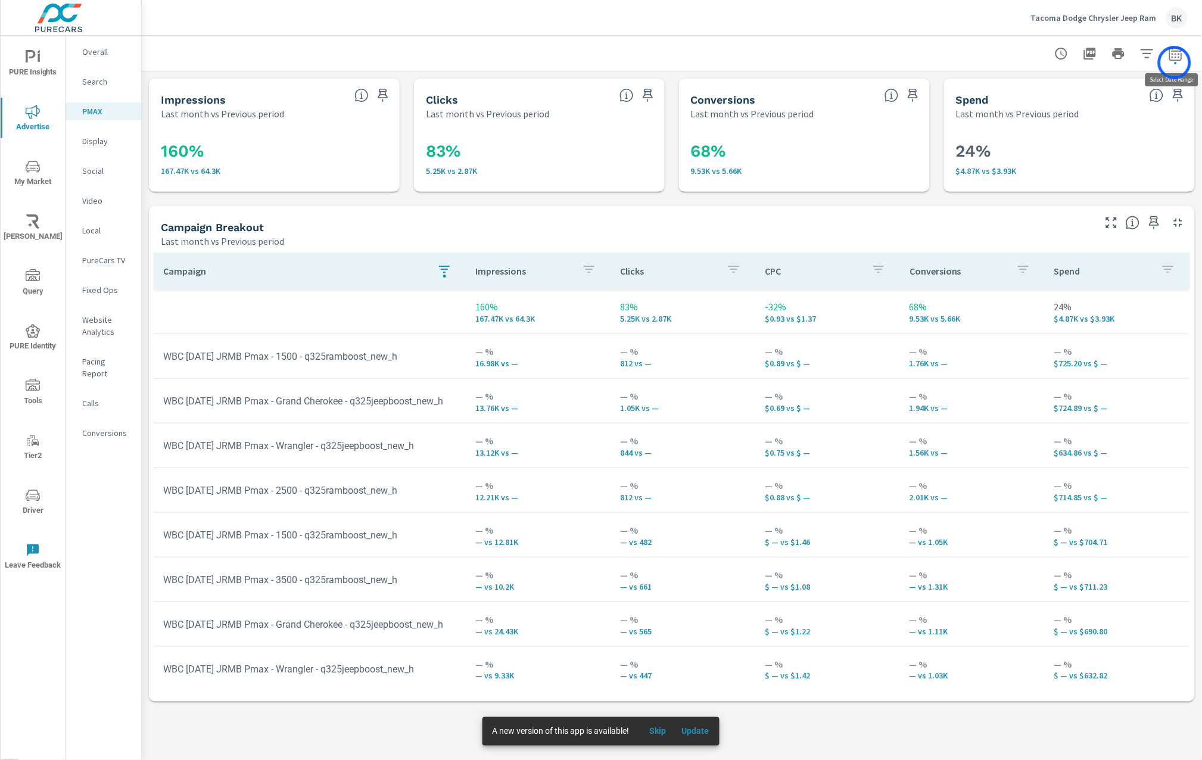
click at [1175, 63] on span "button" at bounding box center [1176, 63] width 2 height 2
select select "Last month"
select select "Previous period"
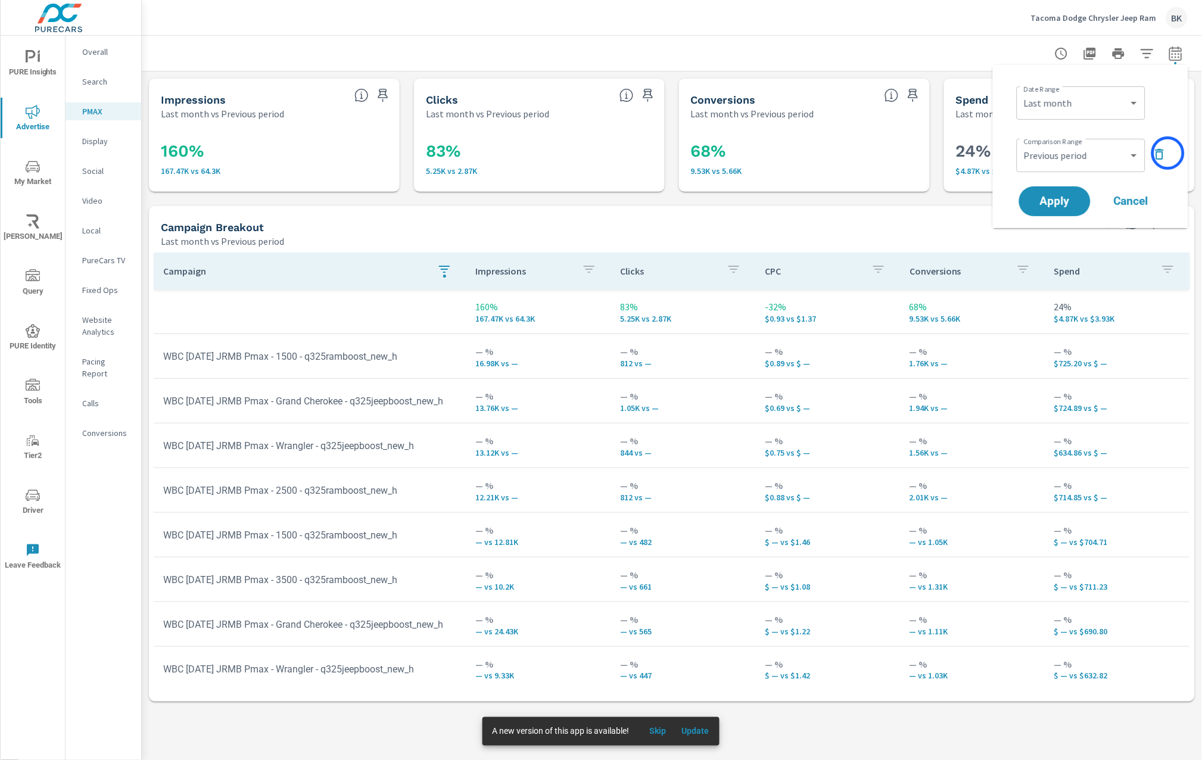
click at [1169, 153] on button "button" at bounding box center [1159, 154] width 19 height 19
click at [1060, 163] on span "Apply" at bounding box center [1054, 168] width 49 height 11
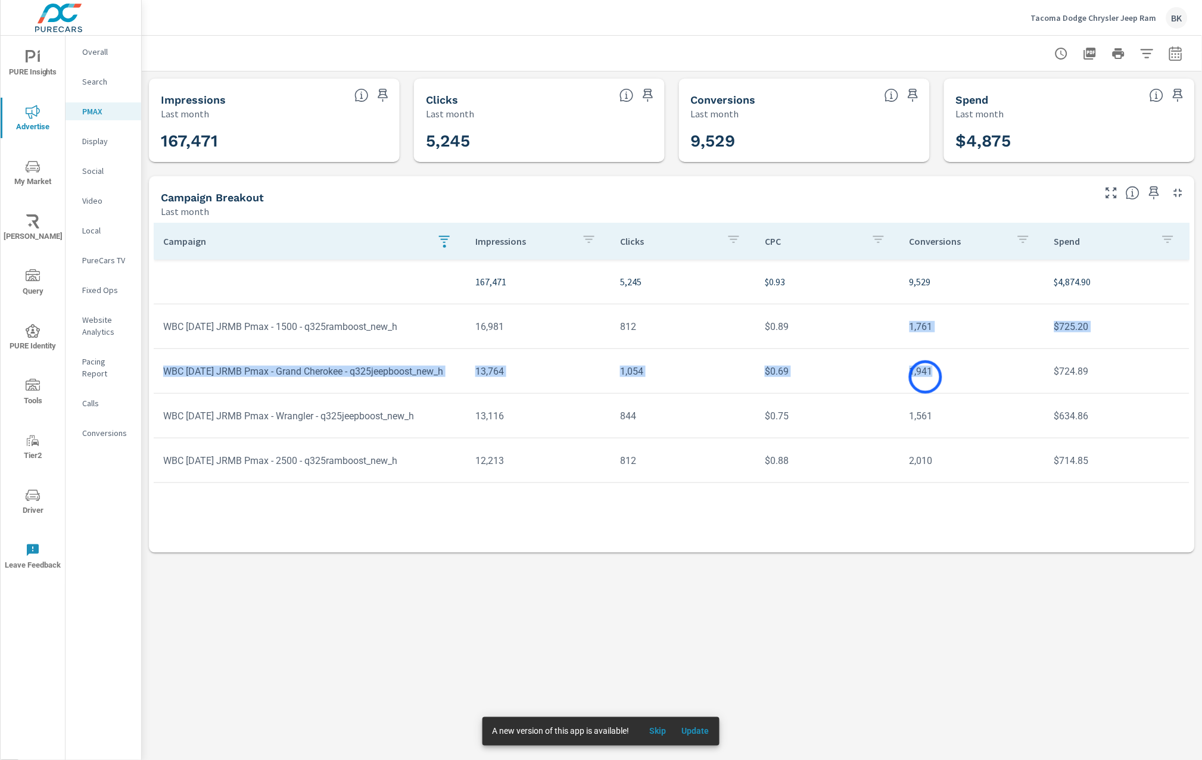
drag, startPoint x: 908, startPoint y: 329, endPoint x: 926, endPoint y: 377, distance: 51.4
click at [926, 377] on tbody "167,471 5,245 $0.93 9,529 $4,874.90 WBC [DATE] JRMB Pmax - 1500 - q325ramboost_…" at bounding box center [672, 371] width 1036 height 223
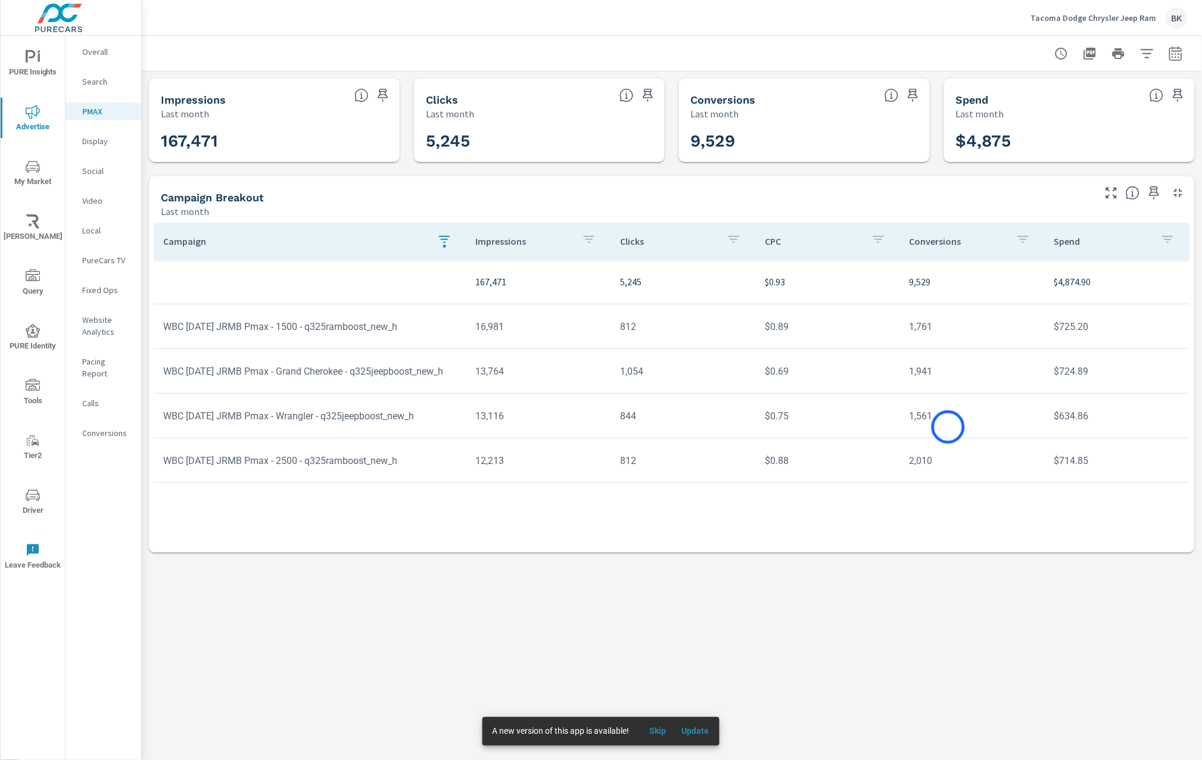
click at [948, 427] on td "1,561" at bounding box center [972, 416] width 145 height 30
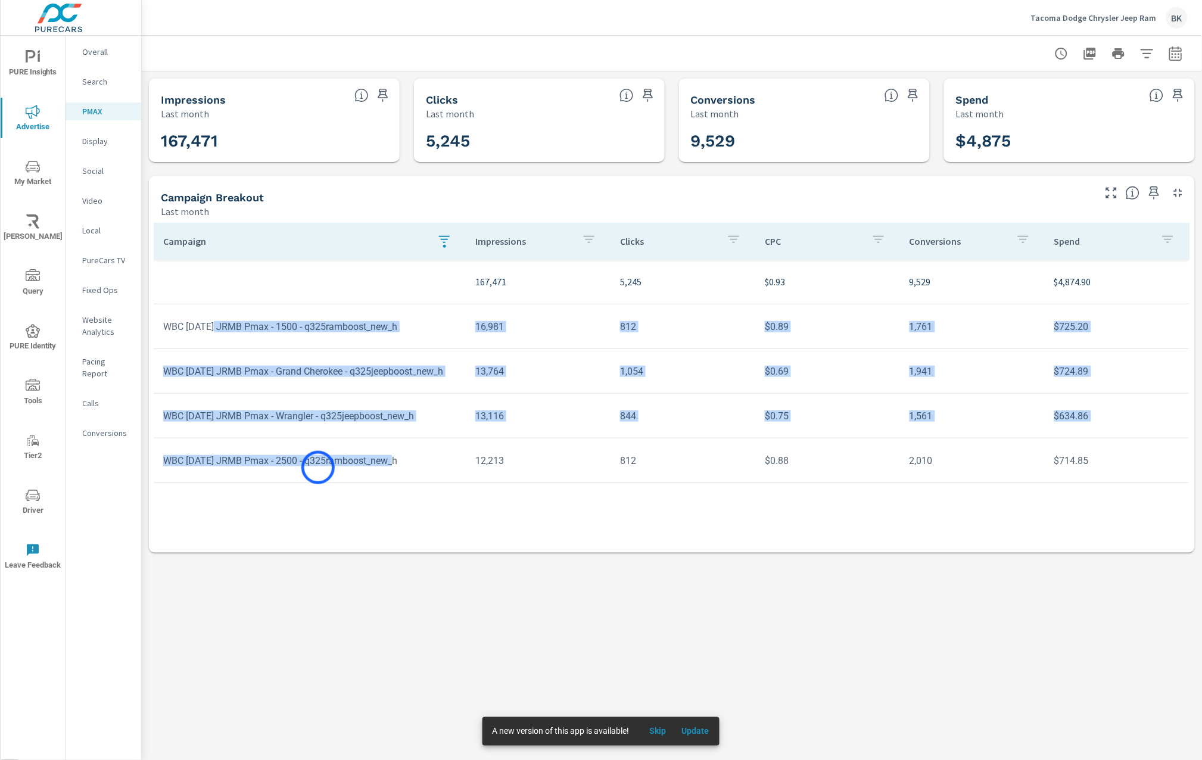
drag, startPoint x: 219, startPoint y: 328, endPoint x: 318, endPoint y: 468, distance: 171.2
click at [318, 468] on tbody "167,471 5,245 $0.93 9,529 $4,874.90 WBC [DATE] JRMB Pmax - 1500 - q325ramboost_…" at bounding box center [672, 371] width 1036 height 223
click at [317, 463] on td "WBC [DATE] JRMB Pmax - 2500 - q325ramboost_new_h" at bounding box center [310, 461] width 312 height 30
